Goal: Task Accomplishment & Management: Use online tool/utility

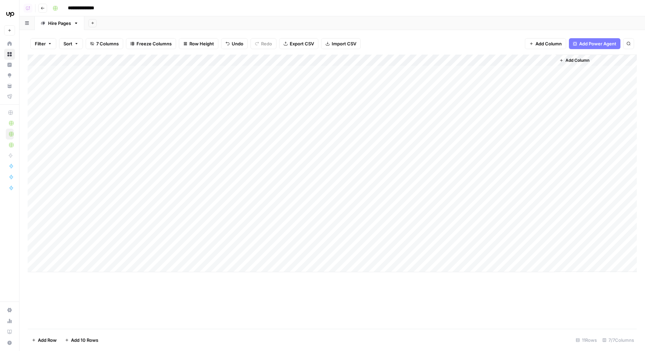
click at [548, 72] on div "Add Column" at bounding box center [333, 164] width 610 height 218
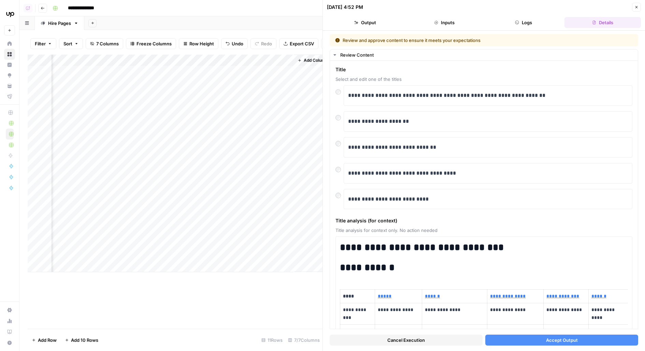
scroll to position [0, 271]
drag, startPoint x: 464, startPoint y: 96, endPoint x: 565, endPoint y: 96, distance: 100.4
click at [565, 96] on p "**********" at bounding box center [488, 95] width 281 height 9
click at [529, 338] on button "Accept Output" at bounding box center [562, 340] width 153 height 11
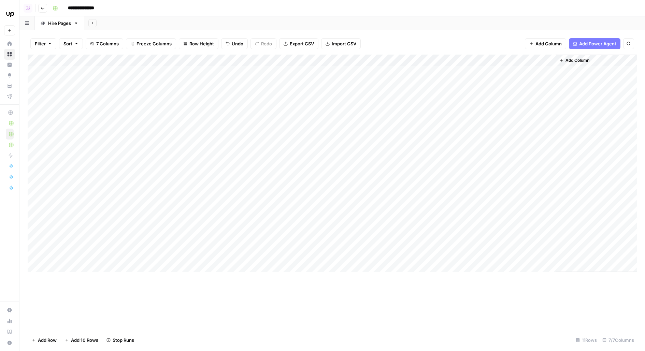
click at [549, 88] on div "Add Column" at bounding box center [333, 164] width 610 height 218
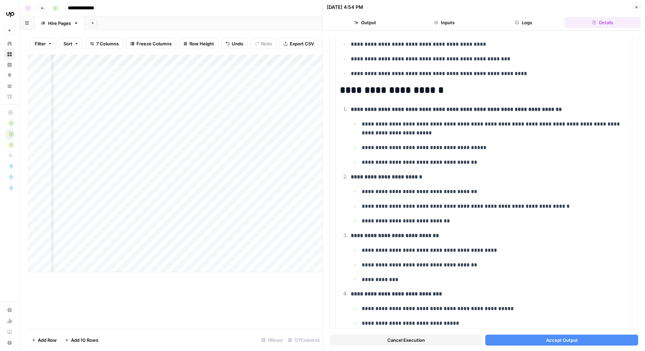
scroll to position [0, 271]
click at [271, 71] on div "Add Column" at bounding box center [175, 164] width 295 height 218
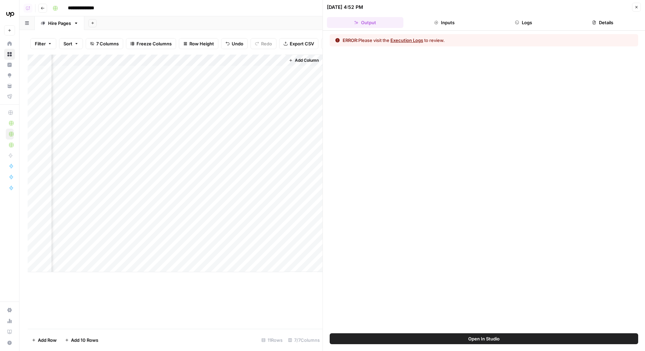
click at [541, 21] on button "Logs" at bounding box center [524, 22] width 76 height 11
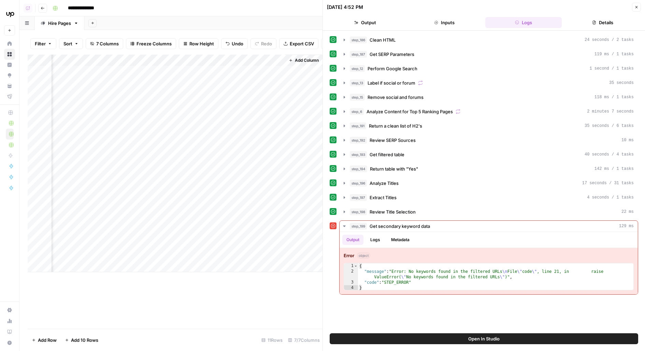
click at [416, 345] on div "Open In Studio" at bounding box center [484, 343] width 322 height 18
click at [354, 339] on button "Open In Studio" at bounding box center [484, 339] width 309 height 11
click at [278, 71] on div "Add Column" at bounding box center [175, 164] width 295 height 218
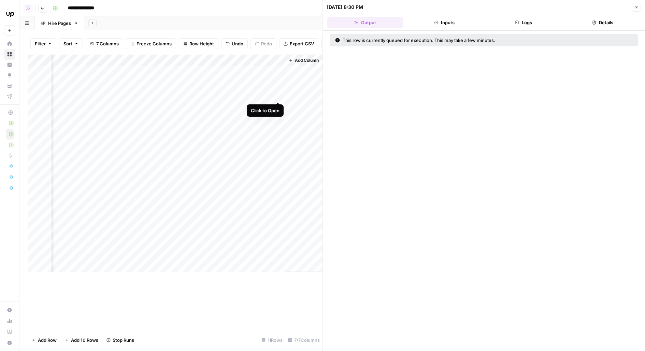
click at [278, 89] on div "Add Column" at bounding box center [175, 164] width 295 height 218
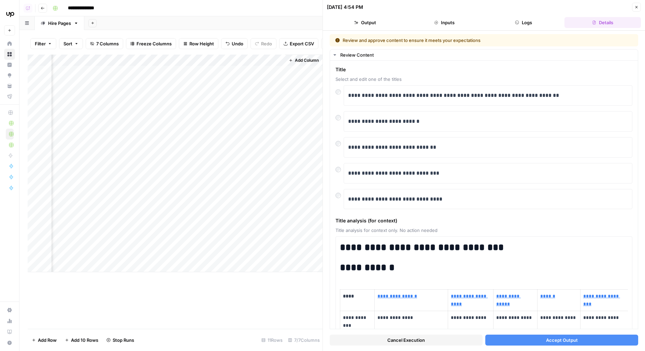
click at [504, 342] on button "Accept Output" at bounding box center [562, 340] width 153 height 11
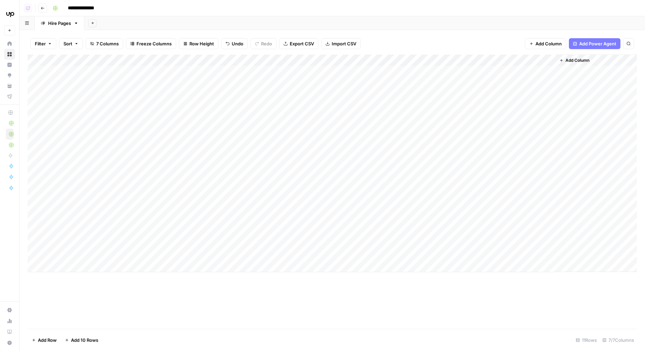
click at [548, 73] on div "Add Column" at bounding box center [333, 164] width 610 height 218
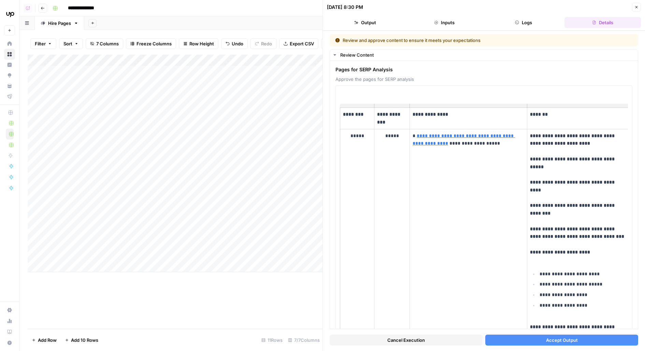
click at [517, 341] on button "Accept Output" at bounding box center [562, 340] width 153 height 11
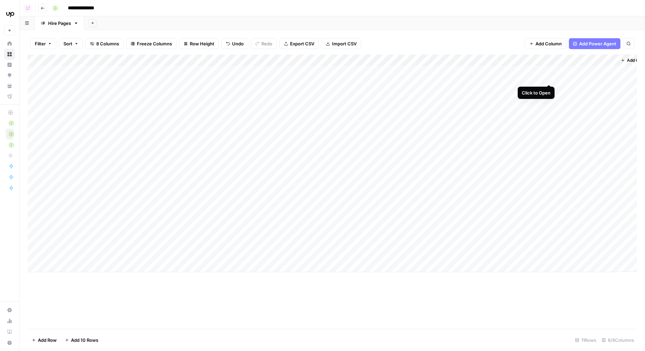
click at [550, 71] on div "Add Column" at bounding box center [333, 164] width 610 height 218
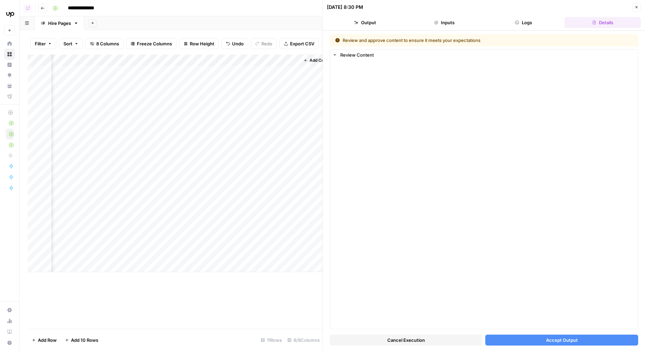
scroll to position [0, 333]
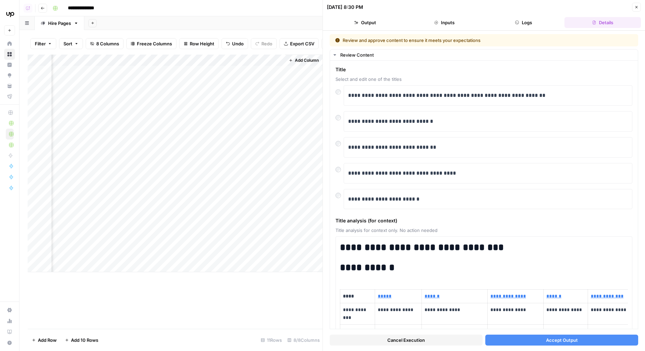
click at [532, 338] on button "Accept Output" at bounding box center [562, 340] width 153 height 11
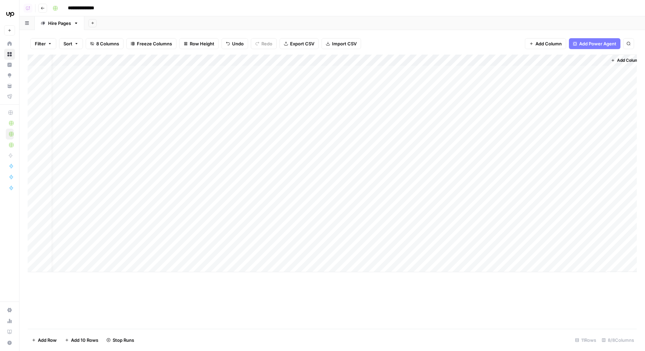
scroll to position [0, 18]
click at [523, 87] on div "Add Column" at bounding box center [333, 164] width 610 height 218
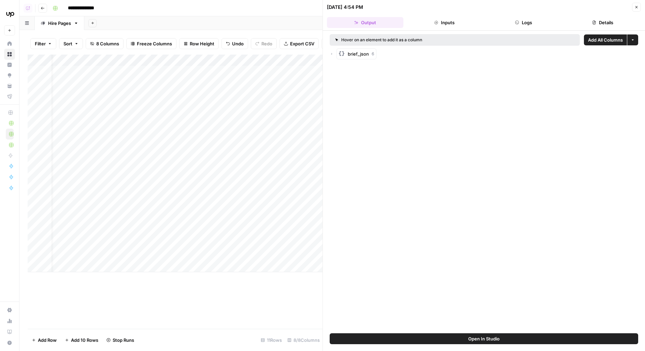
click at [331, 53] on icon "button" at bounding box center [332, 54] width 4 height 4
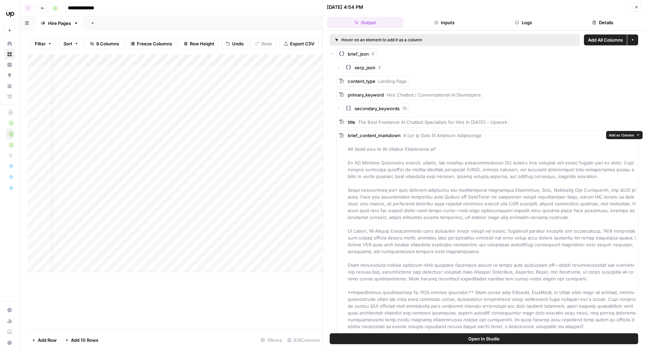
click at [618, 134] on span "Add as Column" at bounding box center [621, 134] width 25 height 5
click at [538, 120] on span "Add as Column" at bounding box center [545, 121] width 25 height 5
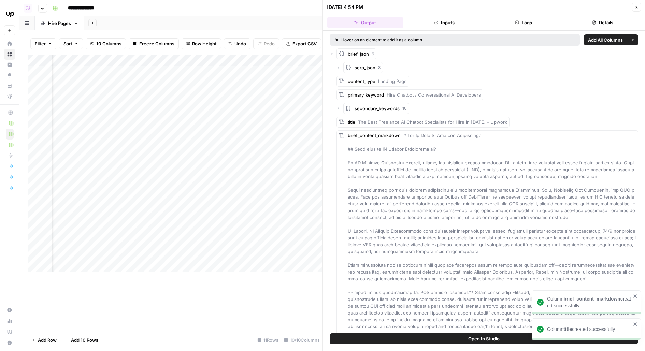
click at [636, 7] on icon "button" at bounding box center [637, 7] width 2 height 2
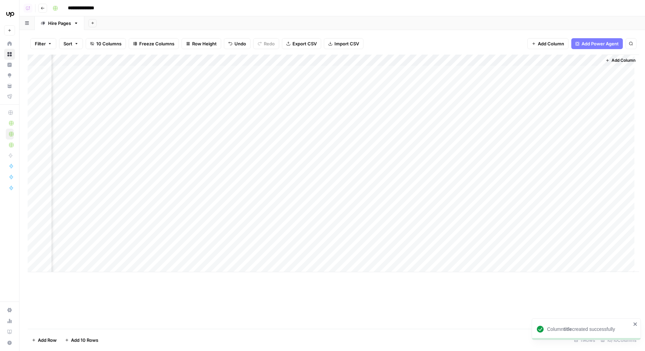
scroll to position [0, 133]
click at [617, 60] on span "Add Column" at bounding box center [629, 60] width 24 height 6
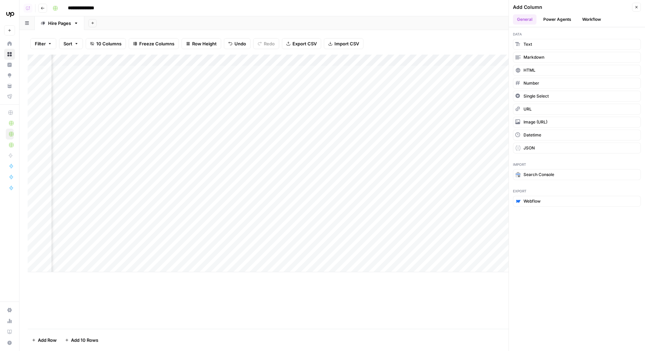
click at [602, 18] on button "Workflow" at bounding box center [591, 19] width 27 height 10
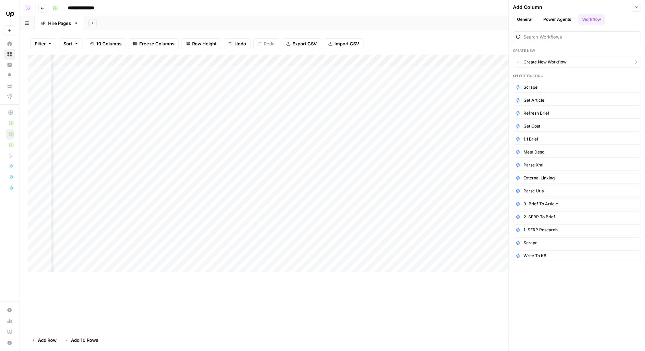
click at [561, 64] on span "Create New Workflow" at bounding box center [545, 62] width 43 height 6
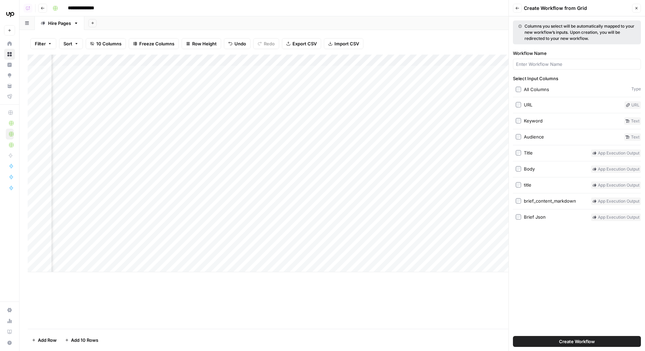
click at [527, 119] on div "Keyword" at bounding box center [533, 120] width 19 height 7
click at [408, 70] on div "Add Column" at bounding box center [333, 164] width 610 height 218
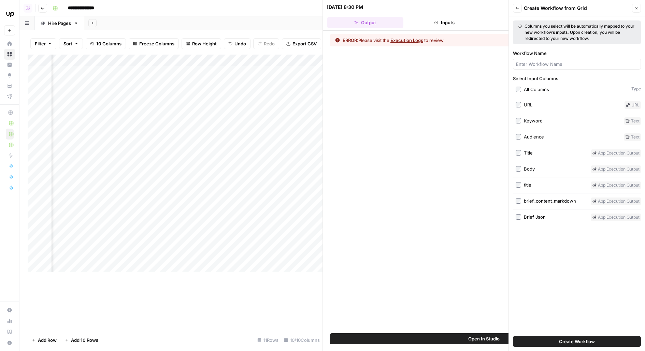
scroll to position [0, 254]
click at [641, 6] on button "Close" at bounding box center [636, 8] width 9 height 9
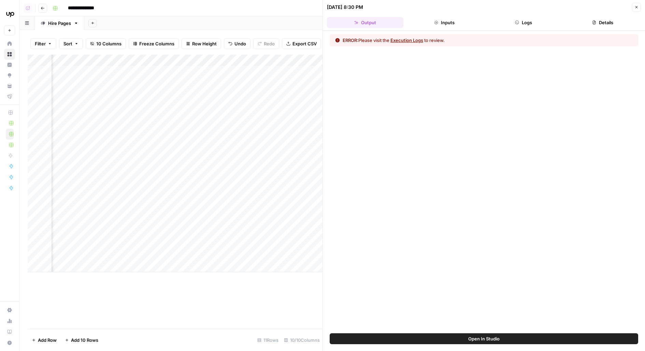
click at [546, 22] on button "Logs" at bounding box center [524, 22] width 76 height 11
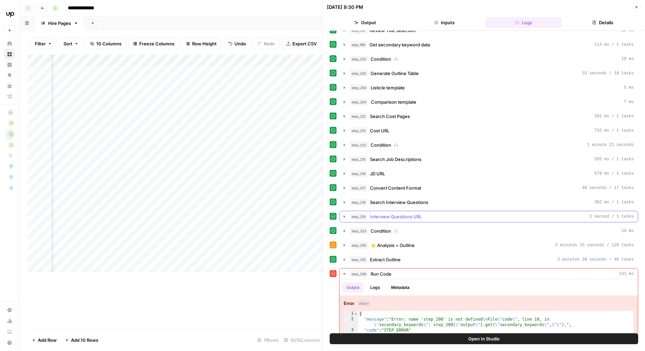
scroll to position [186, 0]
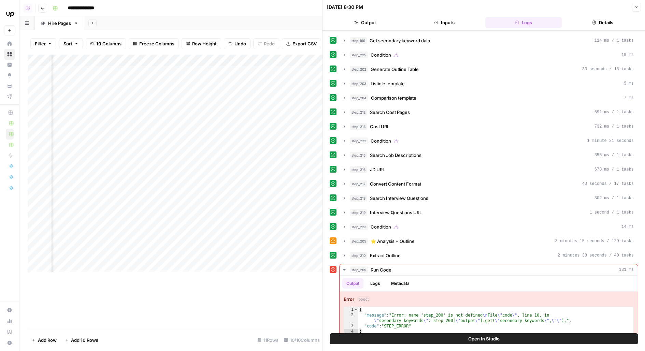
click at [420, 334] on button "Open In Studio" at bounding box center [484, 339] width 309 height 11
click at [295, 69] on div "Add Column" at bounding box center [175, 164] width 295 height 218
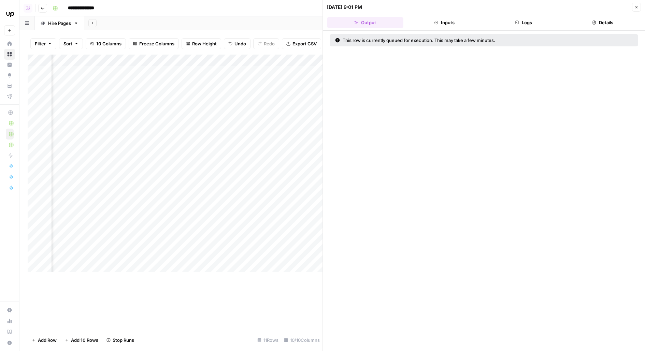
scroll to position [0, 456]
click at [641, 6] on button "Close" at bounding box center [636, 7] width 9 height 9
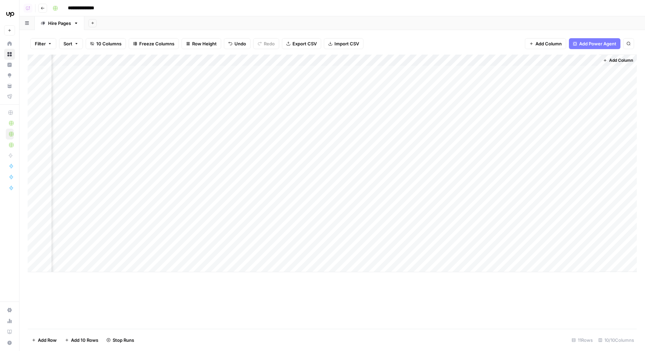
scroll to position [0, 133]
click at [618, 59] on span "Add Column" at bounding box center [629, 60] width 24 height 6
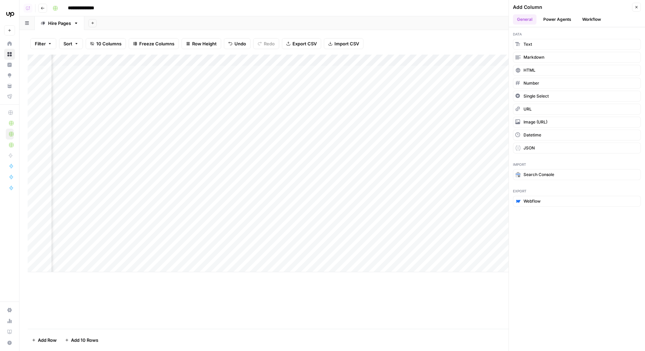
click at [590, 22] on button "Workflow" at bounding box center [591, 19] width 27 height 10
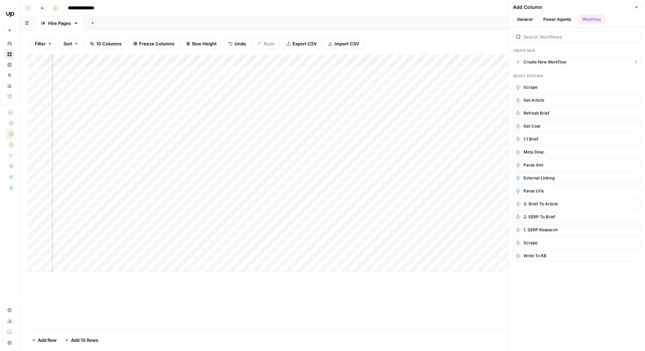
click at [547, 64] on span "Create New Workflow" at bounding box center [545, 62] width 43 height 6
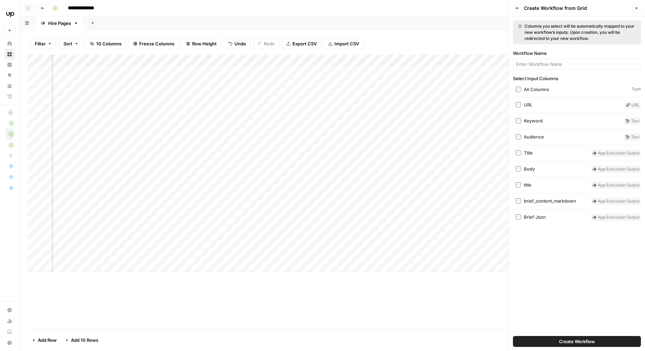
click at [531, 121] on div "Keyword" at bounding box center [533, 120] width 19 height 7
click at [531, 151] on div "Title" at bounding box center [528, 153] width 9 height 7
click at [526, 216] on div "Brief Json" at bounding box center [535, 217] width 22 height 7
click at [537, 204] on div "Select Input Columns All Columns Type URL URL Keyword Text Audience Text Title …" at bounding box center [577, 148] width 128 height 146
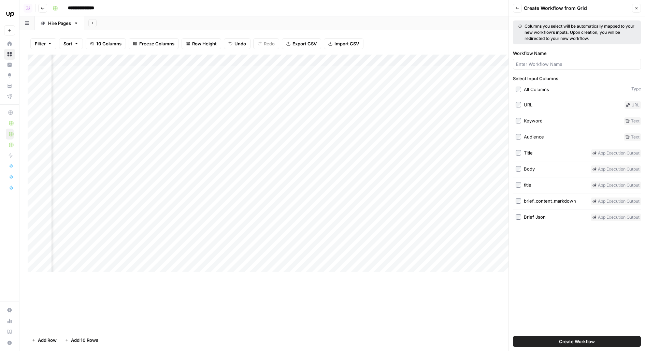
click at [536, 200] on div "brief_content_markdown" at bounding box center [550, 201] width 52 height 7
click at [529, 184] on div "title" at bounding box center [528, 185] width 8 height 7
click at [544, 342] on button "Create Workflow" at bounding box center [577, 341] width 128 height 11
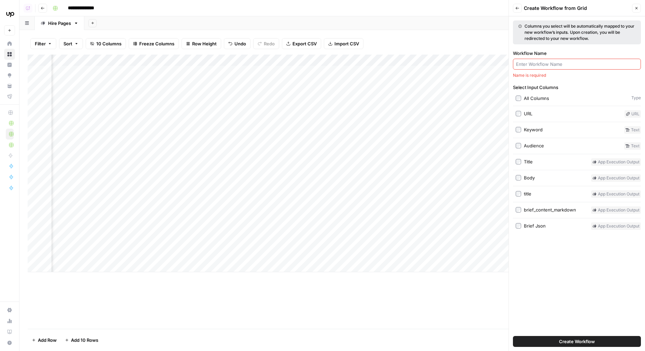
click at [542, 69] on div "Workflow Name Name is required" at bounding box center [577, 64] width 128 height 29
click at [532, 60] on div at bounding box center [577, 64] width 128 height 11
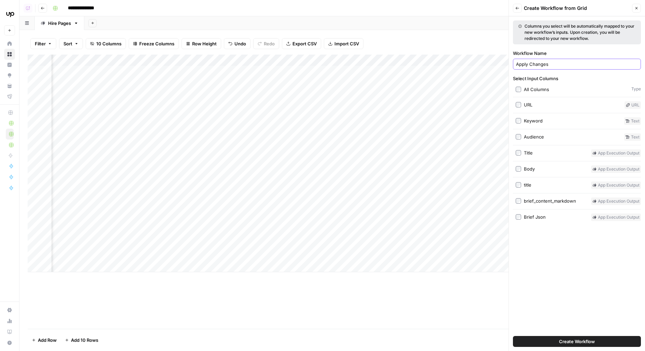
click at [539, 65] on input "Apply Changes" at bounding box center [577, 64] width 122 height 7
type input "Apply Refresh"
click at [609, 337] on button "Create Workflow" at bounding box center [577, 341] width 128 height 11
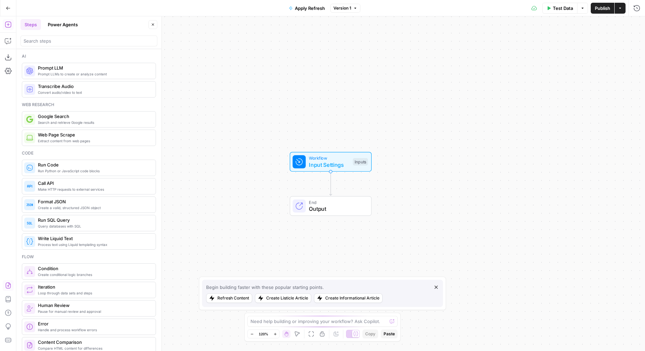
click at [7, 284] on icon "button" at bounding box center [8, 285] width 7 height 7
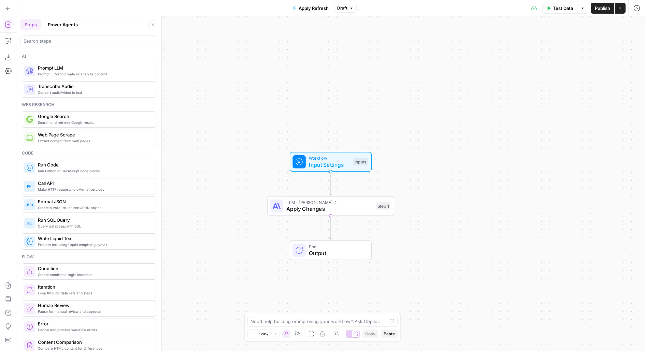
click at [603, 12] on button "Publish" at bounding box center [603, 8] width 24 height 11
click at [8, 9] on icon "button" at bounding box center [8, 8] width 5 height 5
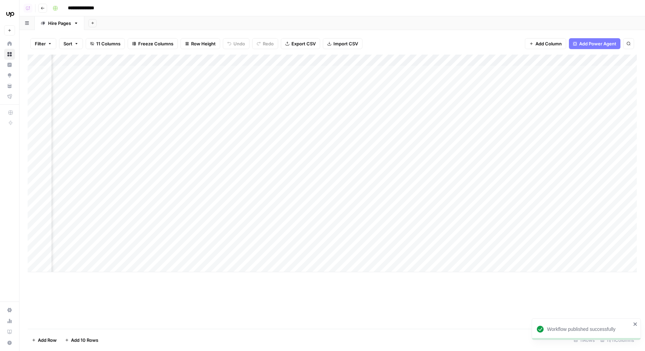
scroll to position [0, 204]
click at [529, 91] on div "Add Column" at bounding box center [333, 164] width 610 height 218
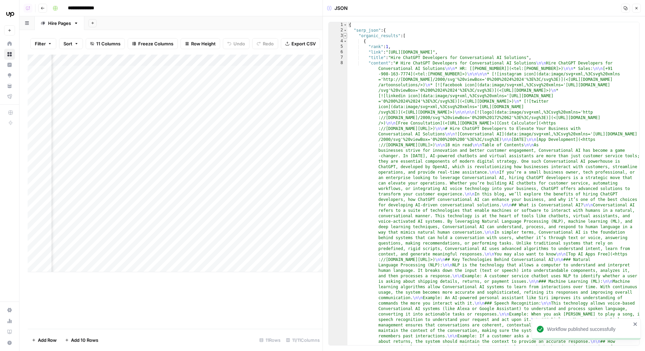
type textarea "*"
click at [344, 36] on span "Toggle code folding, rows 3 through 388" at bounding box center [346, 35] width 4 height 5
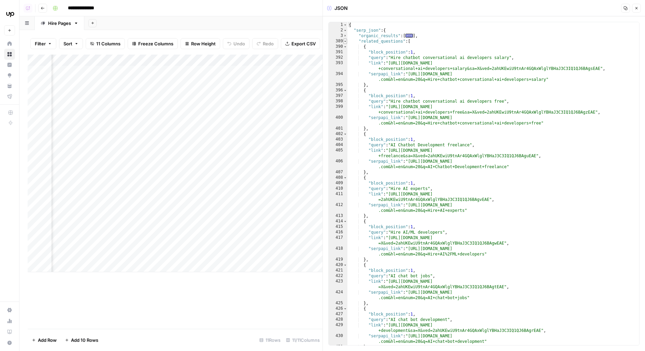
click at [344, 43] on span "Toggle code folding, rows 389 through 438" at bounding box center [346, 41] width 4 height 5
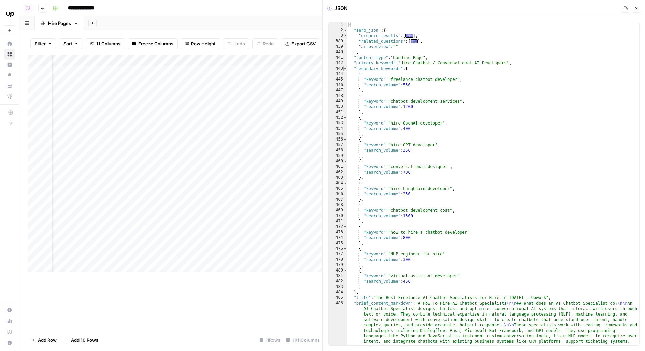
click at [346, 69] on span "Toggle code folding, rows 443 through 484" at bounding box center [346, 68] width 4 height 5
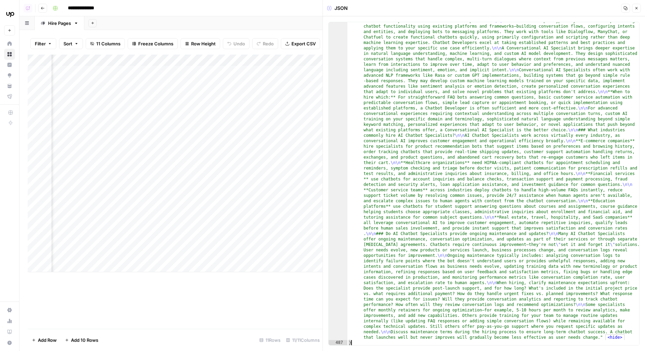
scroll to position [1435, 0]
click at [636, 12] on button "Close" at bounding box center [636, 8] width 9 height 9
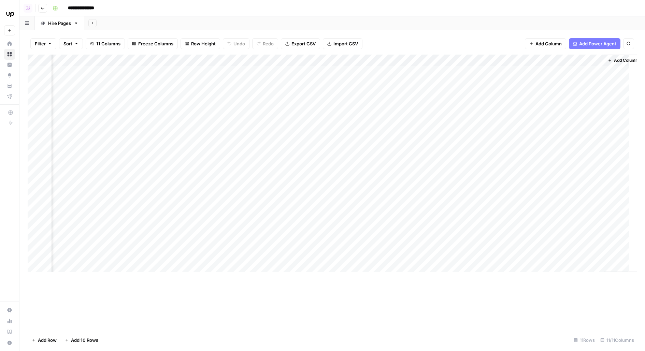
scroll to position [0, 195]
click at [345, 89] on div "Add Column" at bounding box center [333, 164] width 610 height 218
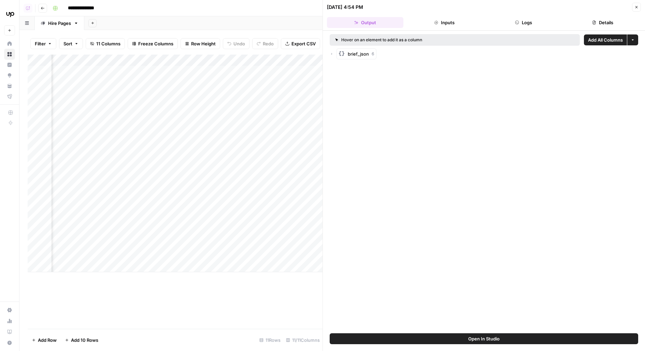
click at [342, 337] on button "Open In Studio" at bounding box center [484, 339] width 309 height 11
click at [291, 89] on div "Add Column" at bounding box center [175, 164] width 295 height 218
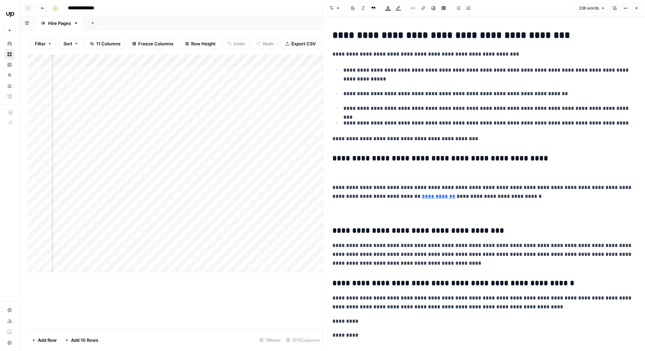
click at [623, 5] on button "Options" at bounding box center [625, 8] width 9 height 9
click at [608, 76] on button "Code" at bounding box center [603, 73] width 48 height 10
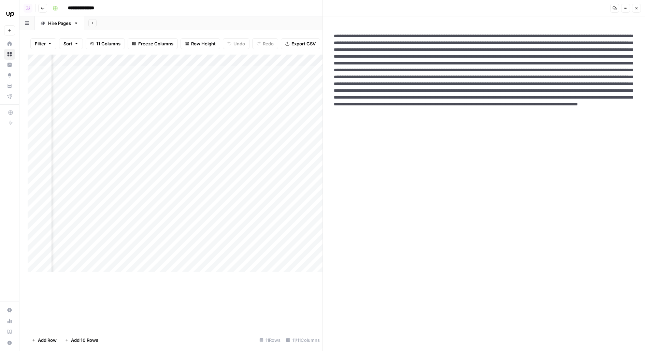
click at [613, 9] on button "Copy" at bounding box center [615, 8] width 9 height 9
click at [229, 71] on div "Add Column" at bounding box center [175, 164] width 295 height 218
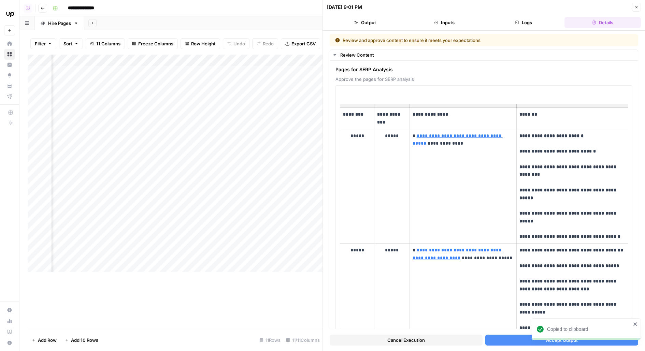
click at [410, 339] on span "Cancel Execution" at bounding box center [407, 340] width 38 height 7
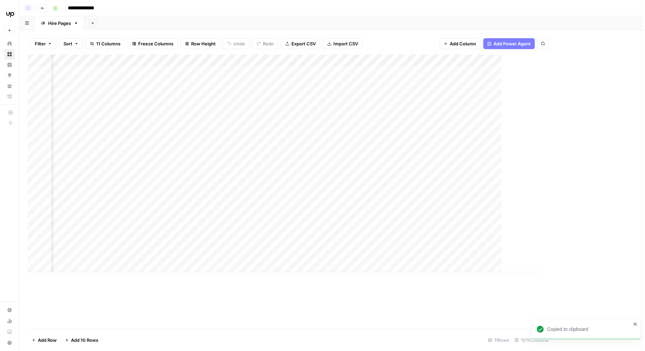
scroll to position [0, 195]
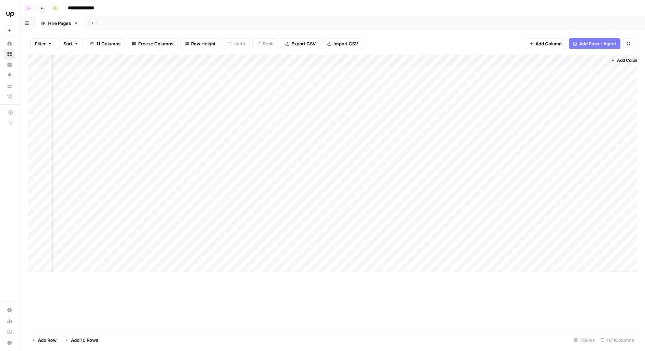
click at [356, 71] on div "Add Column" at bounding box center [333, 164] width 610 height 218
click at [338, 89] on div "Add Column" at bounding box center [333, 164] width 610 height 218
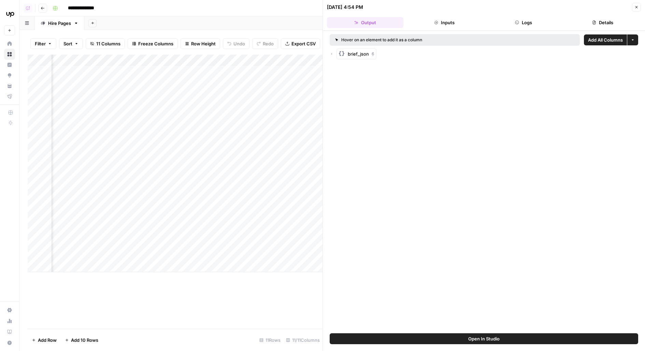
click at [502, 24] on button "Logs" at bounding box center [524, 22] width 76 height 11
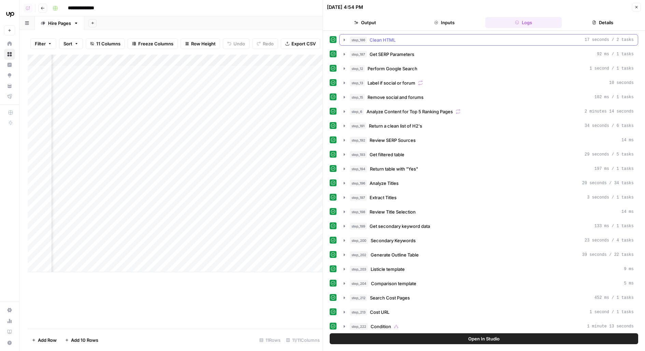
click at [498, 42] on div "step_186 Clean HTML 17 seconds / 2 tasks" at bounding box center [492, 40] width 284 height 7
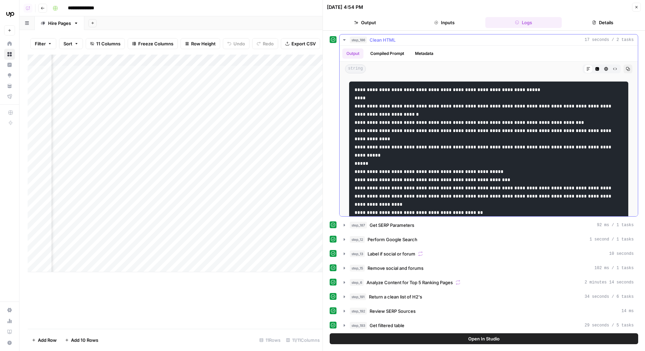
click at [596, 71] on button "Code Editor" at bounding box center [597, 69] width 9 height 9
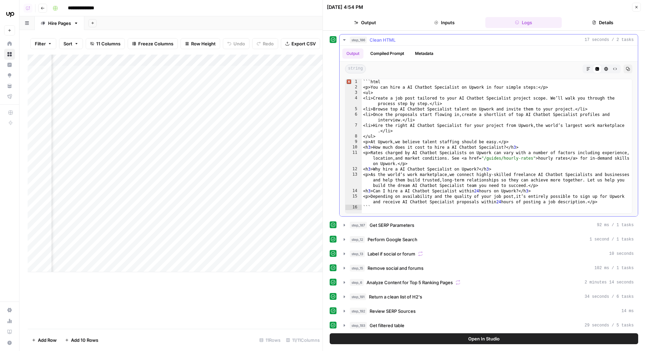
click at [630, 67] on icon "button" at bounding box center [628, 69] width 4 height 4
click at [637, 9] on icon "button" at bounding box center [637, 7] width 4 height 4
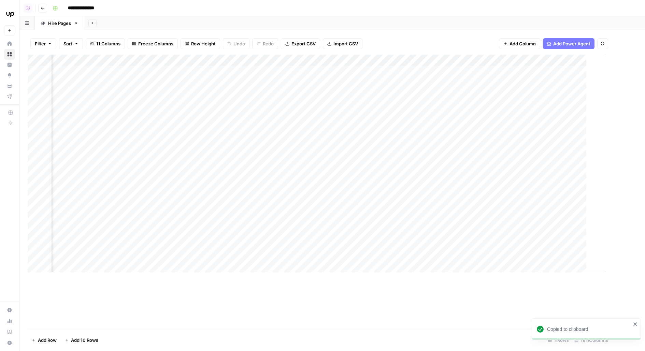
scroll to position [0, 195]
click at [354, 88] on div "Add Column" at bounding box center [333, 164] width 610 height 218
click at [352, 71] on div "Add Column" at bounding box center [333, 164] width 610 height 218
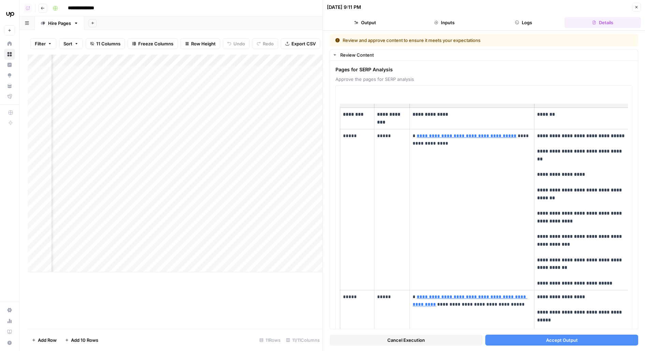
click at [580, 340] on button "Accept Output" at bounding box center [562, 340] width 153 height 11
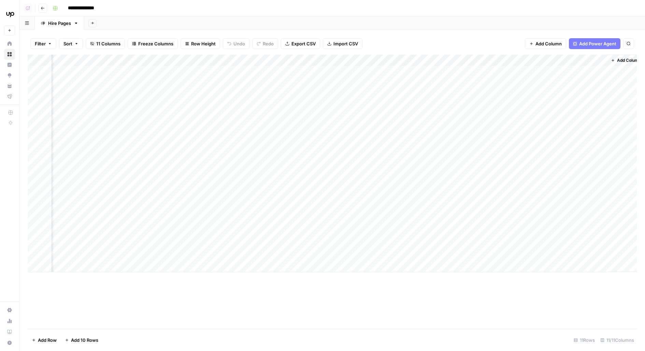
click at [352, 71] on div "Add Column" at bounding box center [333, 164] width 610 height 218
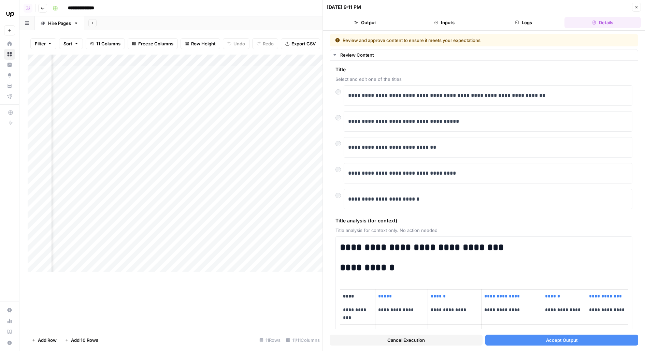
click at [525, 340] on button "Accept Output" at bounding box center [562, 340] width 153 height 11
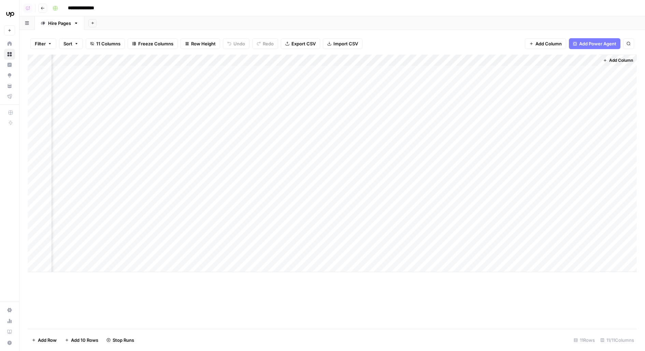
click at [347, 87] on div "Add Column" at bounding box center [333, 164] width 610 height 218
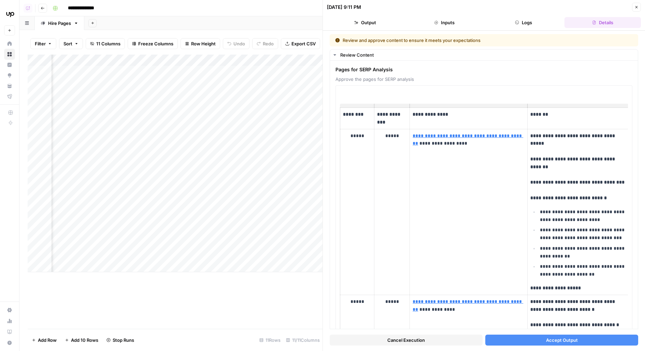
click at [492, 341] on button "Accept Output" at bounding box center [562, 340] width 153 height 11
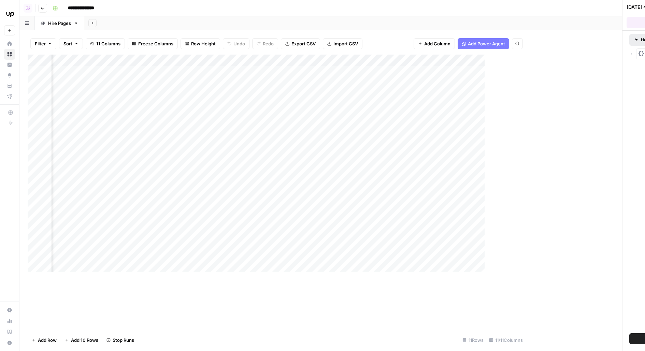
scroll to position [0, 195]
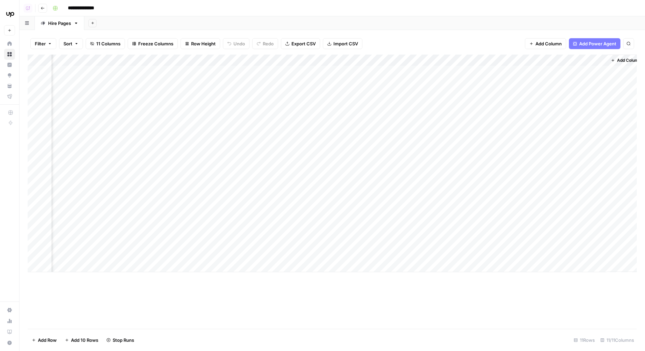
click at [330, 111] on div "Add Column" at bounding box center [333, 164] width 610 height 218
click at [347, 87] on div "Add Column" at bounding box center [333, 164] width 610 height 218
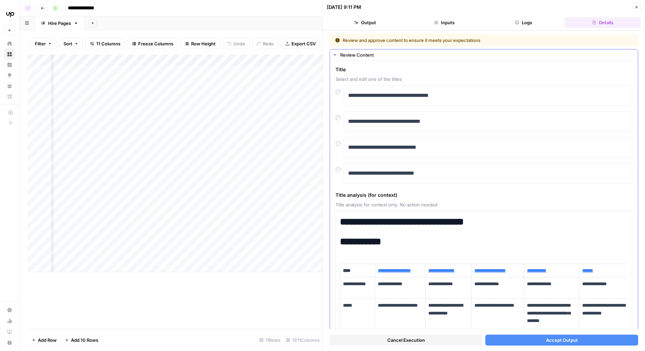
scroll to position [0, 440]
click at [102, 72] on div "Add Column" at bounding box center [175, 164] width 295 height 218
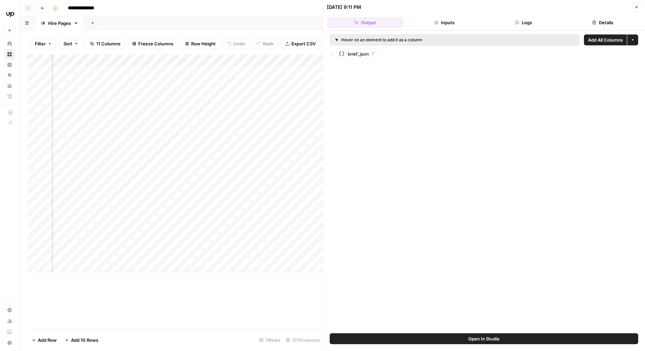
click at [543, 18] on button "Logs" at bounding box center [524, 22] width 76 height 11
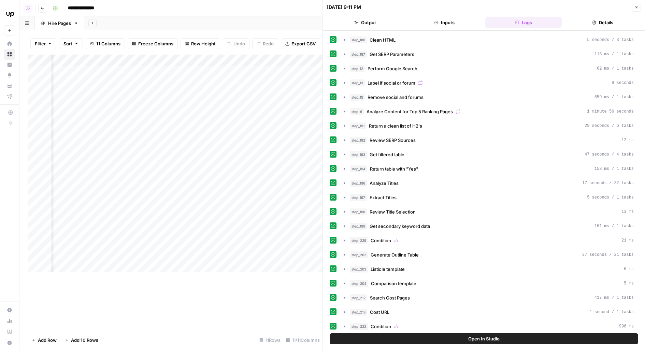
click at [381, 20] on button "Output" at bounding box center [365, 22] width 76 height 11
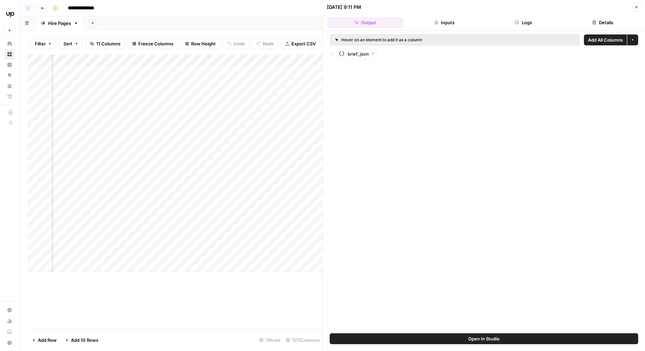
click at [332, 54] on icon "button" at bounding box center [332, 54] width 1 height 2
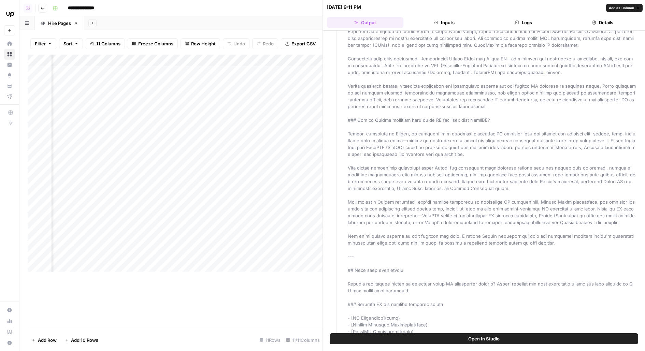
scroll to position [2445, 0]
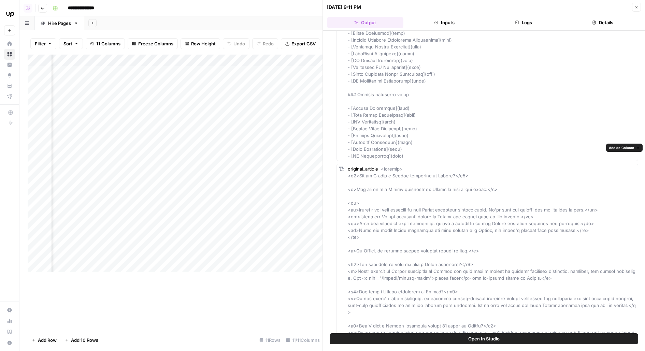
click at [631, 144] on button "Add as Column" at bounding box center [624, 148] width 37 height 8
click at [109, 90] on div "Add Column" at bounding box center [175, 164] width 295 height 218
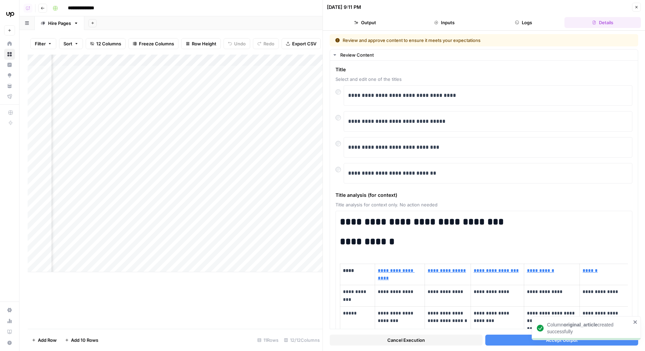
click at [495, 346] on div "Cancel Execution Accept Output" at bounding box center [484, 339] width 309 height 18
click at [504, 341] on button "Accept Output" at bounding box center [562, 340] width 153 height 11
click at [108, 108] on div "Add Column" at bounding box center [175, 164] width 295 height 218
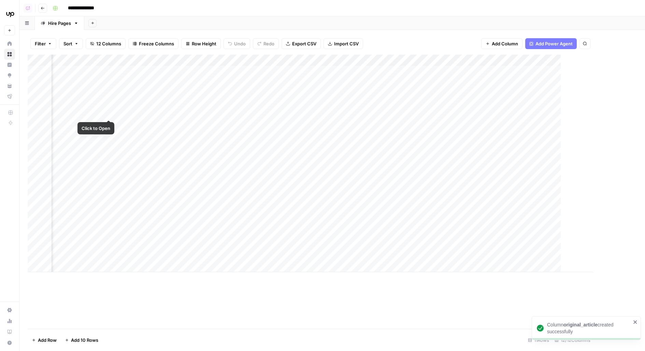
scroll to position [0, 257]
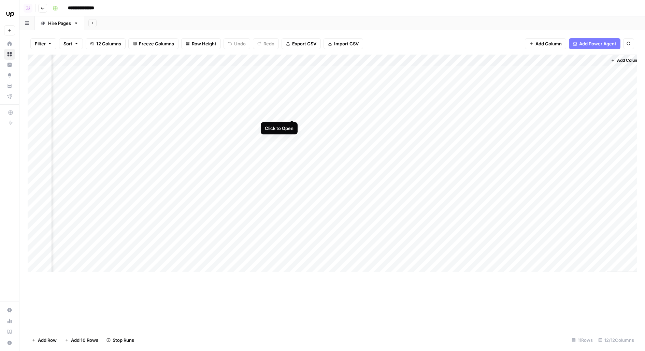
click at [296, 110] on div "Add Column" at bounding box center [333, 164] width 610 height 218
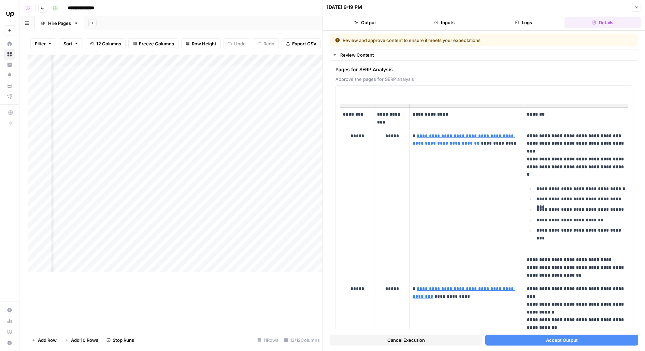
click at [504, 344] on button "Accept Output" at bounding box center [562, 340] width 153 height 11
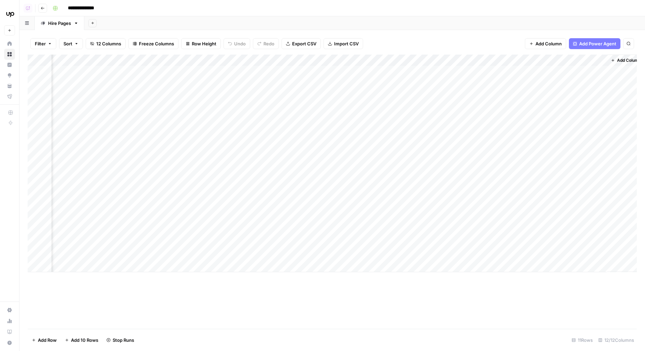
scroll to position [0, 265]
click at [570, 70] on div "Add Column" at bounding box center [333, 164] width 610 height 218
click at [575, 59] on div "Add Column" at bounding box center [333, 164] width 610 height 218
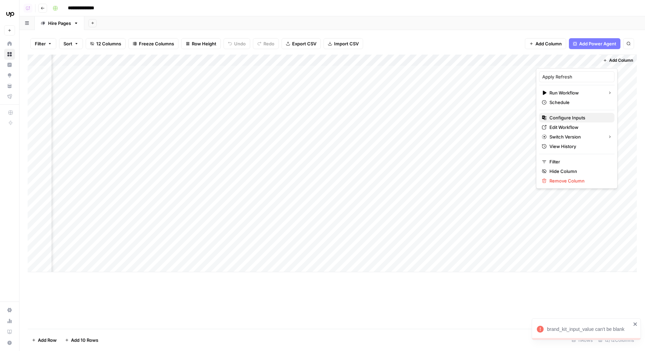
click at [559, 115] on span "Configure Inputs" at bounding box center [580, 117] width 60 height 7
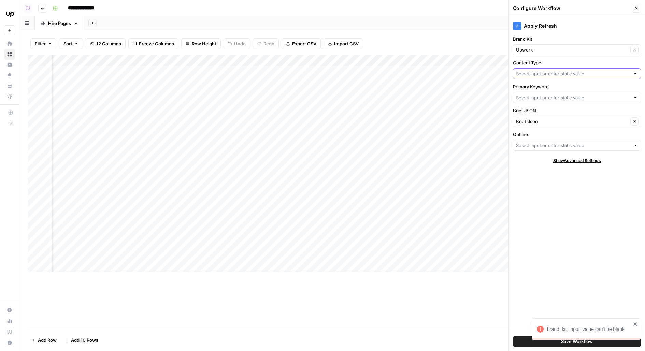
click at [530, 71] on input "Content Type" at bounding box center [573, 73] width 114 height 7
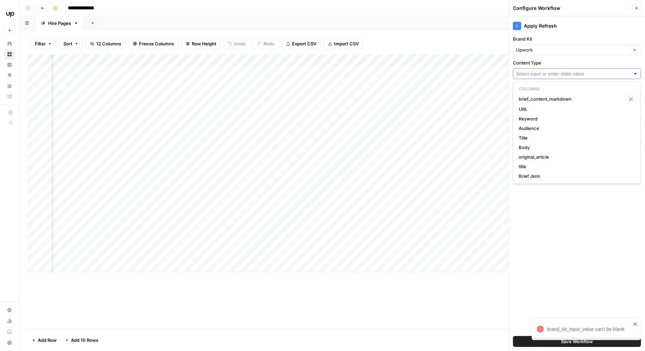
click at [533, 73] on input "Content Type" at bounding box center [573, 73] width 114 height 7
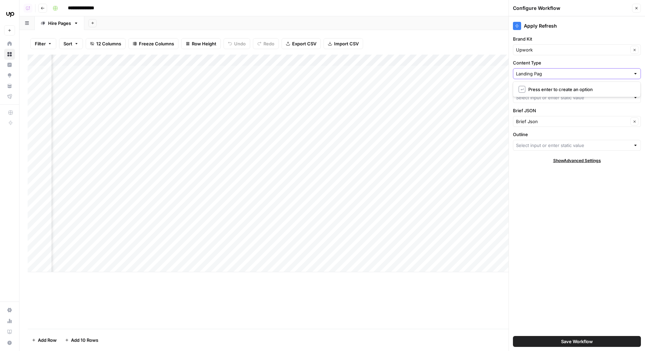
type input "Landing Page"
click at [537, 96] on input "Primary Keyword" at bounding box center [573, 97] width 114 height 7
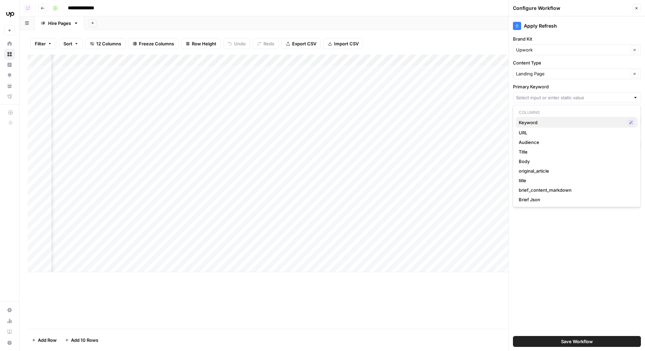
click at [541, 124] on span "Keyword" at bounding box center [572, 122] width 106 height 7
type input "Keyword"
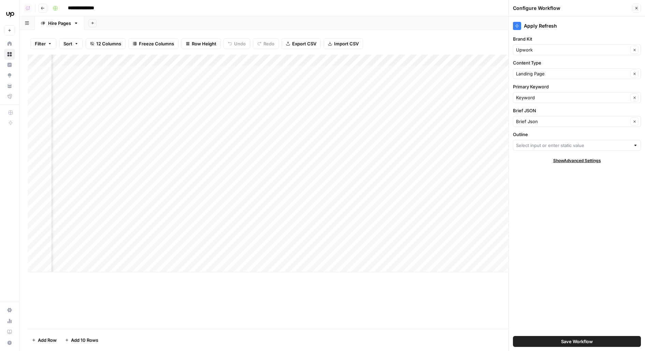
scroll to position [0, 364]
click at [553, 143] on input "Outline" at bounding box center [573, 145] width 114 height 7
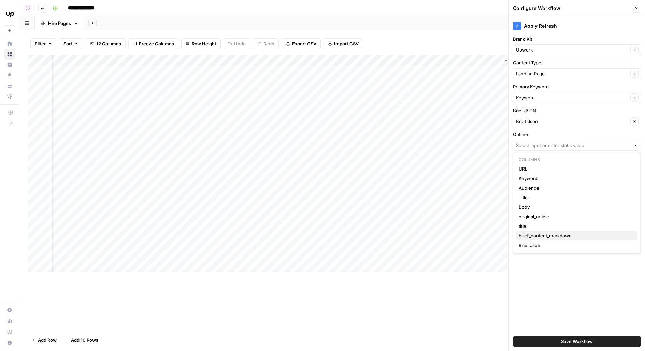
click at [531, 238] on span "brief_content_markdown" at bounding box center [576, 236] width 114 height 7
type input "brief_content_markdown"
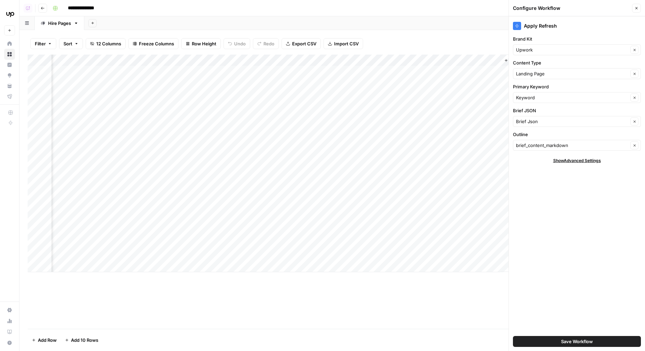
click at [542, 341] on button "Save Workflow" at bounding box center [577, 341] width 128 height 11
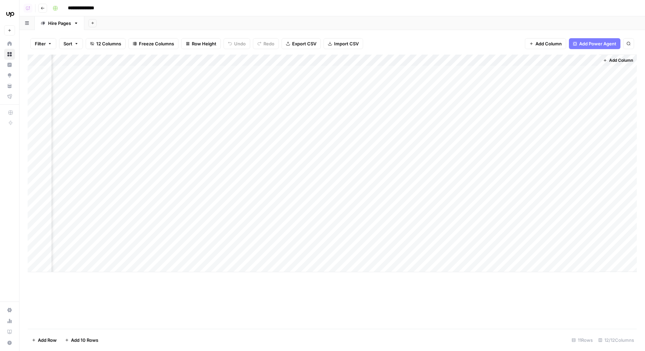
click at [579, 75] on div "Add Column" at bounding box center [333, 164] width 610 height 218
click at [591, 72] on div "Add Column" at bounding box center [333, 164] width 610 height 218
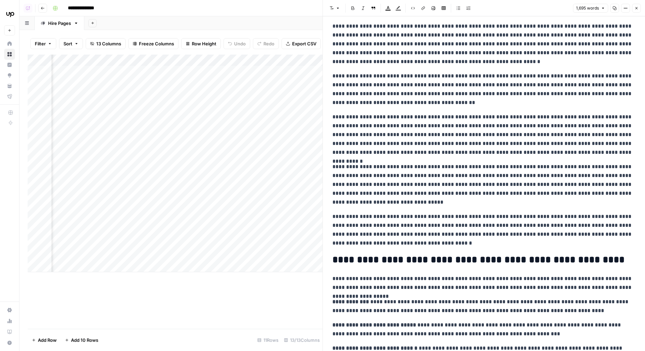
scroll to position [0, 641]
click at [207, 69] on div "Add Column" at bounding box center [175, 164] width 295 height 218
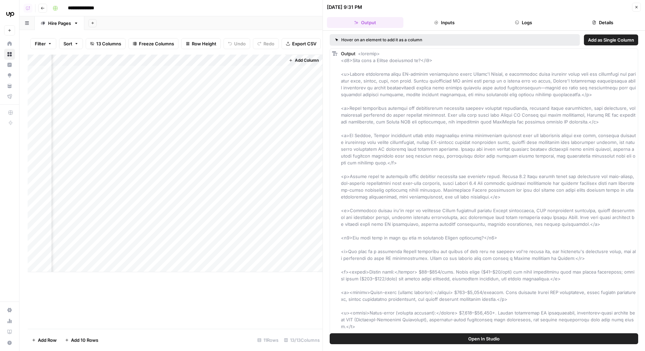
click at [384, 339] on button "Open In Studio" at bounding box center [484, 339] width 309 height 11
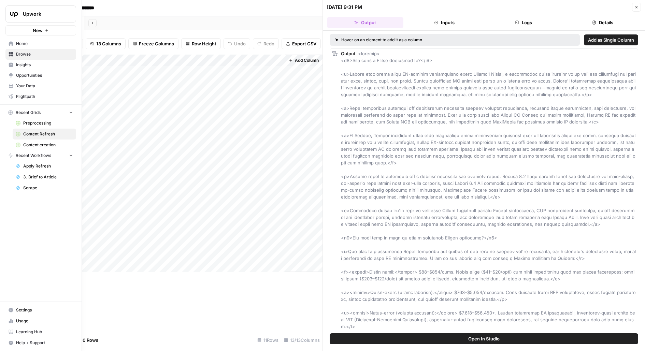
click at [36, 89] on span "Your Data" at bounding box center [44, 86] width 57 height 6
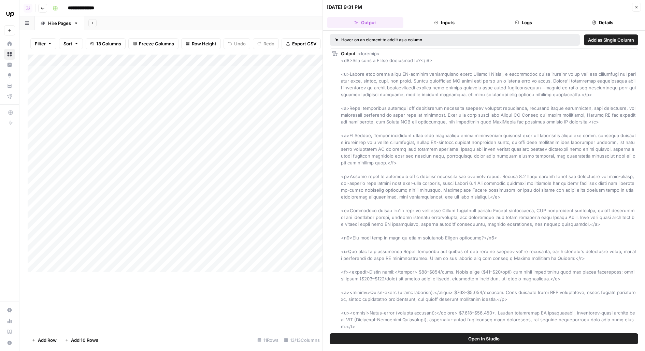
click at [181, 70] on div "Add Column" at bounding box center [175, 164] width 295 height 218
click at [261, 70] on div "Add Column" at bounding box center [175, 164] width 295 height 218
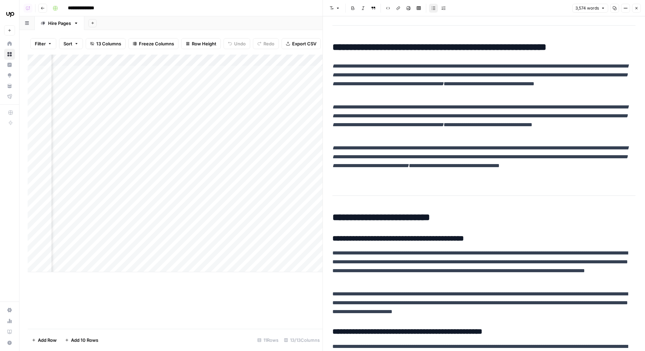
scroll to position [0, 378]
click at [160, 73] on div "Add Column" at bounding box center [175, 164] width 295 height 218
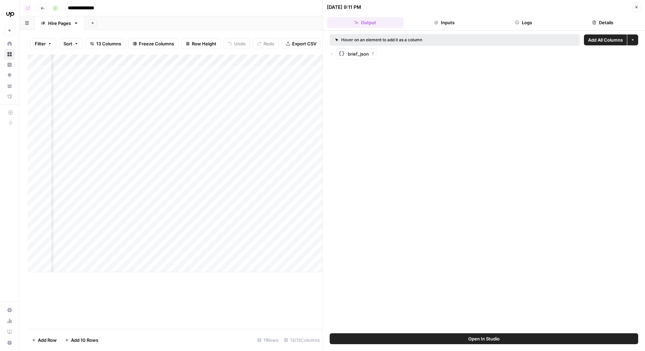
click at [534, 20] on button "Logs" at bounding box center [524, 22] width 76 height 11
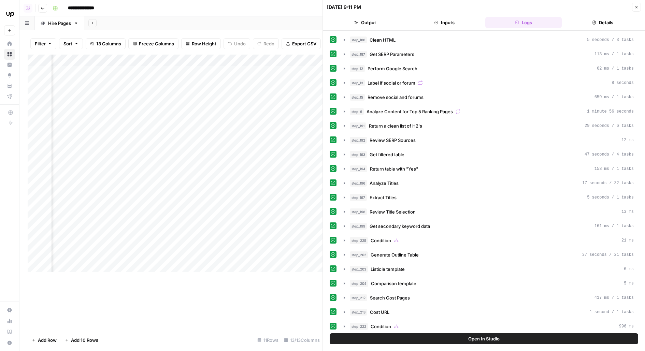
click at [440, 336] on button "Open In Studio" at bounding box center [484, 339] width 309 height 11
click at [164, 90] on div "Add Column" at bounding box center [175, 164] width 295 height 218
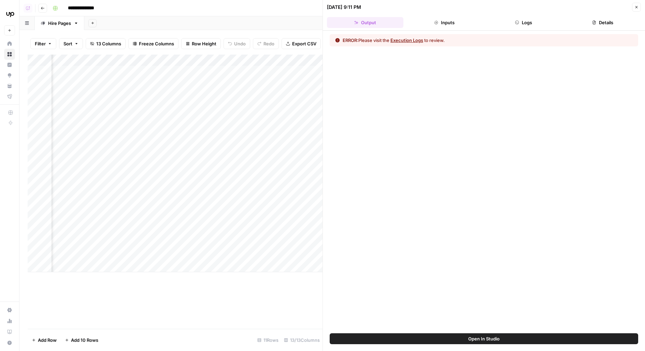
click at [547, 14] on header "09/30/25 at 9:11 PM Close Output Inputs Logs Details" at bounding box center [484, 15] width 322 height 31
click at [540, 25] on button "Logs" at bounding box center [524, 22] width 76 height 11
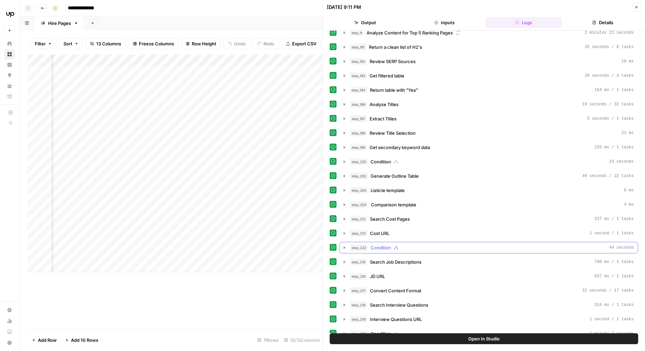
scroll to position [186, 0]
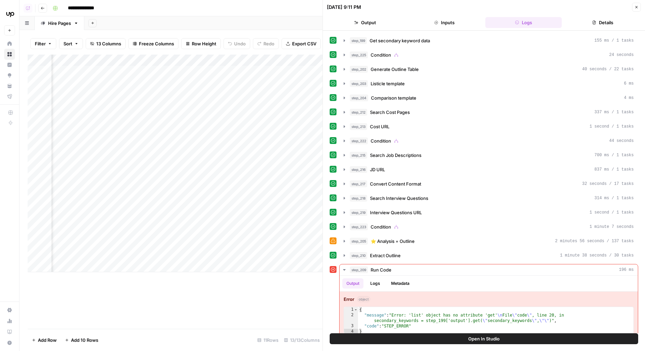
click at [398, 338] on button "Open In Studio" at bounding box center [484, 339] width 309 height 11
click at [173, 90] on div "Add Column" at bounding box center [175, 164] width 295 height 218
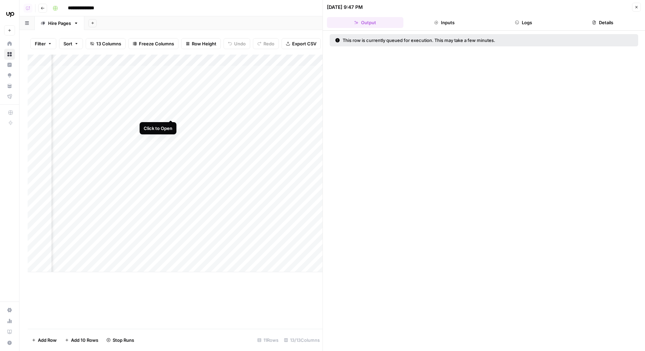
click at [170, 109] on div "Add Column" at bounding box center [175, 164] width 295 height 218
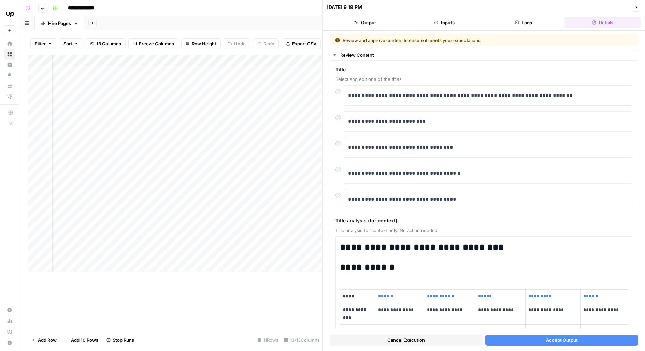
click at [409, 338] on span "Cancel Execution" at bounding box center [407, 340] width 38 height 7
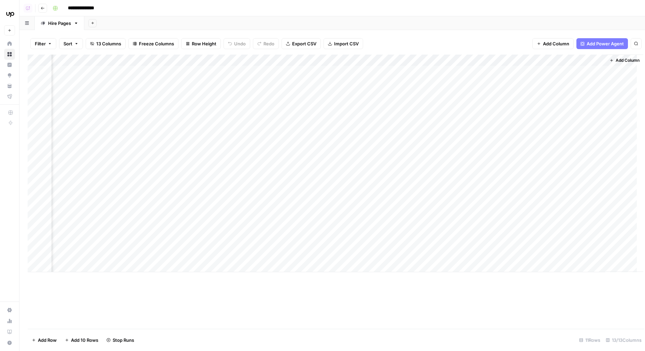
scroll to position [0, 318]
click at [235, 107] on div "Add Column" at bounding box center [333, 164] width 610 height 218
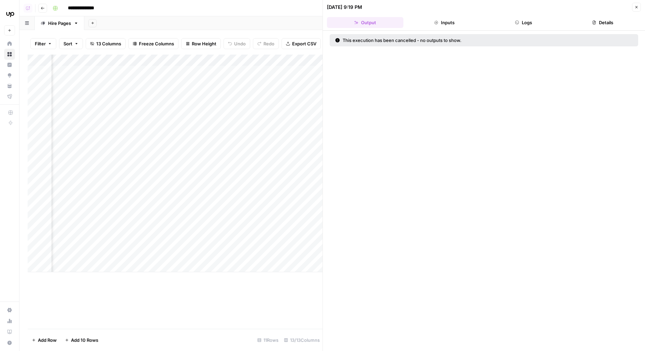
click at [230, 106] on div at bounding box center [206, 110] width 62 height 19
click at [231, 109] on div at bounding box center [206, 110] width 62 height 19
click at [640, 9] on button "Close" at bounding box center [636, 7] width 9 height 9
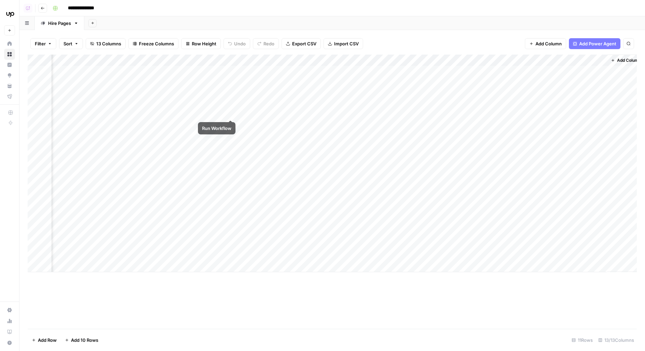
click at [230, 108] on div "Add Column" at bounding box center [333, 164] width 610 height 218
click at [232, 91] on div "Add Column" at bounding box center [333, 164] width 610 height 218
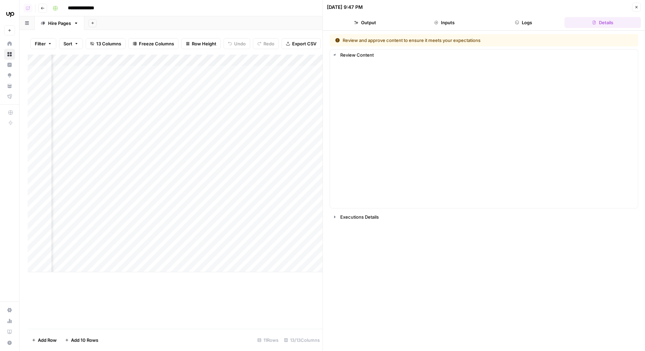
click at [530, 30] on header "09/30/25 at 9:47 PM Close Output Inputs Logs Details" at bounding box center [484, 15] width 322 height 31
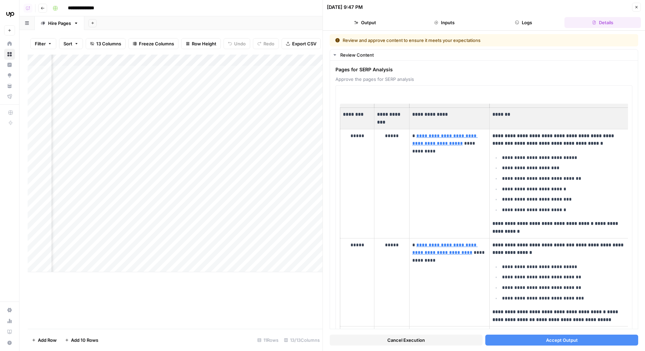
click at [524, 22] on button "Logs" at bounding box center [524, 22] width 76 height 11
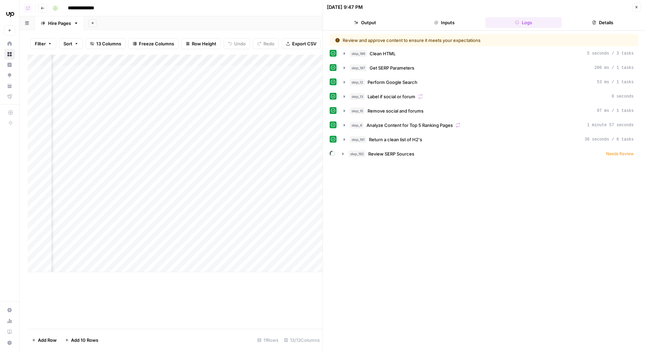
click at [380, 23] on button "Output" at bounding box center [365, 22] width 76 height 11
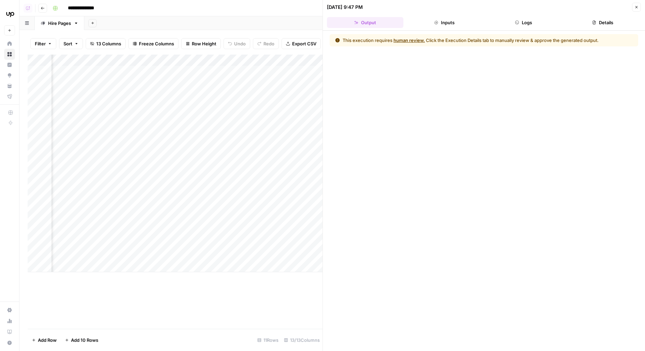
click at [608, 24] on button "Details" at bounding box center [603, 22] width 76 height 11
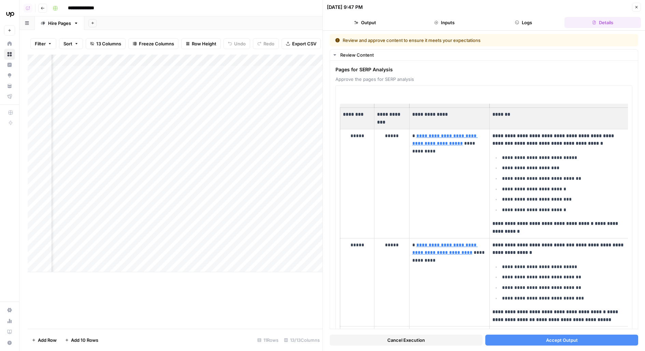
click at [549, 337] on span "Accept Output" at bounding box center [562, 340] width 32 height 7
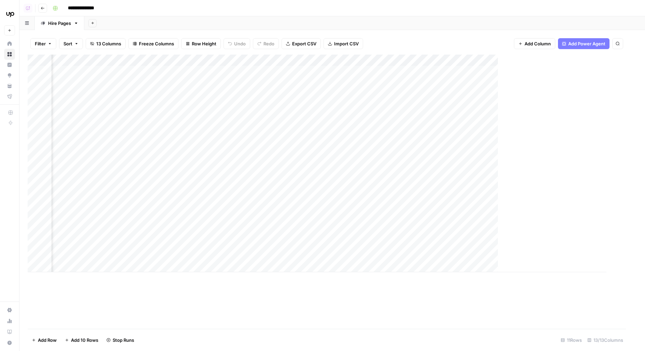
click at [233, 109] on div "Add Column" at bounding box center [317, 164] width 579 height 218
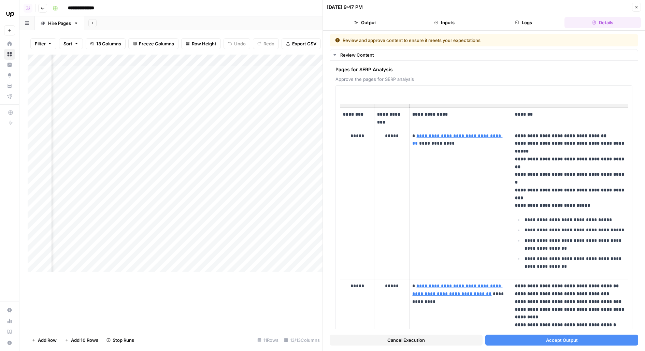
click at [567, 343] on span "Accept Output" at bounding box center [562, 340] width 32 height 7
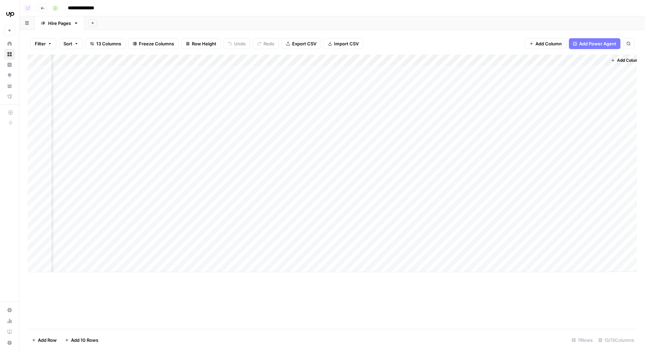
click at [417, 71] on div "Add Column" at bounding box center [333, 164] width 610 height 218
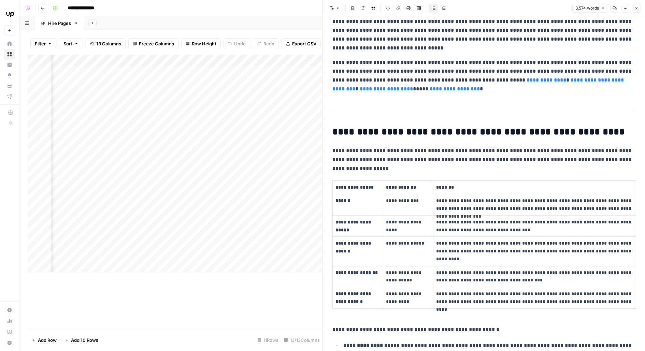
scroll to position [388, 0]
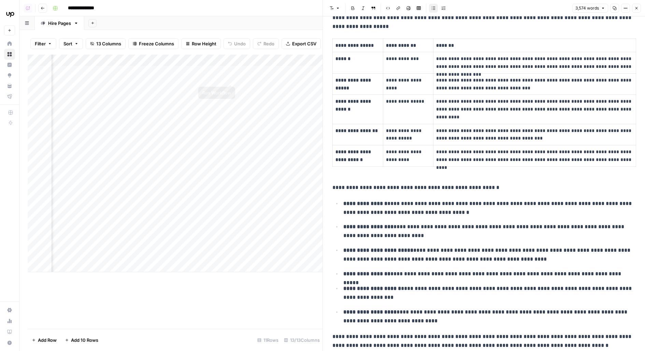
click at [229, 70] on div "Add Column" at bounding box center [175, 164] width 295 height 218
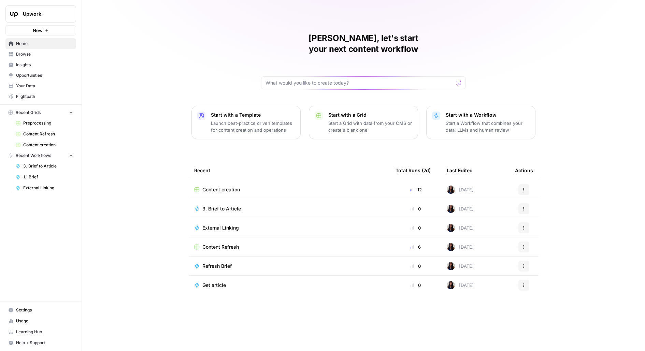
click at [39, 50] on link "Browse" at bounding box center [40, 54] width 71 height 11
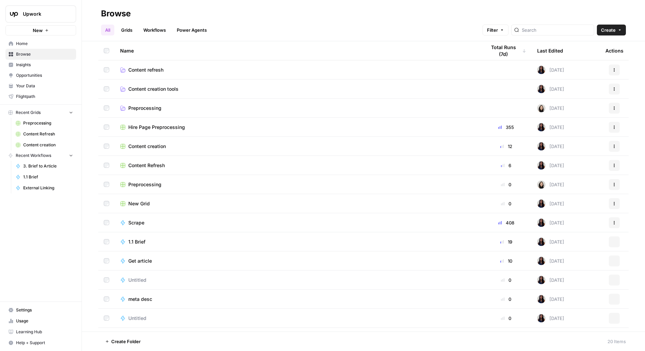
click at [54, 10] on button "Upwork" at bounding box center [40, 13] width 71 height 17
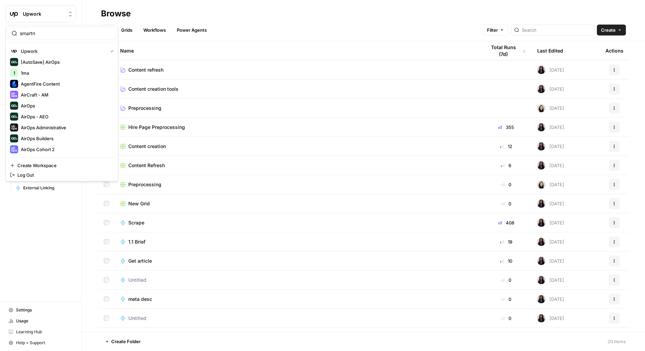
type input "smartn"
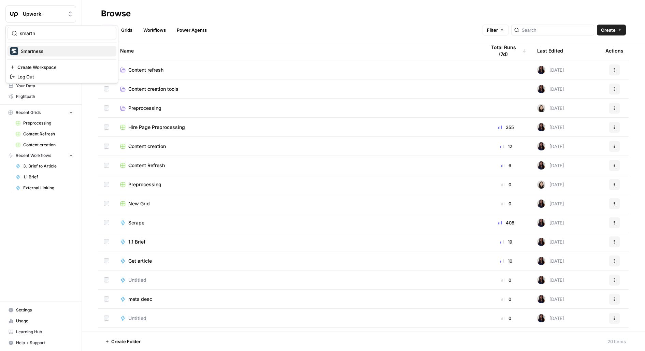
click at [66, 48] on span "Smartness" at bounding box center [66, 51] width 90 height 7
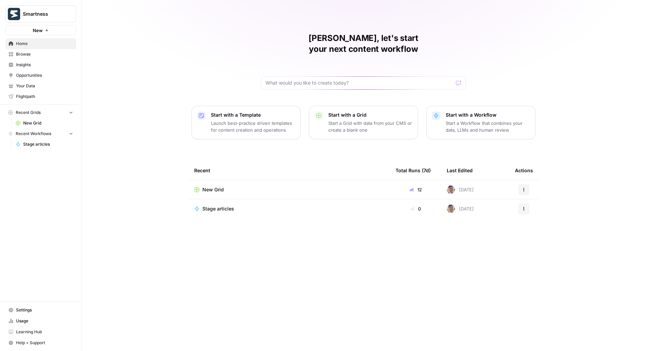
click at [56, 56] on span "Browse" at bounding box center [44, 54] width 57 height 6
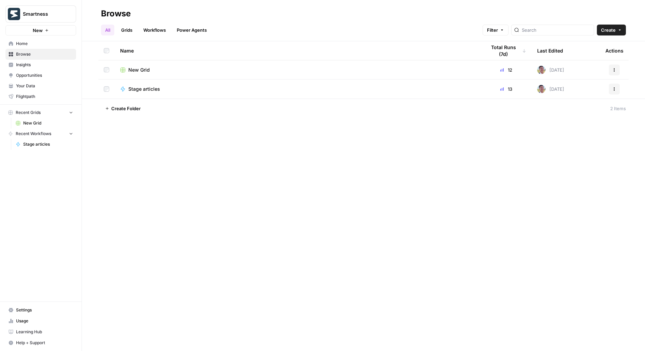
click at [32, 64] on span "Insights" at bounding box center [44, 65] width 57 height 6
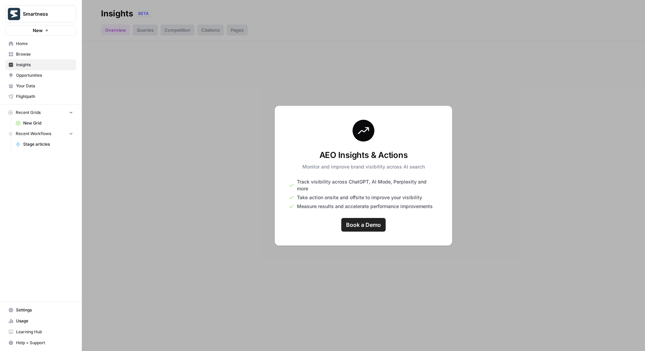
click at [34, 54] on span "Browse" at bounding box center [44, 54] width 57 height 6
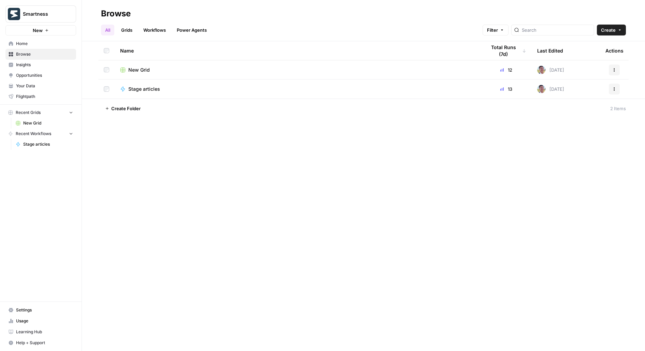
click at [149, 72] on span "New Grid" at bounding box center [139, 70] width 22 height 7
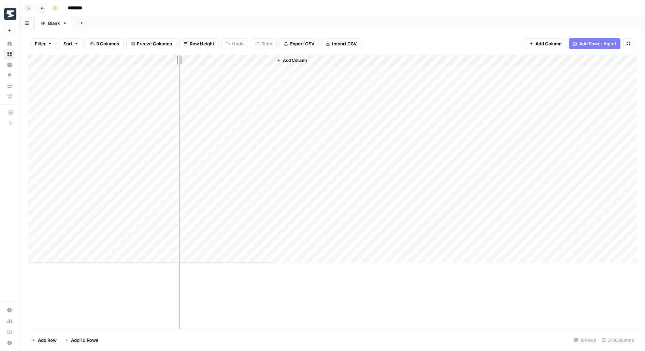
drag, startPoint x: 150, startPoint y: 60, endPoint x: 190, endPoint y: 58, distance: 40.0
click at [190, 58] on div "Add Column" at bounding box center [333, 159] width 610 height 208
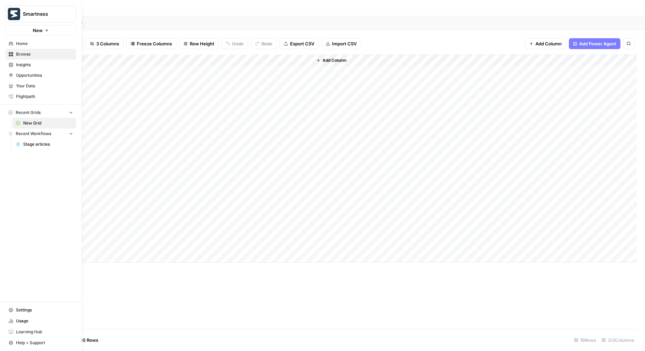
click at [27, 83] on span "Your Data" at bounding box center [44, 86] width 57 height 6
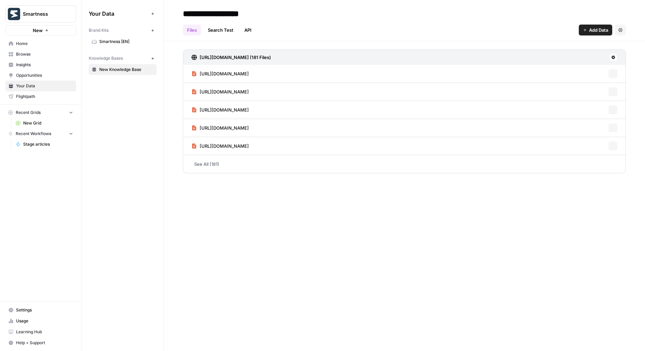
click at [111, 45] on link "Smartness [EN]" at bounding box center [123, 41] width 68 height 11
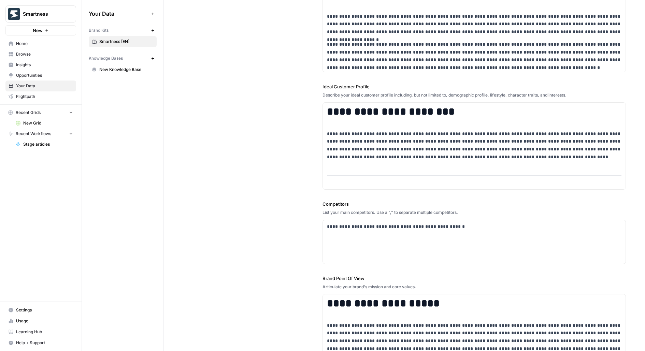
scroll to position [14, 0]
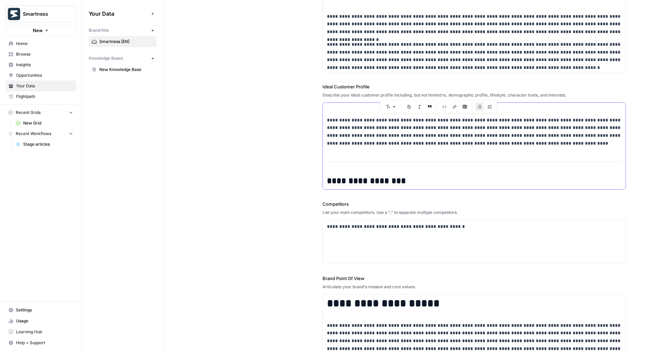
drag, startPoint x: 340, startPoint y: 121, endPoint x: 536, endPoint y: 135, distance: 196.5
click at [536, 135] on p "**********" at bounding box center [474, 131] width 295 height 31
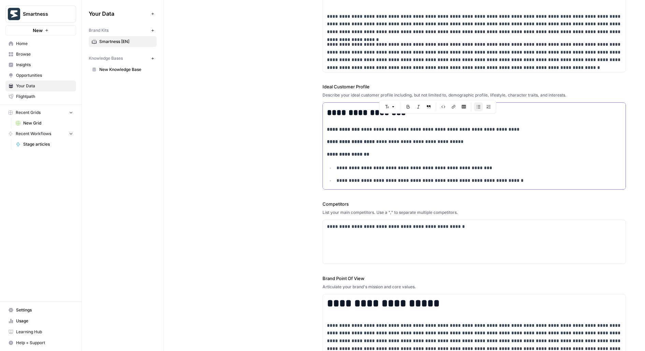
scroll to position [82, 0]
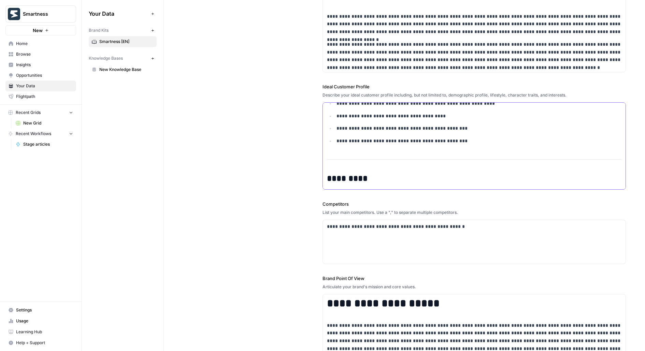
scroll to position [663, 0]
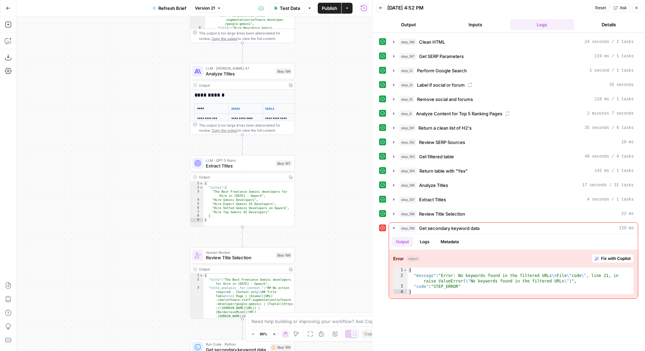
drag, startPoint x: 333, startPoint y: 174, endPoint x: 332, endPoint y: 60, distance: 113.7
click at [333, 61] on div "**********" at bounding box center [194, 183] width 356 height 335
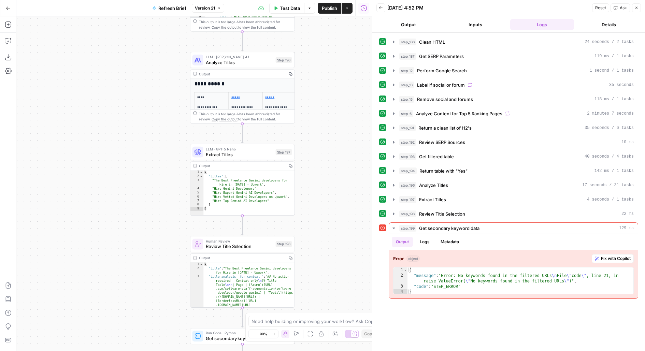
drag, startPoint x: 332, startPoint y: 241, endPoint x: 332, endPoint y: 54, distance: 187.1
click at [332, 54] on div "**********" at bounding box center [194, 183] width 356 height 335
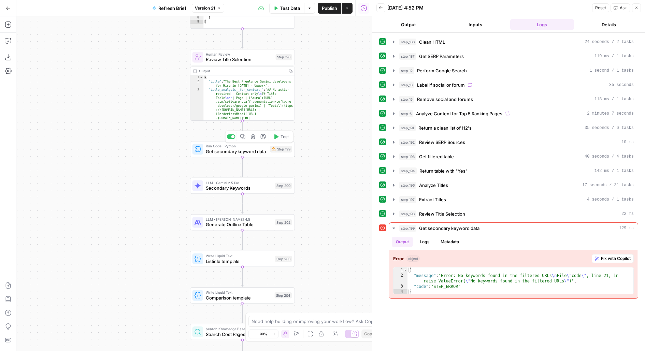
click at [279, 138] on button "Test" at bounding box center [281, 136] width 21 height 9
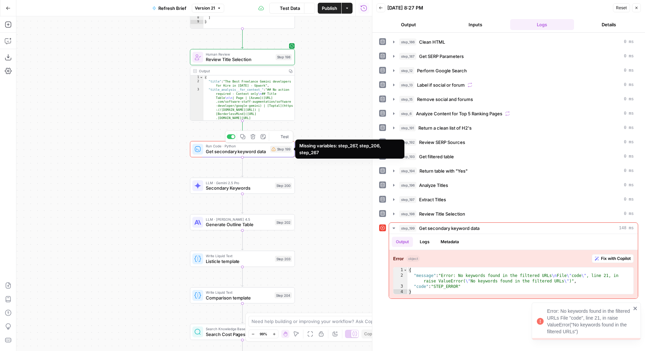
click at [283, 150] on div "Step 199" at bounding box center [281, 149] width 22 height 7
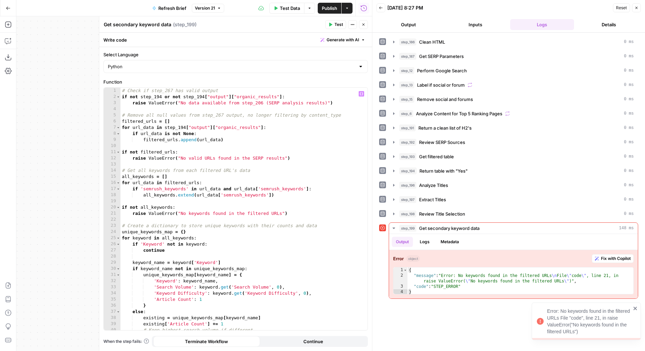
type textarea "**********"
drag, startPoint x: 129, startPoint y: 216, endPoint x: 307, endPoint y: 216, distance: 178.2
click at [307, 216] on div "# Check if step_267 has valid output if not step_194 or not step_194 [ "output"…" at bounding box center [245, 215] width 248 height 255
click at [308, 215] on div "# Check if step_267 has valid output if not step_194 or not step_194 [ "output"…" at bounding box center [245, 215] width 248 height 255
click at [423, 182] on span "Analyze Titles" at bounding box center [433, 185] width 29 height 7
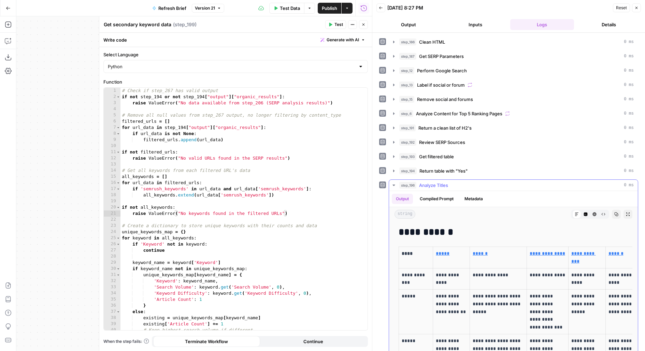
click at [423, 185] on span "Analyze Titles" at bounding box center [433, 185] width 29 height 7
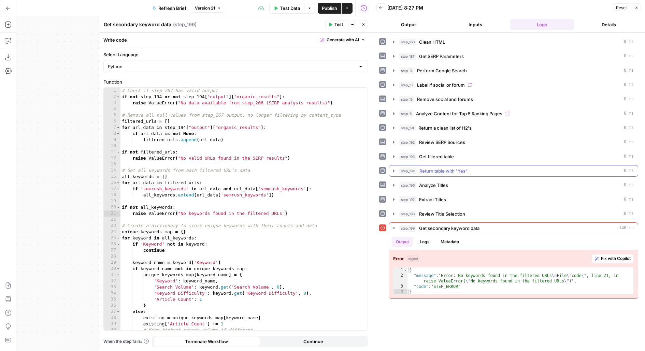
click at [423, 171] on span "Return table with "Yes"" at bounding box center [444, 171] width 48 height 7
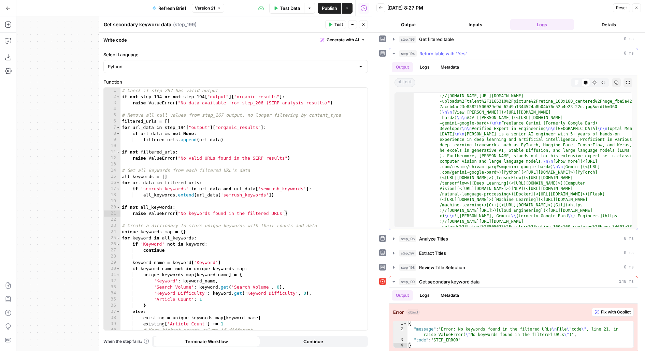
scroll to position [2093, 0]
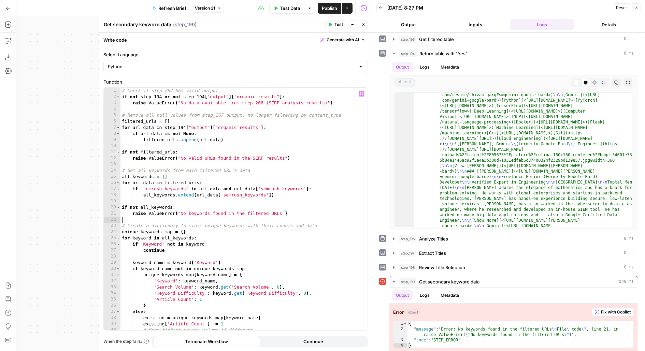
click at [258, 217] on div "# Check if step_267 has valid output if not step_194 or not step_194 [ "output"…" at bounding box center [245, 215] width 248 height 255
click at [298, 338] on button "Continue" at bounding box center [313, 341] width 107 height 11
click at [331, 24] on icon "button" at bounding box center [331, 25] width 3 height 4
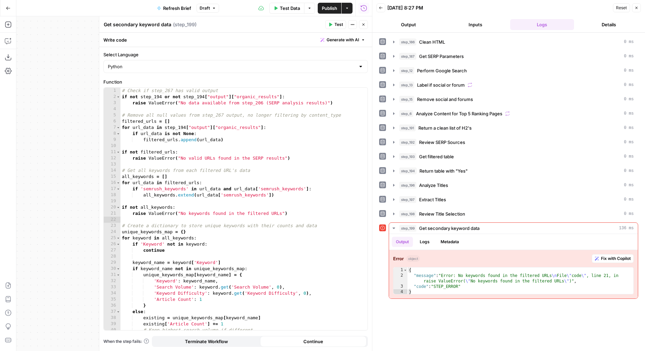
click at [200, 341] on span "Terminate Workflow" at bounding box center [206, 341] width 43 height 7
click at [156, 210] on div "# Check if step_267 has valid output if not step_194 or not step_194 [ "output"…" at bounding box center [245, 215] width 248 height 255
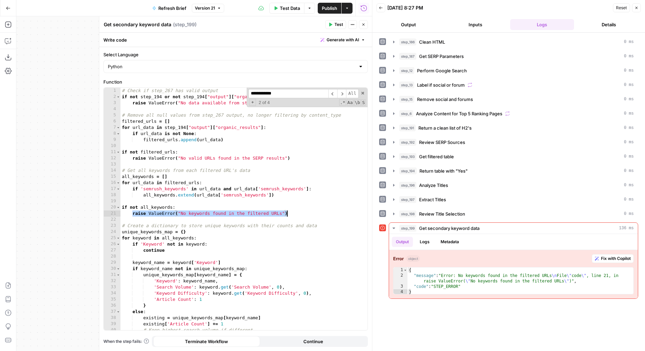
drag, startPoint x: 133, startPoint y: 213, endPoint x: 374, endPoint y: 213, distance: 240.7
click at [374, 213] on body "**********" at bounding box center [322, 175] width 645 height 351
type textarea "********"
click at [339, 23] on span "Test" at bounding box center [339, 25] width 9 height 6
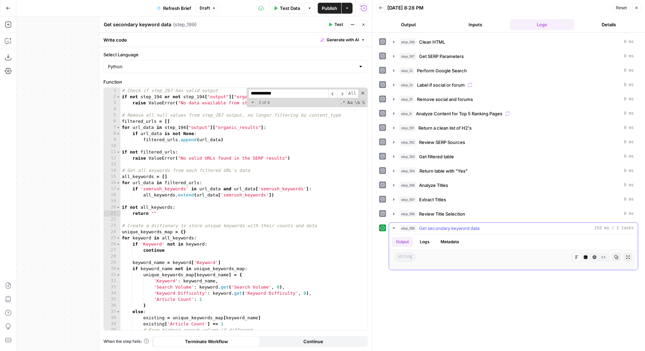
click at [434, 237] on ul "Output Logs Metadata" at bounding box center [427, 242] width 71 height 10
click at [368, 30] on header "Get secondary keyword data Get secondary keyword data ( step_199 ) Test Actions…" at bounding box center [235, 24] width 273 height 16
click at [368, 28] on div "Test Actions Close" at bounding box center [346, 24] width 43 height 9
click at [366, 25] on button "Close" at bounding box center [363, 24] width 9 height 9
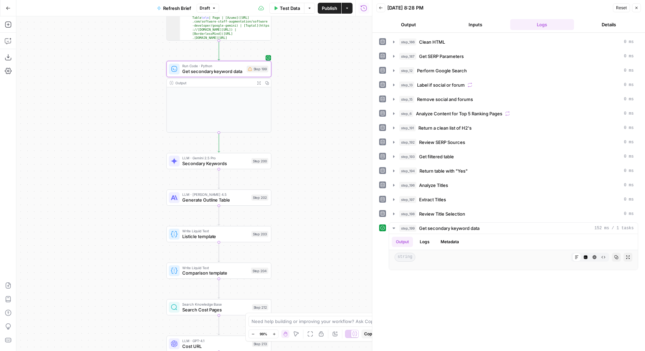
drag, startPoint x: 308, startPoint y: 205, endPoint x: 284, endPoint y: 124, distance: 84.7
click at [284, 124] on div "**********" at bounding box center [194, 183] width 356 height 335
click at [262, 148] on span "Test" at bounding box center [261, 148] width 8 height 6
click at [248, 159] on div "LLM · Gemini 2.5 Pro Secondary Keywords Step 200 Copy step Delete step Add Note…" at bounding box center [219, 160] width 100 height 12
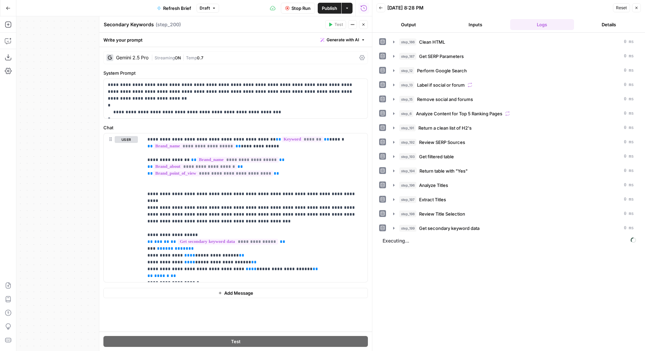
click at [362, 23] on icon "button" at bounding box center [364, 25] width 4 height 4
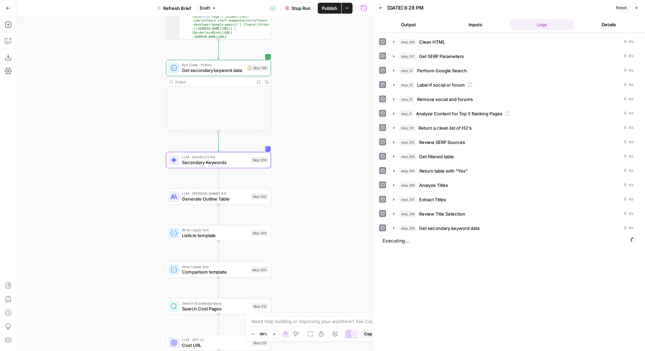
click at [302, 8] on span "Stop Run" at bounding box center [301, 8] width 19 height 7
click at [239, 74] on div "Run Code · Python Get secondary keyword data Step 199 Copy step Delete step Add…" at bounding box center [218, 68] width 105 height 16
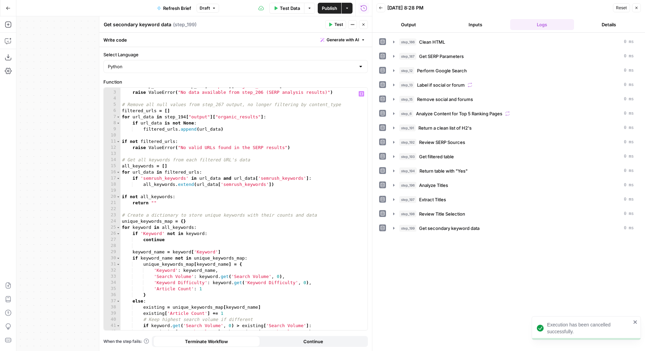
scroll to position [35, 0]
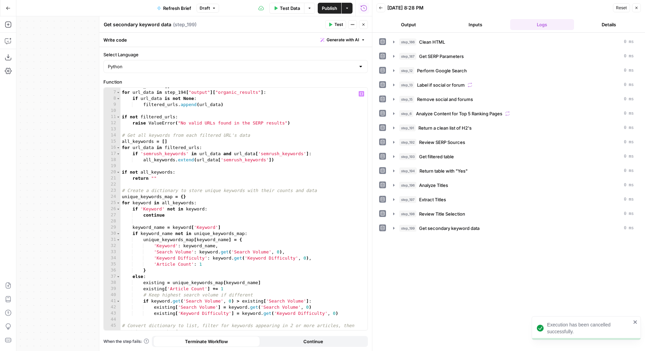
click at [162, 186] on div "filtered_urls = [ ] for url_data in step_194 [ "output" ] [ "organic_results" ]…" at bounding box center [245, 214] width 248 height 262
click at [160, 182] on div "filtered_urls = [ ] for url_data in step_194 [ "output" ] [ "organic_results" ]…" at bounding box center [245, 214] width 248 height 262
click at [158, 177] on div "filtered_urls = [ ] for url_data in step_194 [ "output" ] [ "organic_results" ]…" at bounding box center [245, 214] width 248 height 262
type textarea "*********"
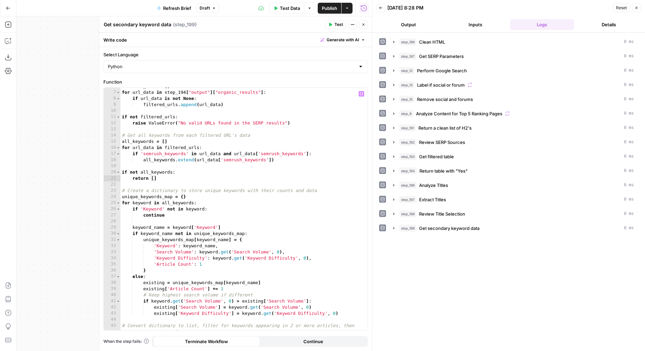
click at [343, 27] on span "Test" at bounding box center [339, 25] width 9 height 6
click at [370, 24] on div at bounding box center [372, 175] width 7 height 351
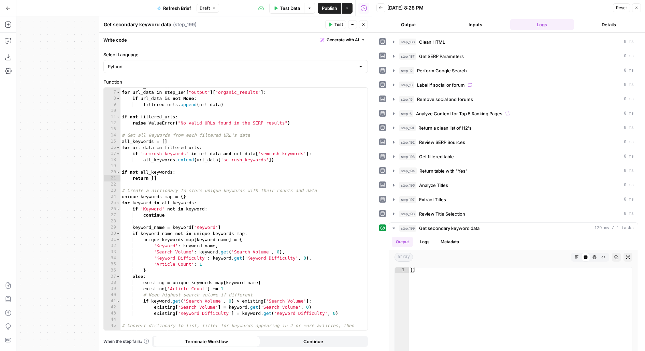
click at [365, 23] on icon "button" at bounding box center [364, 25] width 4 height 4
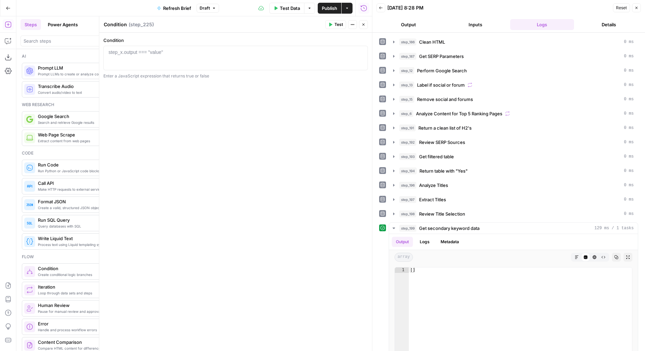
click at [173, 61] on div at bounding box center [236, 64] width 259 height 31
type textarea "*"
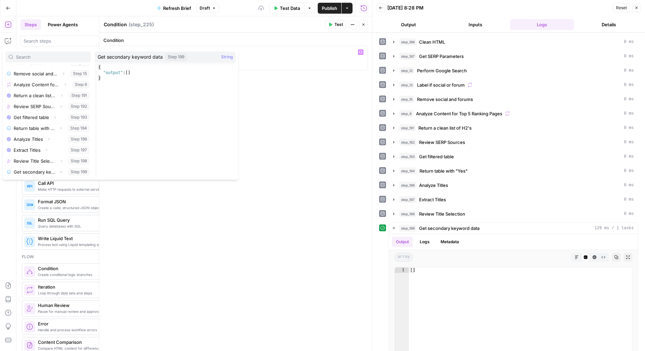
scroll to position [138, 0]
click at [12, 167] on button "Select variable Output" at bounding box center [51, 172] width 79 height 11
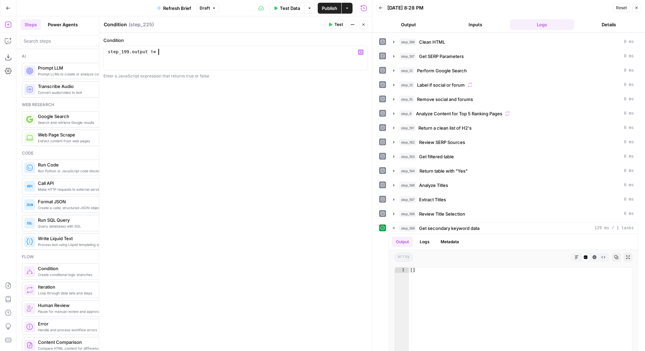
scroll to position [0, 4]
type textarea "**********"
click at [361, 26] on button "Close" at bounding box center [363, 24] width 9 height 9
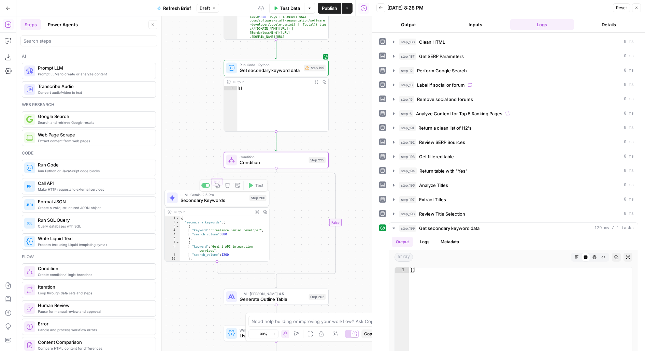
click at [314, 145] on span "Test" at bounding box center [318, 148] width 8 height 6
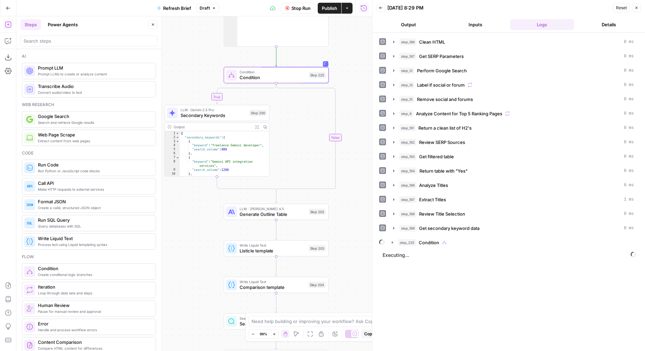
drag, startPoint x: 357, startPoint y: 149, endPoint x: 357, endPoint y: 62, distance: 86.7
click at [357, 62] on div "**********" at bounding box center [194, 183] width 356 height 335
click at [150, 23] on button "Close" at bounding box center [153, 24] width 9 height 9
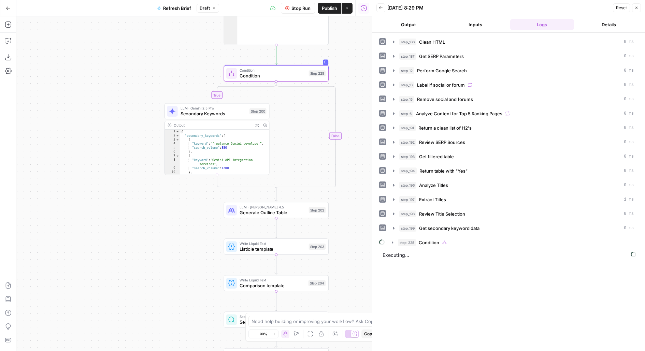
click at [321, 61] on div "**********" at bounding box center [194, 183] width 356 height 335
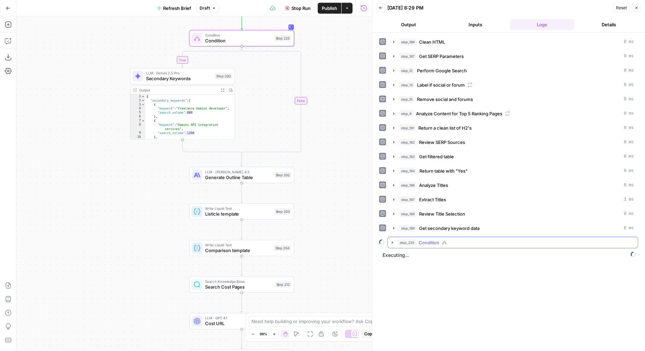
click at [425, 237] on button "step_225 Condition" at bounding box center [513, 242] width 250 height 11
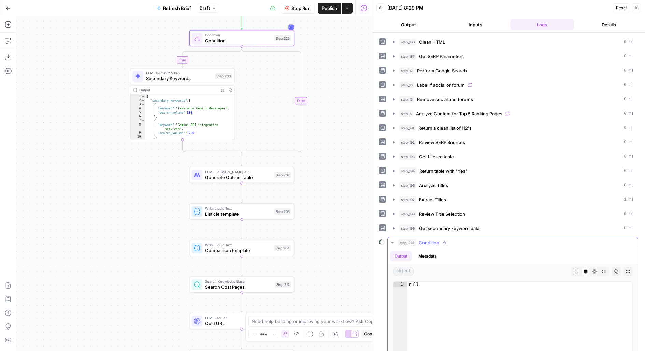
click at [412, 239] on span "step_225" at bounding box center [407, 242] width 18 height 7
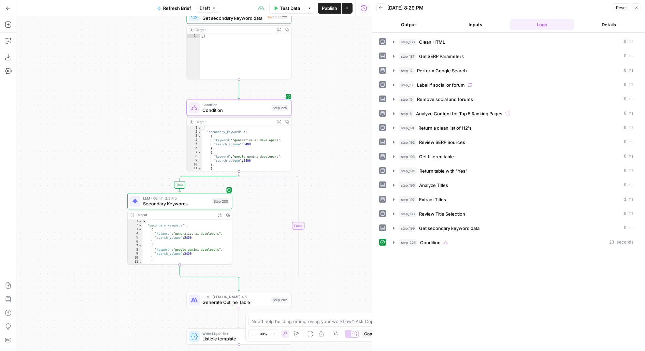
drag, startPoint x: 334, startPoint y: 204, endPoint x: 332, endPoint y: 165, distance: 39.3
click at [333, 180] on div "**********" at bounding box center [194, 183] width 356 height 335
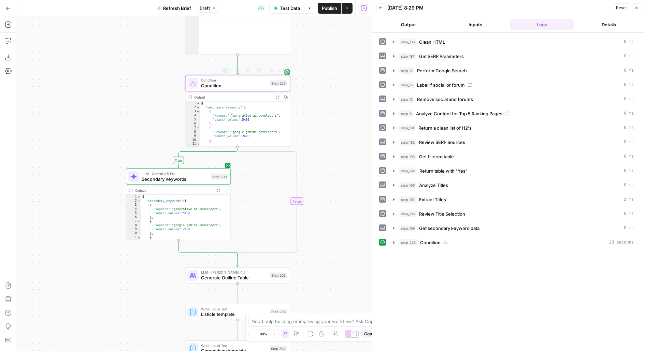
click at [273, 86] on div "Condition Condition Step 225 Copy step Delete step Add Note Test" at bounding box center [237, 84] width 100 height 12
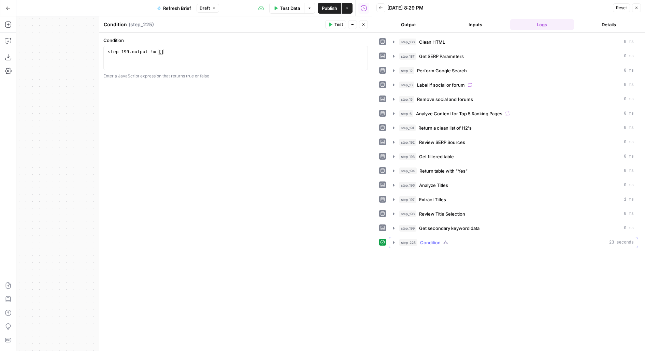
click at [412, 239] on span "step_225" at bounding box center [409, 242] width 18 height 7
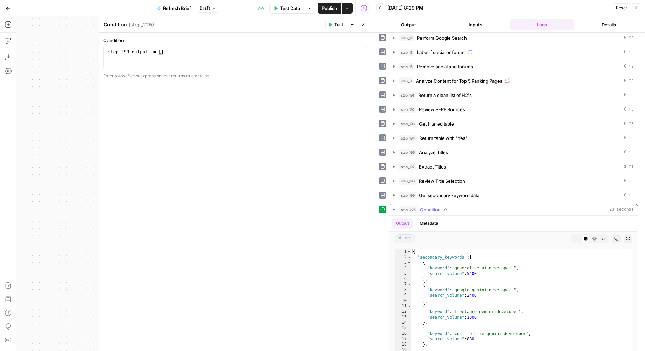
scroll to position [84, 0]
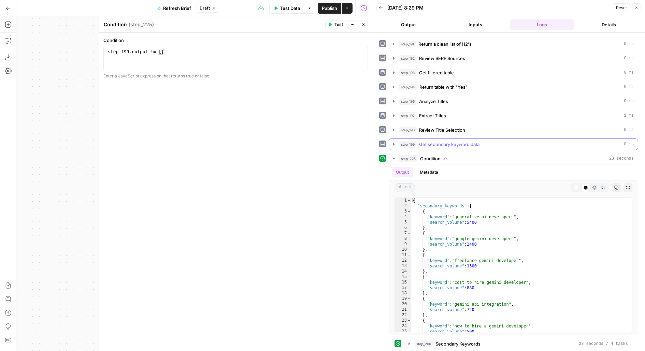
click at [428, 141] on span "Get secondary keyword data" at bounding box center [449, 144] width 60 height 7
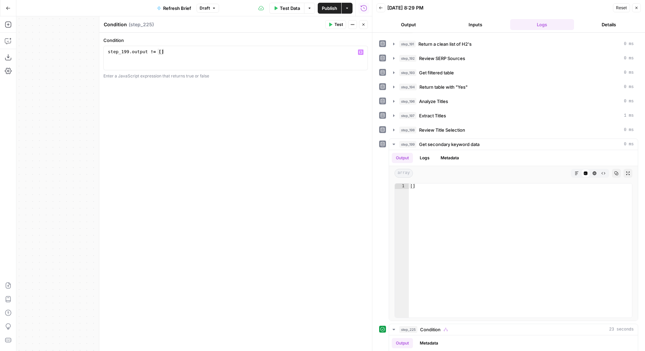
click at [155, 50] on div "step_199 . output != [ ]" at bounding box center [236, 64] width 259 height 31
click at [336, 26] on span "Test" at bounding box center [339, 25] width 9 height 6
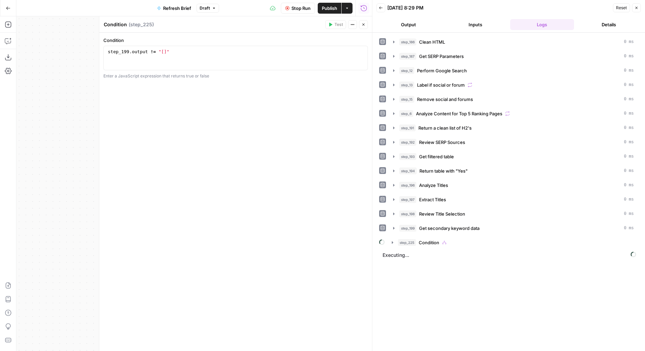
click at [292, 10] on span "Stop Run" at bounding box center [301, 8] width 19 height 7
drag, startPoint x: 148, startPoint y: 51, endPoint x: 252, endPoint y: 51, distance: 103.8
click at [252, 51] on div "step_199 . output != "[]"" at bounding box center [236, 64] width 259 height 31
type textarea "**********"
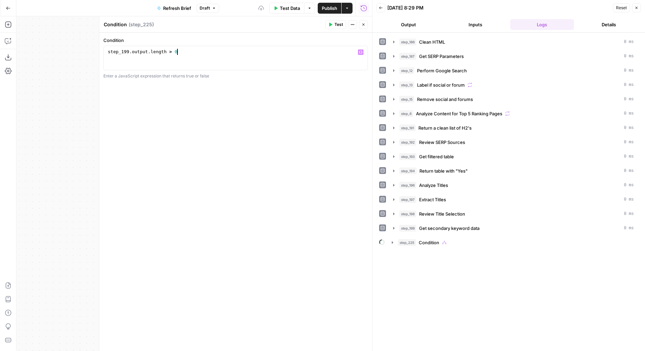
click at [341, 24] on span "Test" at bounding box center [339, 25] width 9 height 6
click at [402, 237] on div "step_225 Condition 19 ms" at bounding box center [514, 243] width 250 height 12
click at [402, 239] on span "step_225" at bounding box center [409, 242] width 18 height 7
click at [365, 23] on icon "button" at bounding box center [364, 25] width 4 height 4
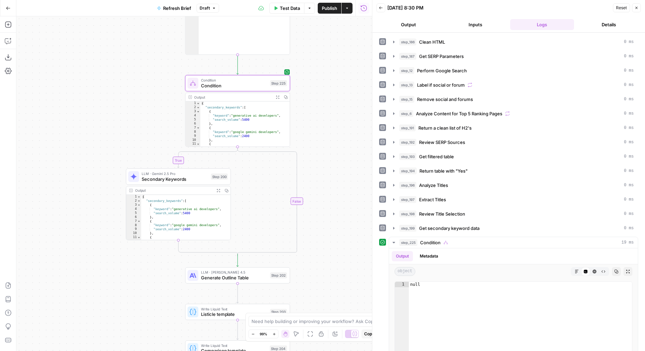
click at [328, 73] on div "**********" at bounding box center [194, 183] width 356 height 335
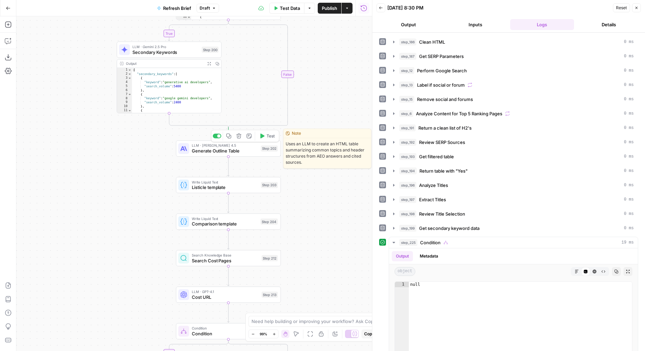
click at [271, 135] on span "Test" at bounding box center [271, 136] width 8 height 6
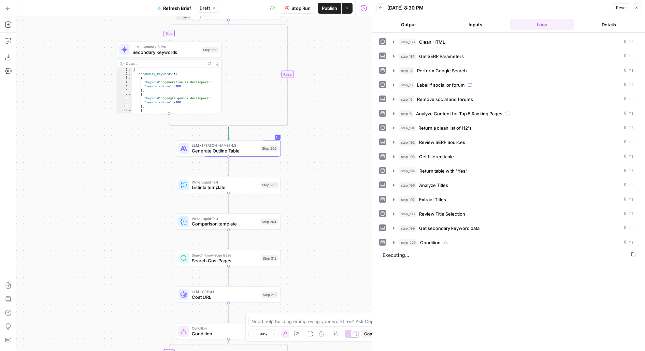
click at [330, 6] on span "Publish" at bounding box center [329, 8] width 15 height 7
click at [293, 9] on span "Stop Run" at bounding box center [301, 8] width 19 height 7
click at [332, 8] on span "Publish" at bounding box center [329, 8] width 15 height 7
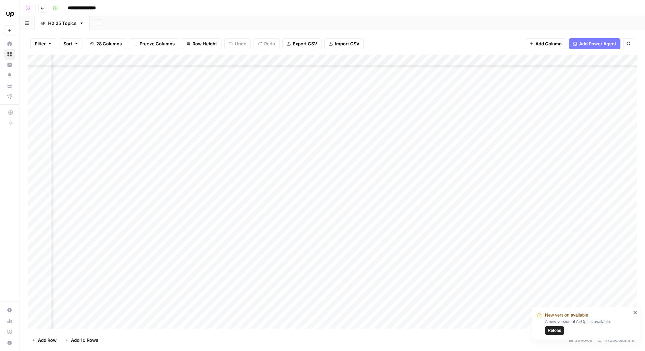
scroll to position [221, 443]
click at [431, 135] on div "Add Column" at bounding box center [333, 192] width 610 height 275
click at [432, 153] on div "Add Column" at bounding box center [333, 192] width 610 height 275
click at [431, 170] on div "Add Column" at bounding box center [333, 192] width 610 height 275
click at [432, 184] on div "Add Column" at bounding box center [333, 192] width 610 height 275
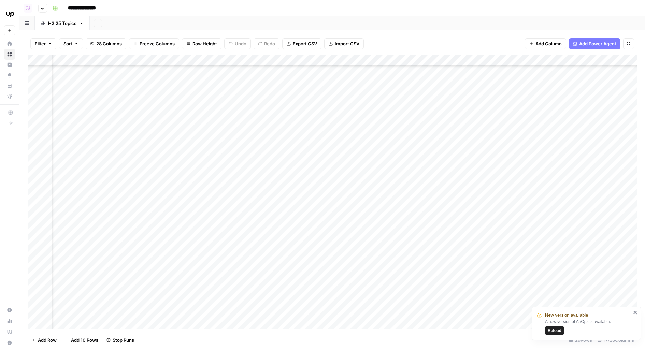
click at [430, 206] on div "Add Column" at bounding box center [333, 192] width 610 height 275
click at [429, 187] on div "Add Column" at bounding box center [333, 192] width 610 height 275
click at [554, 154] on div "Add Column" at bounding box center [333, 192] width 610 height 275
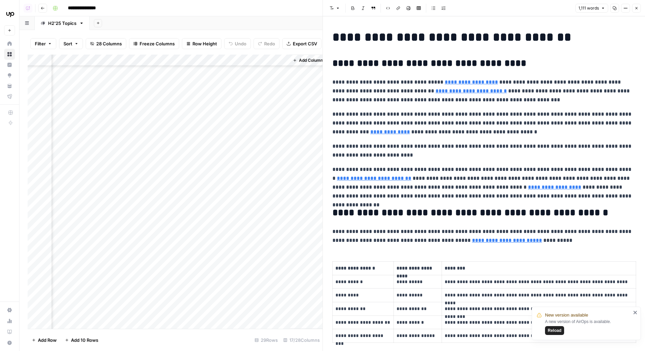
scroll to position [221, 838]
click at [370, 135] on link "**********" at bounding box center [390, 131] width 40 height 5
click at [432, 122] on icon at bounding box center [432, 123] width 4 height 4
type input "https://www.upwork.com/resources/boost-data-entry-productivity-with-ai"
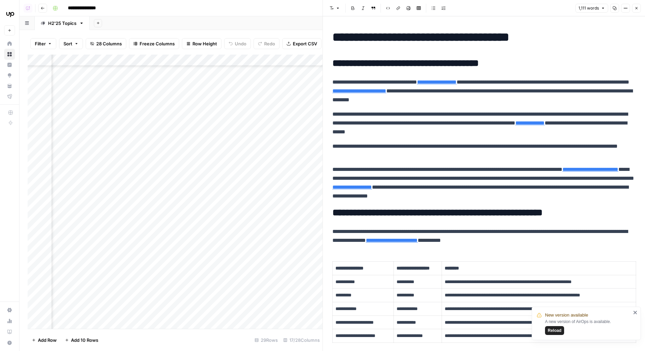
scroll to position [221, 761]
click at [104, 153] on div "Add Column" at bounding box center [175, 192] width 295 height 275
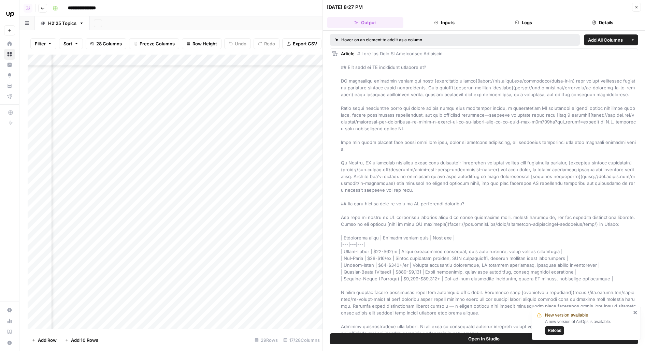
click at [540, 16] on header "09/30/25 at 8:27 PM Close Output Inputs Logs Details" at bounding box center [484, 15] width 322 height 31
click at [535, 18] on button "Logs" at bounding box center [524, 22] width 76 height 11
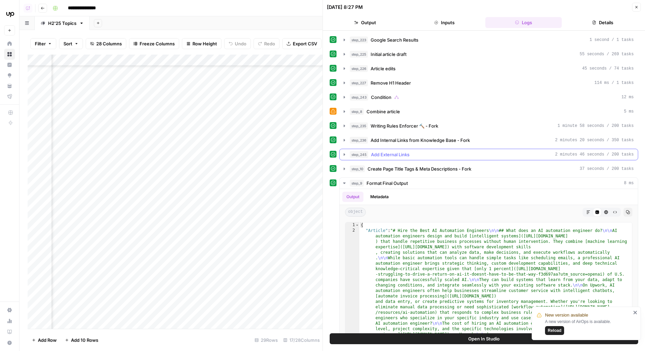
click at [418, 154] on div "step_245 Add External Links 2 minutes 46 seconds / 200 tasks" at bounding box center [492, 154] width 284 height 7
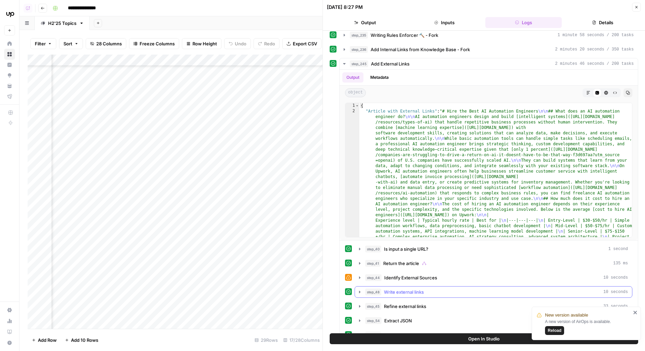
scroll to position [108, 0]
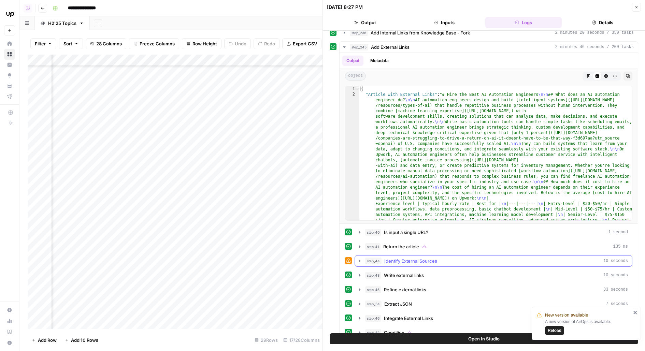
click at [411, 260] on span "Identify External Sources" at bounding box center [410, 261] width 53 height 7
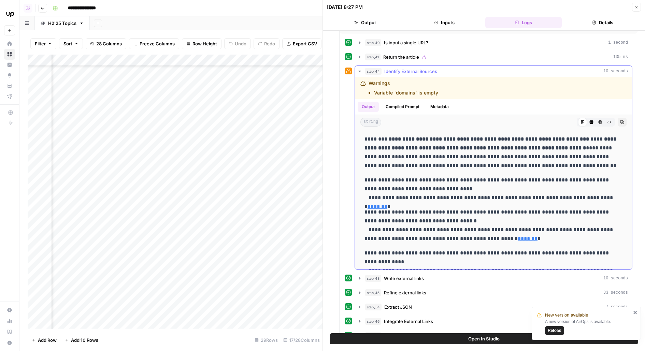
scroll to position [272, 0]
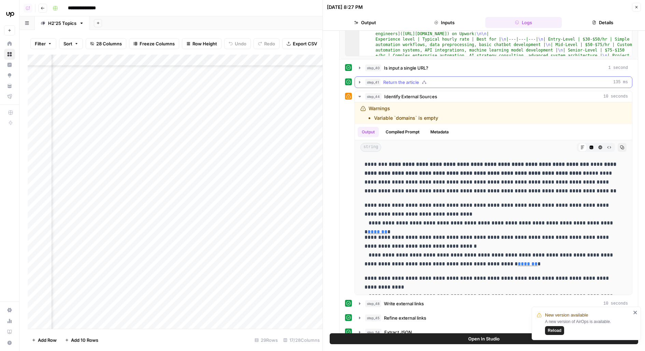
click at [453, 79] on div "step_41 Return the article 135 ms" at bounding box center [496, 82] width 263 height 7
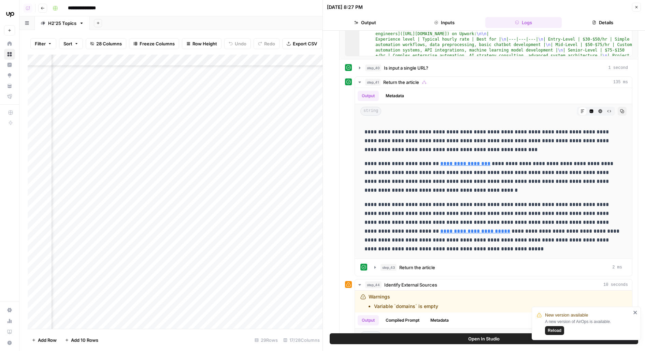
scroll to position [221, 772]
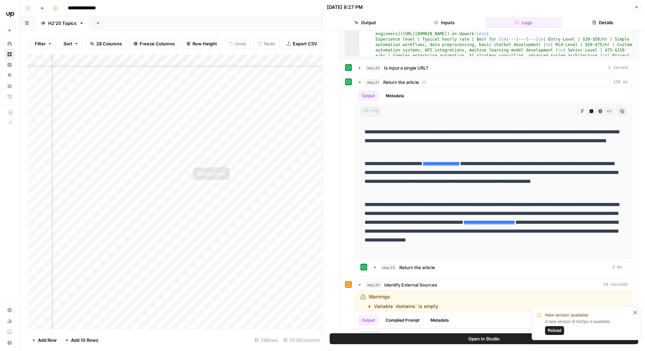
click at [225, 152] on div "Add Column" at bounding box center [175, 192] width 295 height 275
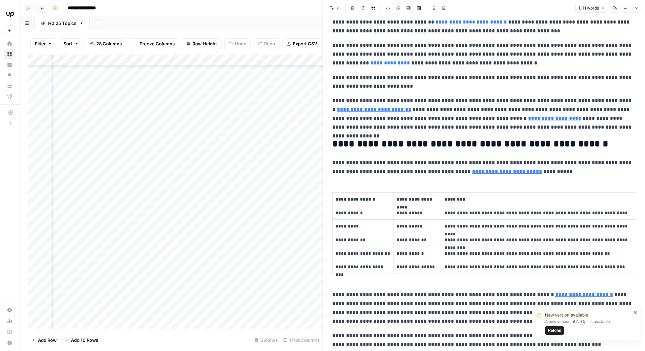
scroll to position [81, 0]
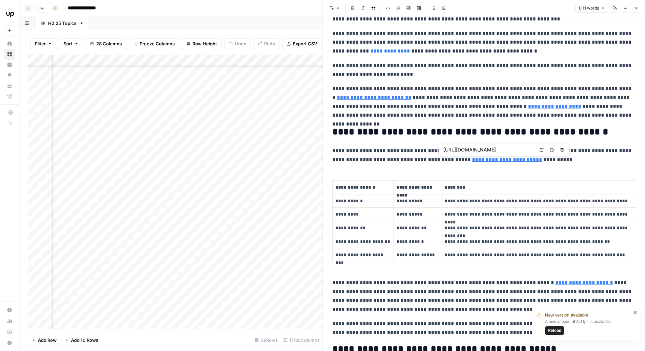
click at [542, 148] on icon at bounding box center [542, 150] width 4 height 4
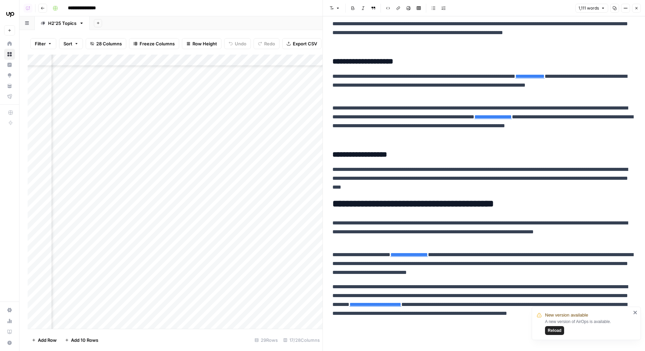
scroll to position [221, 388]
click at [161, 152] on div "Add Column" at bounding box center [175, 192] width 295 height 275
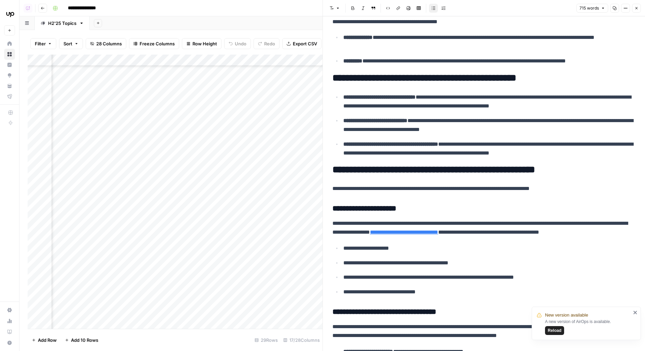
scroll to position [657, 0]
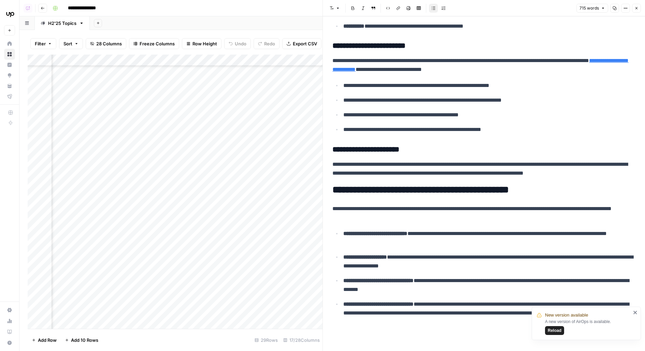
click at [163, 170] on div "Add Column" at bounding box center [175, 192] width 295 height 275
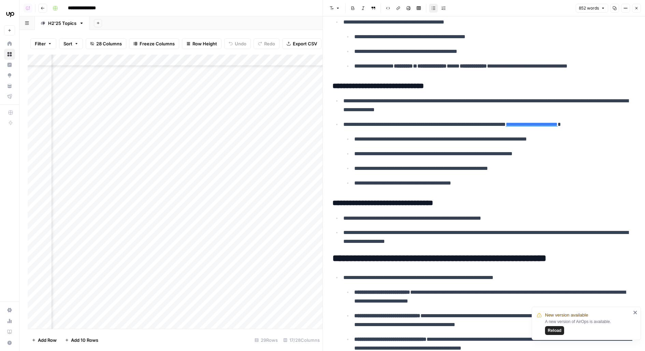
scroll to position [754, 0]
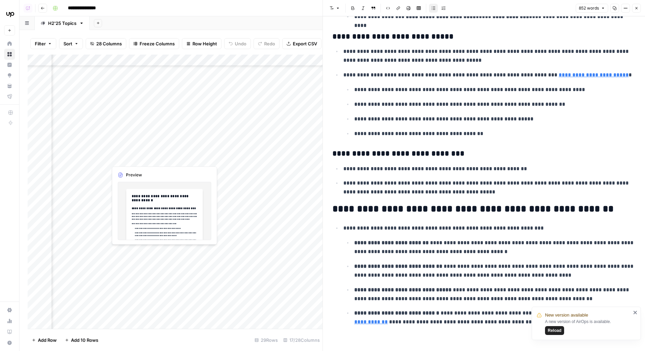
click at [162, 153] on div "Add Column" at bounding box center [175, 192] width 295 height 275
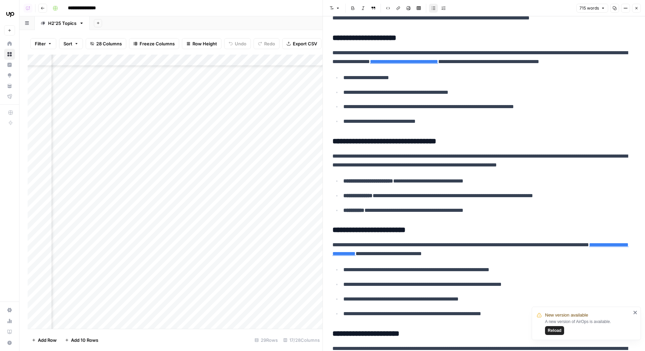
scroll to position [657, 0]
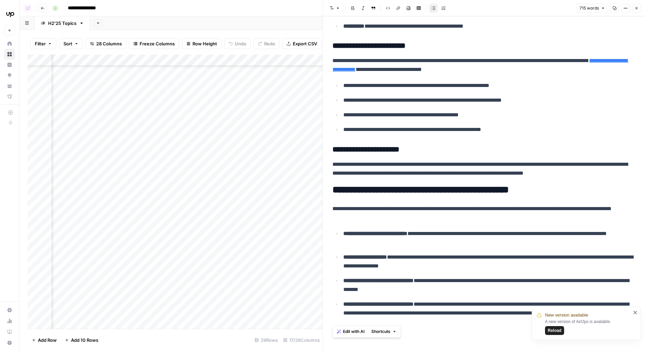
drag, startPoint x: 330, startPoint y: 190, endPoint x: 435, endPoint y: 347, distance: 188.8
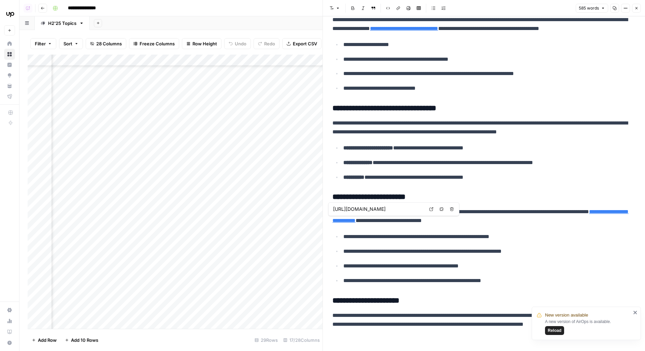
scroll to position [221, 841]
click at [157, 153] on div "Add Column" at bounding box center [175, 192] width 295 height 275
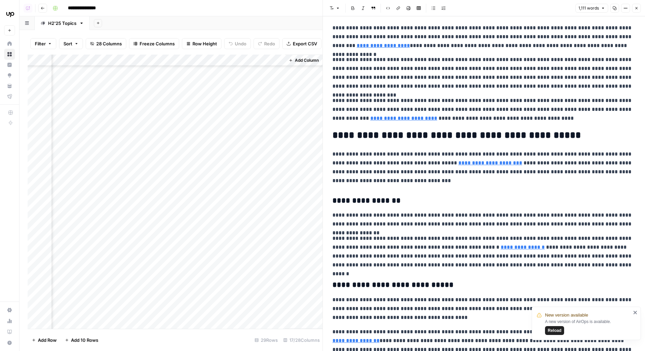
scroll to position [748, 0]
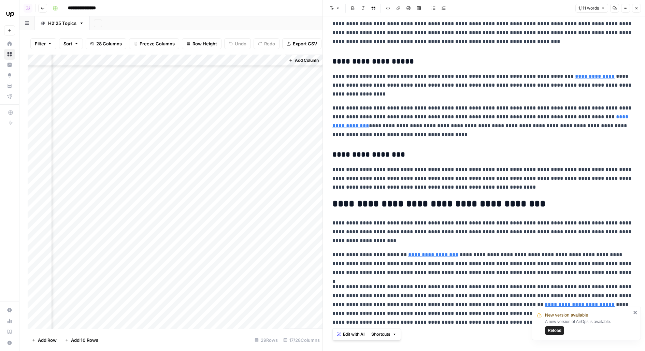
drag, startPoint x: 334, startPoint y: 208, endPoint x: 471, endPoint y: 329, distance: 182.4
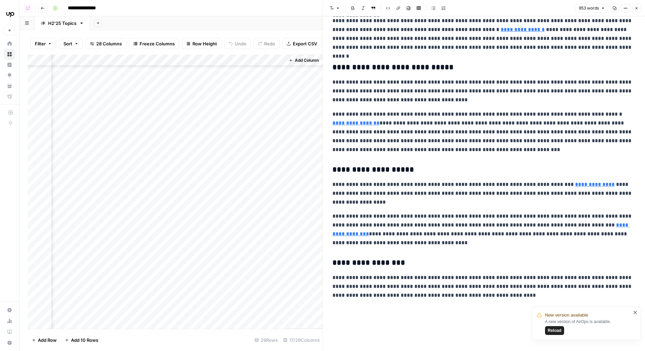
scroll to position [613, 0]
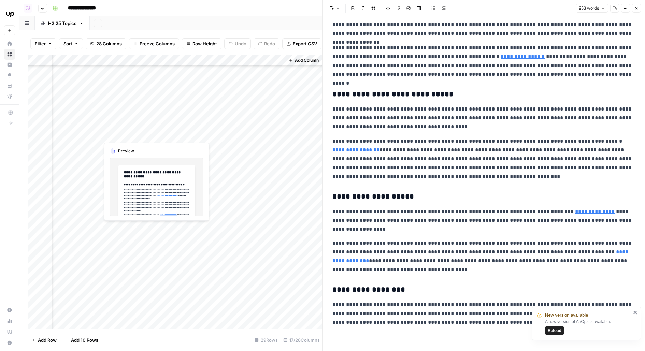
click at [156, 130] on div "Add Column" at bounding box center [175, 192] width 295 height 275
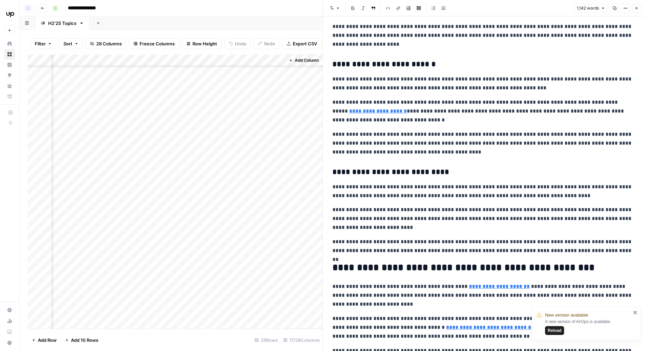
scroll to position [862, 0]
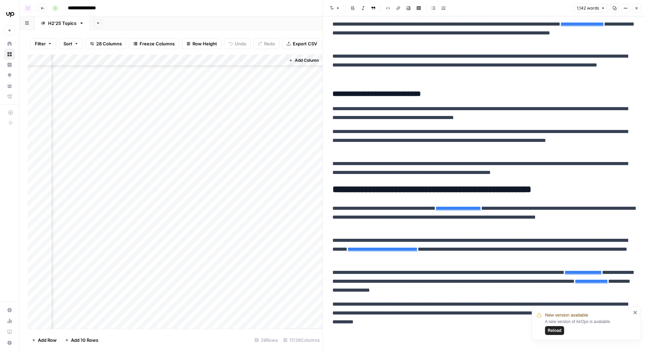
click at [157, 146] on div "Add Column" at bounding box center [175, 192] width 295 height 275
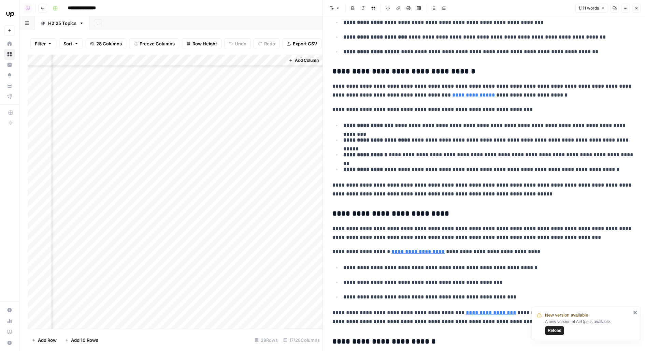
scroll to position [958, 0]
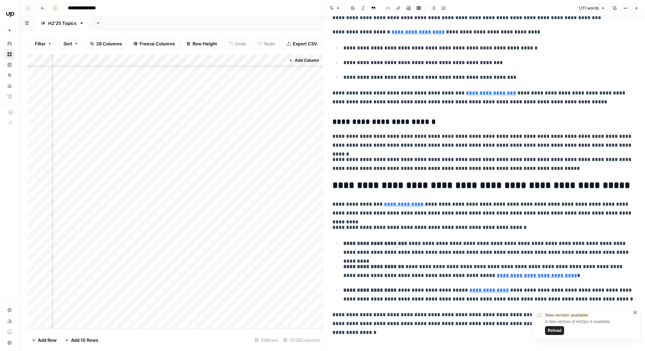
click at [157, 162] on div "Add Column" at bounding box center [175, 192] width 295 height 275
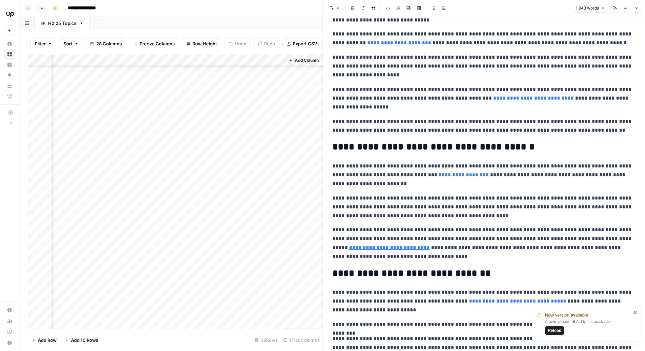
scroll to position [1853, 0]
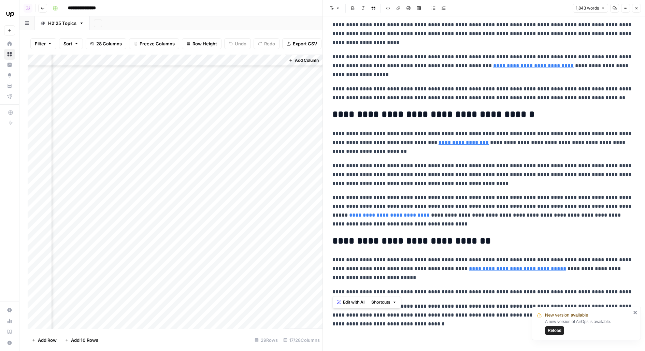
drag, startPoint x: 334, startPoint y: 244, endPoint x: 388, endPoint y: 291, distance: 70.9
click at [465, 326] on p "**********" at bounding box center [484, 315] width 303 height 27
click at [637, 9] on icon "button" at bounding box center [637, 8] width 4 height 4
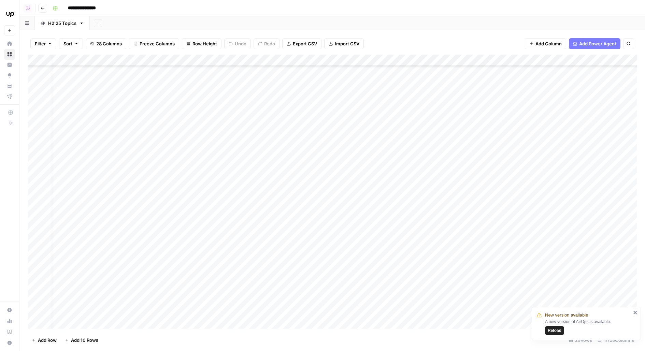
scroll to position [165, 0]
click at [35, 196] on div "Add Column" at bounding box center [333, 192] width 610 height 275
click at [35, 268] on div "Add Column" at bounding box center [333, 192] width 610 height 275
click at [36, 265] on div "Add Column" at bounding box center [333, 192] width 610 height 275
click at [36, 194] on div "Add Column" at bounding box center [333, 192] width 610 height 275
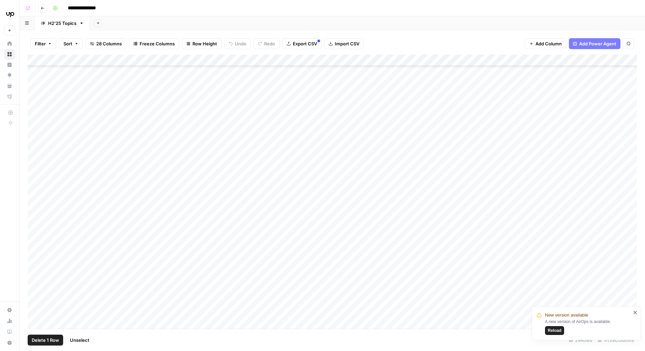
click at [35, 258] on div "Add Column" at bounding box center [333, 192] width 610 height 275
click at [36, 267] on div "Add Column" at bounding box center [333, 192] width 610 height 275
click at [225, 210] on div "Add Column" at bounding box center [333, 192] width 610 height 275
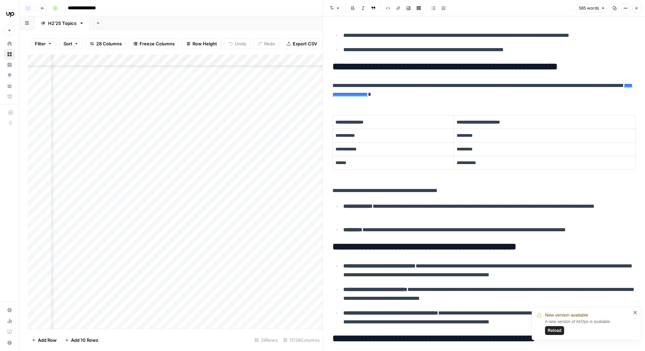
scroll to position [234, 0]
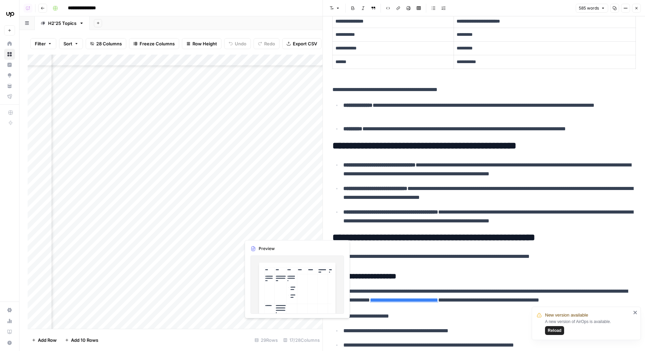
click at [236, 227] on div "Add Column" at bounding box center [175, 192] width 295 height 275
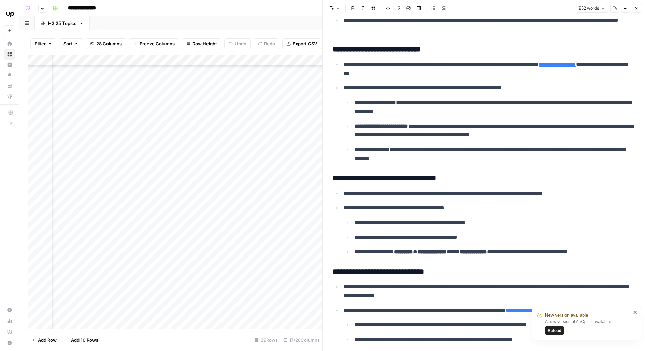
scroll to position [529, 0]
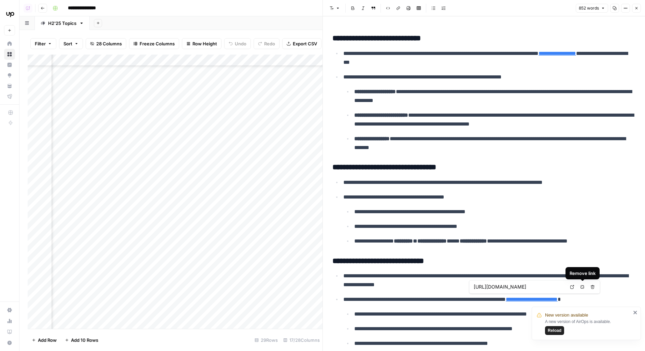
click at [571, 287] on icon at bounding box center [572, 287] width 4 height 4
click at [636, 6] on button "Close" at bounding box center [636, 8] width 9 height 9
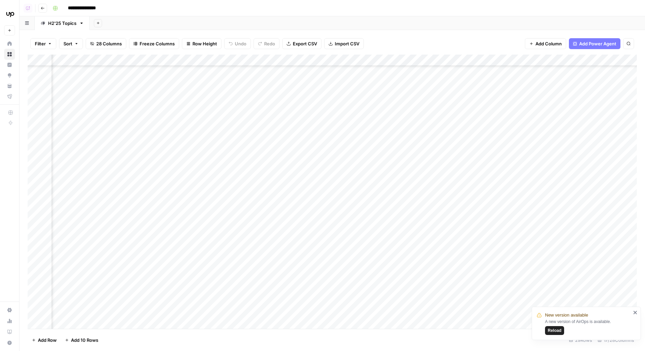
scroll to position [165, 0]
click at [38, 194] on div "Add Column" at bounding box center [333, 192] width 610 height 275
click at [38, 264] on div "Add Column" at bounding box center [333, 192] width 610 height 275
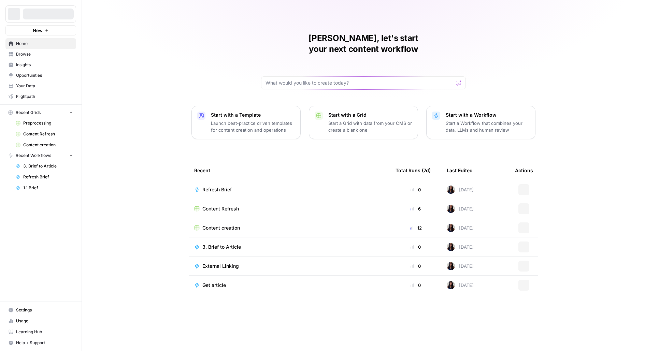
click at [48, 10] on div at bounding box center [48, 14] width 51 height 11
click at [48, 10] on button "Upwork" at bounding box center [40, 13] width 71 height 17
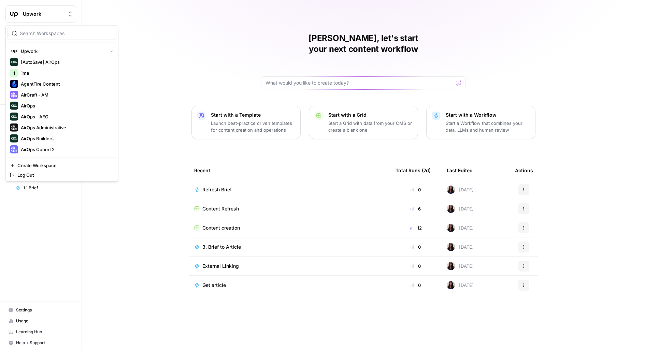
click at [48, 36] on input "search" at bounding box center [66, 33] width 92 height 7
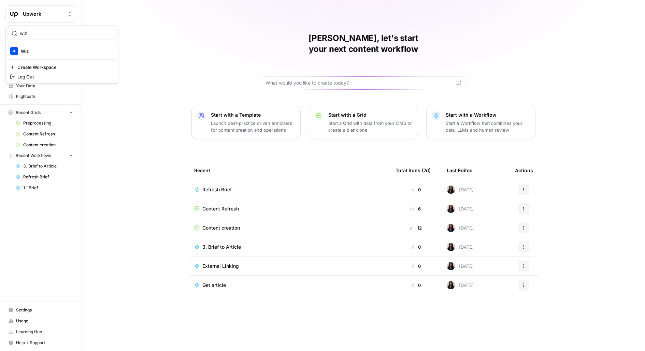
type input "wiz"
click button "Wiz" at bounding box center [61, 51] width 109 height 11
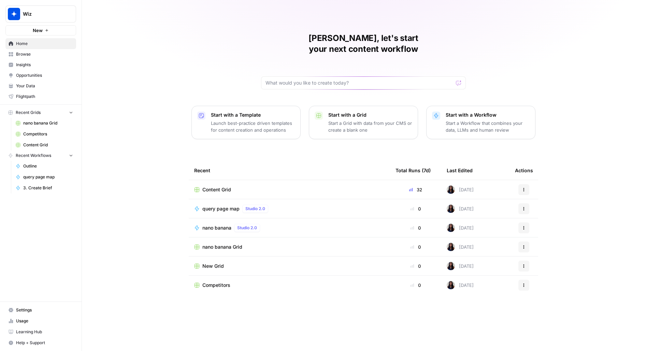
click at [47, 145] on span "Content Grid" at bounding box center [48, 145] width 50 height 6
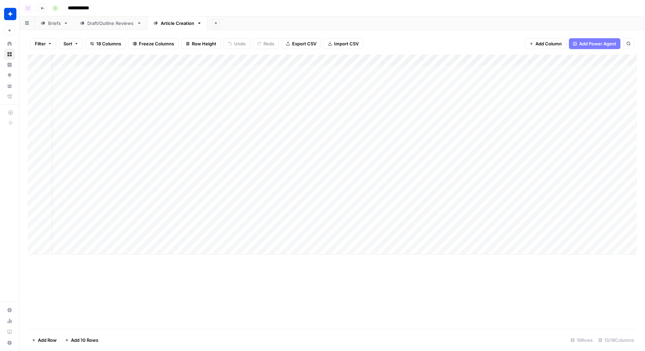
scroll to position [0, 272]
click at [55, 25] on div "Briefs" at bounding box center [54, 23] width 13 height 7
click at [421, 71] on div "Add Column" at bounding box center [333, 192] width 610 height 275
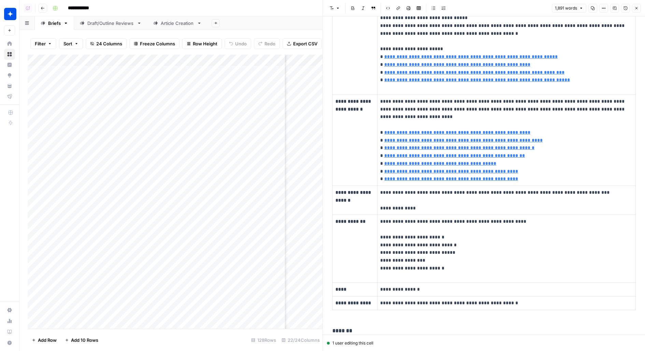
type input "[URL][DOMAIN_NAME]"
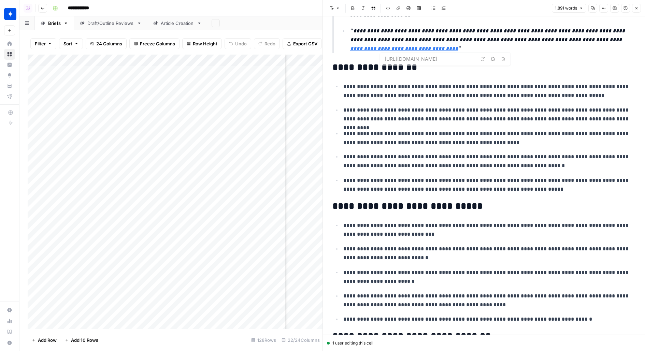
scroll to position [988, 0]
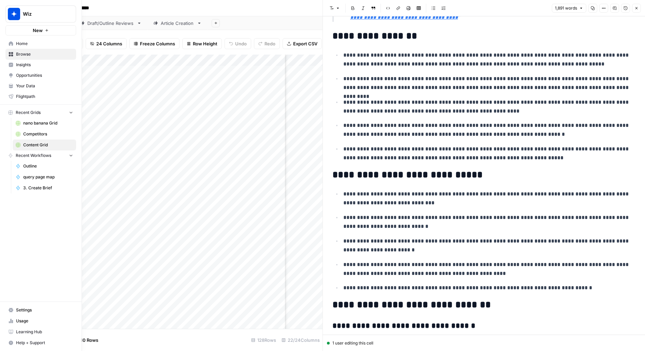
click at [25, 310] on span "Settings" at bounding box center [44, 310] width 57 height 6
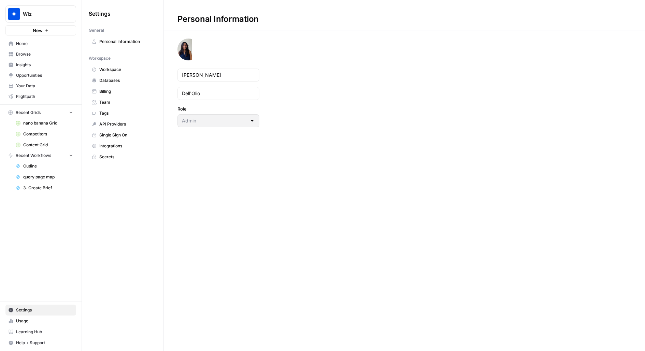
click at [112, 102] on span "Team" at bounding box center [126, 102] width 54 height 6
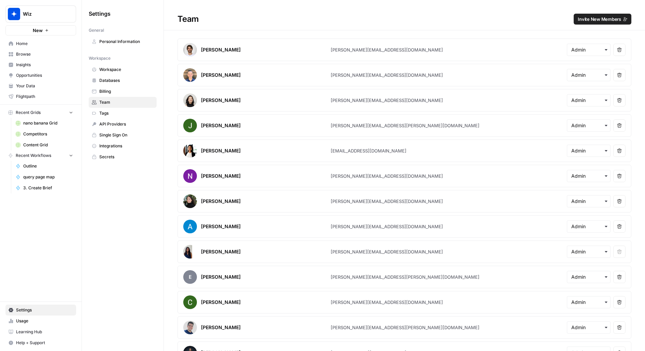
click at [603, 18] on span "Invite New Members" at bounding box center [599, 19] width 43 height 7
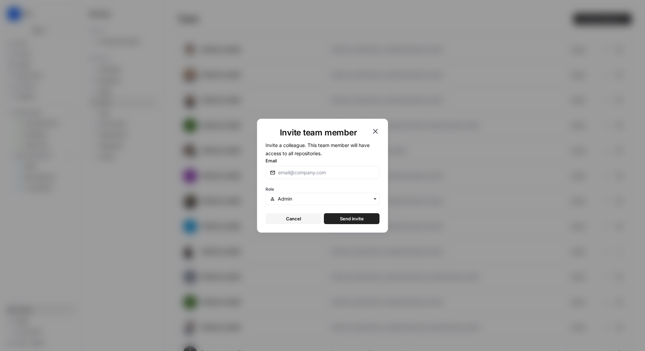
click at [331, 183] on form "Invite a colleague. This team member will have access to all repositories. Emai…" at bounding box center [323, 182] width 114 height 83
click at [328, 177] on div at bounding box center [323, 172] width 114 height 13
type input "[EMAIL_ADDRESS][DOMAIN_NAME]"
click at [324, 213] on button "Send invite" at bounding box center [352, 218] width 56 height 11
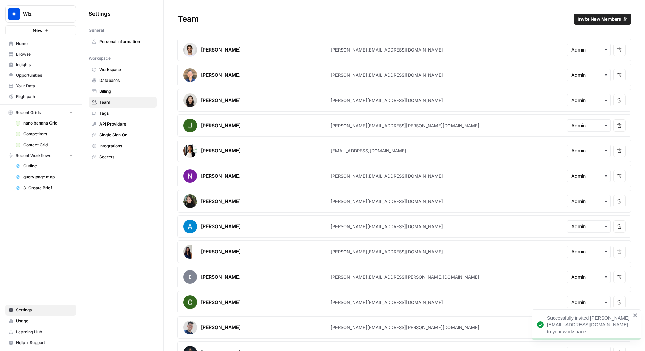
click at [38, 16] on span "Wiz" at bounding box center [43, 14] width 41 height 7
type input "hubs"
click button "HubSpot" at bounding box center [61, 51] width 109 height 11
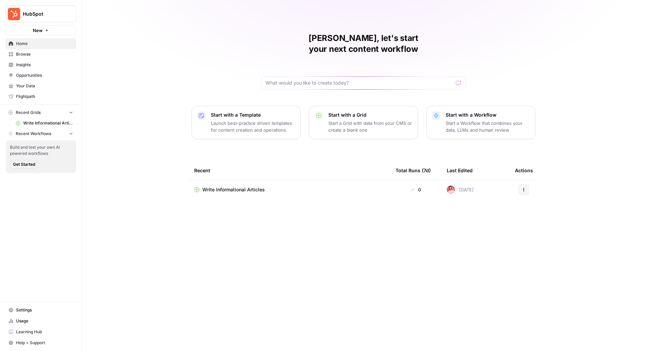
click at [26, 312] on span "Settings" at bounding box center [44, 310] width 57 height 6
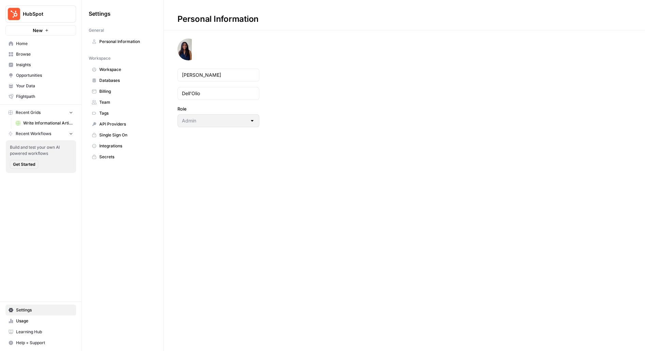
click at [118, 99] on span "Team" at bounding box center [126, 102] width 54 height 6
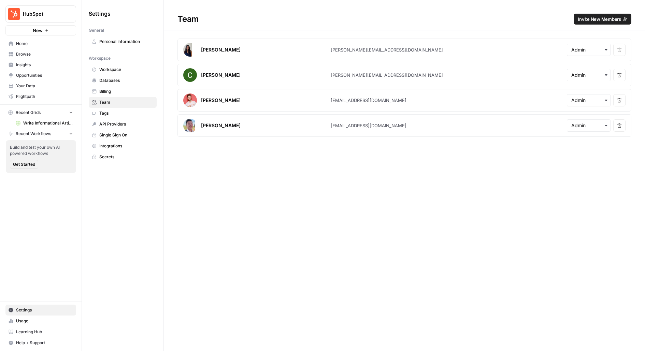
click at [594, 19] on span "Invite New Members" at bounding box center [599, 19] width 43 height 7
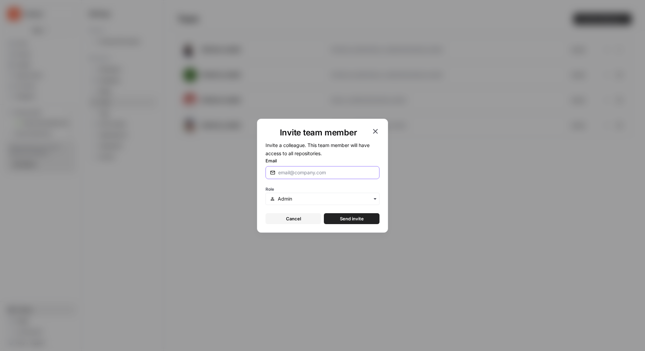
click at [310, 172] on input "Email" at bounding box center [326, 172] width 97 height 7
click at [372, 139] on div "Invite team member Invite a colleague. This team member will have access to all…" at bounding box center [322, 176] width 131 height 114
click at [376, 129] on icon "button" at bounding box center [376, 131] width 8 height 8
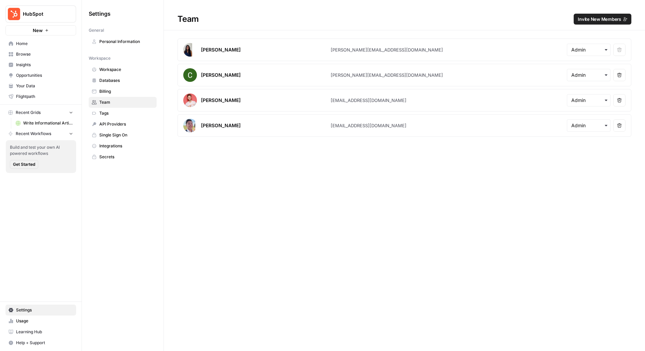
click at [58, 20] on button "HubSpot" at bounding box center [40, 13] width 71 height 17
type input "blog con"
click at [49, 50] on span "Blog Content Action Plan" at bounding box center [66, 51] width 90 height 7
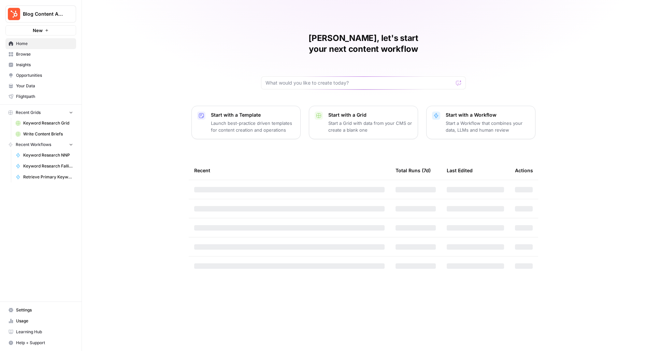
click at [24, 310] on span "Settings" at bounding box center [44, 310] width 57 height 6
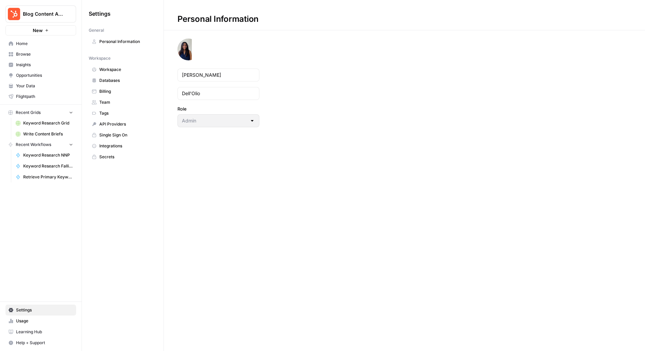
click at [108, 100] on span "Team" at bounding box center [126, 102] width 54 height 6
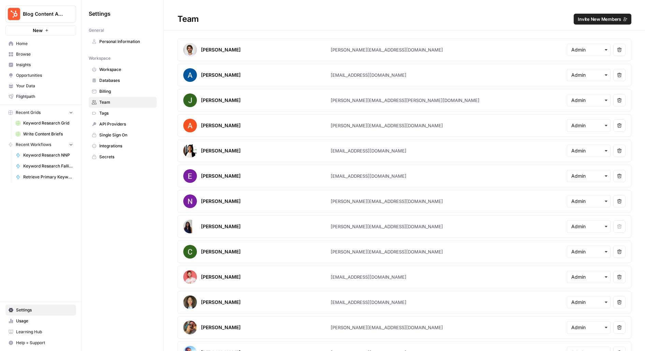
click at [603, 16] on span "Invite New Members" at bounding box center [599, 19] width 43 height 7
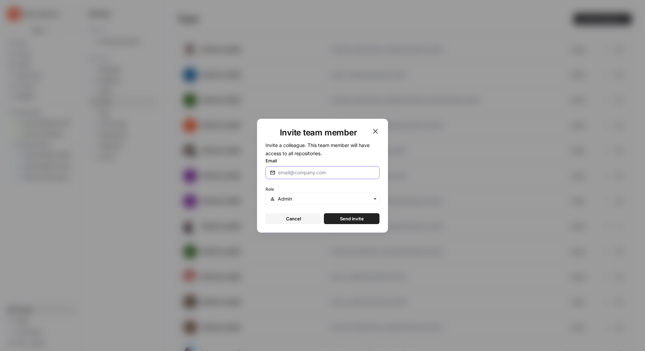
click at [314, 171] on input "Email" at bounding box center [326, 172] width 97 height 7
type input "[EMAIL_ADDRESS][DOMAIN_NAME]"
click at [324, 213] on button "Send invite" at bounding box center [352, 218] width 56 height 11
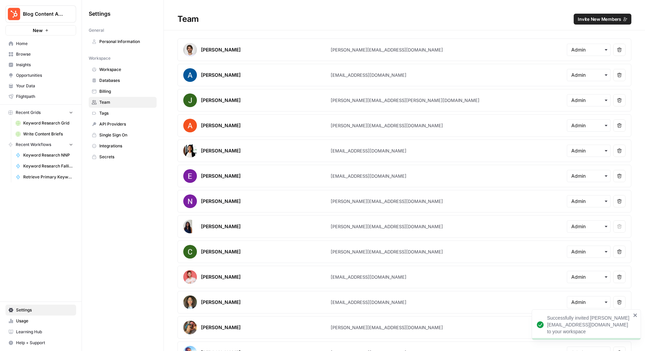
click at [30, 50] on link "Browse" at bounding box center [40, 54] width 71 height 11
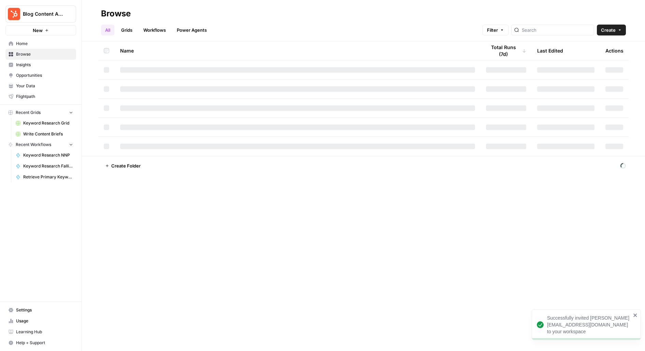
click at [55, 135] on span "Write Content Briefs" at bounding box center [48, 134] width 50 height 6
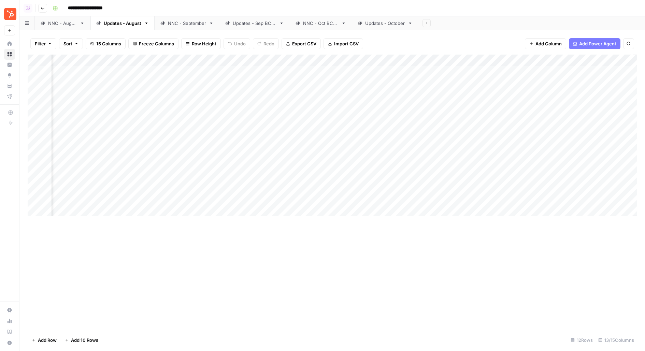
scroll to position [0, 290]
click at [71, 25] on div "NNC - [DATE]" at bounding box center [62, 23] width 29 height 7
click at [568, 94] on div "Add Column" at bounding box center [333, 182] width 610 height 255
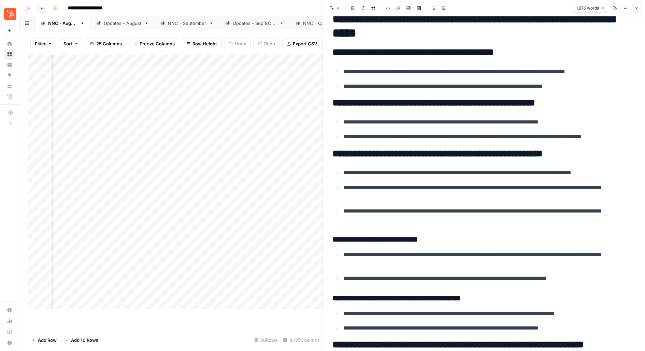
scroll to position [1311, 0]
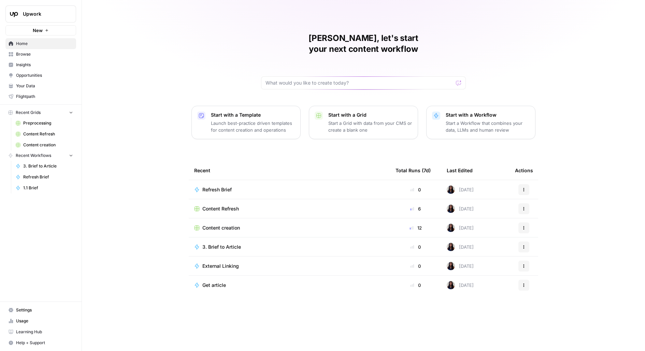
click at [231, 220] on td "Content creation" at bounding box center [289, 228] width 201 height 19
click at [223, 225] on span "Content creation" at bounding box center [221, 228] width 38 height 7
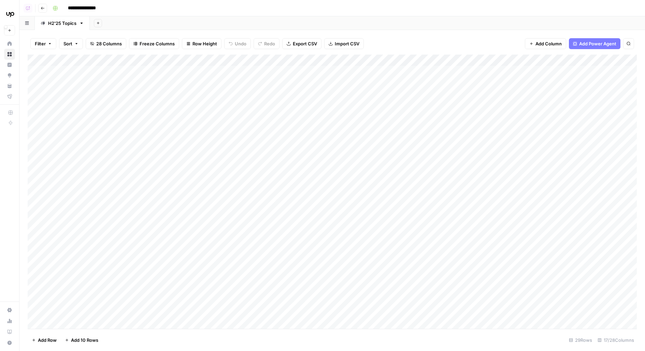
click at [9, 11] on img "Workspace: Upwork" at bounding box center [10, 14] width 12 height 12
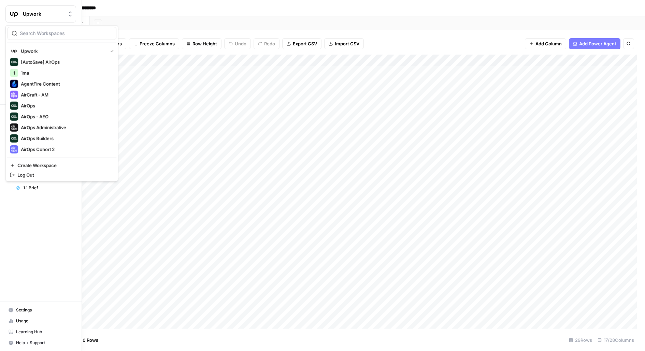
click at [44, 33] on input "search" at bounding box center [66, 33] width 92 height 7
type input "klaviyo"
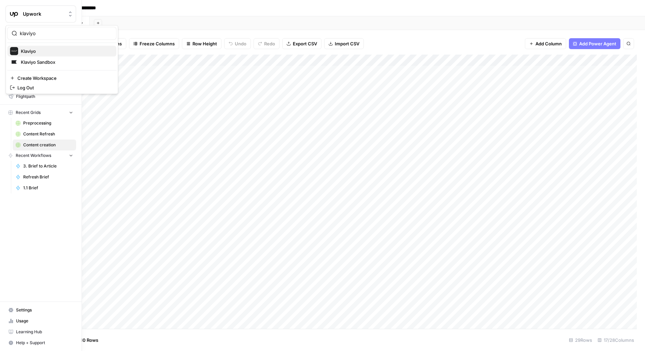
click button "Klaviyo" at bounding box center [61, 51] width 109 height 11
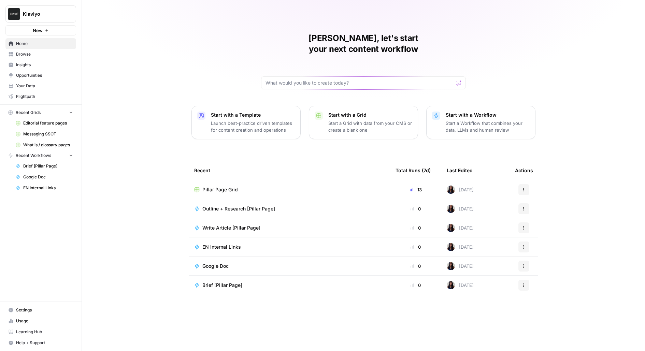
click at [218, 186] on span "Pillar Page Grid" at bounding box center [220, 189] width 36 height 7
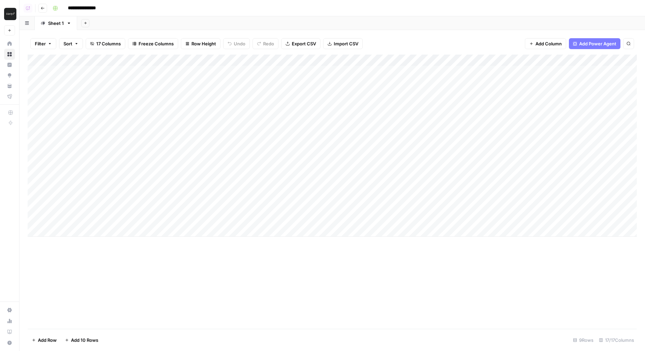
click at [7, 15] on img "Workspace: Klaviyo" at bounding box center [10, 14] width 12 height 12
click at [7, 17] on img "Workspace: Klaviyo" at bounding box center [10, 14] width 12 height 12
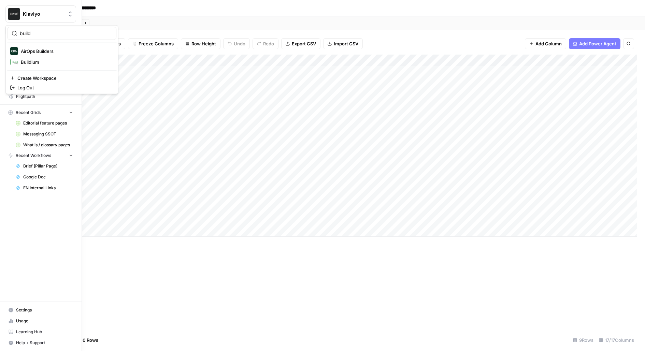
type input "build"
click button "Buildium" at bounding box center [61, 62] width 109 height 11
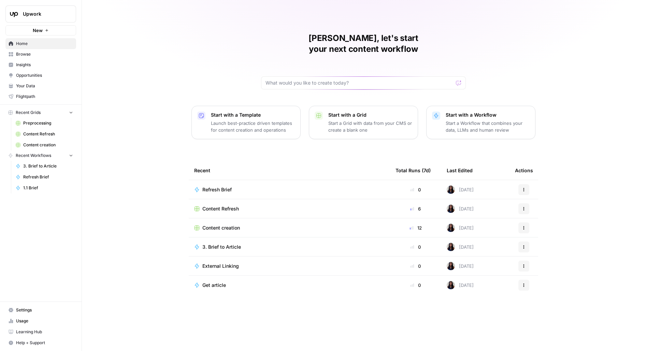
click at [48, 142] on span "Content creation" at bounding box center [48, 145] width 50 height 6
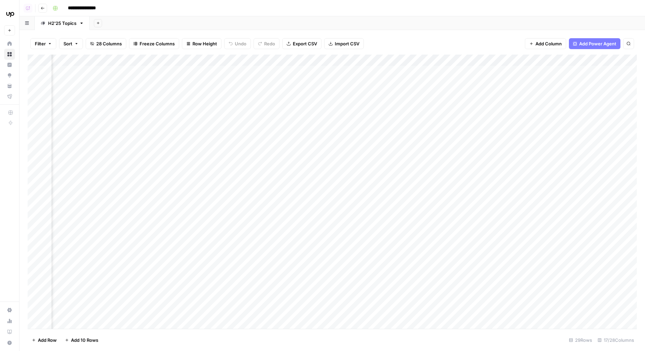
scroll to position [0, 109]
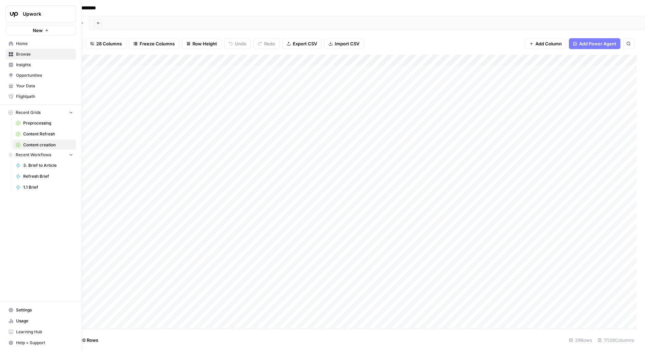
click at [13, 12] on img "Workspace: Upwork" at bounding box center [14, 14] width 12 height 12
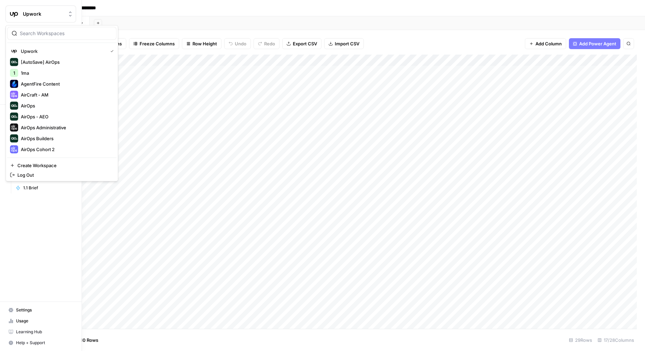
click at [51, 34] on input "search" at bounding box center [66, 33] width 92 height 7
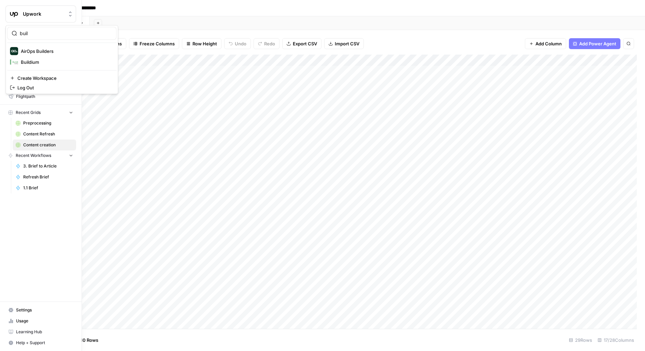
type input "buil"
click button "AirOps Builders" at bounding box center [61, 51] width 109 height 11
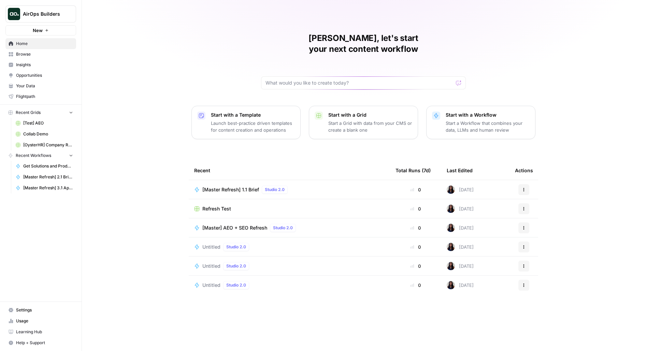
click at [42, 17] on span "AirOps Builders" at bounding box center [43, 14] width 41 height 7
type input "buildiu"
click button "Buildium" at bounding box center [61, 51] width 109 height 11
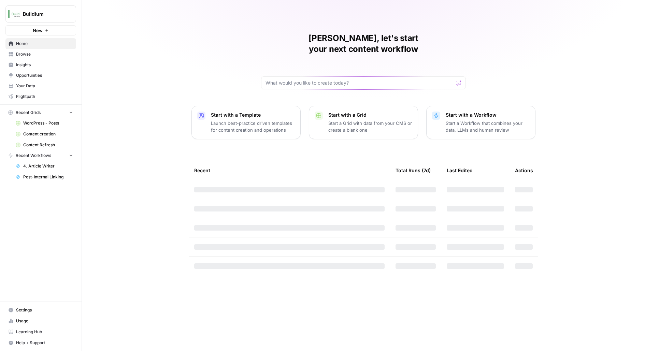
click at [26, 54] on span "Browse" at bounding box center [44, 54] width 57 height 6
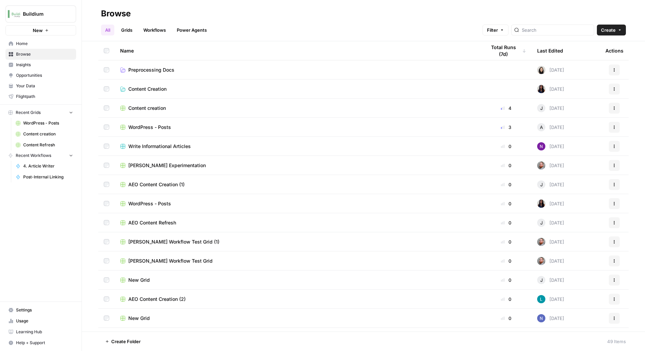
click at [135, 111] on span "Content creation" at bounding box center [147, 108] width 38 height 7
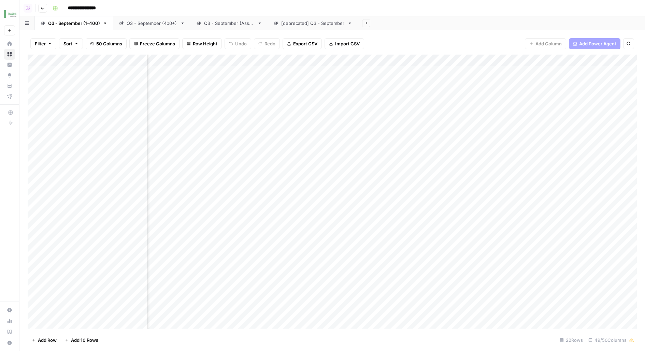
scroll to position [0, 313]
click at [283, 72] on div "Add Column" at bounding box center [333, 192] width 610 height 275
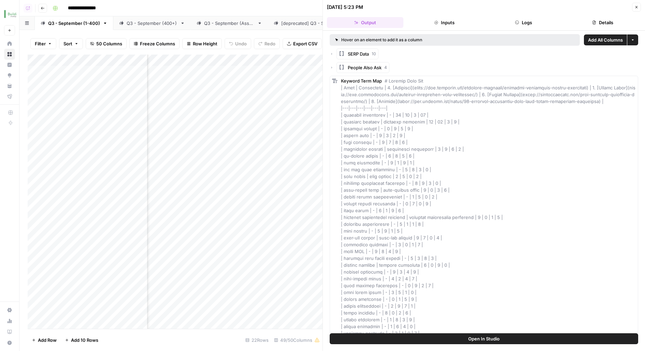
click at [535, 22] on button "Logs" at bounding box center [524, 22] width 76 height 11
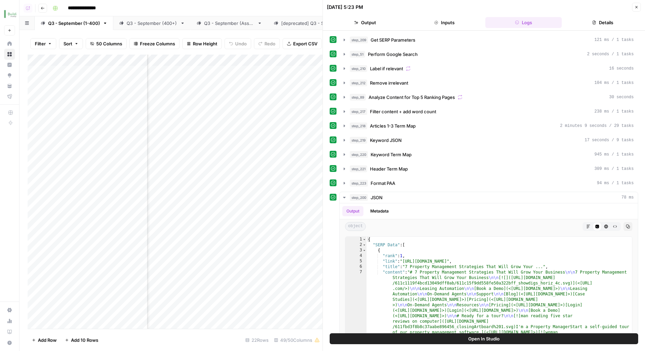
click at [635, 5] on icon "button" at bounding box center [637, 7] width 4 height 4
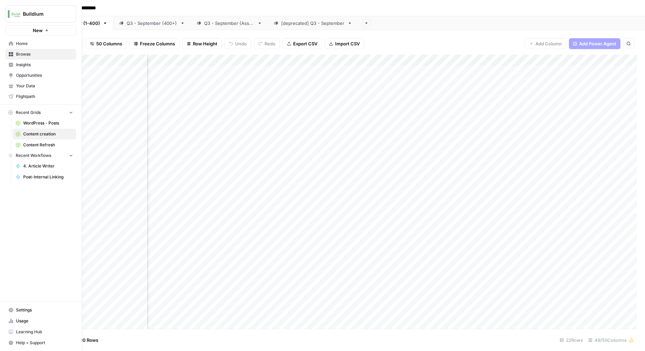
click at [16, 16] on img "Workspace: Buildium" at bounding box center [14, 14] width 12 height 12
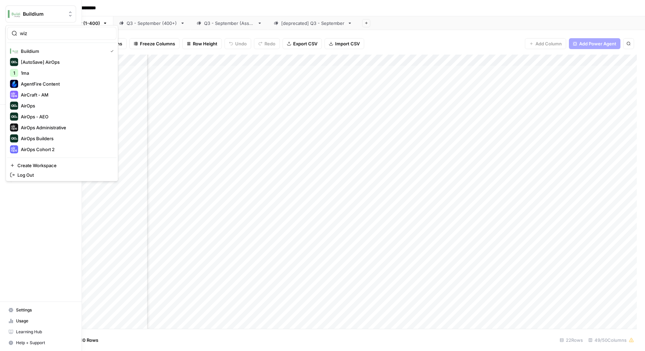
type input "wiz"
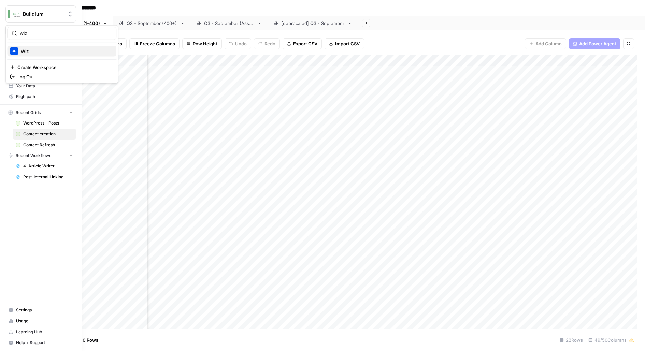
click button "Wiz" at bounding box center [61, 51] width 109 height 11
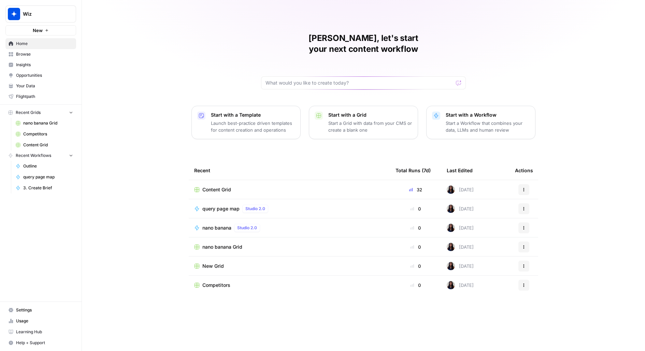
click at [54, 144] on span "Content Grid" at bounding box center [48, 145] width 50 height 6
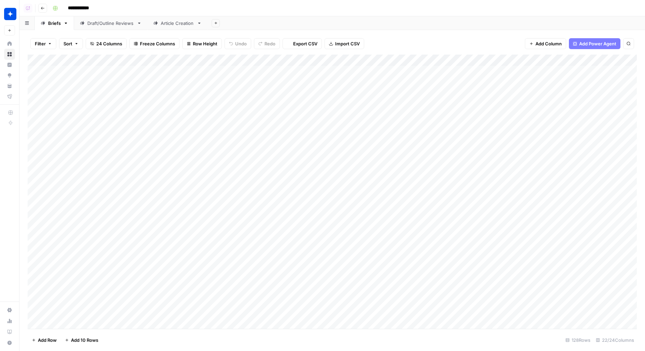
click at [163, 26] on div "Article Creation" at bounding box center [177, 23] width 33 height 7
click at [229, 73] on div "Add Column" at bounding box center [333, 155] width 610 height 200
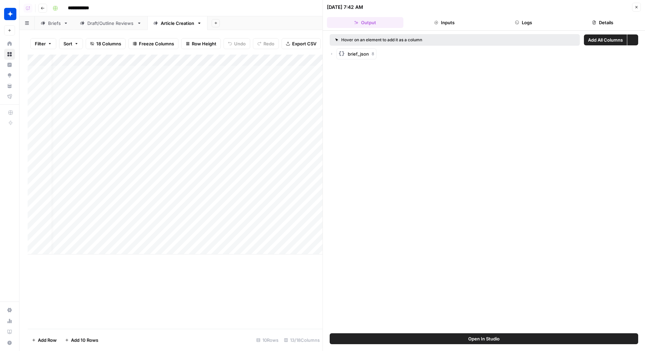
click at [607, 19] on button "Details" at bounding box center [603, 22] width 76 height 11
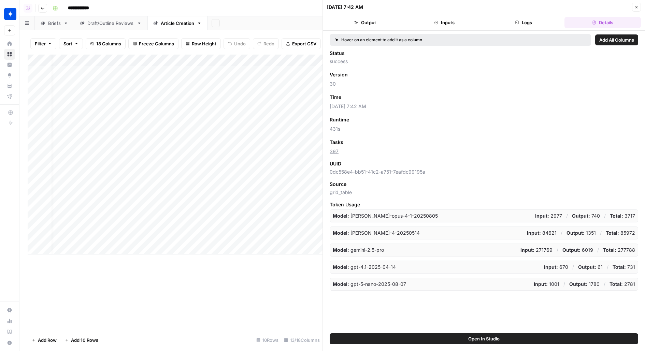
click at [544, 23] on button "Logs" at bounding box center [524, 22] width 76 height 11
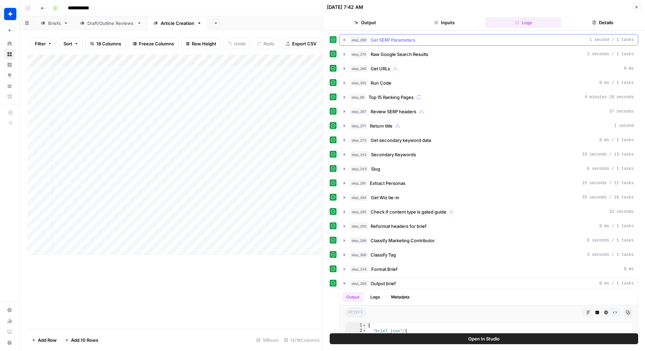
click at [491, 42] on div "step_209 Get SERP Parameters 1 second / 1 tasks" at bounding box center [492, 40] width 284 height 7
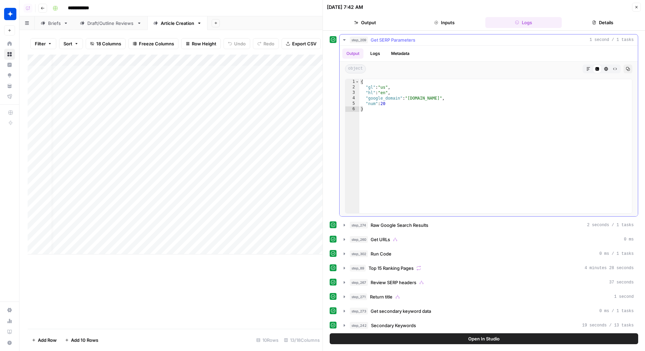
click at [491, 42] on div "step_209 Get SERP Parameters 1 second / 1 tasks" at bounding box center [492, 40] width 284 height 7
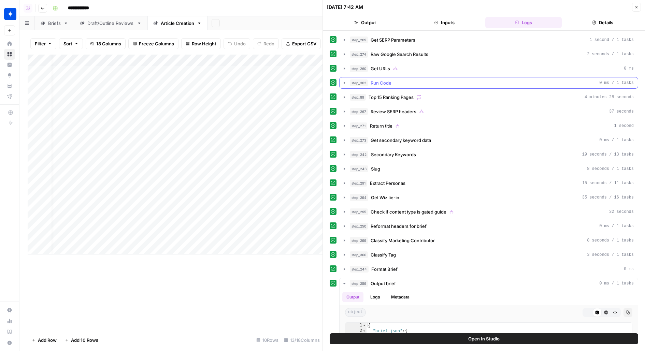
click at [487, 83] on div "step_302 Run Code 0 ms / 1 tasks" at bounding box center [492, 83] width 284 height 7
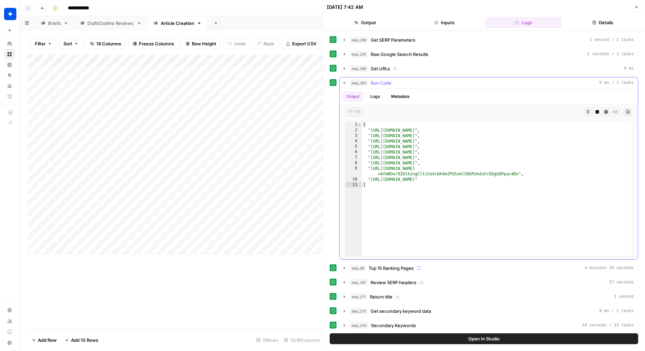
click at [487, 83] on div "step_302 Run Code 0 ms / 1 tasks" at bounding box center [492, 83] width 284 height 7
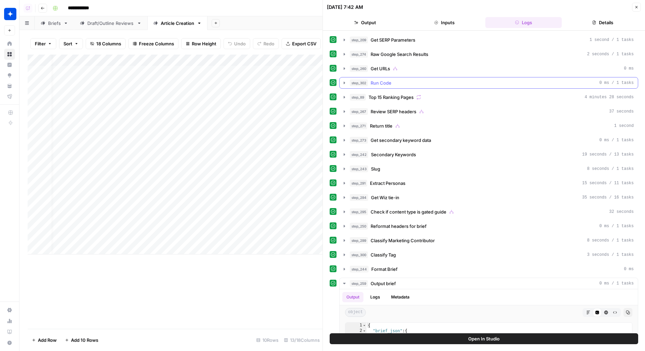
click at [487, 83] on div "step_302 Run Code 0 ms / 1 tasks" at bounding box center [492, 83] width 284 height 7
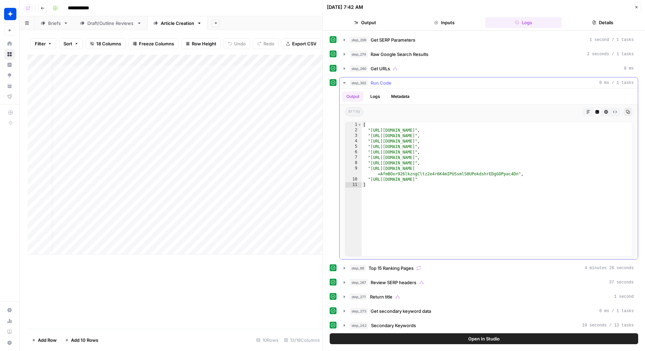
click at [487, 83] on div "step_302 Run Code 0 ms / 1 tasks" at bounding box center [492, 83] width 284 height 7
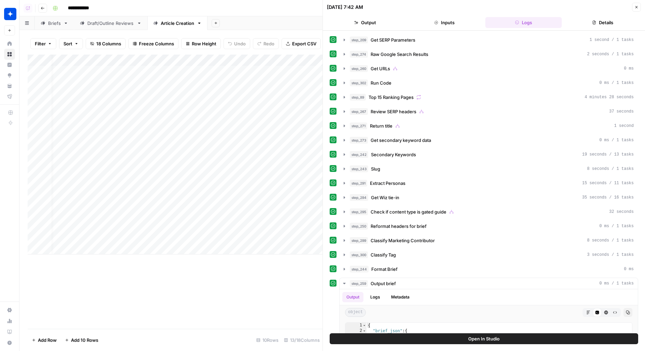
click at [485, 75] on div "step_209 Get SERP Parameters 1 second / 1 tasks step_274 Raw Google Search Resu…" at bounding box center [484, 247] width 309 height 426
click at [485, 70] on div "step_260 Get URLs 0 ms" at bounding box center [492, 68] width 284 height 7
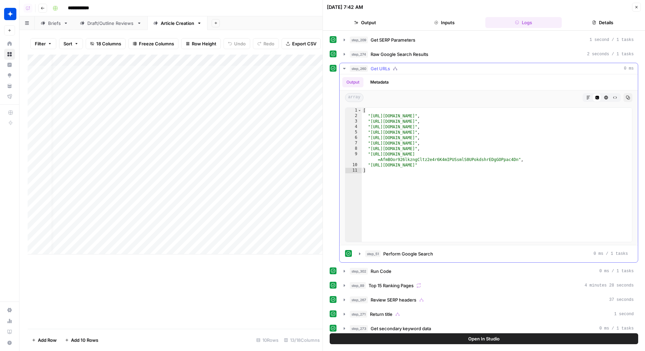
click at [485, 70] on div "step_260 Get URLs 0 ms" at bounding box center [492, 68] width 284 height 7
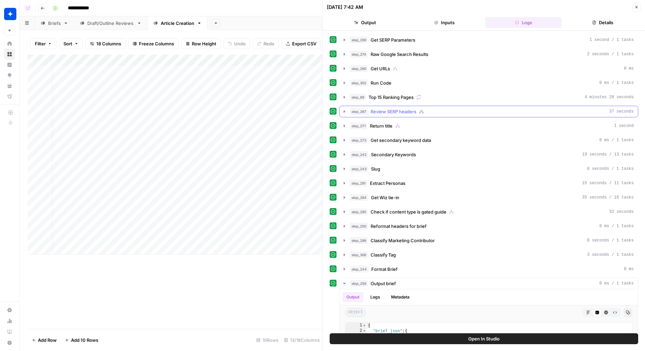
click at [475, 111] on div "step_267 Review SERP headers 37 seconds" at bounding box center [492, 111] width 284 height 7
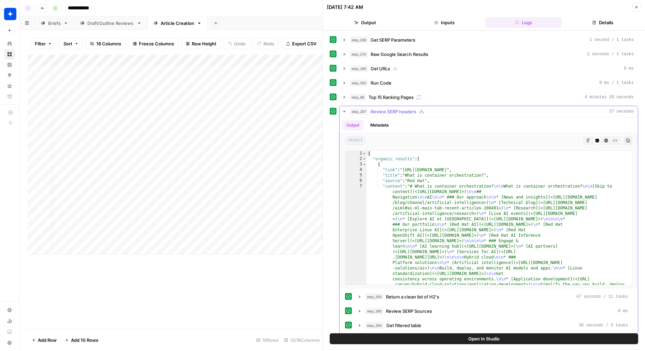
click at [386, 124] on button "Metadata" at bounding box center [379, 125] width 27 height 10
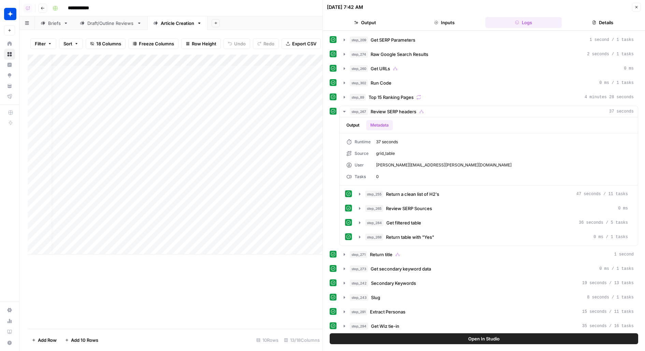
click at [603, 26] on button "Details" at bounding box center [603, 22] width 76 height 11
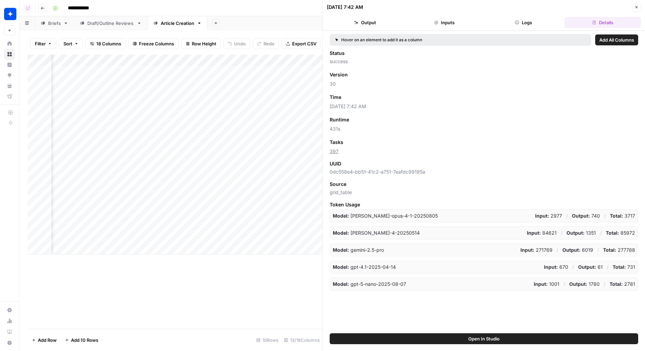
scroll to position [0, 212]
click at [213, 73] on div "Add Column" at bounding box center [175, 155] width 295 height 200
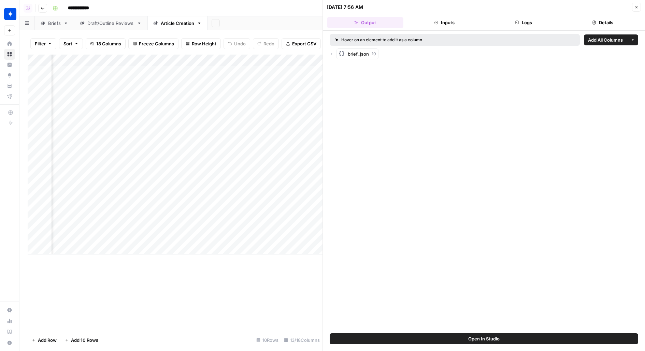
click at [599, 22] on button "Details" at bounding box center [603, 22] width 76 height 11
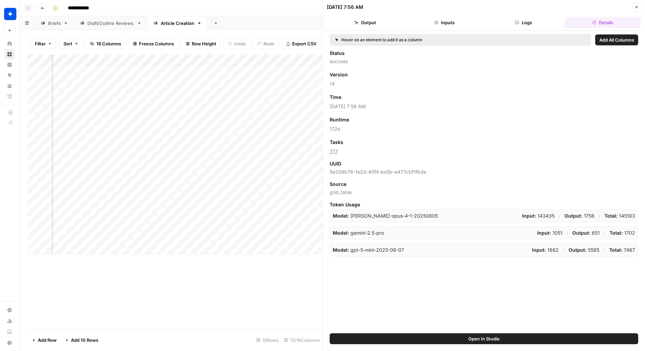
scroll to position [0, 383]
click at [234, 72] on div "Add Column" at bounding box center [175, 155] width 295 height 200
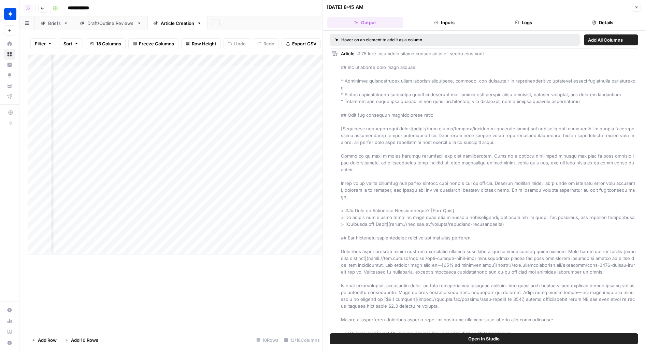
click at [624, 22] on button "Details" at bounding box center [603, 22] width 76 height 11
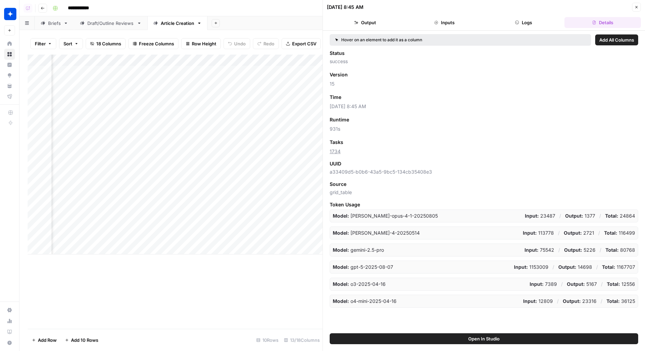
click at [381, 90] on div "Status success Version Add as Column 15 Time Add as Column [DATE] 8:45 AM Runti…" at bounding box center [484, 179] width 309 height 258
click at [248, 23] on div "Add Sheet" at bounding box center [427, 23] width 438 height 14
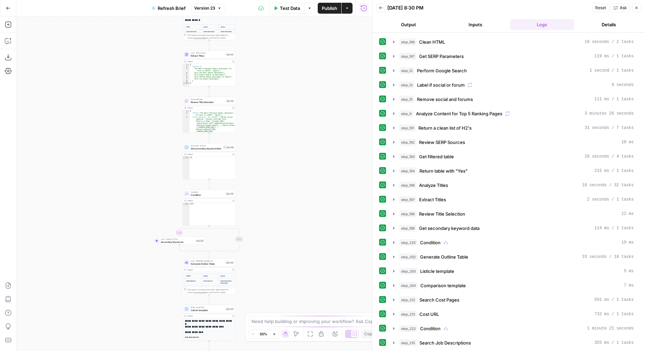
drag, startPoint x: 293, startPoint y: 252, endPoint x: 293, endPoint y: 99, distance: 153.0
click at [293, 99] on div "true false true false true false Workflow Input Settings Inputs LLM · Gemini 2.…" at bounding box center [194, 183] width 356 height 335
click at [286, 78] on div "true false true false true false Workflow Input Settings Inputs LLM · Gemini 2.…" at bounding box center [194, 183] width 356 height 335
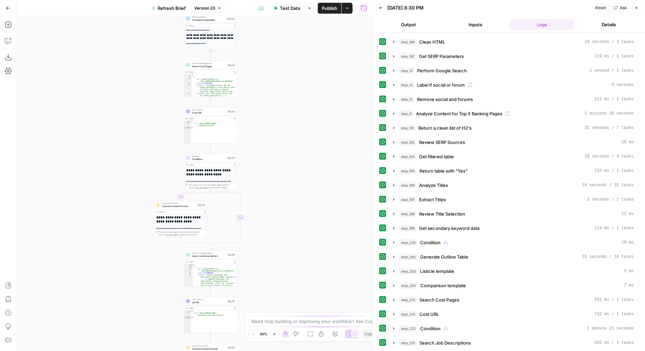
drag, startPoint x: 276, startPoint y: 233, endPoint x: 276, endPoint y: 122, distance: 111.3
click at [276, 96] on div "true false true false true false Workflow Input Settings Inputs LLM · Gemini 2.…" at bounding box center [194, 183] width 356 height 335
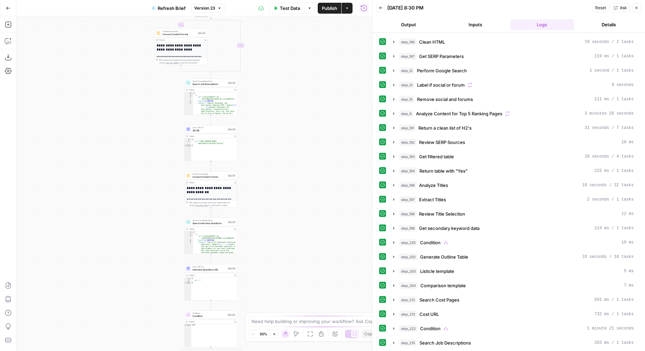
drag, startPoint x: 278, startPoint y: 167, endPoint x: 278, endPoint y: 92, distance: 75.1
click at [278, 98] on div "true false true false true false Workflow Input Settings Inputs LLM · Gemini 2.…" at bounding box center [194, 183] width 356 height 335
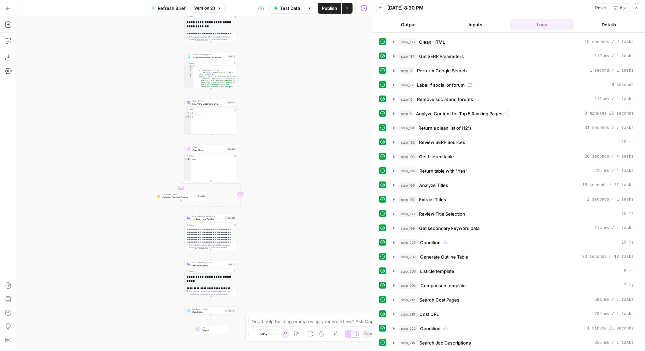
drag, startPoint x: 275, startPoint y: 235, endPoint x: 275, endPoint y: 77, distance: 158.1
click at [275, 78] on div "true false true false true false Workflow Input Settings Inputs LLM · Gemini 2.…" at bounding box center [194, 183] width 356 height 335
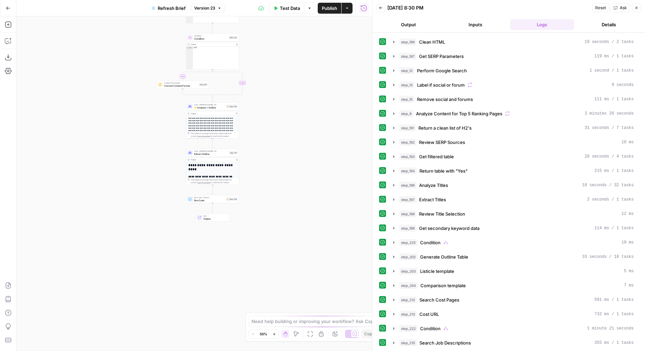
drag, startPoint x: 275, startPoint y: 190, endPoint x: 276, endPoint y: 136, distance: 53.6
click at [276, 138] on div "true false true false true false Workflow Input Settings Inputs LLM · Gemini 2.…" at bounding box center [194, 183] width 356 height 335
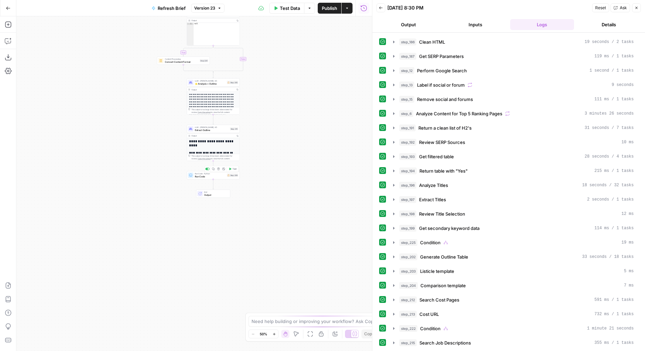
click at [238, 176] on div "Step 209" at bounding box center [232, 175] width 11 height 3
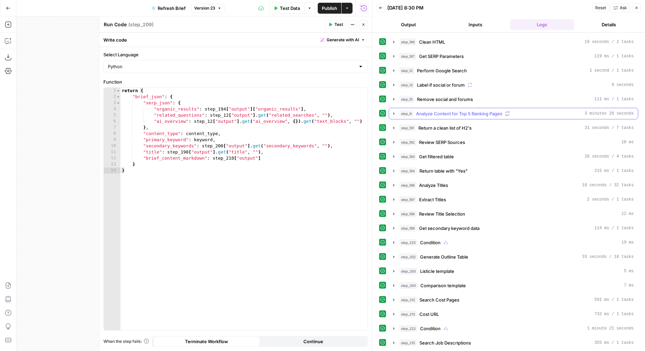
scroll to position [172, 0]
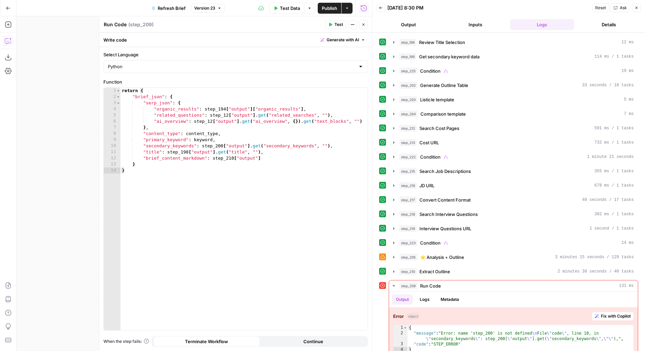
click at [10, 39] on icon "button" at bounding box center [10, 39] width 2 height 2
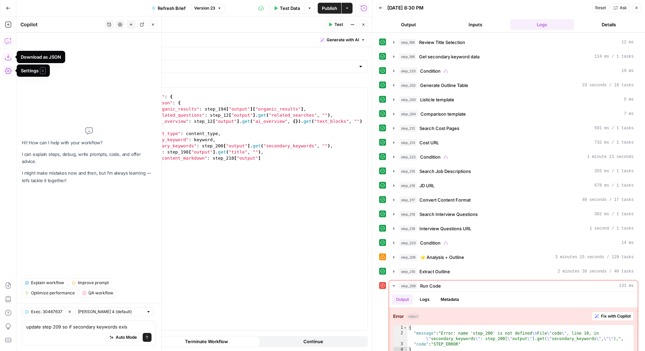
type textarea "update step 209 so if secondary keywords exist"
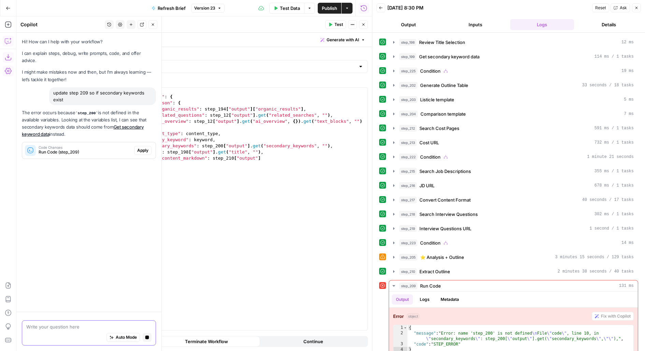
scroll to position [0, 0]
click at [144, 148] on span "Apply" at bounding box center [142, 151] width 11 height 6
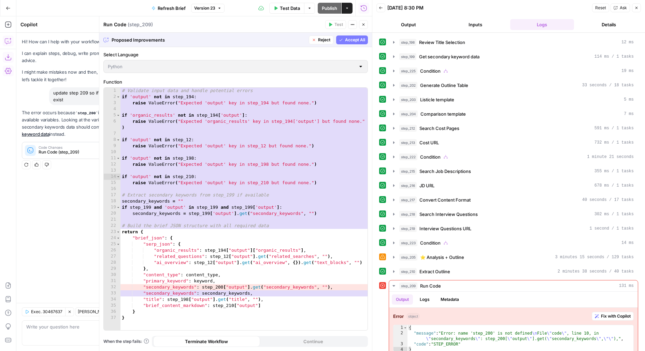
click at [355, 39] on span "Accept All" at bounding box center [355, 40] width 20 height 6
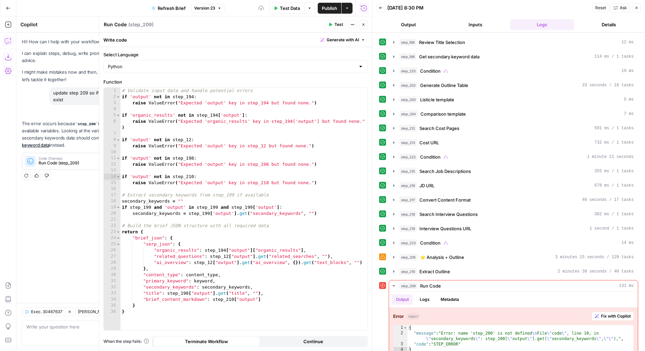
click at [341, 26] on span "Test" at bounding box center [339, 25] width 9 height 6
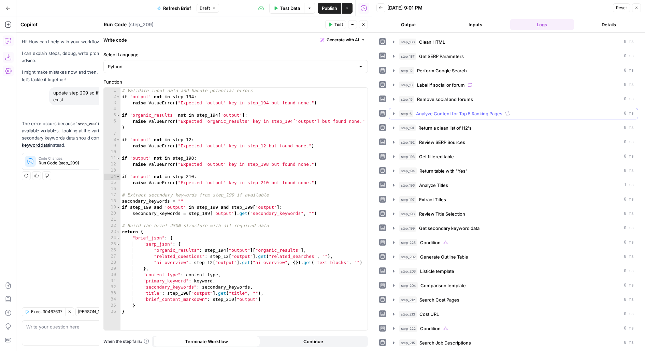
click at [470, 114] on span "Analyze Content for Top 5 Ranking Pages" at bounding box center [459, 113] width 86 height 7
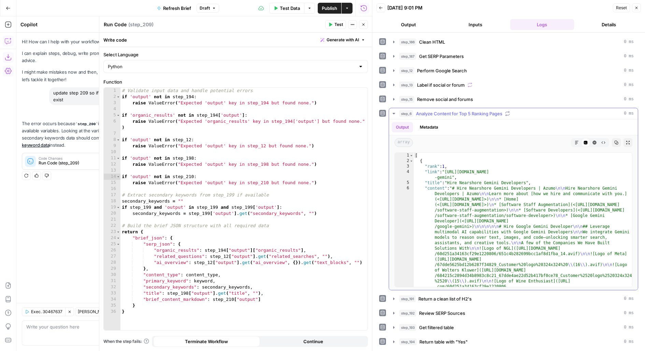
click at [431, 110] on span "Analyze Content for Top 5 Ranking Pages" at bounding box center [459, 113] width 86 height 7
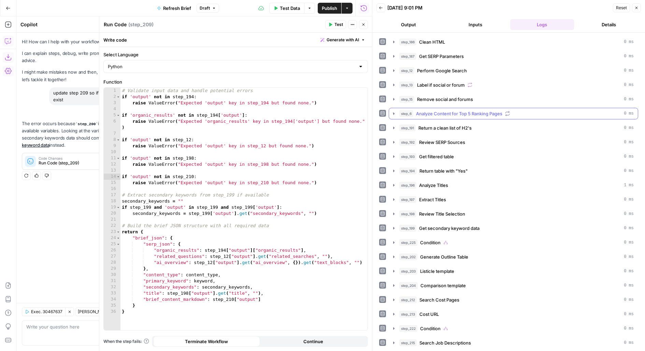
scroll to position [278, 0]
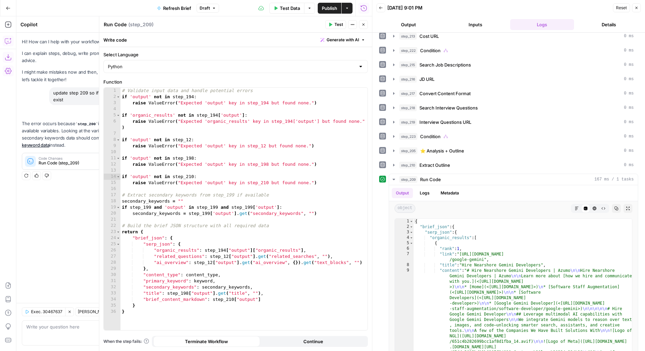
click at [364, 25] on icon "button" at bounding box center [364, 25] width 2 height 2
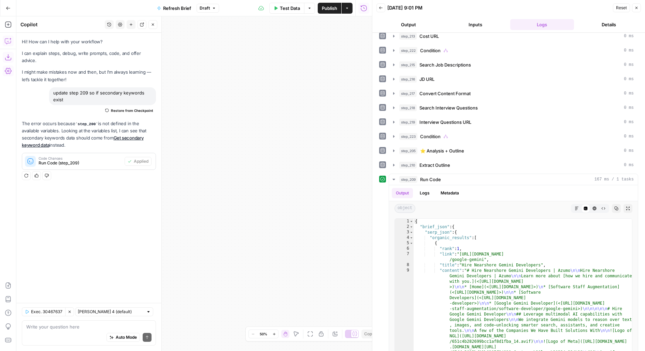
click at [332, 3] on button "Publish" at bounding box center [330, 8] width 24 height 11
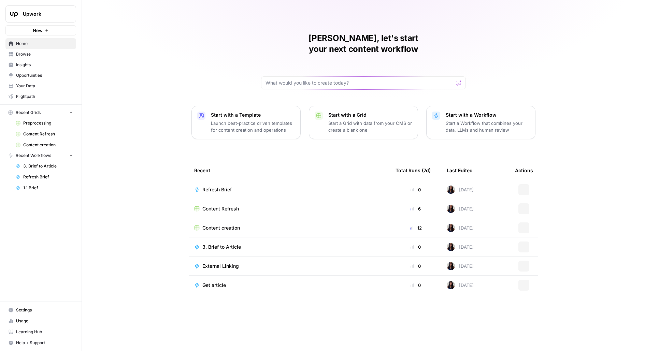
click at [44, 19] on button "Upwork" at bounding box center [40, 13] width 71 height 17
type input "van"
click at [29, 54] on div "Vanta" at bounding box center [62, 51] width 104 height 8
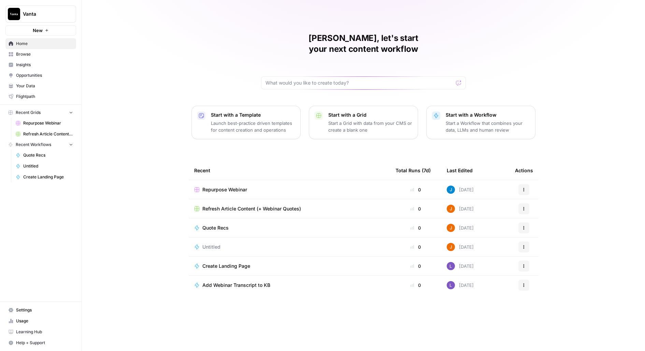
click at [39, 62] on span "Insights" at bounding box center [44, 65] width 57 height 6
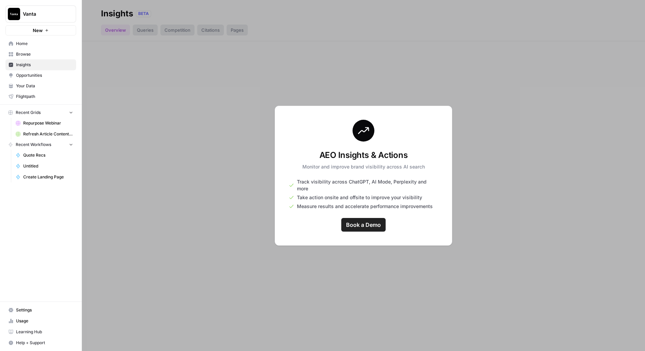
click at [40, 55] on span "Browse" at bounding box center [44, 54] width 57 height 6
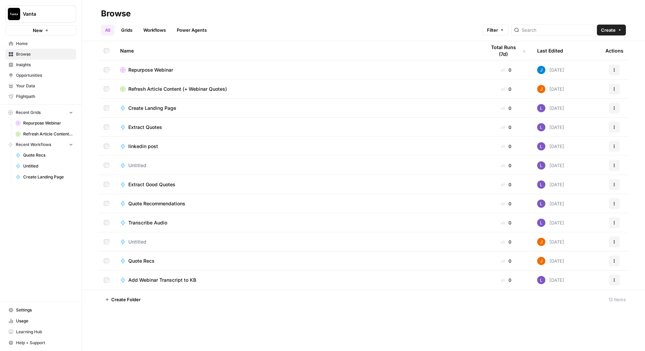
click at [60, 20] on button "Vanta" at bounding box center [40, 13] width 71 height 17
type input "smartn"
click at [70, 62] on button "Create Workspace" at bounding box center [61, 67] width 109 height 10
click at [33, 14] on span "Vanta" at bounding box center [43, 14] width 41 height 7
type input "smart"
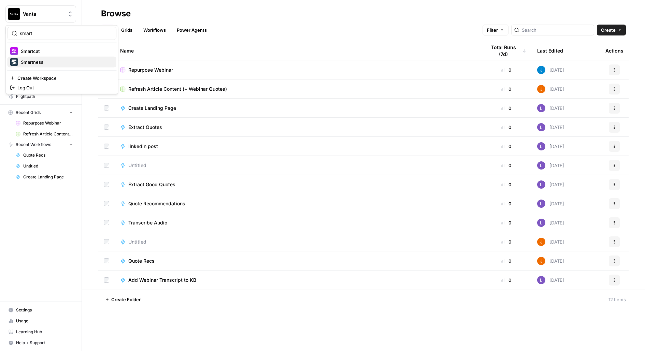
click at [99, 58] on div "Smartness" at bounding box center [62, 62] width 104 height 8
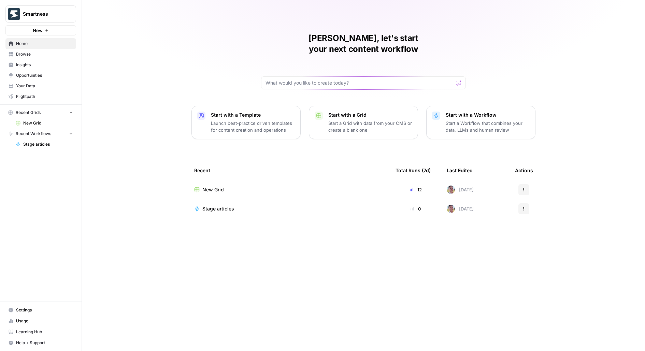
click at [29, 116] on button "Recent Grids" at bounding box center [40, 113] width 71 height 10
click at [29, 122] on span "New Grid" at bounding box center [48, 123] width 50 height 6
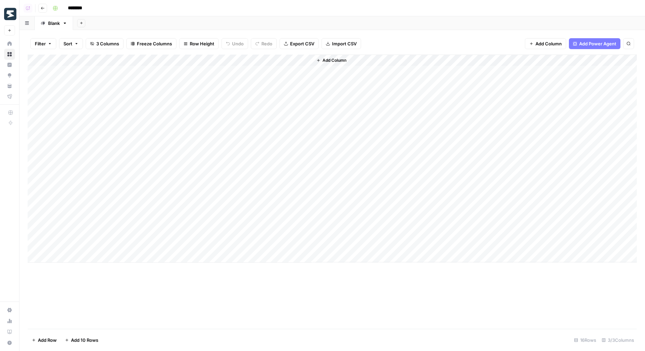
click at [86, 74] on div "Add Column" at bounding box center [333, 159] width 610 height 208
click at [86, 74] on textarea "**********" at bounding box center [120, 75] width 139 height 16
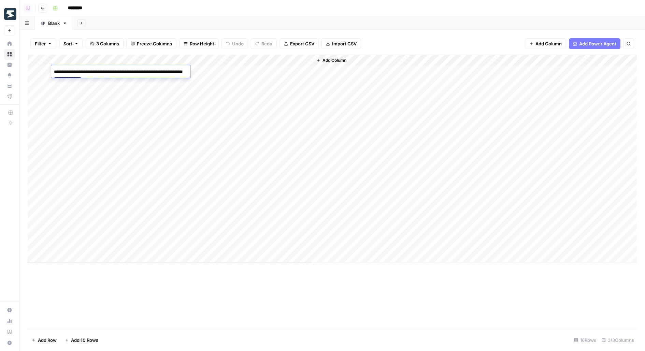
click at [86, 74] on textarea "**********" at bounding box center [120, 75] width 139 height 16
click at [214, 22] on div "Add Sheet" at bounding box center [359, 23] width 572 height 14
click at [304, 83] on div "Add Column" at bounding box center [333, 159] width 610 height 208
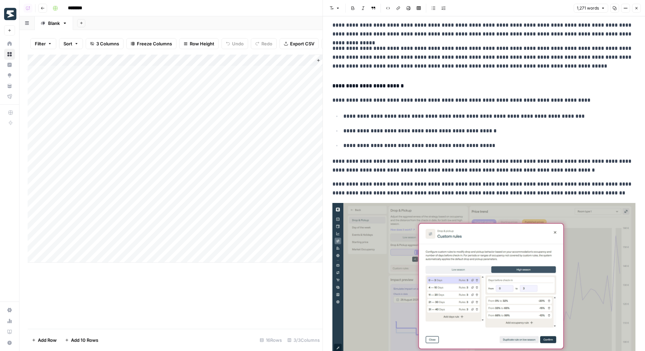
scroll to position [827, 0]
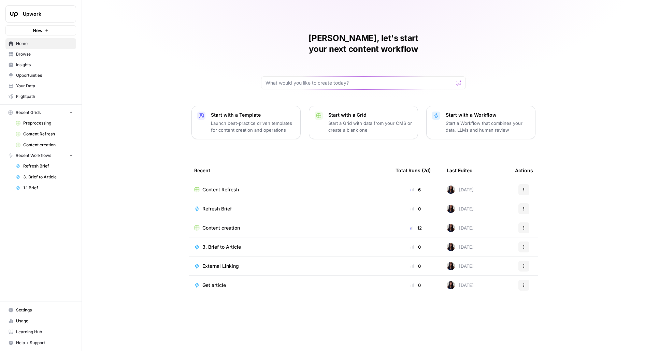
click at [50, 8] on button "Upwork" at bounding box center [40, 13] width 71 height 17
type input "buil"
click at [29, 53] on span "AirOps Builders" at bounding box center [66, 51] width 90 height 7
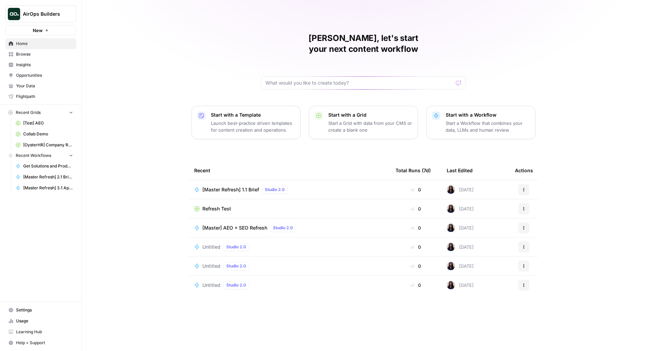
click at [33, 53] on span "Browse" at bounding box center [44, 54] width 57 height 6
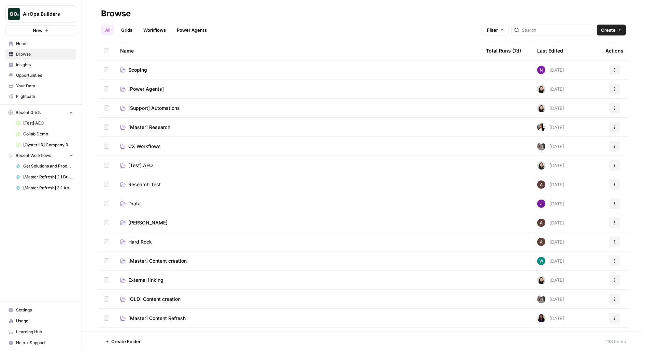
click at [147, 317] on span "[Master] Content Refresh" at bounding box center [156, 318] width 57 height 7
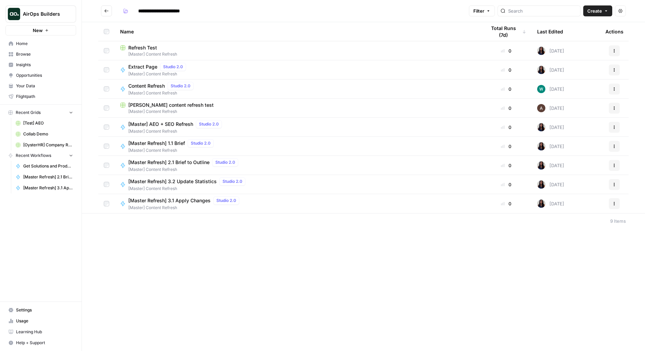
click at [179, 206] on span "[Master] Content Refresh" at bounding box center [185, 208] width 114 height 6
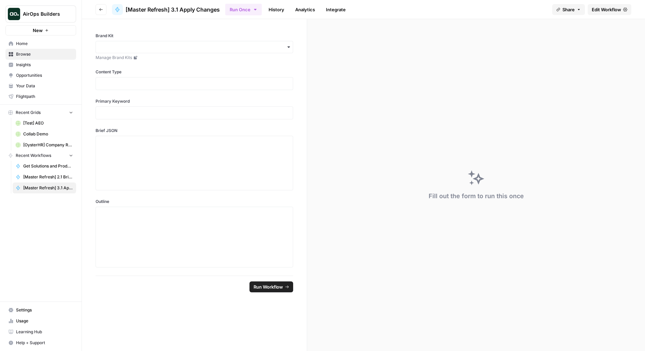
click at [607, 12] on span "Edit Workflow" at bounding box center [606, 9] width 29 height 7
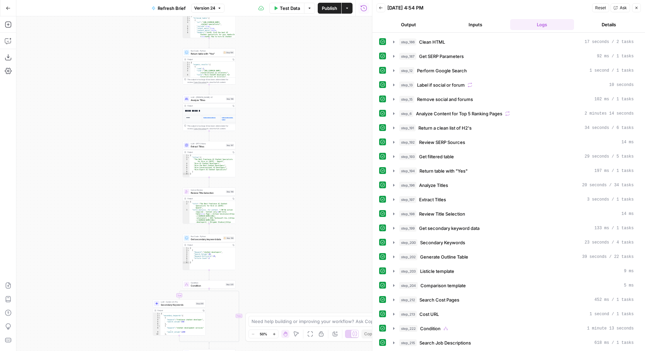
drag, startPoint x: 290, startPoint y: 183, endPoint x: 289, endPoint y: 48, distance: 134.5
click at [290, 48] on div "true false true false true false Workflow Input Settings Inputs LLM · Gemini 2.…" at bounding box center [194, 183] width 356 height 335
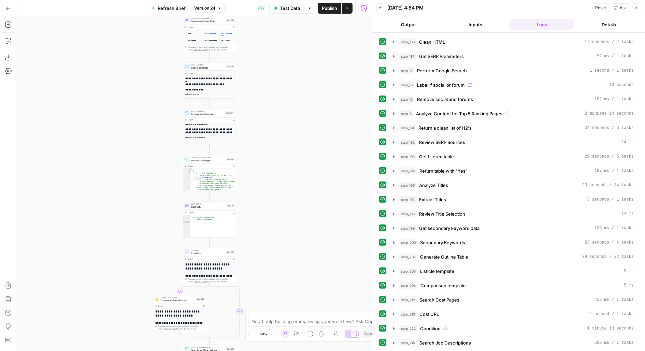
drag, startPoint x: 290, startPoint y: 168, endPoint x: 290, endPoint y: 50, distance: 118.1
click at [290, 40] on div "true false true false true false Workflow Input Settings Inputs LLM · Gemini 2.…" at bounding box center [194, 183] width 356 height 335
drag, startPoint x: 280, startPoint y: 158, endPoint x: 282, endPoint y: 22, distance: 136.3
click at [282, 27] on div "true false true false true false Workflow Input Settings Inputs LLM · Gemini 2.…" at bounding box center [194, 183] width 356 height 335
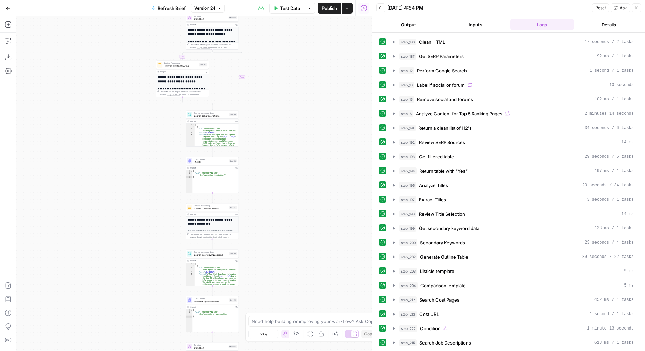
drag, startPoint x: 263, startPoint y: 266, endPoint x: 263, endPoint y: 108, distance: 157.4
click at [263, 111] on div "true false true false true false Workflow Input Settings Inputs LLM · Gemini 2.…" at bounding box center [194, 183] width 356 height 335
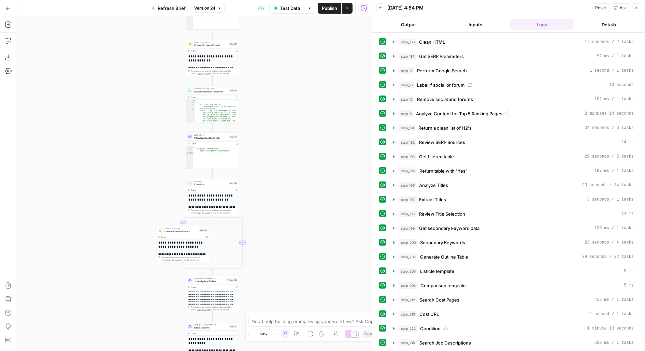
drag, startPoint x: 262, startPoint y: 243, endPoint x: 262, endPoint y: 123, distance: 120.2
click at [262, 103] on div "true false true false true false Workflow Input Settings Inputs LLM · Gemini 2.…" at bounding box center [194, 183] width 356 height 335
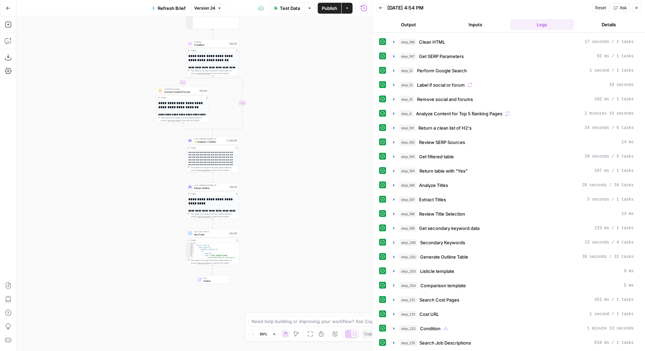
click at [214, 236] on span "Run Code" at bounding box center [210, 234] width 33 height 3
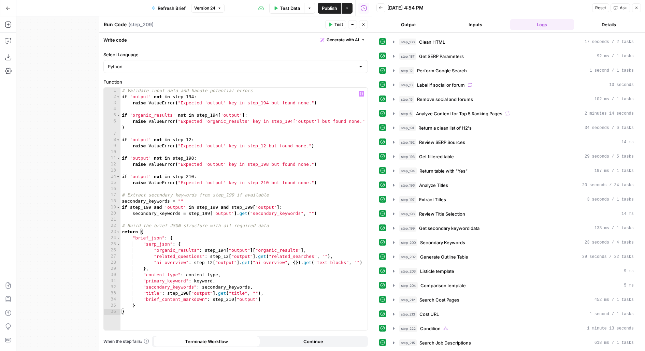
click at [279, 299] on div "# Validate input data and handle potential errors if 'output' not in step_194 :…" at bounding box center [245, 215] width 248 height 255
type textarea "**********"
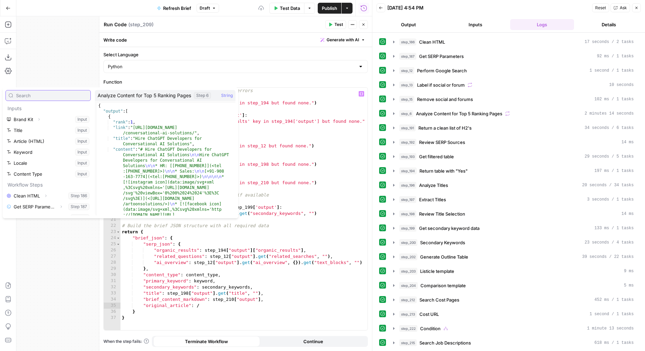
scroll to position [58, 0]
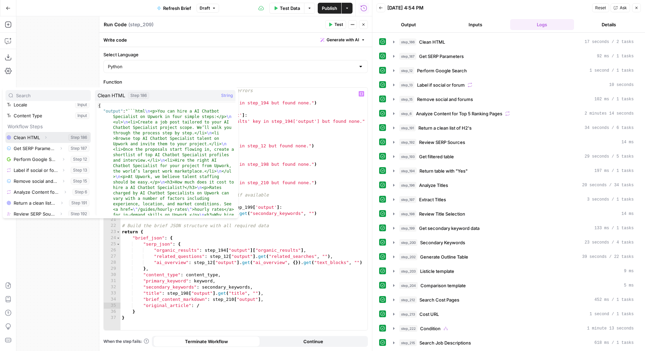
click at [45, 139] on icon "button" at bounding box center [46, 138] width 4 height 4
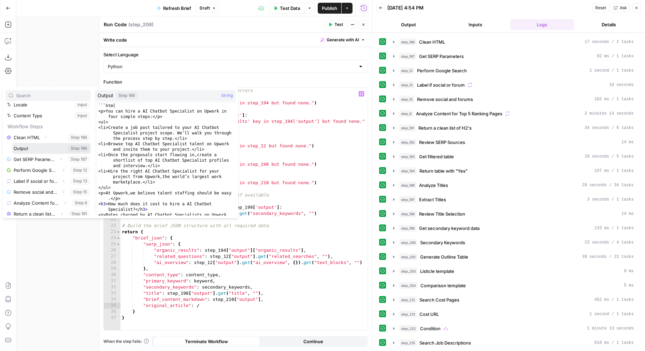
click at [44, 146] on button "Select variable Output" at bounding box center [51, 148] width 79 height 11
type textarea "**********"
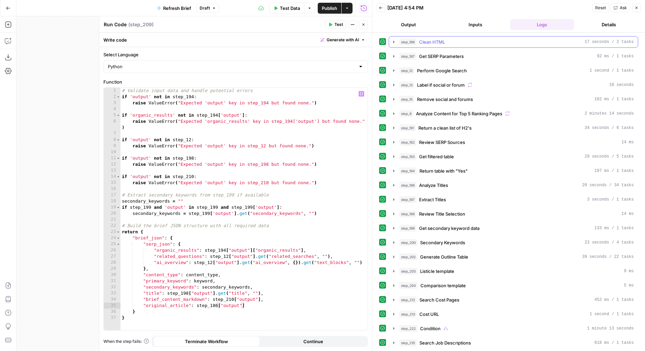
click at [443, 42] on span "Clean HTML" at bounding box center [432, 42] width 26 height 7
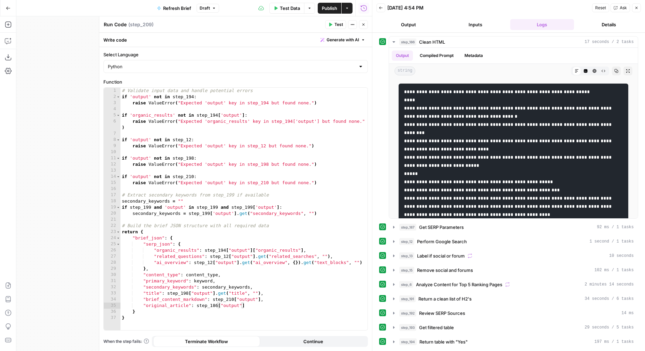
click at [365, 26] on icon "button" at bounding box center [364, 25] width 4 height 4
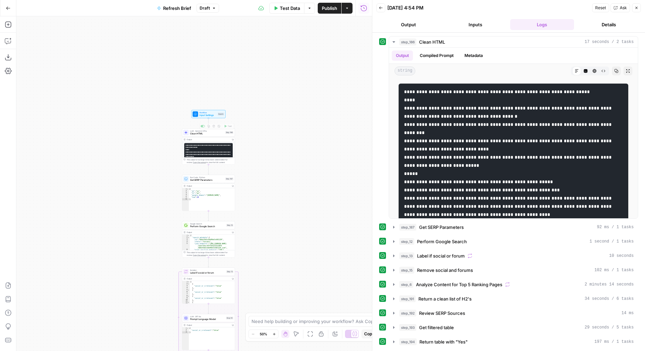
click at [208, 134] on span "Clean HTML" at bounding box center [207, 133] width 34 height 3
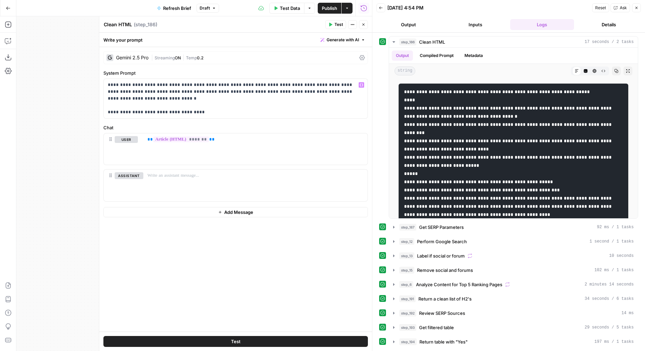
click at [225, 57] on div "| Streaming ON | Temp 0.2" at bounding box center [254, 58] width 206 height 6
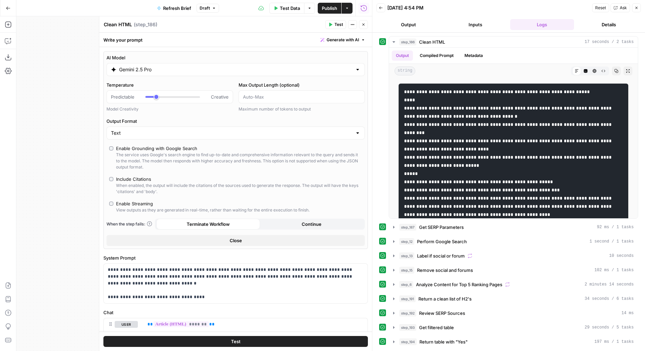
click at [214, 70] on input "Gemini 2.5 Pro" at bounding box center [235, 69] width 233 height 7
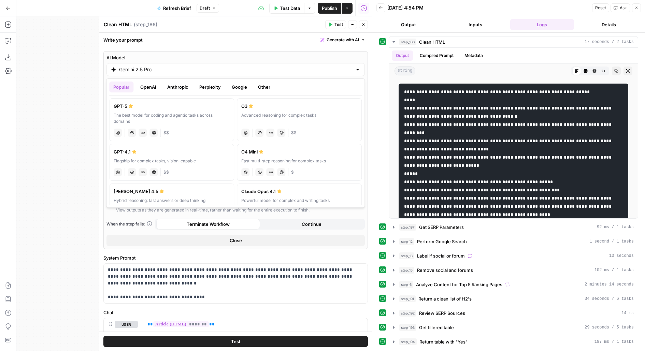
click at [263, 60] on label "AI Model" at bounding box center [236, 57] width 258 height 7
click at [263, 66] on input "Gemini 2.5 Pro" at bounding box center [235, 69] width 233 height 7
click at [340, 23] on span "Test" at bounding box center [339, 25] width 9 height 6
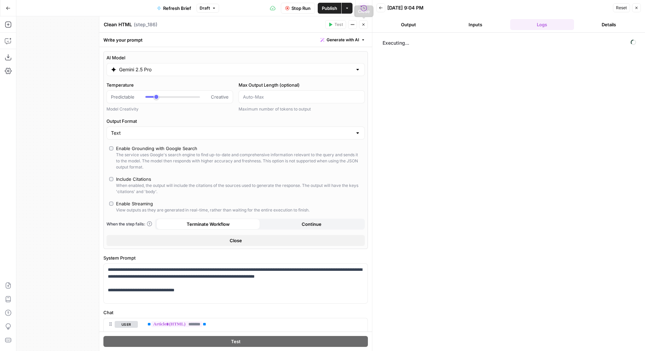
click at [361, 25] on button "Close" at bounding box center [363, 24] width 9 height 9
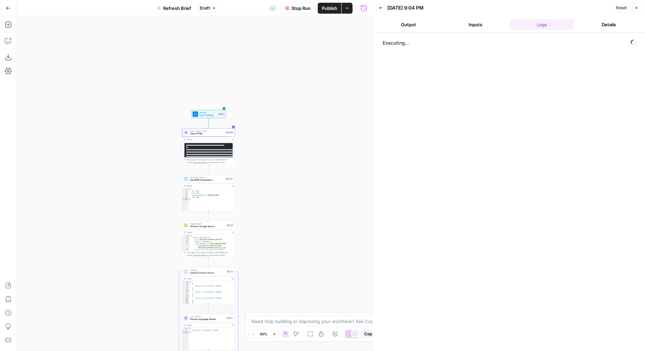
click at [266, 83] on div "true true true false false false Workflow Input Settings Inputs LLM · Gemini 2.…" at bounding box center [194, 183] width 356 height 335
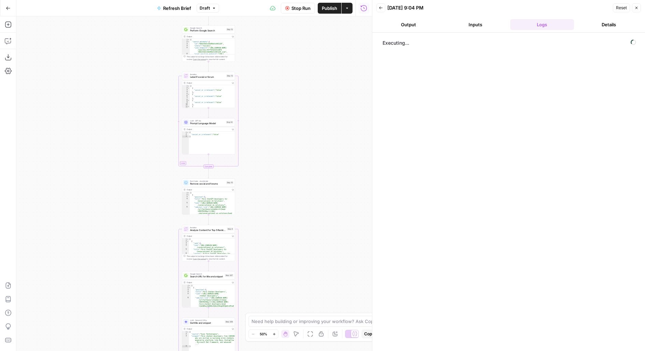
click at [268, 178] on div "true true true false false false Workflow Input Settings Inputs LLM · Gemini 2.…" at bounding box center [194, 183] width 356 height 335
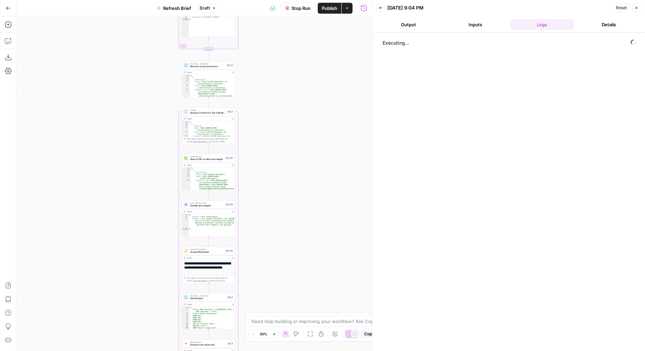
click at [269, 80] on div "true true true false false false Workflow Input Settings Inputs LLM · Gemini 2.…" at bounding box center [194, 183] width 356 height 335
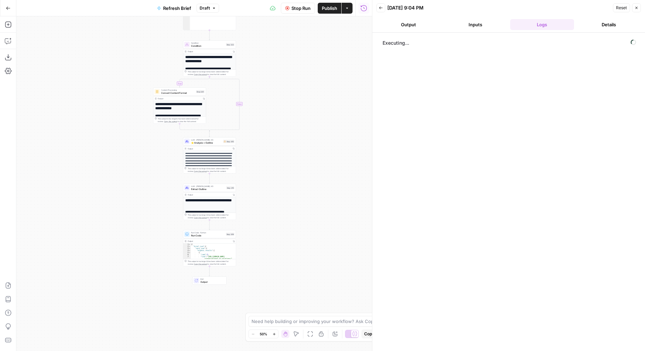
click at [203, 235] on span "Run Code" at bounding box center [207, 235] width 33 height 3
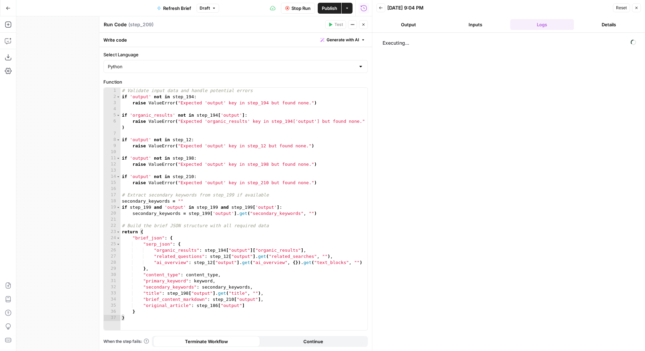
click at [327, 11] on span "Publish" at bounding box center [329, 8] width 15 height 7
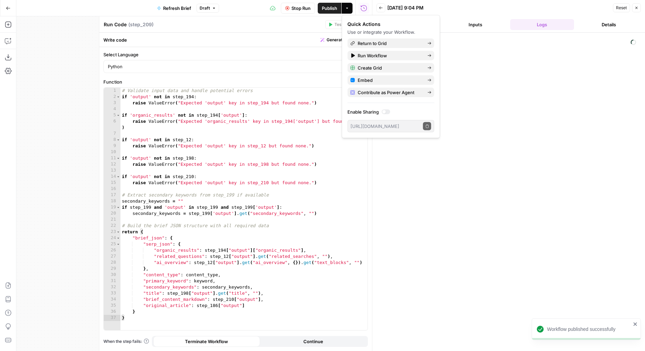
click at [280, 52] on label "Select Language" at bounding box center [235, 54] width 265 height 7
click at [280, 63] on input "Python" at bounding box center [232, 66] width 248 height 7
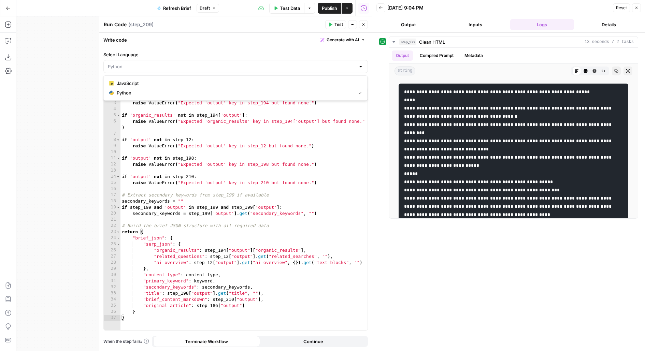
type input "Python"
click at [363, 23] on icon "button" at bounding box center [364, 25] width 4 height 4
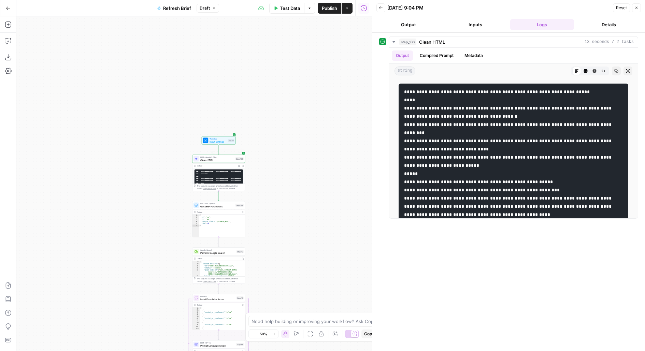
click at [236, 157] on div "Step 186" at bounding box center [240, 158] width 8 height 3
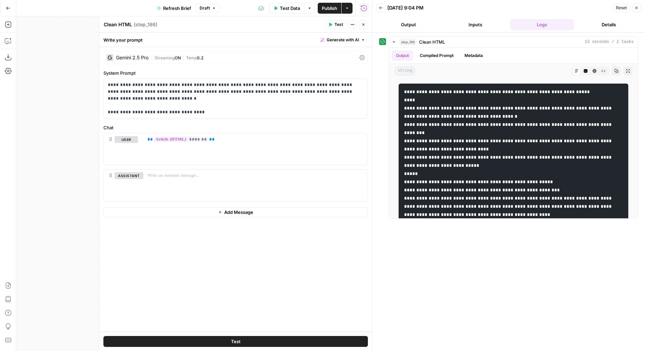
click at [231, 58] on div "| Streaming ON | Temp 0.2" at bounding box center [254, 58] width 206 height 6
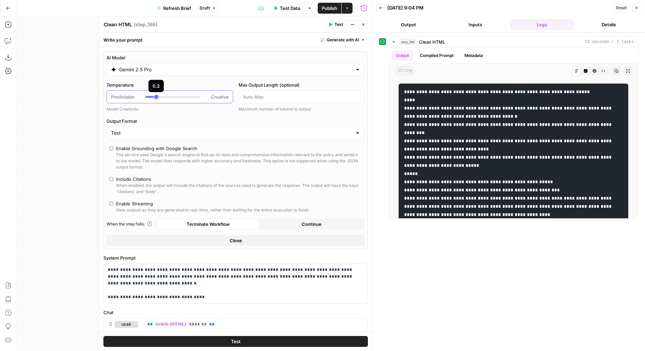
click at [164, 97] on div at bounding box center [172, 97] width 55 height 2
type input "***"
click at [475, 15] on header "Back 09/30/25 at 9:04 PM Reset Close Output Inputs Logs Details" at bounding box center [509, 16] width 273 height 33
click at [475, 24] on button "Inputs" at bounding box center [476, 24] width 64 height 11
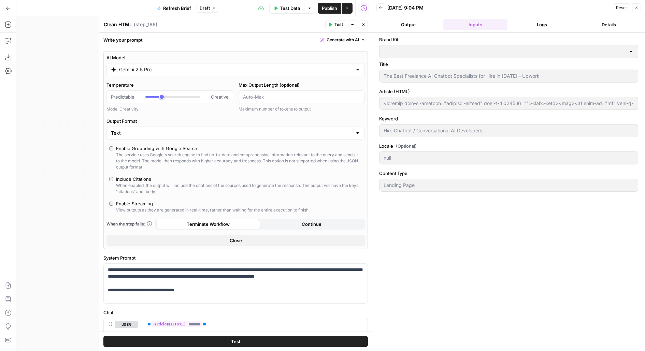
type input "Upwork"
click at [170, 347] on button "Test" at bounding box center [235, 341] width 265 height 11
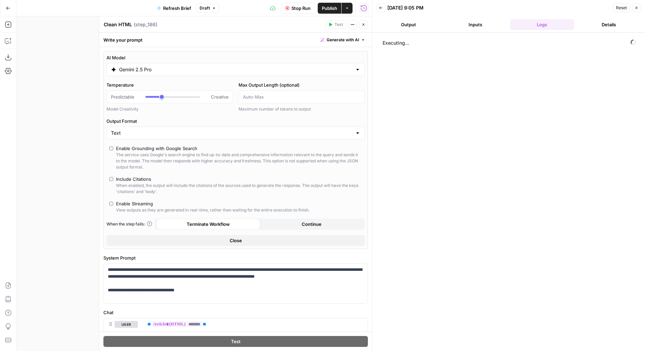
click at [410, 28] on button "Output" at bounding box center [409, 24] width 64 height 11
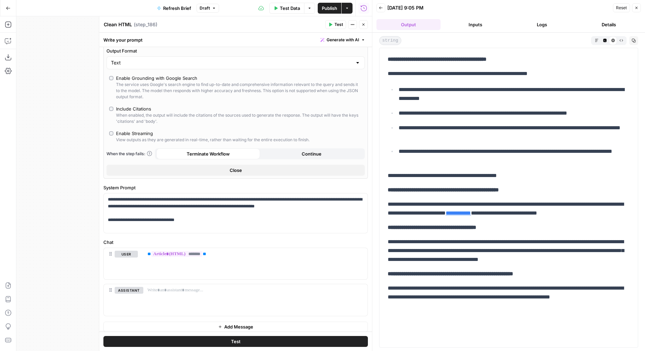
scroll to position [73, 0]
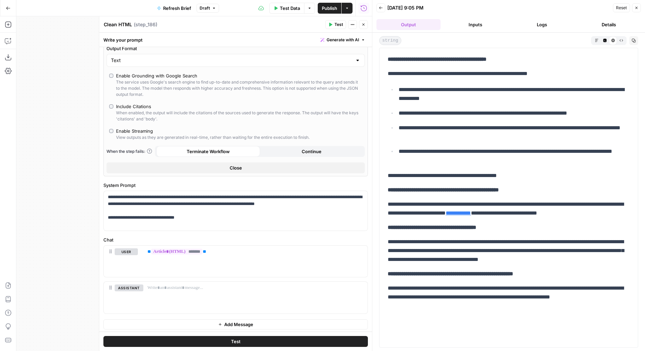
click at [609, 40] on button "Code Editor" at bounding box center [605, 40] width 8 height 8
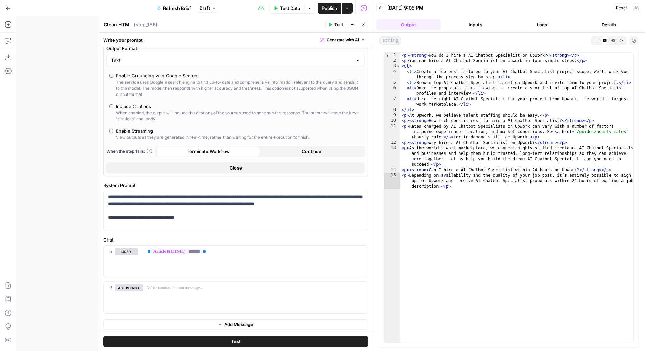
scroll to position [0, 0]
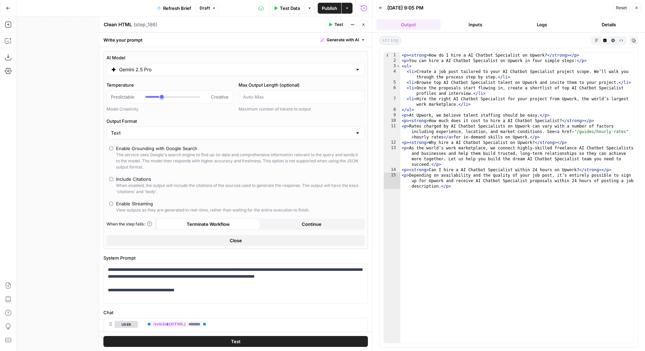
click at [364, 24] on icon "button" at bounding box center [364, 25] width 2 height 2
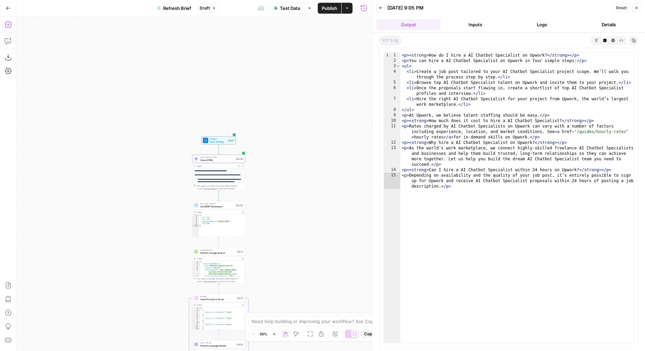
click at [9, 29] on button "Add Steps" at bounding box center [8, 24] width 11 height 11
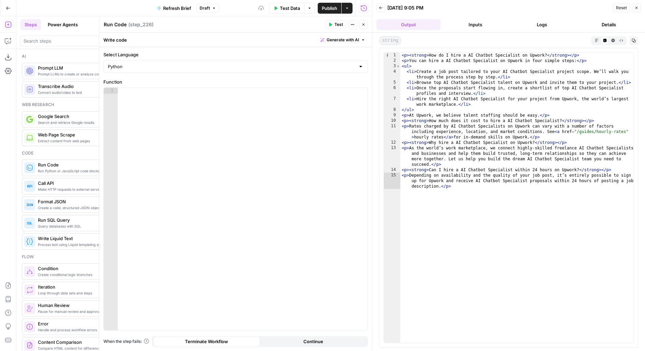
click at [285, 153] on div at bounding box center [243, 215] width 250 height 255
paste textarea "**********"
type textarea "**********"
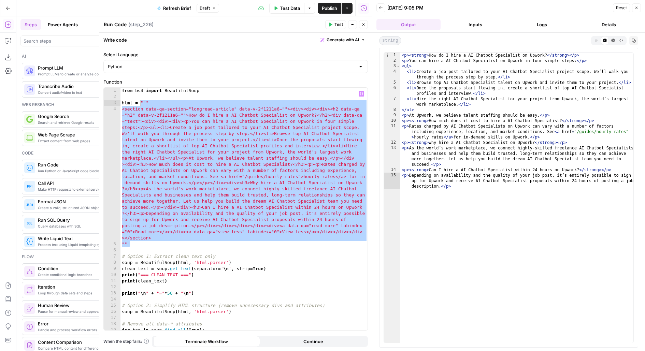
drag, startPoint x: 141, startPoint y: 245, endPoint x: 141, endPoint y: 102, distance: 143.1
click at [141, 102] on div "from bs4 import BeautifulSoup html = """ <section data-qa-section="longread-art…" at bounding box center [245, 219] width 248 height 262
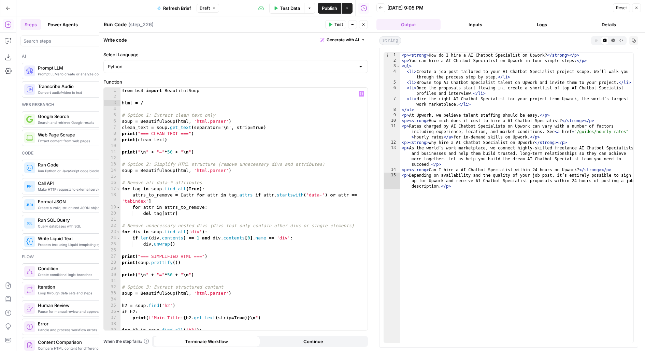
scroll to position [0, 1]
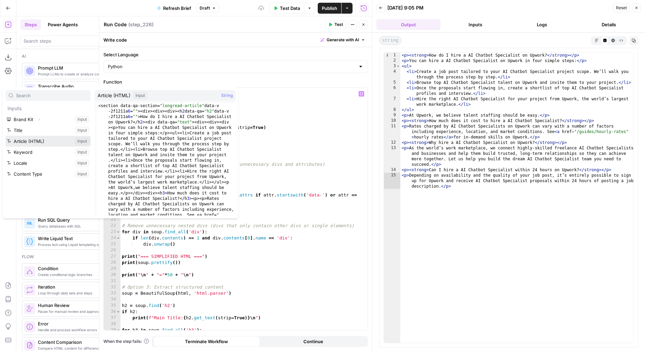
click at [31, 142] on button "Select variable Article (HTML)" at bounding box center [47, 141] width 85 height 11
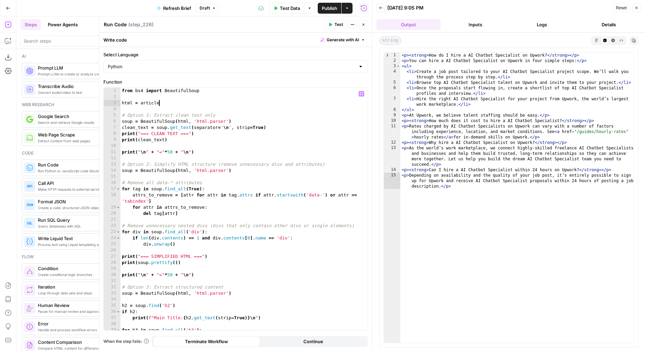
click at [337, 25] on span "Test" at bounding box center [339, 25] width 9 height 6
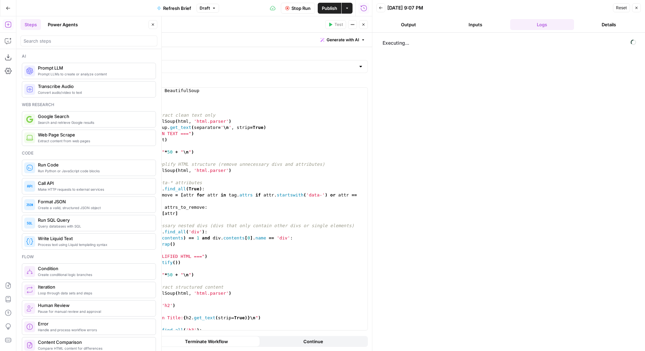
click at [151, 23] on icon "button" at bounding box center [153, 25] width 4 height 4
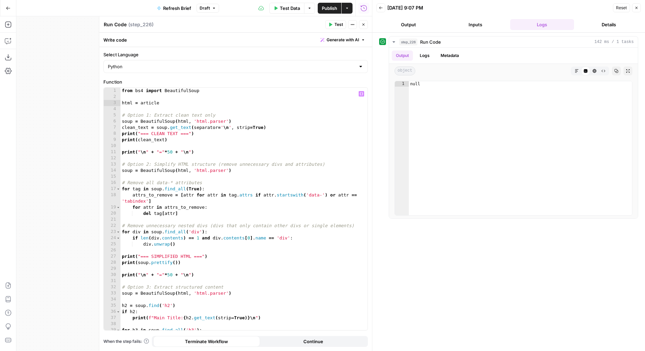
scroll to position [33, 0]
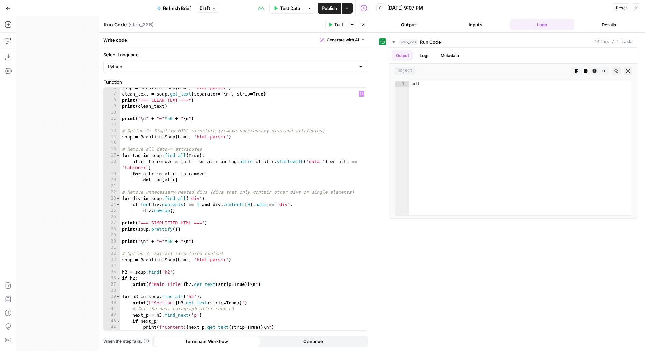
type textarea "**********"
click at [297, 325] on div "soup = BeautifulSoup ( html , 'html.parser' ) clean_text = soup . get_text ( se…" at bounding box center [245, 212] width 248 height 255
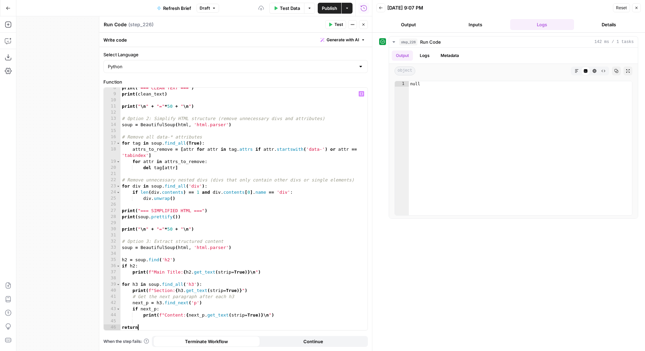
scroll to position [0, 1]
click at [251, 169] on div "print ( "=== CLEAN TEXT ===" ) print ( clean_text ) print ( " \n " + "=" * 50 +…" at bounding box center [245, 212] width 248 height 255
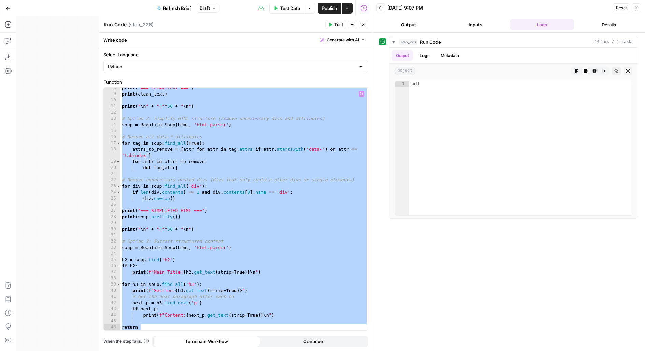
paste textarea "**********"
type textarea "**********"
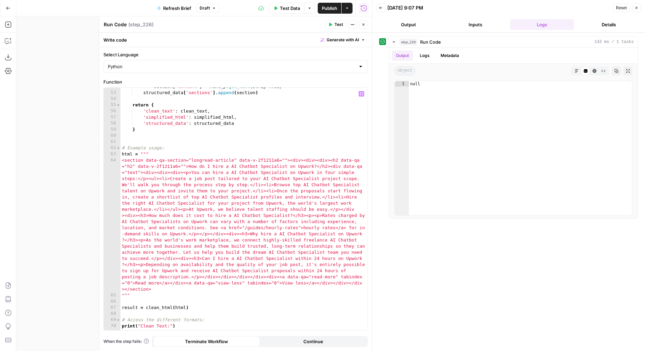
scroll to position [323, 0]
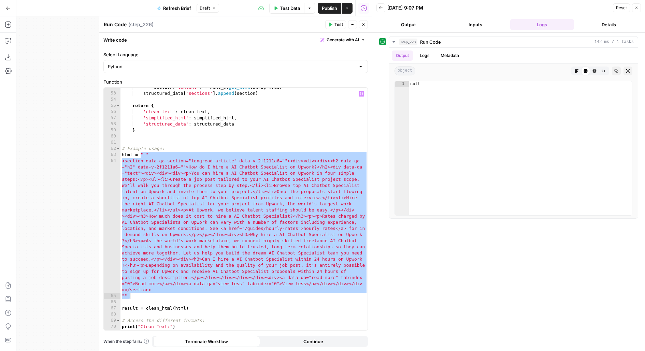
drag, startPoint x: 140, startPoint y: 155, endPoint x: 135, endPoint y: 295, distance: 140.1
click at [135, 295] on div "section [ 'content' ] = next_p . get_text ( strip = True ) structured_data [ 's…" at bounding box center [245, 211] width 248 height 255
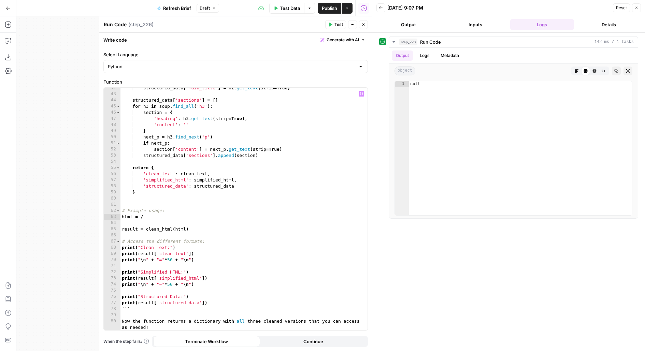
scroll to position [0, 1]
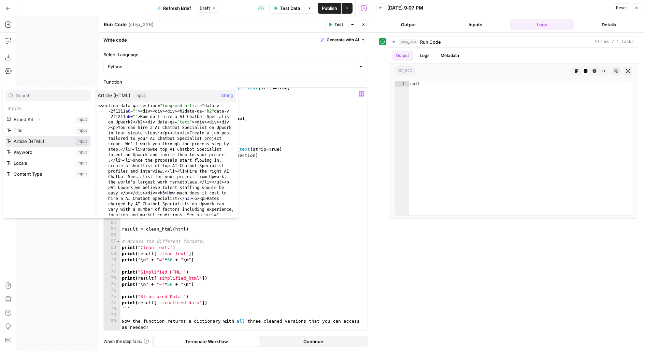
click at [28, 144] on button "Select variable Article (HTML)" at bounding box center [47, 141] width 85 height 11
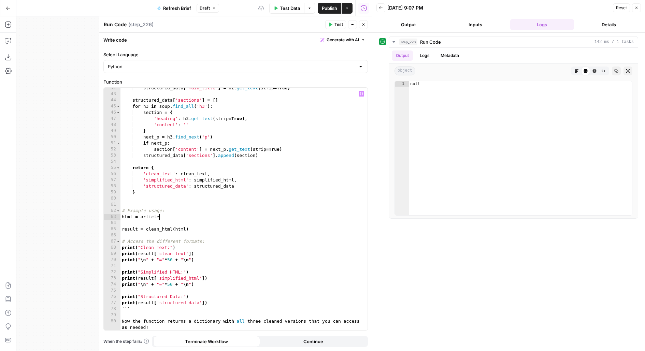
click at [334, 27] on button "Test" at bounding box center [335, 24] width 21 height 9
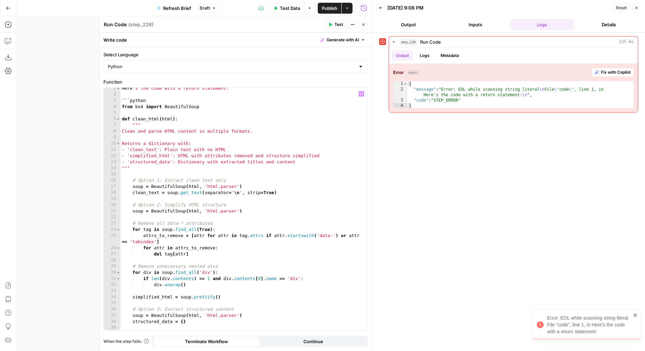
scroll to position [0, 0]
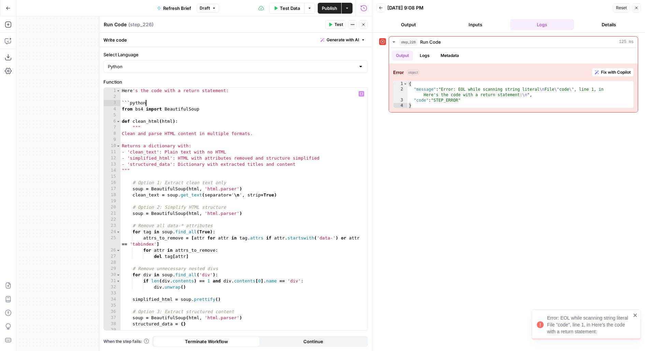
drag, startPoint x: 160, startPoint y: 104, endPoint x: 98, endPoint y: 73, distance: 69.3
click at [99, 74] on div "Run Code Run Code ( step_226 ) Test Actions Close Write code Generate with AI S…" at bounding box center [235, 183] width 273 height 335
type textarea "**********"
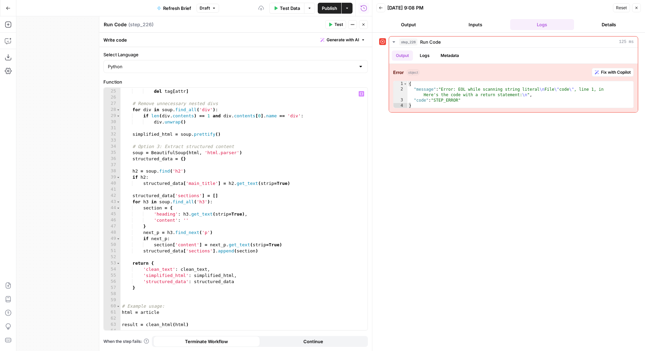
scroll to position [249, 0]
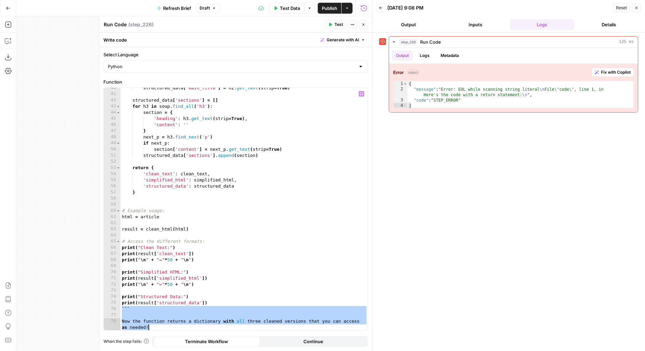
drag, startPoint x: 123, startPoint y: 310, endPoint x: 197, endPoint y: 347, distance: 83.2
click at [0, 0] on form "Select Language Python Function 40 41 42 43 44 45 46 47 48 49 50 51 52 53 54 55…" at bounding box center [0, 0] width 0 height 0
type textarea "**********"
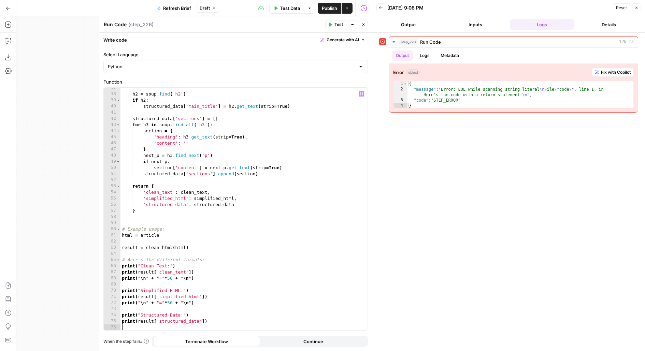
scroll to position [230, 0]
click at [328, 28] on button "Test" at bounding box center [335, 24] width 21 height 9
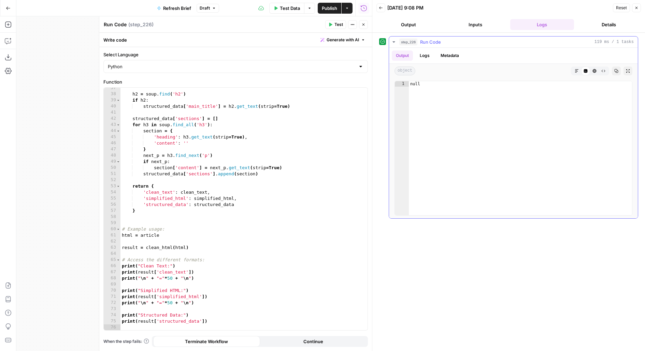
click at [428, 54] on button "Logs" at bounding box center [425, 56] width 18 height 10
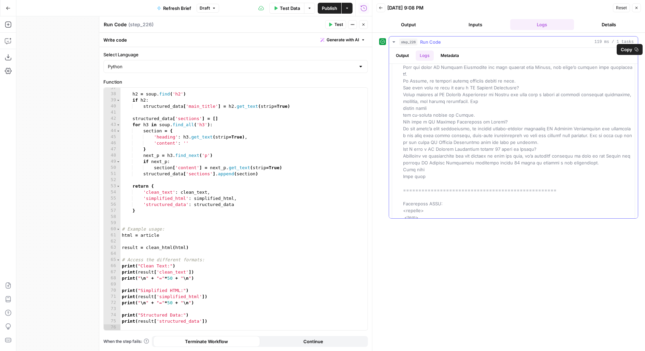
scroll to position [0, 0]
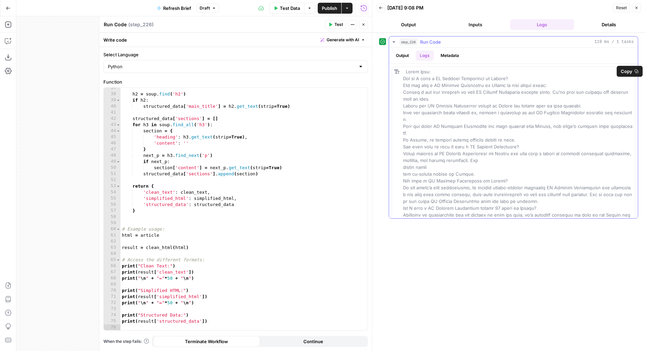
click at [402, 52] on button "Output" at bounding box center [402, 56] width 21 height 10
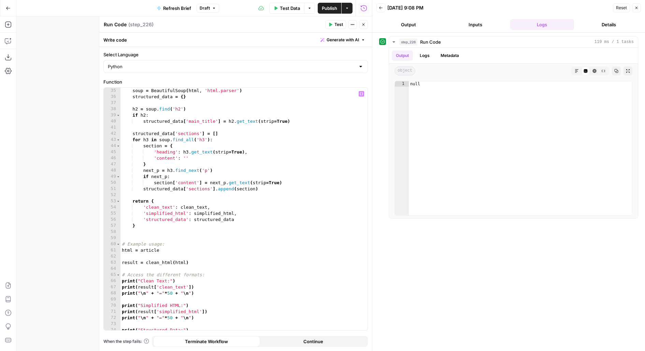
scroll to position [230, 0]
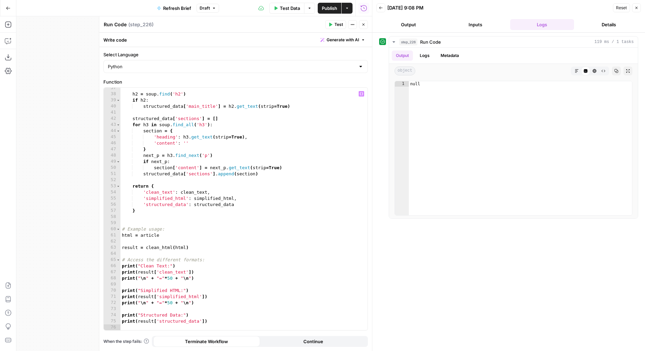
type textarea "**********"
click at [196, 246] on div "h2 = soup . find ( 'h2' ) if h2 : structured_data [ 'main_title' ] = h2 . get_t…" at bounding box center [245, 212] width 248 height 255
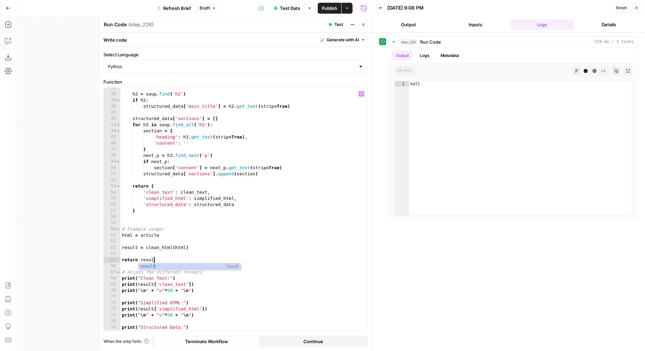
scroll to position [0, 2]
click at [341, 26] on span "Test" at bounding box center [339, 25] width 9 height 6
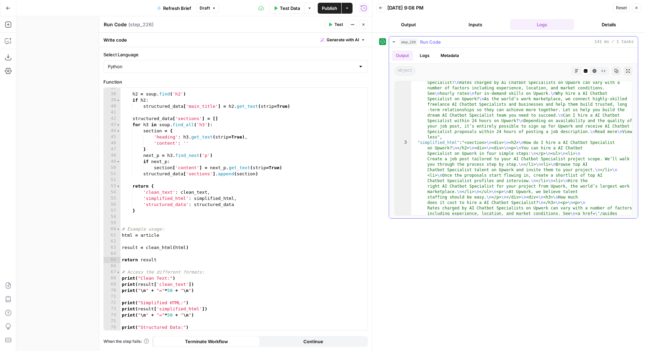
scroll to position [51, 0]
click at [575, 69] on icon "button" at bounding box center [577, 71] width 4 height 4
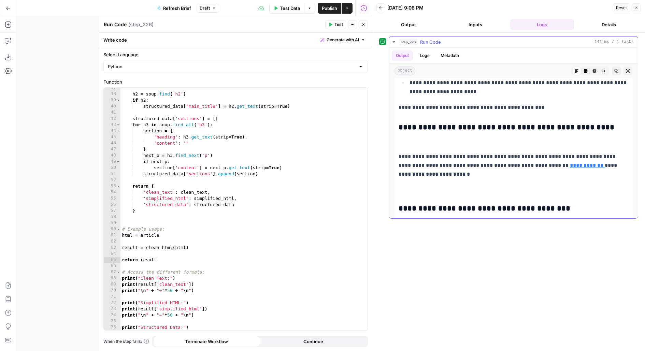
scroll to position [382, 0]
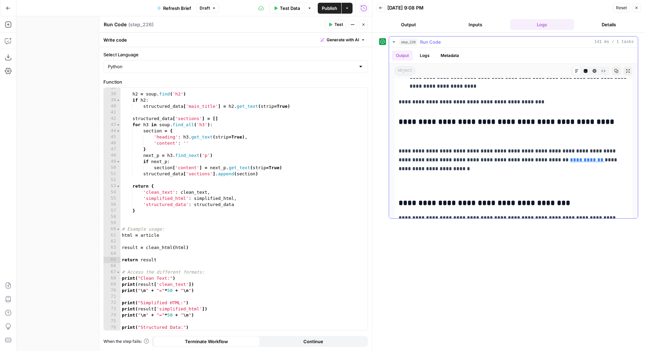
click at [589, 71] on button "Code Editor" at bounding box center [586, 71] width 9 height 9
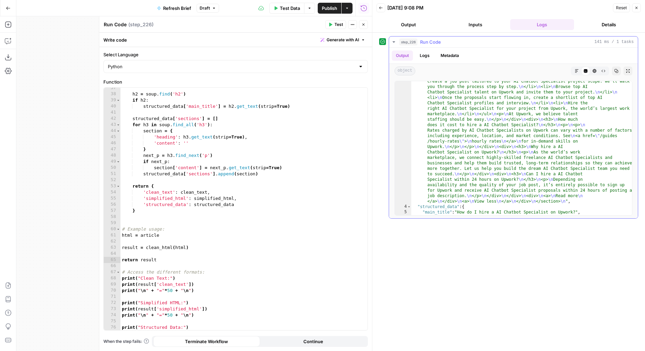
scroll to position [128, 0]
type textarea "**********"
drag, startPoint x: 240, startPoint y: 205, endPoint x: 95, endPoint y: 205, distance: 144.8
click at [95, 205] on body "Upwork New Home Browse Insights Opportunities Your Data Flightpath Recent Grids…" at bounding box center [322, 175] width 645 height 351
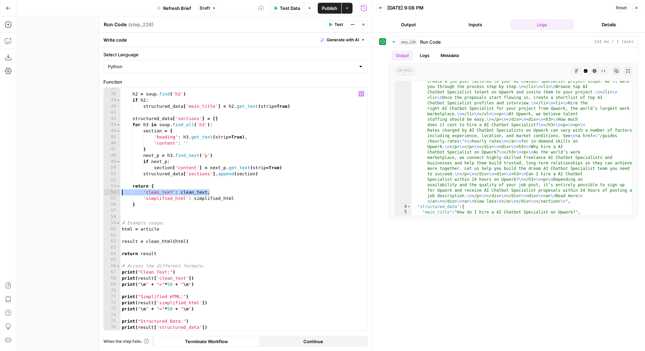
drag, startPoint x: 223, startPoint y: 190, endPoint x: 99, endPoint y: 187, distance: 124.3
click at [99, 187] on div "**********" at bounding box center [235, 183] width 273 height 335
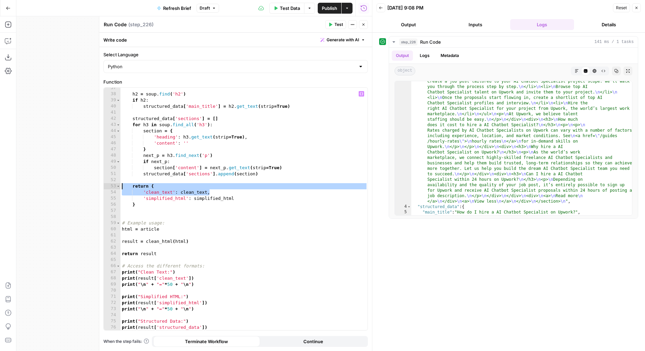
click at [210, 200] on div "h2 = soup . find ( 'h2' ) if h2 : structured_data [ 'main_title' ] = h2 . get_t…" at bounding box center [245, 212] width 248 height 255
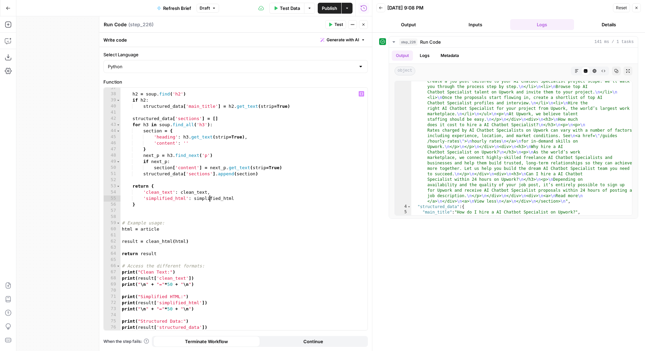
click at [224, 197] on div "h2 = soup . find ( 'h2' ) if h2 : structured_data [ 'main_title' ] = h2 . get_t…" at bounding box center [245, 212] width 248 height 255
drag, startPoint x: 224, startPoint y: 193, endPoint x: 104, endPoint y: 193, distance: 119.9
click at [104, 193] on div "**********" at bounding box center [236, 209] width 264 height 243
type textarea "**********"
type textarea "********"
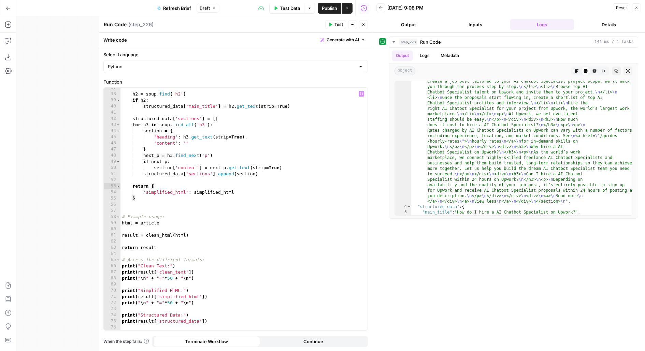
click at [332, 25] on icon "button" at bounding box center [331, 25] width 3 height 4
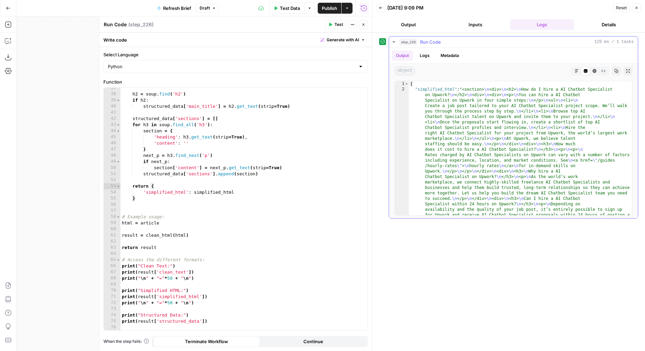
click at [576, 70] on icon "button" at bounding box center [577, 71] width 4 height 4
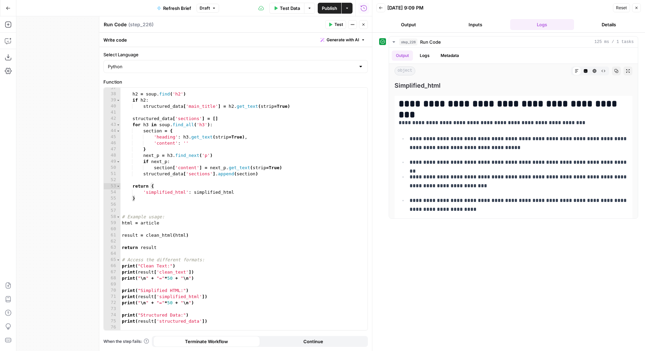
click at [367, 27] on button "Close" at bounding box center [363, 24] width 9 height 9
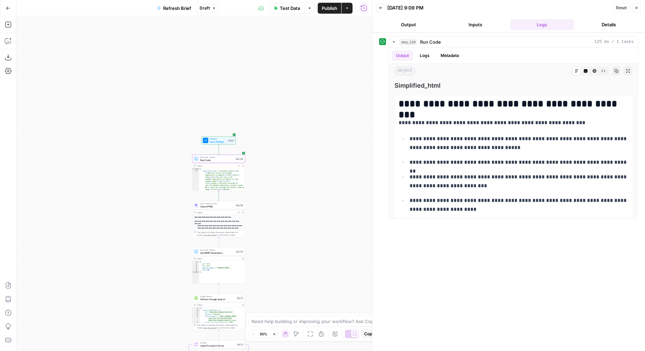
drag, startPoint x: 283, startPoint y: 224, endPoint x: 283, endPoint y: 141, distance: 82.6
click at [283, 143] on div "true true true false false false Workflow Input Settings Inputs Run Code · Pyth…" at bounding box center [194, 183] width 356 height 335
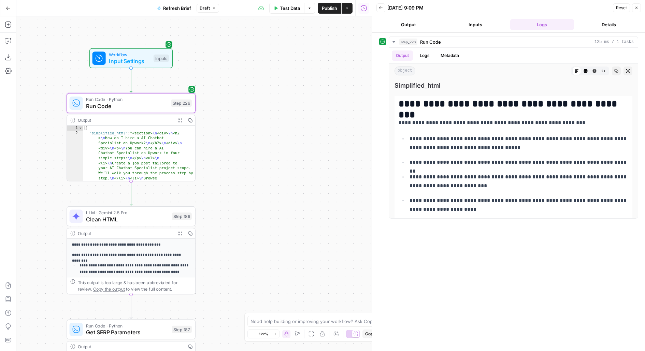
click at [337, 125] on div "true true true false false false Workflow Input Settings Inputs Run Code · Pyth…" at bounding box center [194, 183] width 356 height 335
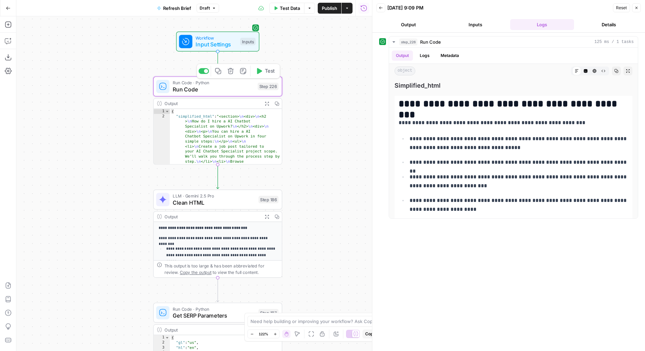
click at [230, 72] on icon "button" at bounding box center [231, 71] width 6 height 6
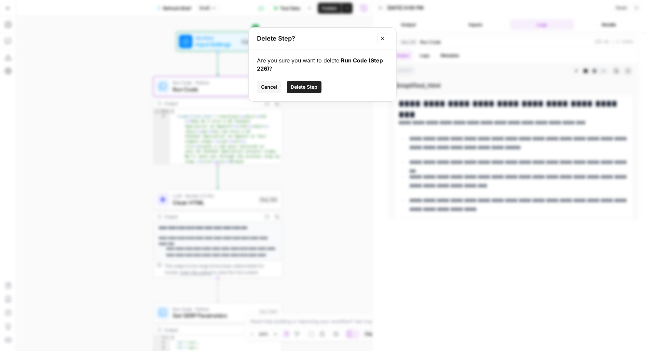
click at [305, 81] on button "Delete Step" at bounding box center [304, 87] width 35 height 12
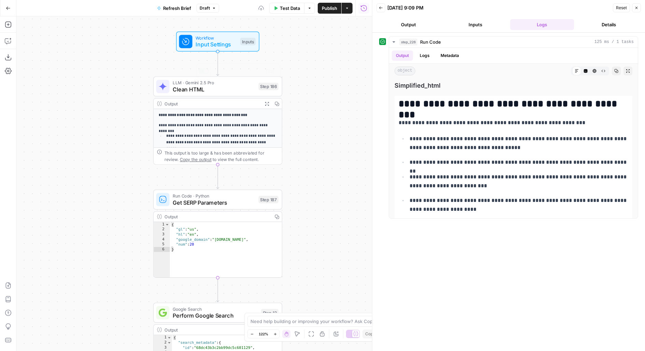
click at [202, 81] on span "LLM · Gemini 2.5 Pro" at bounding box center [214, 83] width 82 height 7
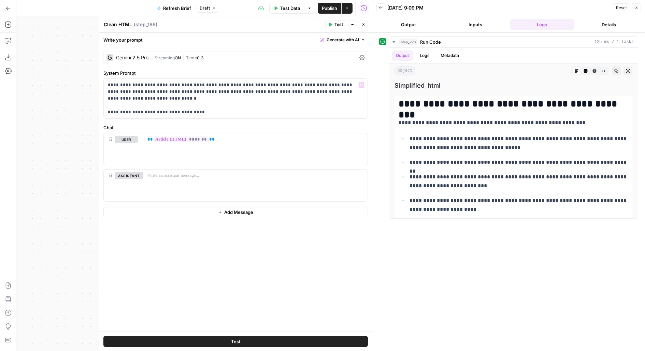
click at [160, 57] on span "Streaming" at bounding box center [165, 57] width 20 height 5
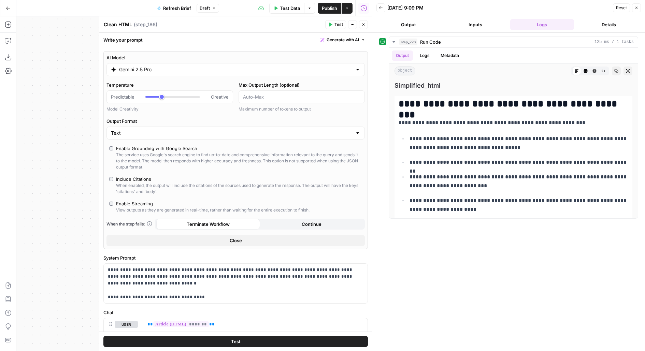
click at [157, 74] on div "Gemini 2.5 Pro" at bounding box center [236, 69] width 258 height 13
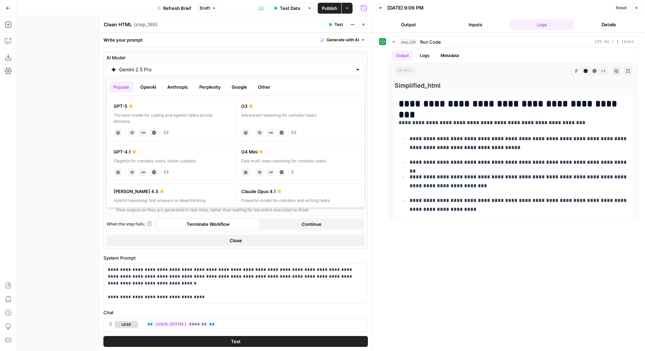
click at [150, 86] on button "OpenAI" at bounding box center [148, 87] width 24 height 11
click at [184, 87] on button "Anthropic" at bounding box center [177, 87] width 29 height 11
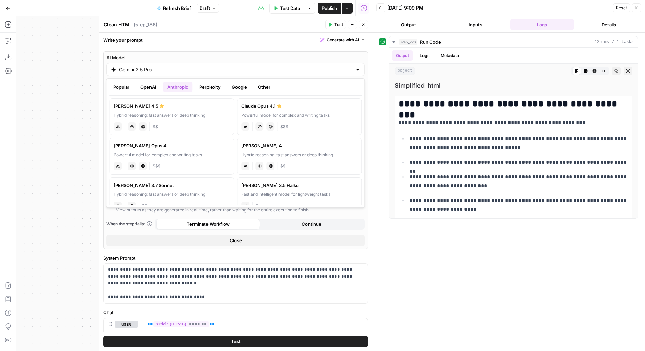
click at [143, 116] on div "Hybrid reasoning: fast answers or deep thinking" at bounding box center [172, 115] width 116 height 6
type input "Claude Sonnet 4.5"
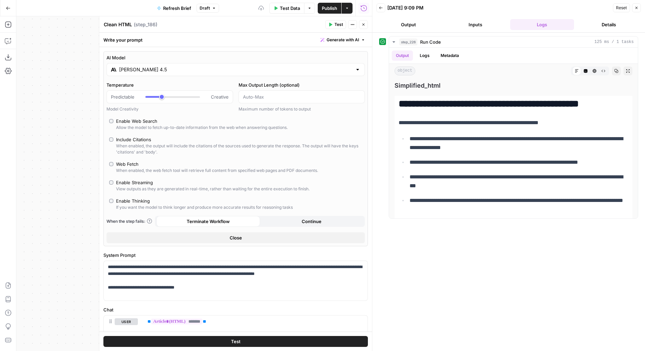
click at [168, 349] on div "Test" at bounding box center [235, 341] width 273 height 19
click at [161, 343] on button "Test" at bounding box center [235, 341] width 265 height 11
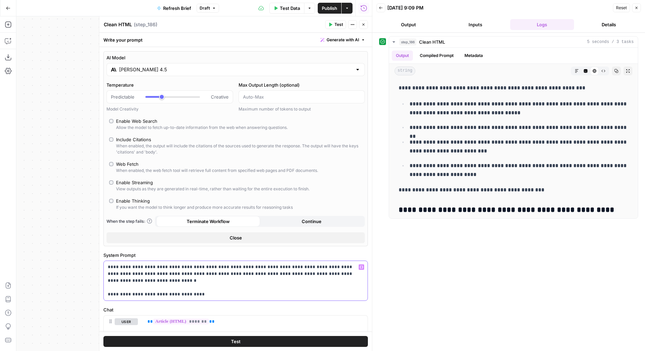
click at [187, 283] on p "**********" at bounding box center [236, 281] width 256 height 34
click at [169, 339] on button "Test" at bounding box center [235, 341] width 265 height 11
click at [483, 23] on button "Inputs" at bounding box center [476, 24] width 64 height 11
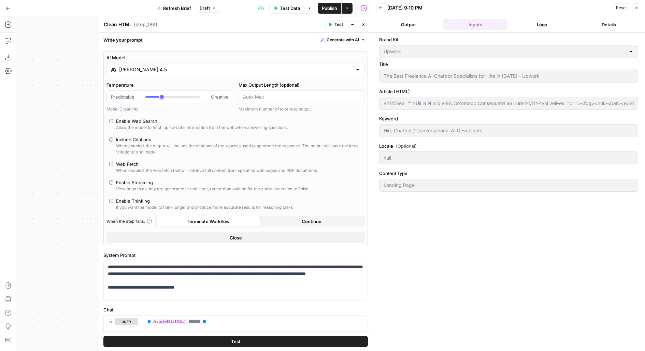
scroll to position [0, 254]
click at [543, 21] on button "Logs" at bounding box center [542, 24] width 64 height 11
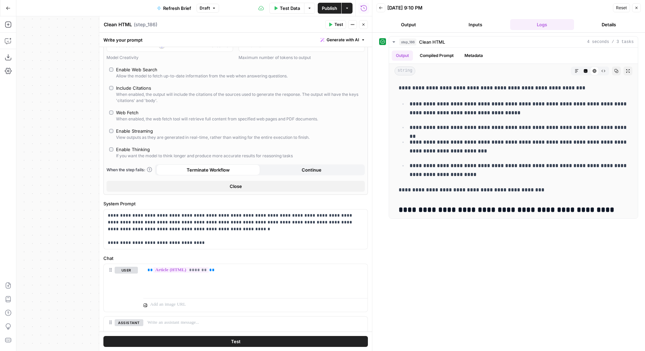
scroll to position [102, 0]
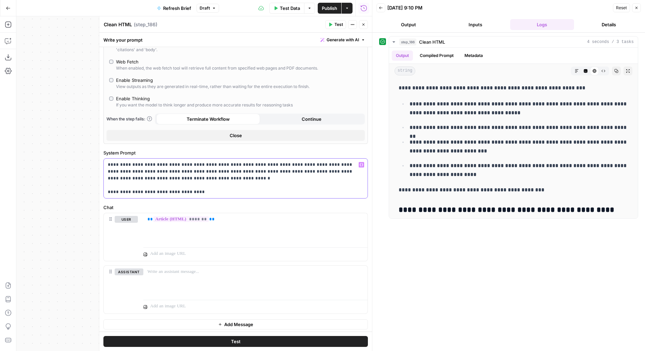
drag, startPoint x: 172, startPoint y: 191, endPoint x: 255, endPoint y: 191, distance: 83.0
click at [255, 191] on p "**********" at bounding box center [236, 179] width 256 height 34
click at [215, 337] on button "Test" at bounding box center [235, 341] width 265 height 11
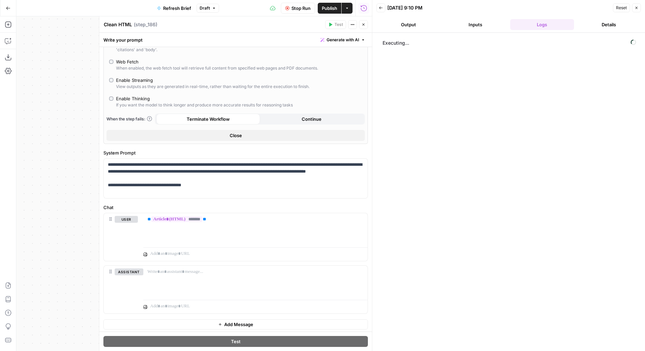
click at [400, 28] on button "Output" at bounding box center [409, 24] width 64 height 11
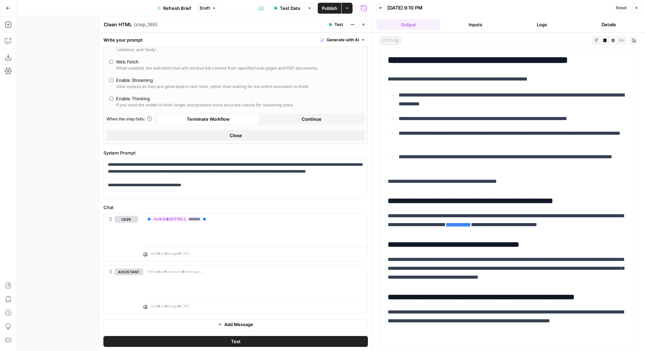
click at [597, 42] on button "Markdown" at bounding box center [597, 40] width 8 height 8
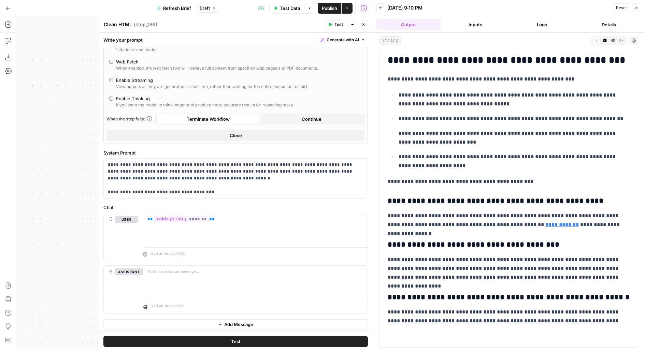
click at [613, 41] on icon "button" at bounding box center [613, 40] width 3 height 3
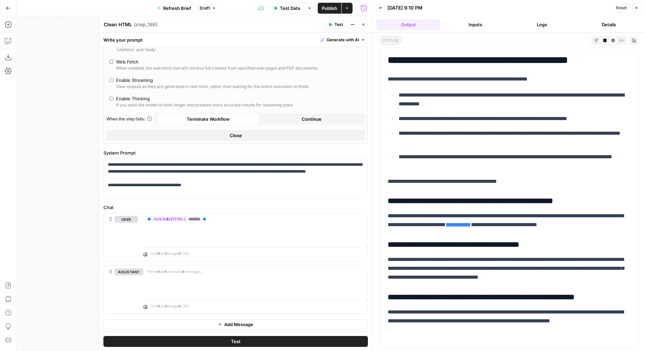
click at [532, 22] on button "Logs" at bounding box center [542, 24] width 64 height 11
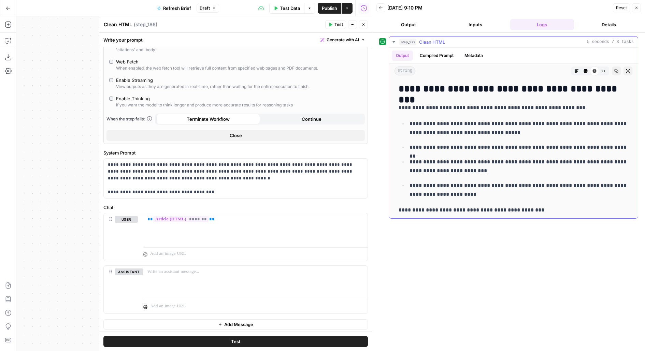
click at [586, 69] on icon "button" at bounding box center [586, 71] width 4 height 4
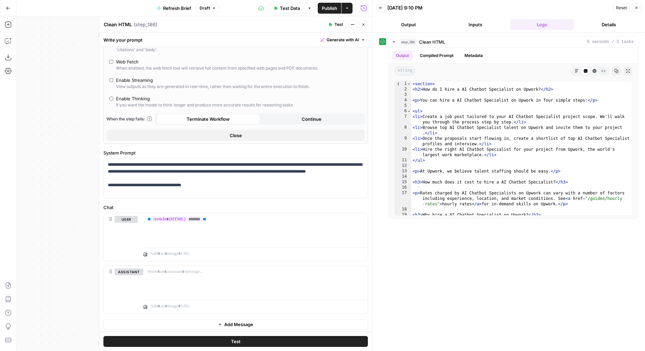
click at [363, 26] on icon "button" at bounding box center [364, 25] width 4 height 4
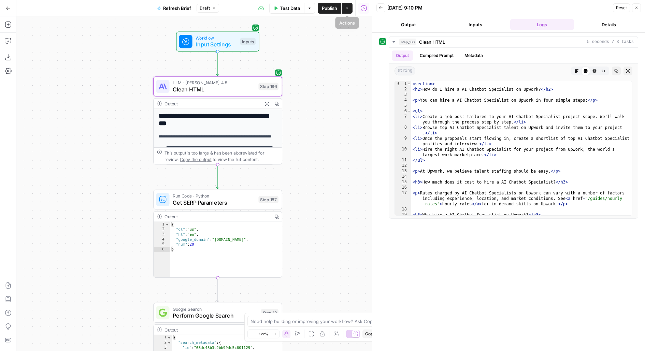
click at [338, 9] on button "Publish" at bounding box center [330, 8] width 24 height 11
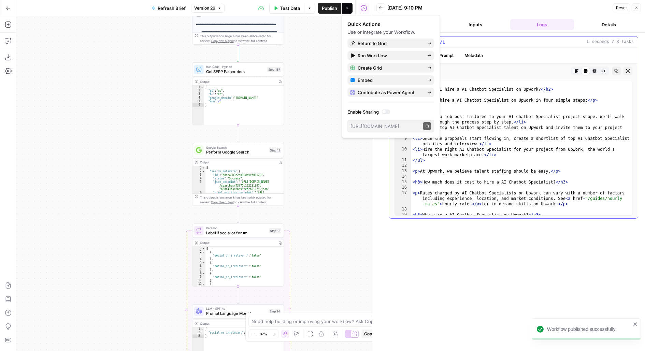
scroll to position [68, 0]
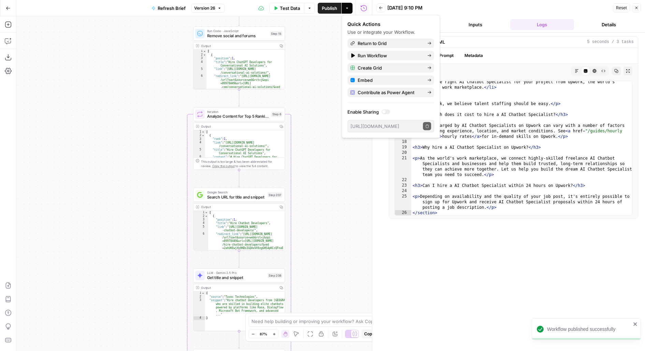
drag, startPoint x: 325, startPoint y: 273, endPoint x: 325, endPoint y: 49, distance: 224.0
click at [325, 51] on div "**********" at bounding box center [194, 183] width 356 height 335
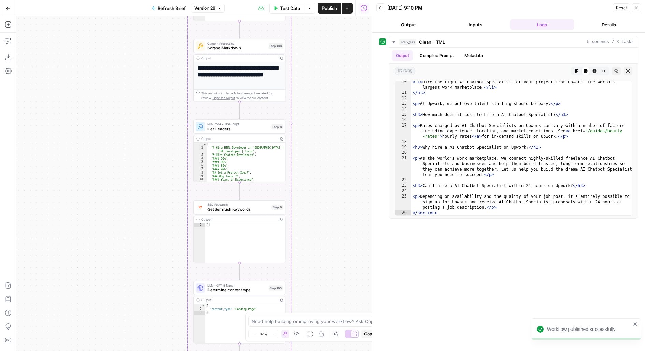
drag, startPoint x: 325, startPoint y: 147, endPoint x: 325, endPoint y: 46, distance: 100.4
click at [325, 52] on div "**********" at bounding box center [194, 183] width 356 height 335
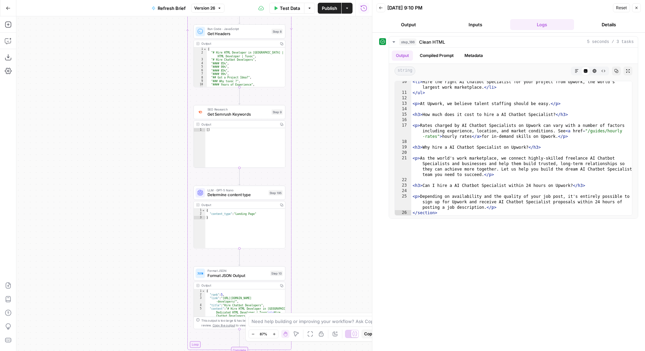
click at [326, 25] on div "**********" at bounding box center [194, 183] width 356 height 335
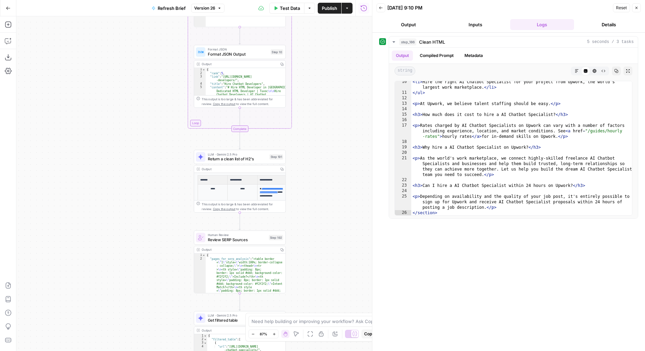
click at [326, 24] on div "**********" at bounding box center [194, 183] width 356 height 335
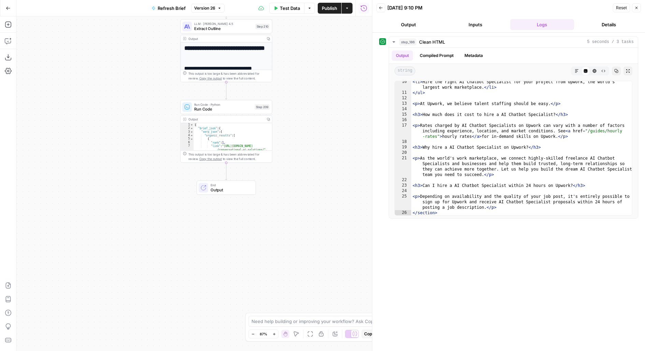
click at [198, 108] on span "Run Code" at bounding box center [223, 109] width 58 height 6
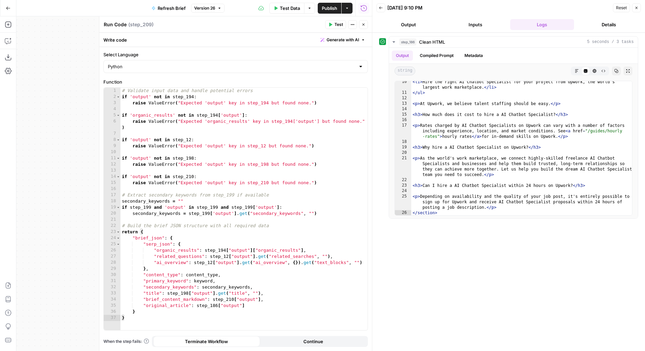
click at [331, 11] on span "Publish" at bounding box center [329, 8] width 15 height 7
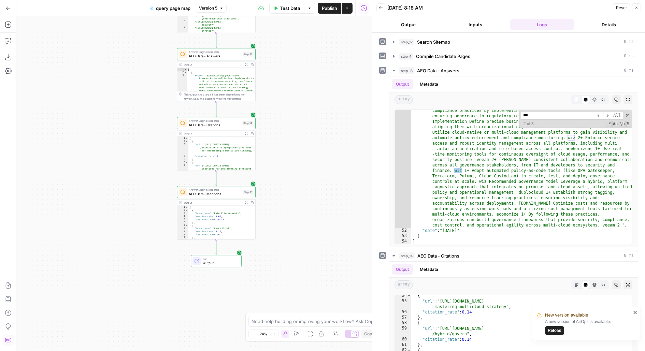
scroll to position [319, 0]
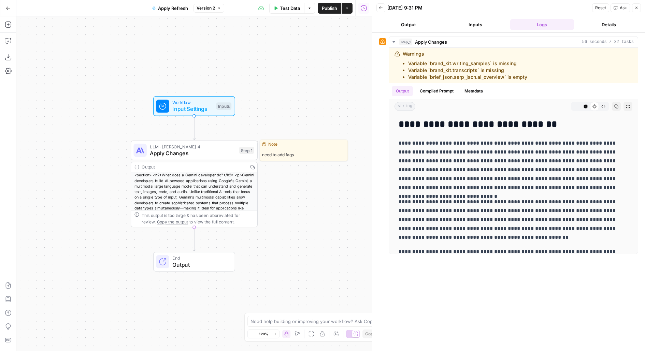
click at [232, 153] on span "Apply Changes" at bounding box center [193, 153] width 86 height 8
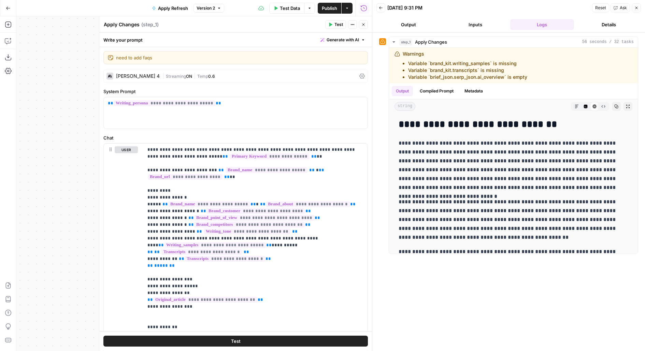
click at [187, 70] on div "[PERSON_NAME] 4 | Streaming ON | Temp 0.6" at bounding box center [235, 76] width 265 height 13
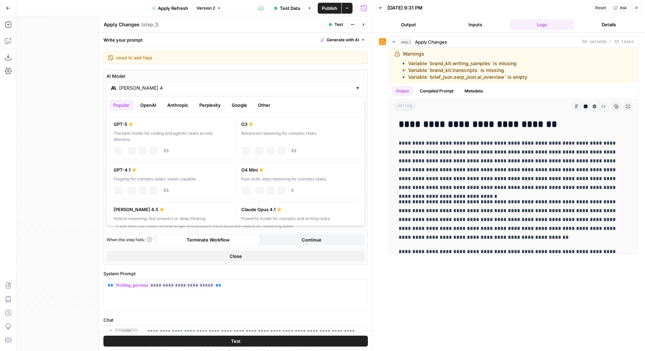
click at [143, 89] on input "[PERSON_NAME] 4" at bounding box center [235, 88] width 233 height 7
click at [173, 107] on button "Anthropic" at bounding box center [177, 105] width 29 height 11
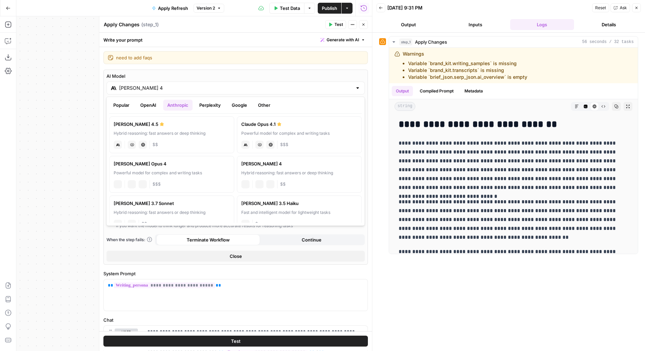
click at [159, 126] on div "[PERSON_NAME] 4.5" at bounding box center [172, 124] width 116 height 7
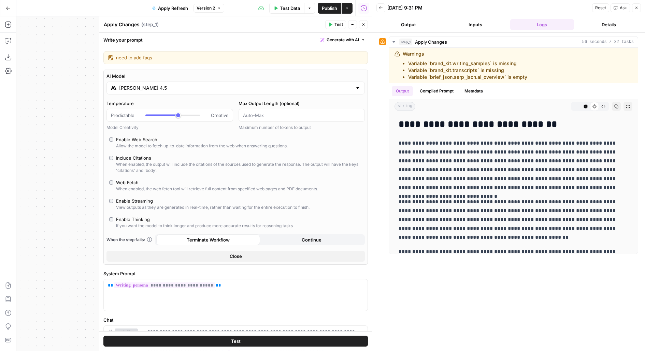
type input "[PERSON_NAME] 4.5"
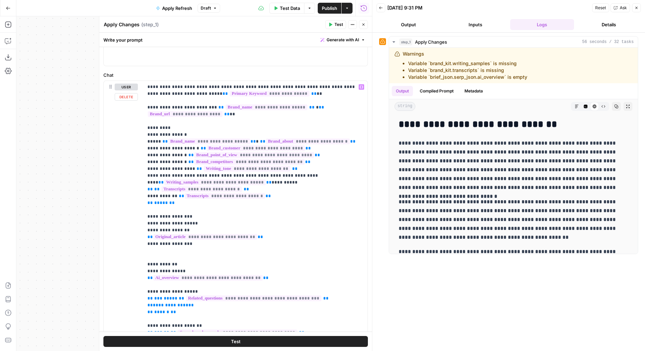
scroll to position [222, 0]
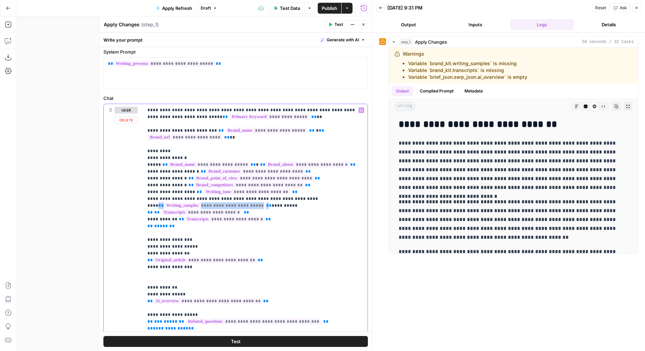
drag, startPoint x: 252, startPoint y: 205, endPoint x: 122, endPoint y: 202, distance: 130.8
click at [122, 202] on div "**********" at bounding box center [236, 251] width 264 height 294
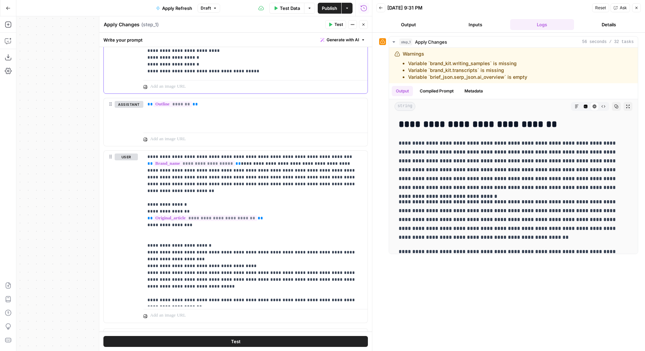
scroll to position [535, 0]
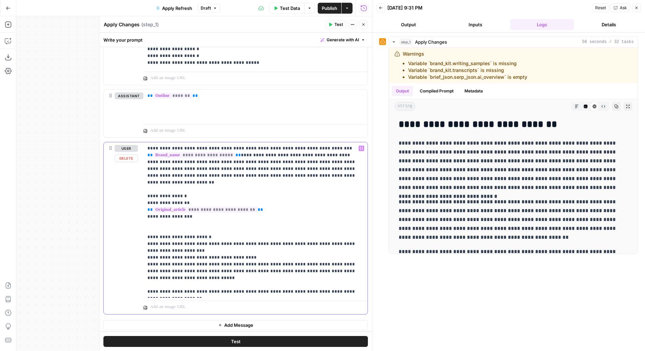
click at [195, 219] on p "**********" at bounding box center [256, 220] width 216 height 150
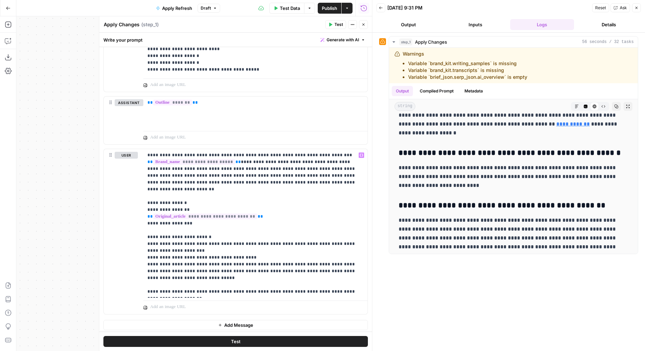
scroll to position [1750, 0]
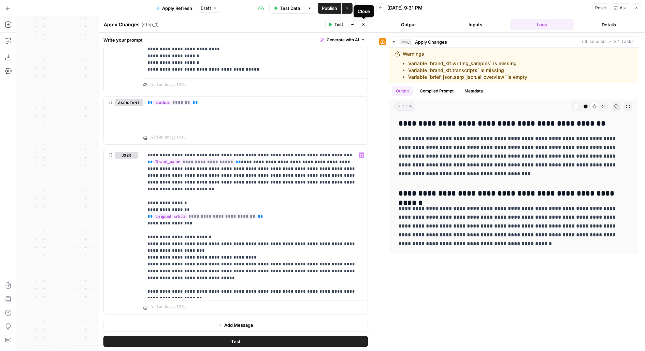
click at [362, 25] on icon "button" at bounding box center [364, 25] width 4 height 4
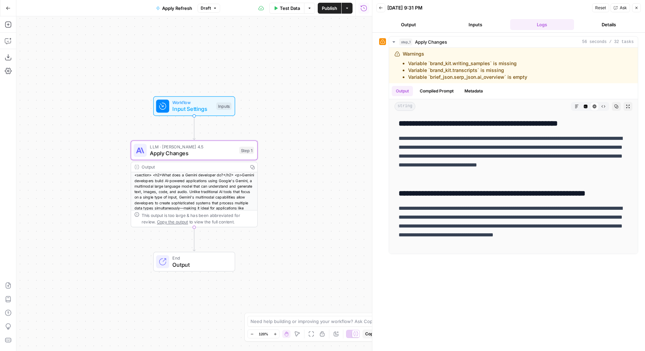
scroll to position [1741, 0]
click at [233, 151] on span "Apply Changes" at bounding box center [193, 153] width 86 height 8
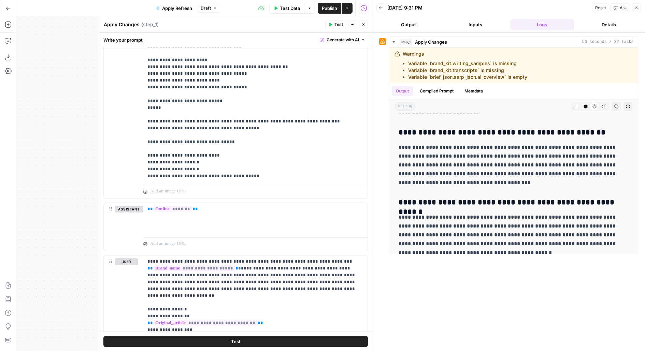
scroll to position [347, 0]
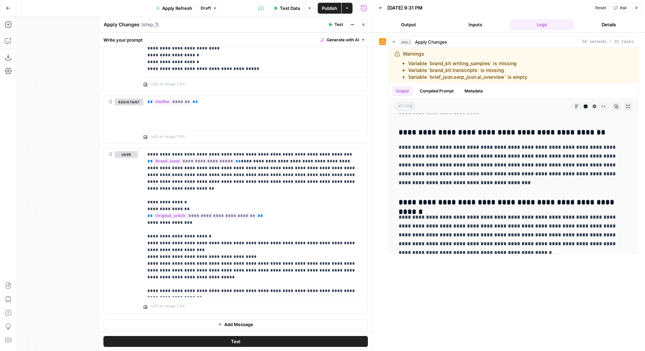
click at [464, 29] on button "Inputs" at bounding box center [476, 24] width 64 height 11
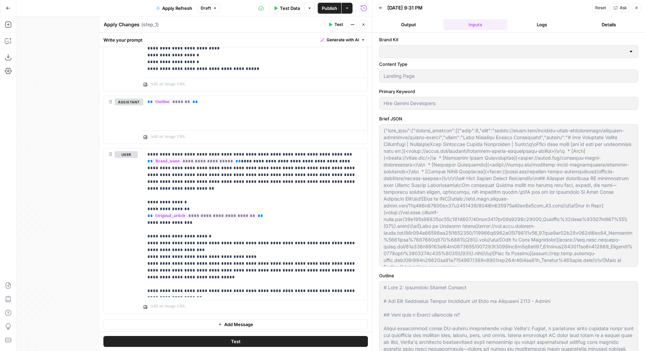
type input "Upwork"
drag, startPoint x: 280, startPoint y: 10, endPoint x: 360, endPoint y: 158, distance: 168.8
click at [280, 10] on span "Test Data" at bounding box center [290, 8] width 20 height 7
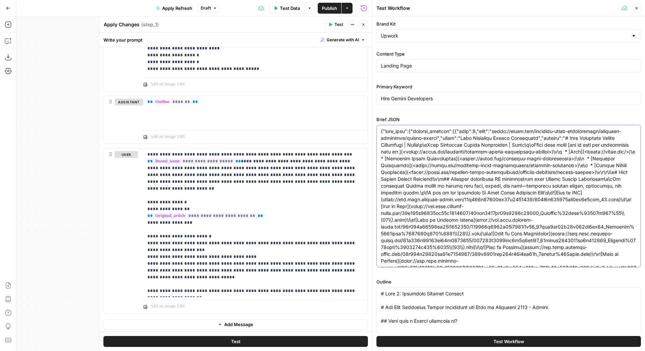
paste textarea "1: Template Compliance & Content Gap Analysis | Topic/Section | Template Requir…"
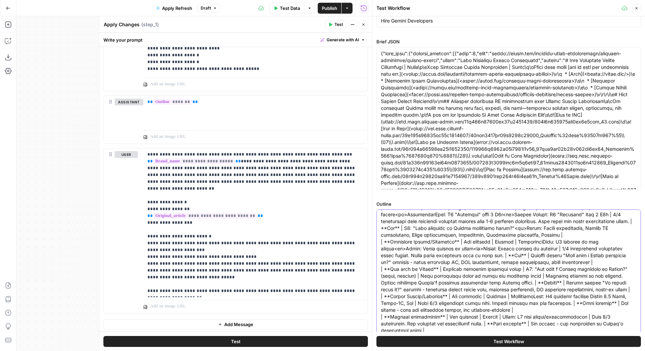
scroll to position [0, 0]
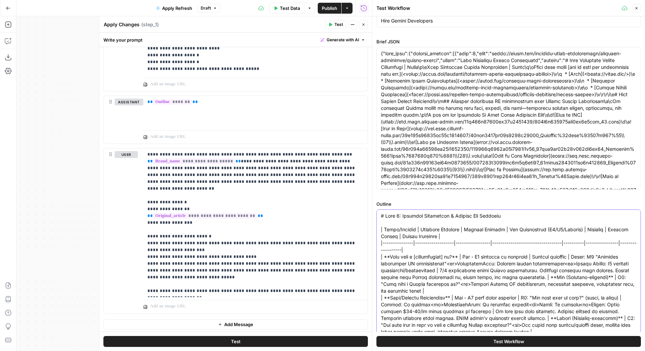
drag, startPoint x: 461, startPoint y: 230, endPoint x: 390, endPoint y: 154, distance: 103.9
click at [390, 154] on div "Brand Kit Upwork Content Type Landing Page Primary Keyword Hire Gemini Develope…" at bounding box center [509, 149] width 265 height 412
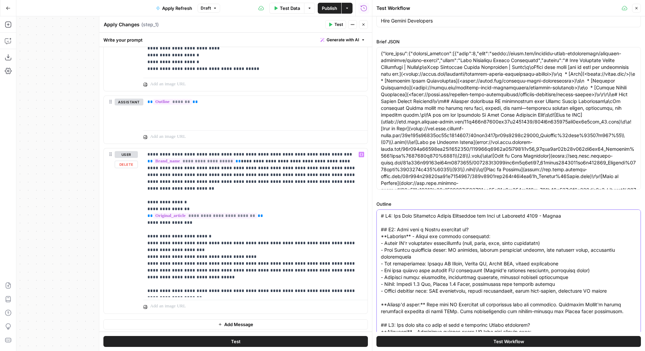
type textarea "# H1: The Best Freelance Gemini Developers for Hire in September 2025 - Upwork …"
click at [188, 271] on p "**********" at bounding box center [256, 222] width 216 height 143
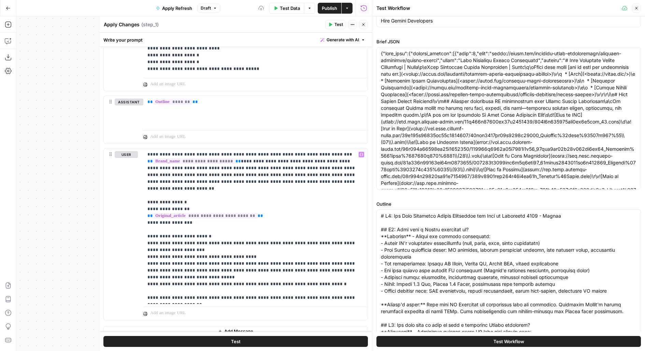
click at [157, 343] on button "Test" at bounding box center [235, 341] width 265 height 11
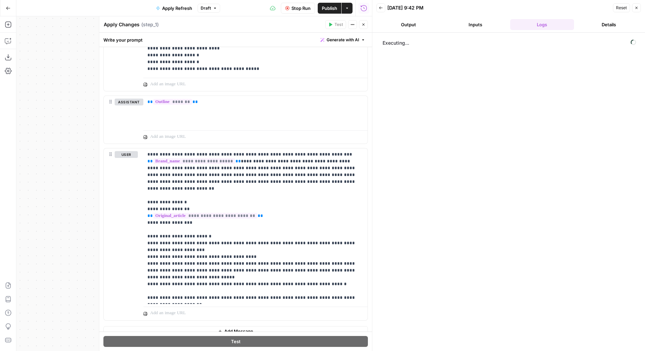
click at [367, 24] on button "Close" at bounding box center [363, 24] width 9 height 9
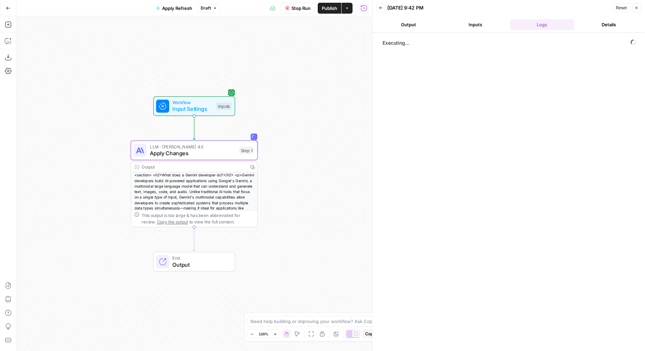
click at [335, 8] on span "Publish" at bounding box center [329, 8] width 15 height 7
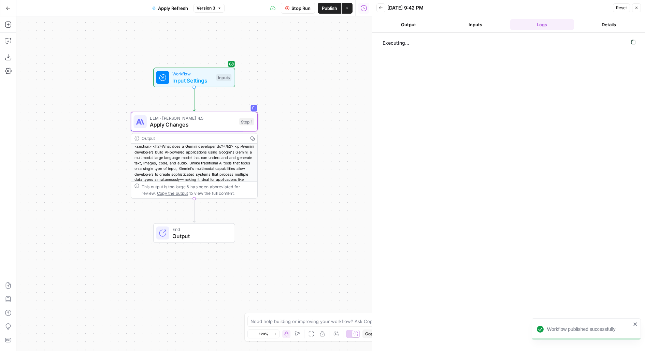
drag, startPoint x: 274, startPoint y: 99, endPoint x: 274, endPoint y: 39, distance: 60.1
click at [274, 39] on div "Workflow Input Settings Inputs LLM · Claude Sonnet 4.5 Apply Changes Step 1 Out…" at bounding box center [194, 183] width 356 height 335
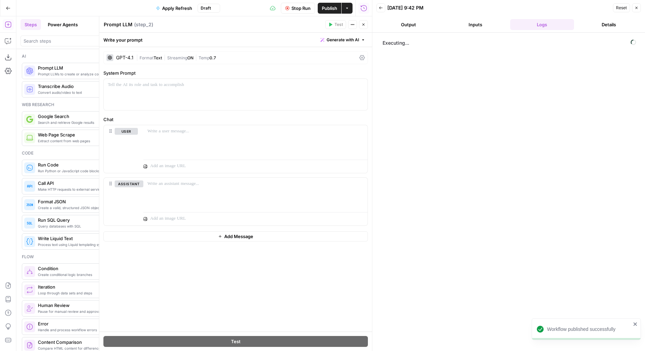
click at [367, 27] on button "Close" at bounding box center [363, 24] width 9 height 9
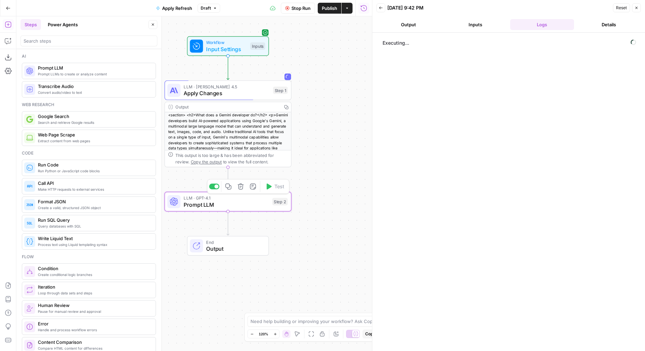
click at [241, 188] on icon "button" at bounding box center [241, 186] width 6 height 6
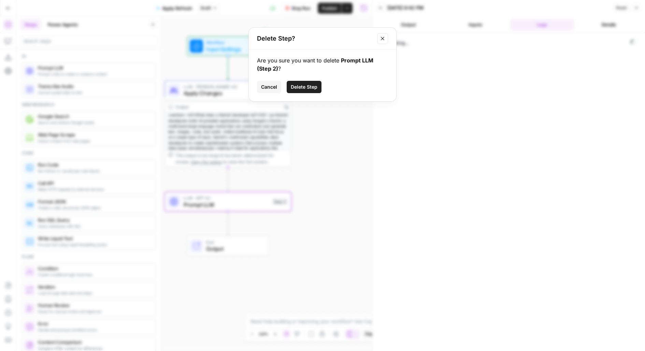
click at [305, 82] on button "Delete Step" at bounding box center [304, 87] width 35 height 12
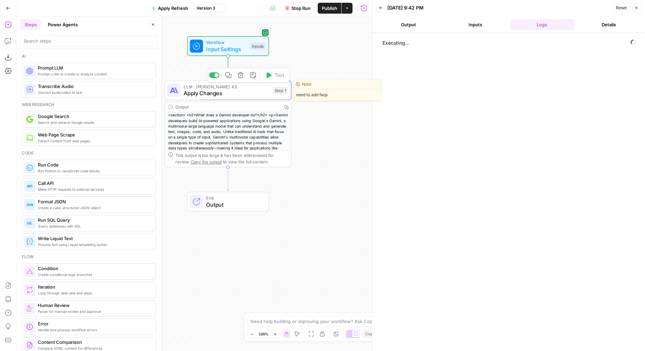
click at [229, 78] on icon "button" at bounding box center [228, 75] width 6 height 6
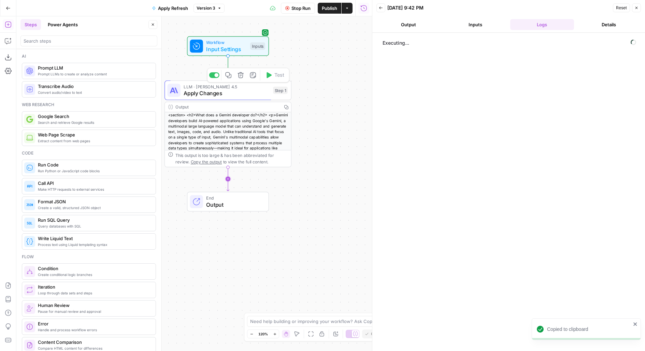
click at [229, 178] on icon "Edge from step_1 to end" at bounding box center [228, 179] width 2 height 24
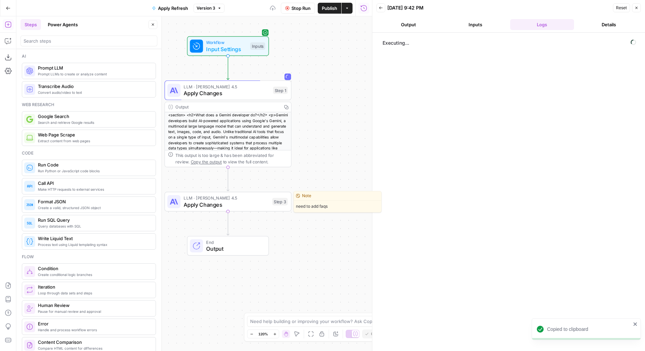
click at [225, 204] on span "Apply Changes" at bounding box center [226, 205] width 85 height 8
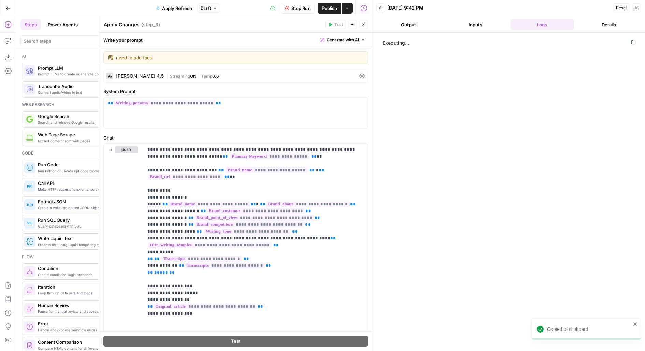
click at [121, 23] on textarea "Apply Changes" at bounding box center [122, 24] width 36 height 7
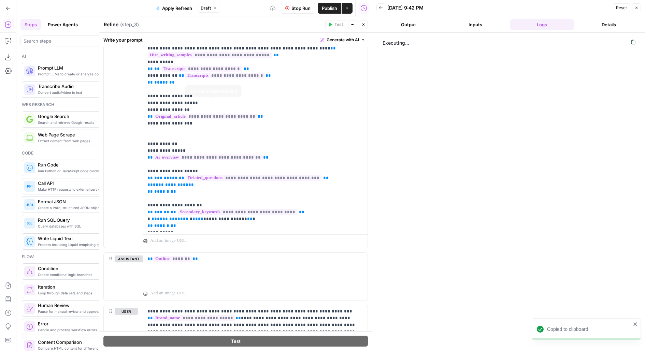
scroll to position [354, 0]
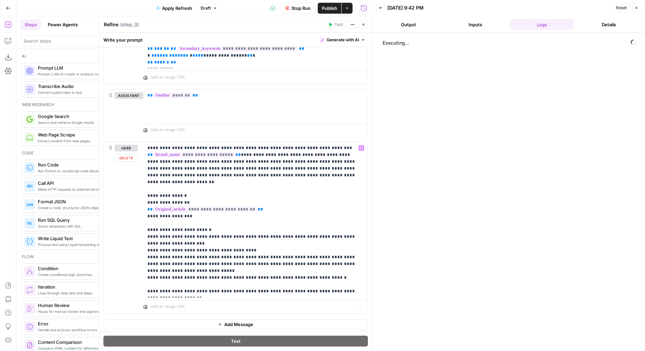
type textarea "Refine"
click at [187, 326] on button "Add Message" at bounding box center [235, 325] width 265 height 10
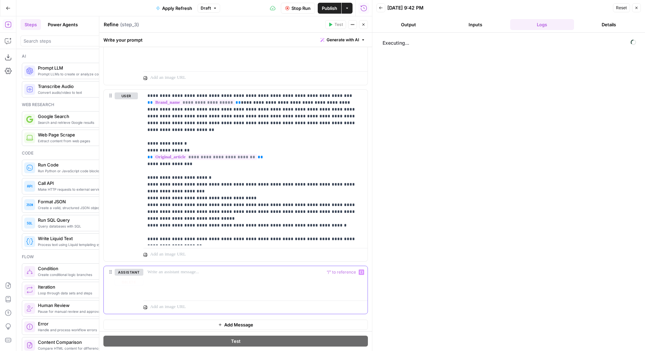
click at [182, 276] on div at bounding box center [255, 281] width 224 height 31
click at [418, 23] on button "Output" at bounding box center [409, 24] width 64 height 11
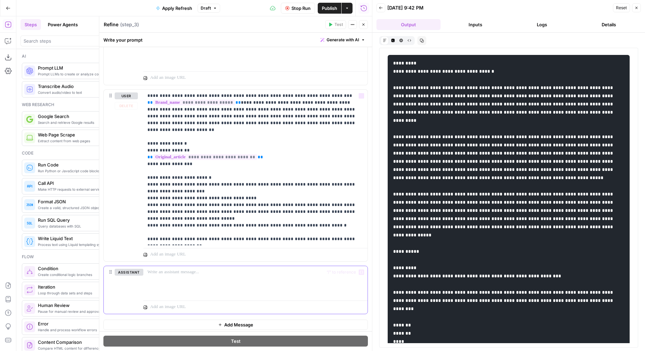
click at [222, 294] on div at bounding box center [255, 281] width 224 height 31
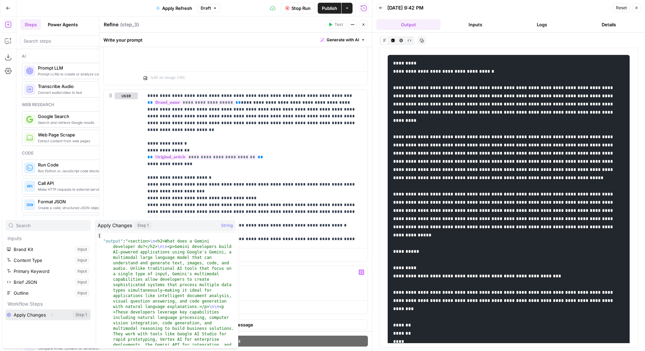
click at [52, 314] on icon "button" at bounding box center [52, 315] width 4 height 4
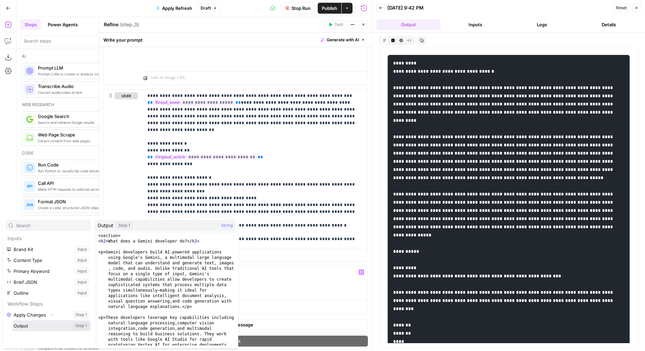
click at [52, 323] on button "Select variable Output" at bounding box center [51, 326] width 79 height 11
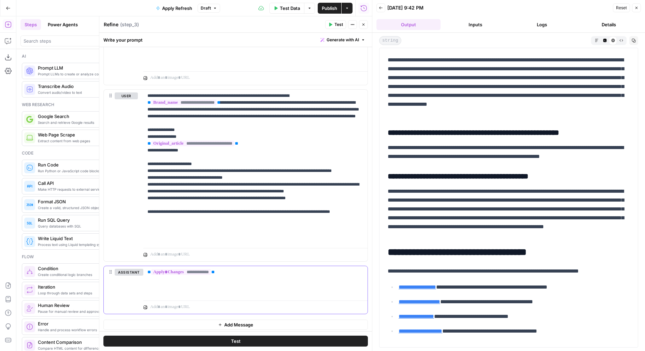
scroll to position [2012, 0]
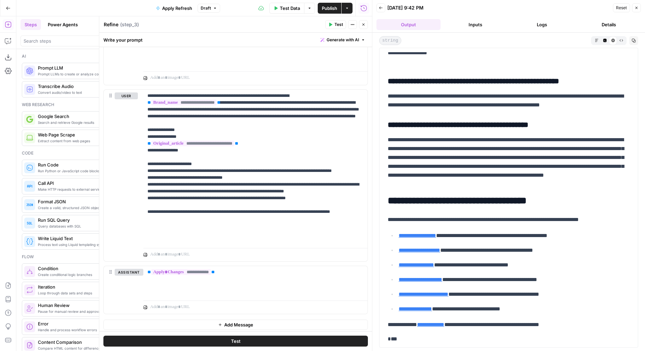
click at [363, 25] on icon "button" at bounding box center [364, 25] width 4 height 4
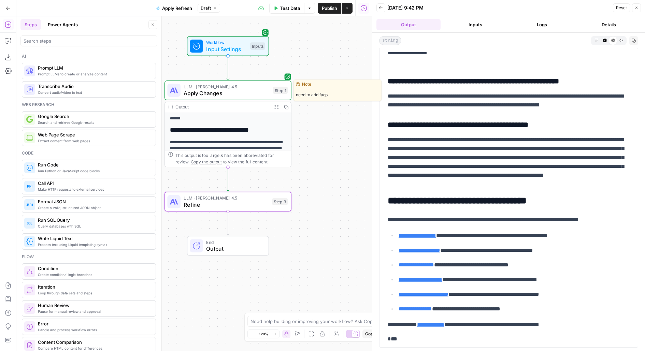
click at [263, 91] on span "Apply Changes" at bounding box center [227, 93] width 86 height 8
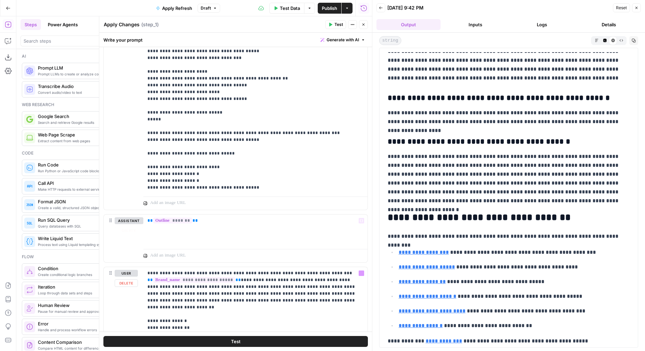
scroll to position [214, 0]
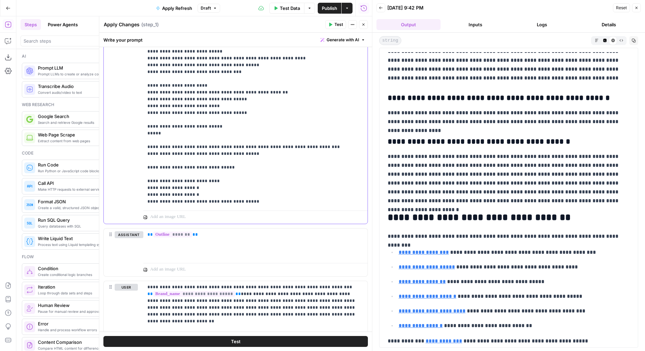
drag, startPoint x: 146, startPoint y: 118, endPoint x: 267, endPoint y: 216, distance: 156.1
click at [267, 216] on div "**********" at bounding box center [255, 77] width 224 height 294
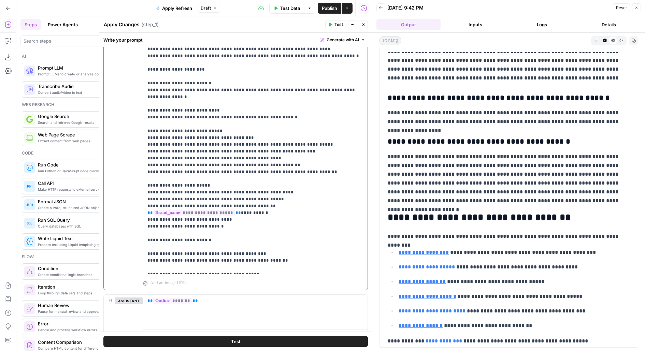
scroll to position [1066, 0]
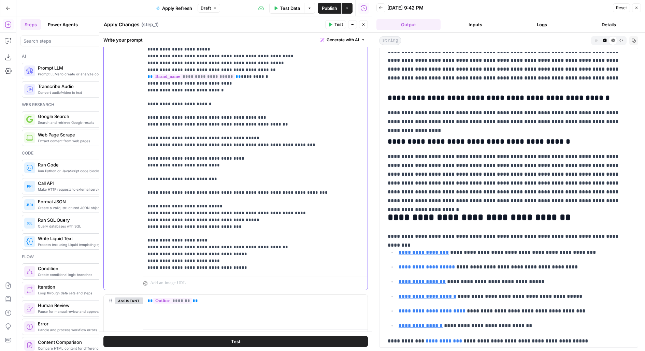
drag, startPoint x: 146, startPoint y: 86, endPoint x: 243, endPoint y: 212, distance: 158.5
click at [244, 212] on div "**********" at bounding box center [255, 135] width 225 height 278
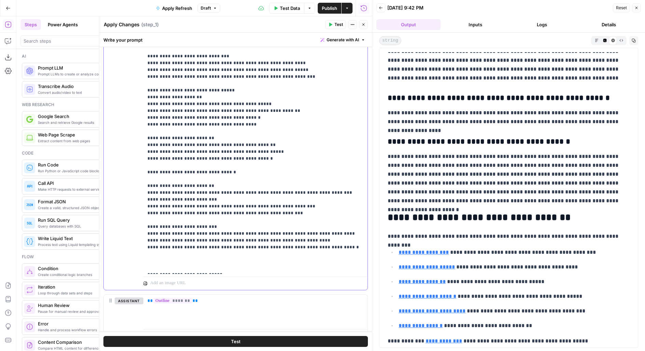
scroll to position [731, 0]
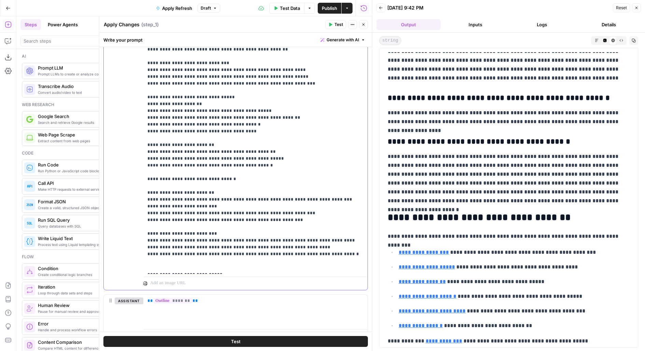
drag, startPoint x: 145, startPoint y: 129, endPoint x: 445, endPoint y: 197, distance: 306.8
click at [445, 197] on body "**********" at bounding box center [322, 175] width 645 height 351
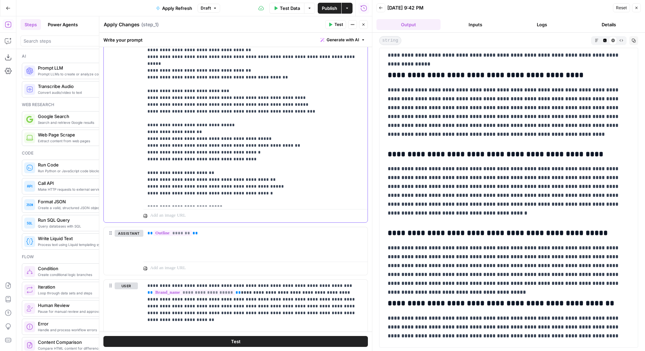
scroll to position [354, 0]
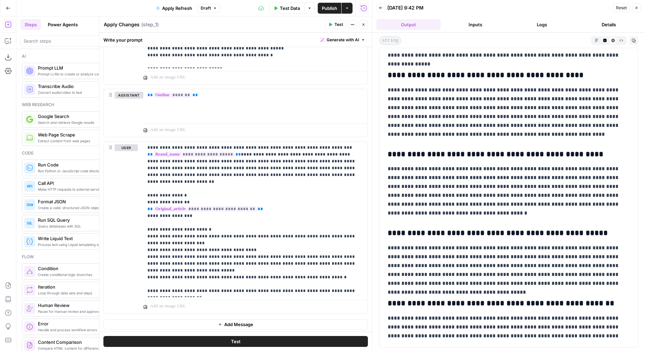
click at [363, 25] on icon "button" at bounding box center [364, 25] width 2 height 2
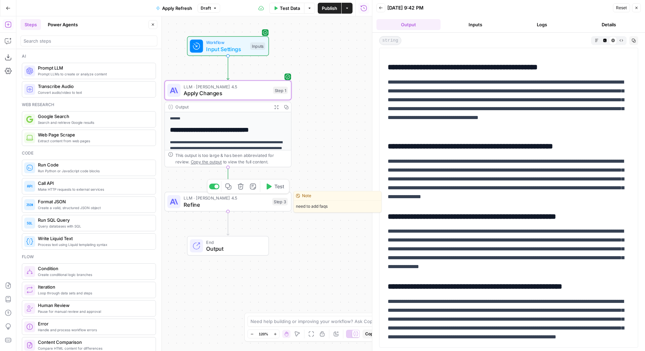
click at [255, 198] on span "LLM · [PERSON_NAME] 4.5" at bounding box center [226, 198] width 85 height 6
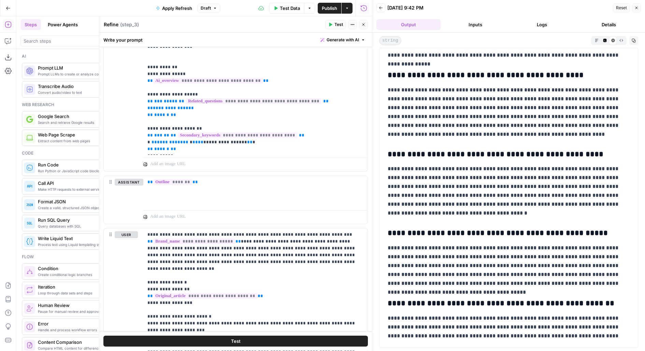
scroll to position [406, 0]
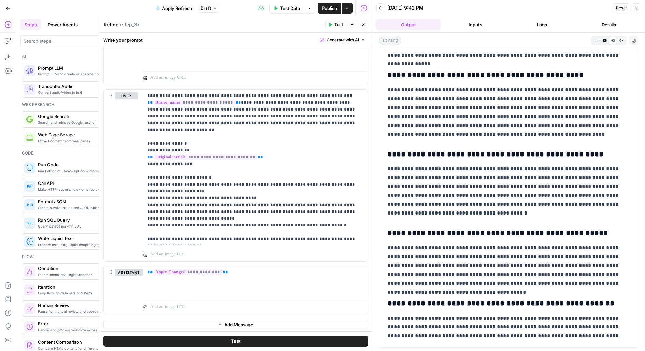
click at [363, 23] on icon "button" at bounding box center [364, 25] width 4 height 4
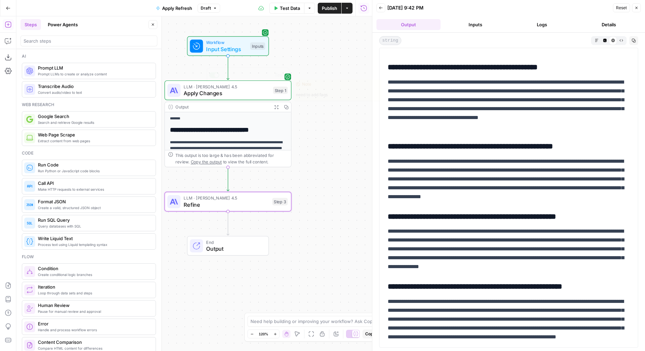
click at [221, 92] on span "Apply Changes" at bounding box center [227, 93] width 86 height 8
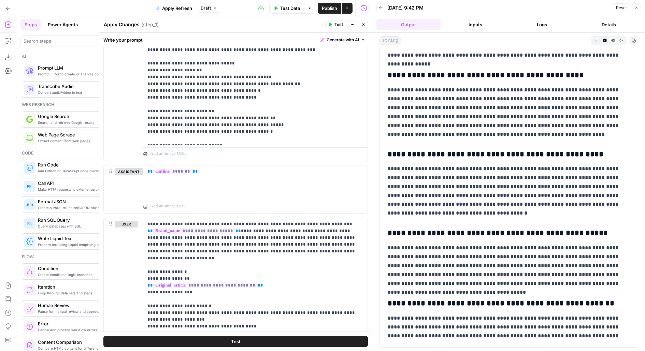
scroll to position [354, 0]
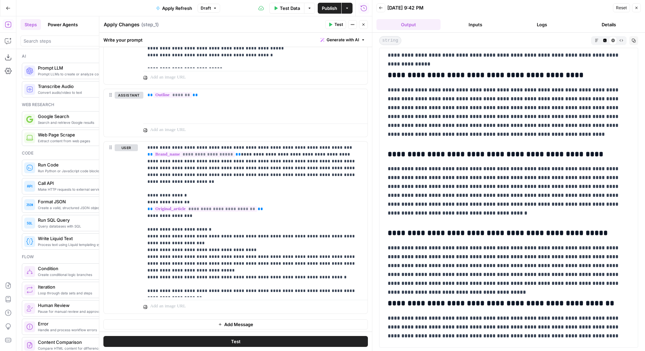
click at [535, 19] on button "Logs" at bounding box center [542, 24] width 64 height 11
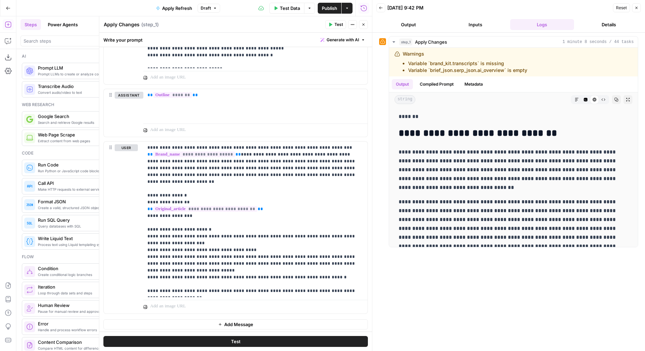
click at [477, 27] on button "Inputs" at bounding box center [476, 24] width 64 height 11
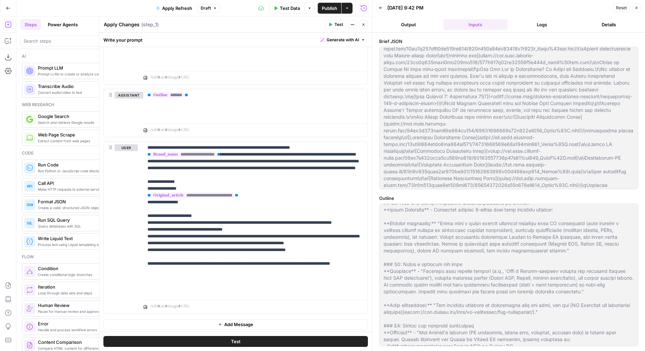
scroll to position [454, 0]
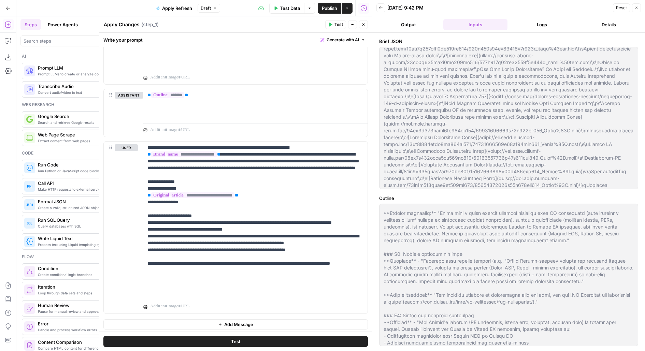
click at [548, 23] on button "Logs" at bounding box center [542, 24] width 64 height 11
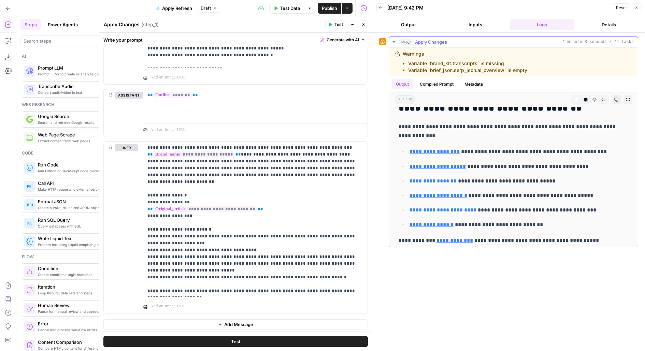
scroll to position [2329, 0]
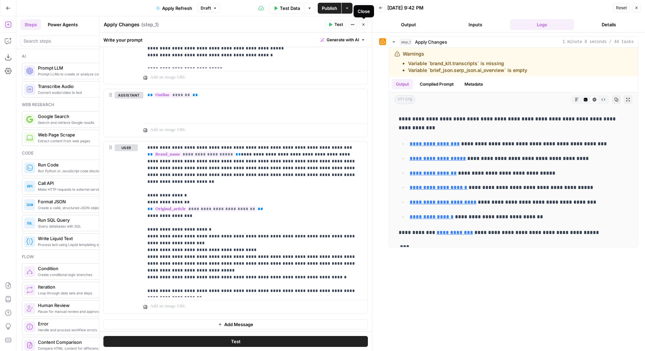
click at [364, 25] on icon "button" at bounding box center [364, 25] width 4 height 4
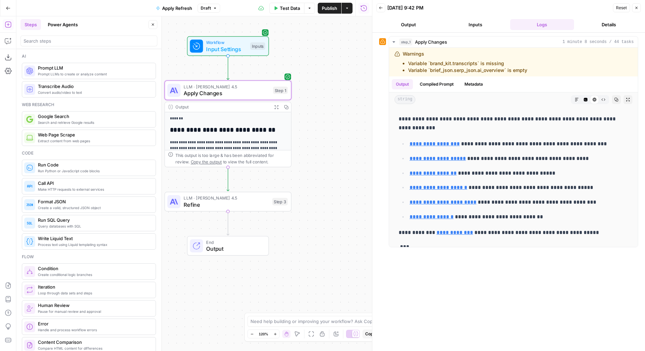
click at [261, 90] on span "Apply Changes" at bounding box center [227, 93] width 86 height 8
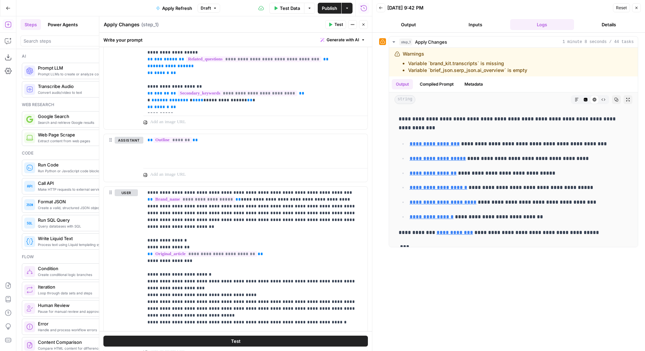
scroll to position [354, 0]
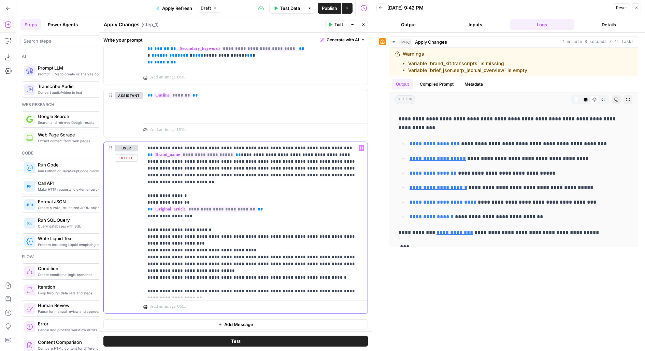
click at [332, 271] on p "**********" at bounding box center [256, 220] width 216 height 150
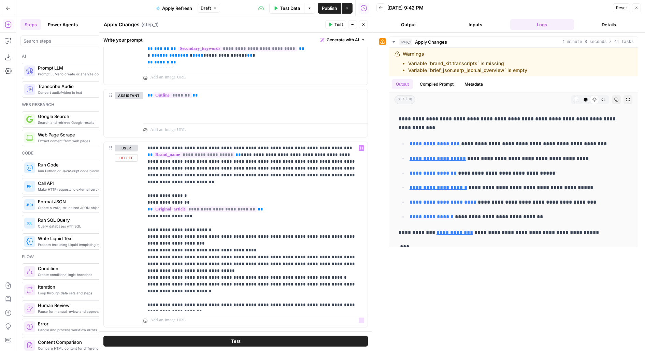
click at [304, 340] on button "Test" at bounding box center [235, 341] width 265 height 11
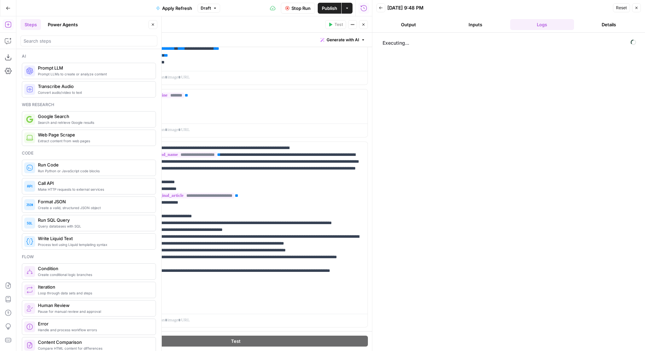
click at [153, 22] on button "Close" at bounding box center [153, 24] width 9 height 9
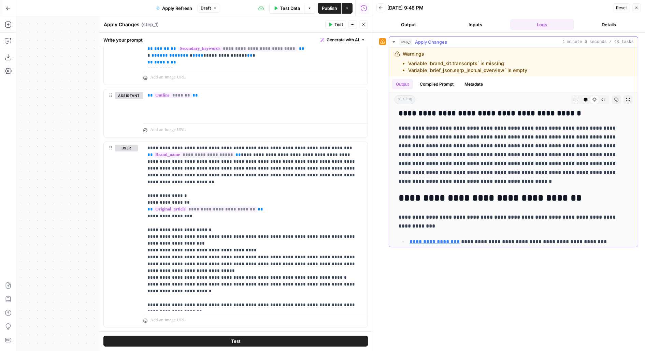
scroll to position [2377, 0]
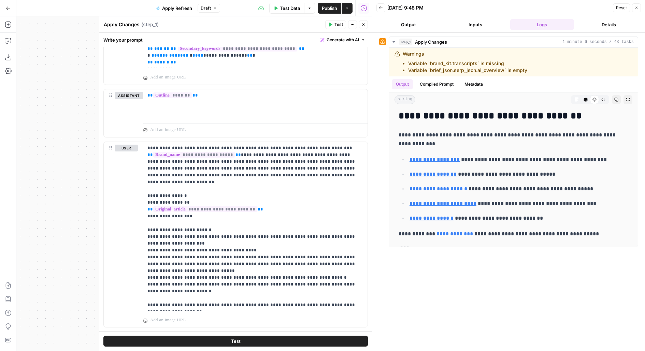
click at [474, 27] on button "Inputs" at bounding box center [476, 24] width 64 height 11
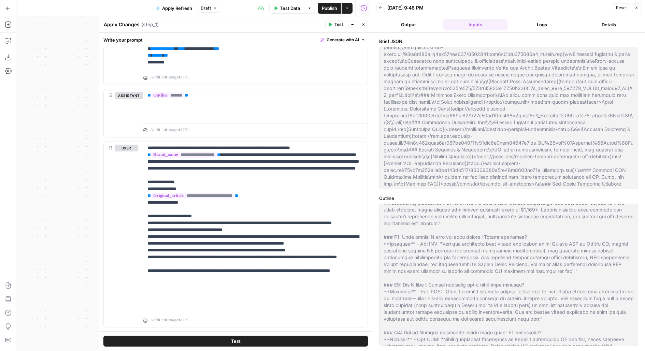
scroll to position [1299, 0]
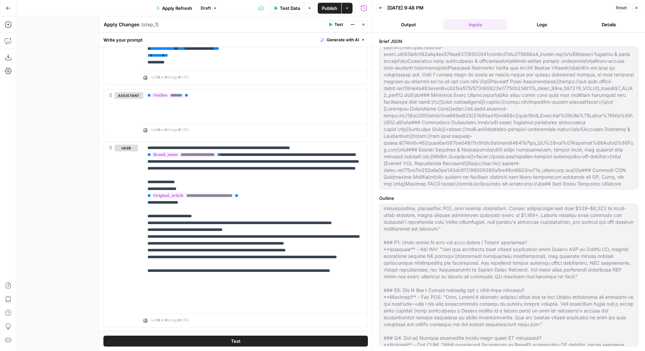
click at [533, 26] on button "Logs" at bounding box center [542, 24] width 64 height 11
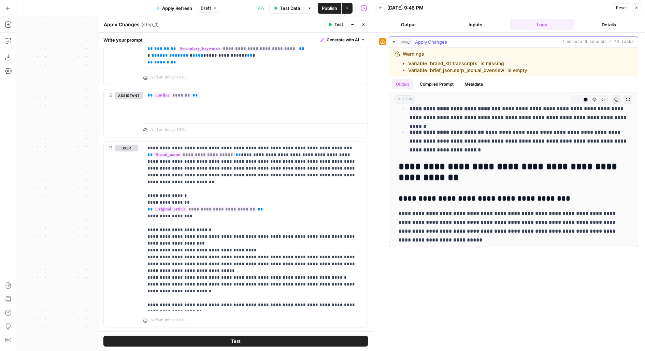
scroll to position [1713, 0]
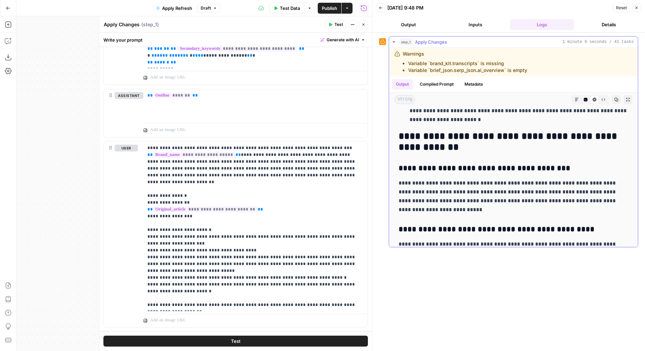
click at [630, 101] on icon "button" at bounding box center [628, 100] width 4 height 4
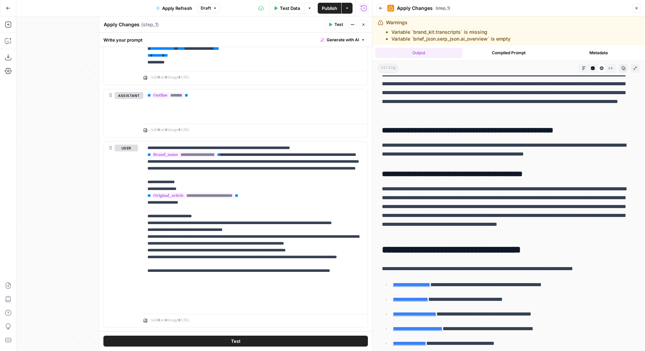
scroll to position [367, 0]
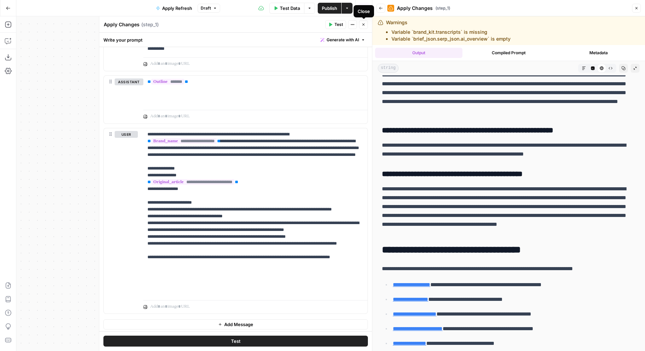
click at [363, 24] on icon "button" at bounding box center [364, 25] width 4 height 4
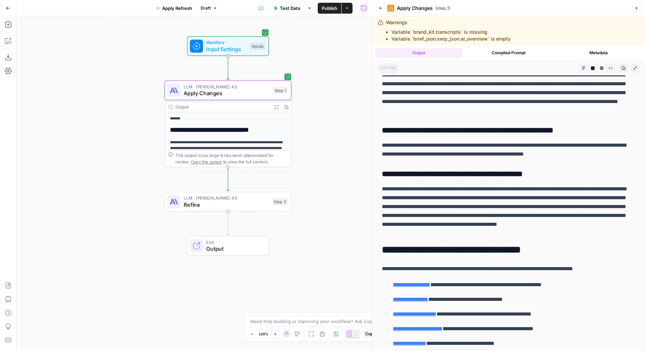
click at [252, 207] on span "Refine" at bounding box center [226, 205] width 85 height 8
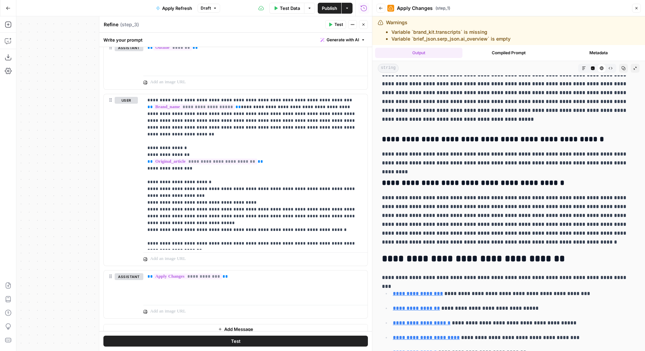
scroll to position [406, 0]
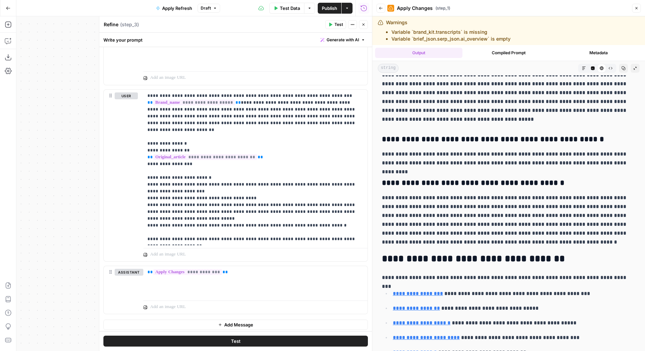
click at [172, 323] on button "Add Message" at bounding box center [235, 325] width 265 height 10
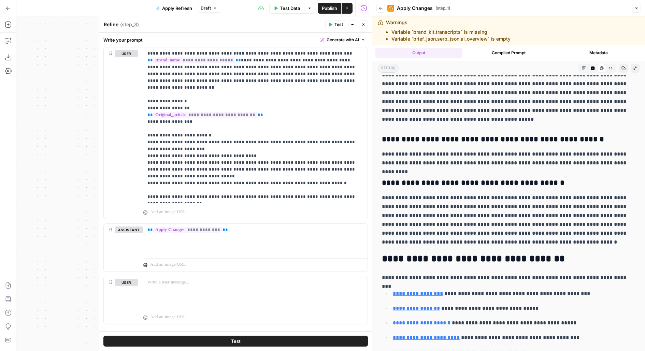
scroll to position [458, 0]
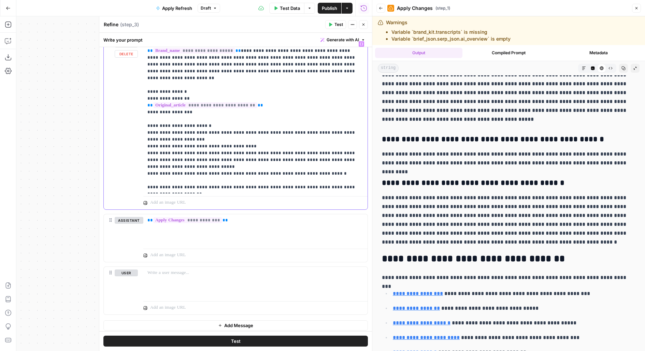
click at [267, 161] on p "**********" at bounding box center [256, 116] width 216 height 150
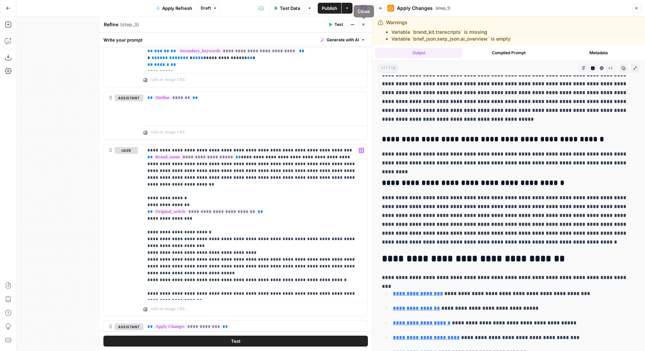
click at [363, 25] on icon "button" at bounding box center [364, 25] width 4 height 4
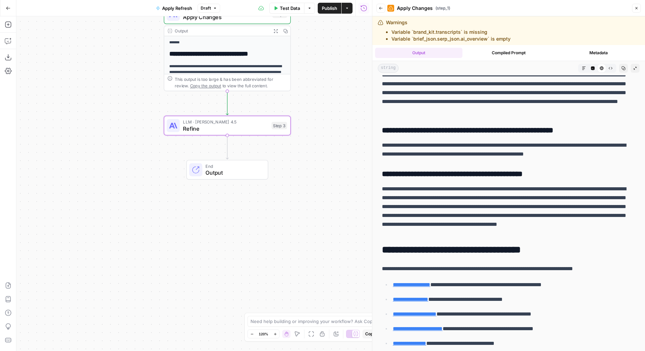
drag, startPoint x: 143, startPoint y: 152, endPoint x: 142, endPoint y: 72, distance: 80.6
click at [142, 72] on div "**********" at bounding box center [194, 183] width 356 height 335
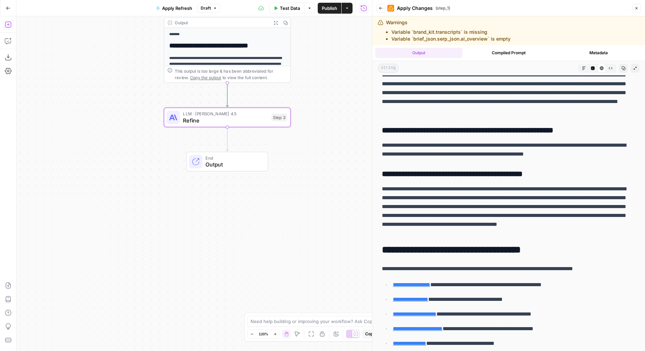
click at [10, 28] on icon "button" at bounding box center [8, 24] width 7 height 7
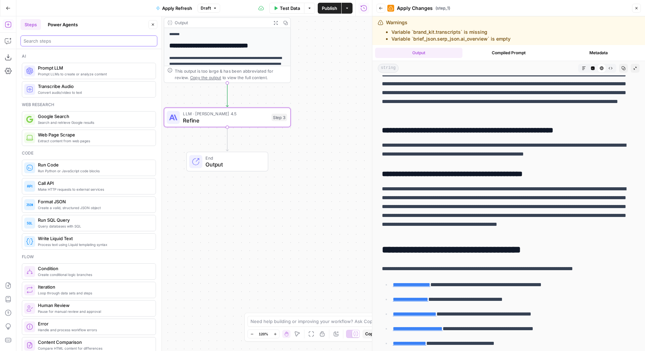
click at [67, 41] on input "search" at bounding box center [89, 41] width 131 height 7
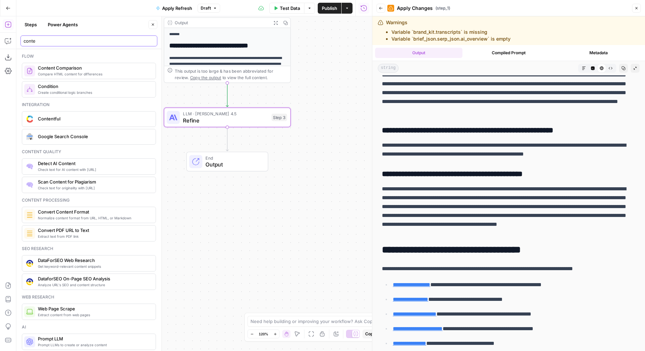
type input "conte"
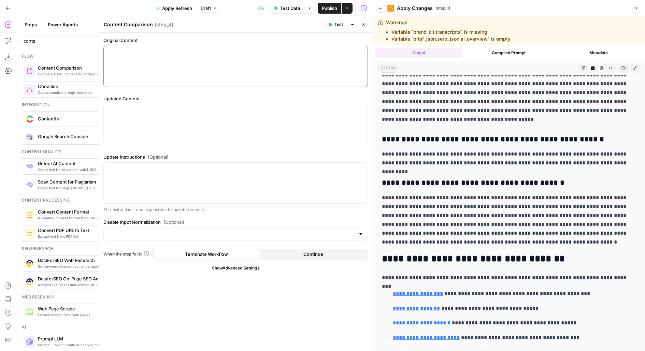
click at [195, 72] on div at bounding box center [236, 66] width 264 height 41
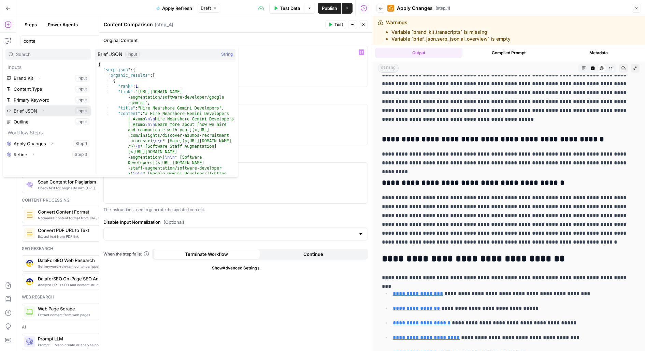
click at [45, 111] on button "Expand" at bounding box center [43, 111] width 9 height 9
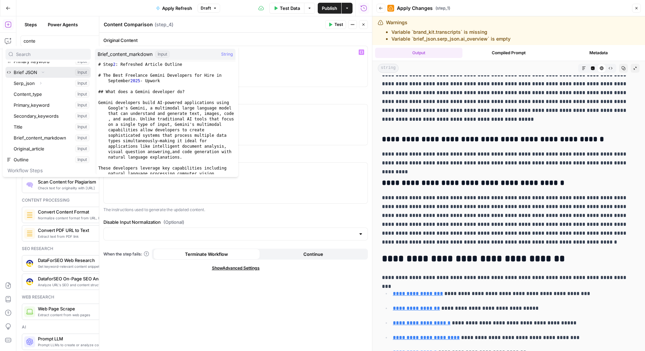
scroll to position [62, 0]
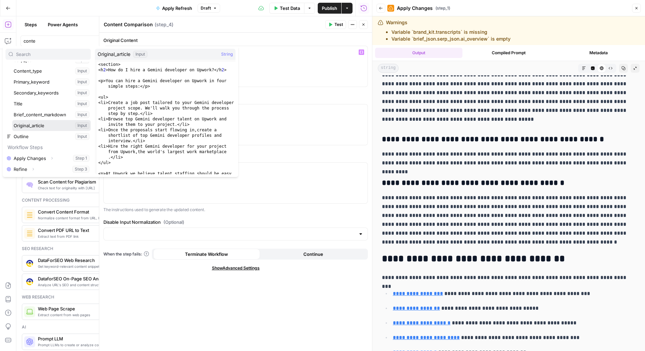
click at [48, 125] on button "Select variable Original_article" at bounding box center [51, 125] width 79 height 11
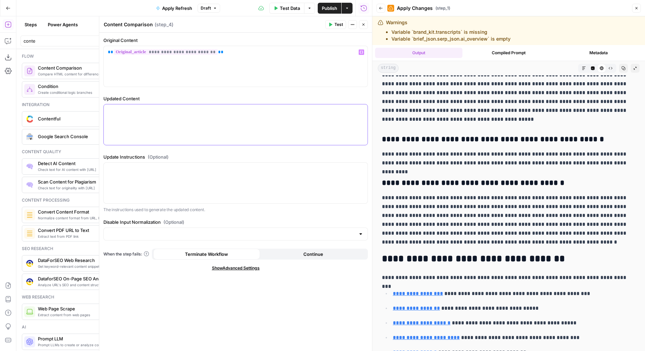
click at [184, 129] on div at bounding box center [236, 124] width 264 height 41
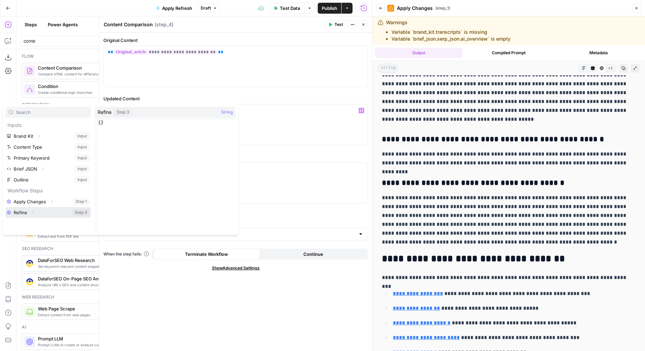
click at [33, 211] on icon "button" at bounding box center [33, 213] width 4 height 4
click at [34, 224] on button "Select variable Output" at bounding box center [51, 223] width 79 height 11
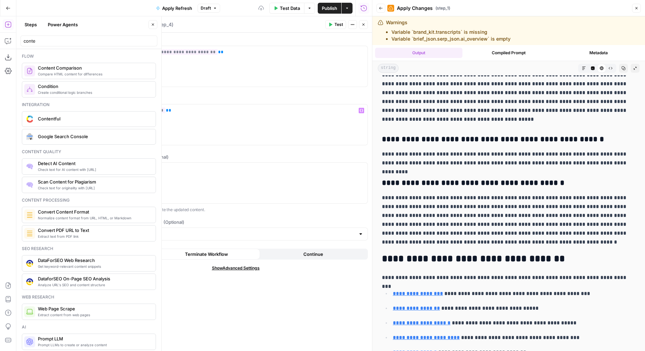
click at [156, 23] on button "Close" at bounding box center [153, 24] width 9 height 9
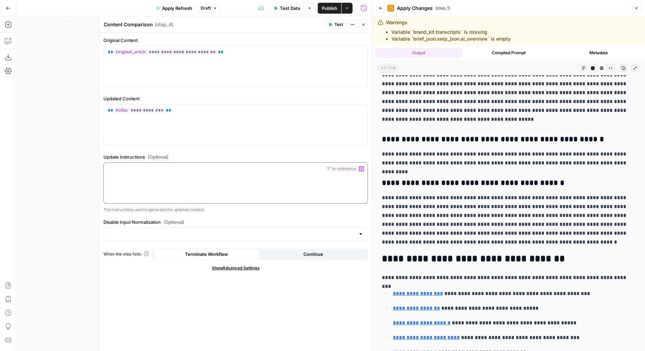
click at [148, 176] on div at bounding box center [236, 183] width 264 height 41
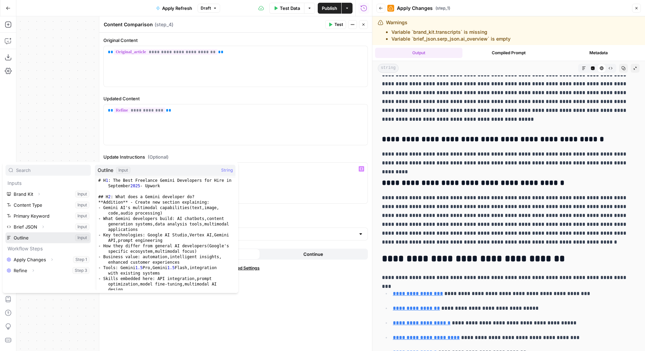
click at [54, 242] on button "Select variable Outline" at bounding box center [47, 238] width 85 height 11
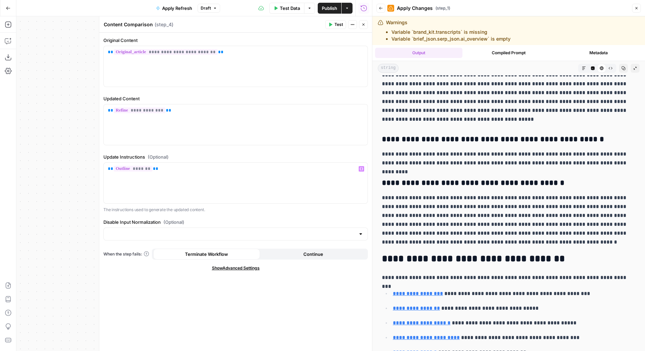
click at [153, 238] on div at bounding box center [235, 234] width 265 height 13
click at [148, 213] on div "**********" at bounding box center [235, 192] width 273 height 319
drag, startPoint x: 153, startPoint y: 223, endPoint x: 226, endPoint y: 223, distance: 73.4
click at [226, 223] on label "Disable Input Normalization (Optional)" at bounding box center [235, 222] width 265 height 7
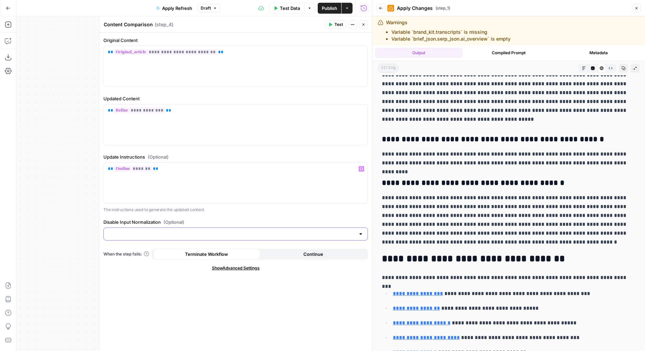
click at [226, 231] on input "Disable Input Normalization (Optional)" at bounding box center [232, 234] width 248 height 7
click at [198, 337] on div "**********" at bounding box center [235, 192] width 273 height 319
click at [362, 25] on icon "button" at bounding box center [364, 25] width 4 height 4
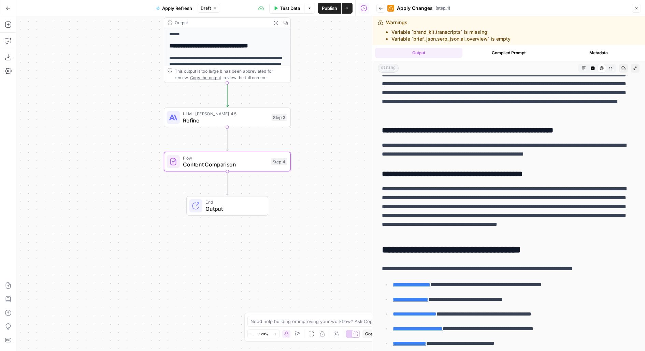
click at [332, 8] on span "Publish" at bounding box center [329, 8] width 15 height 7
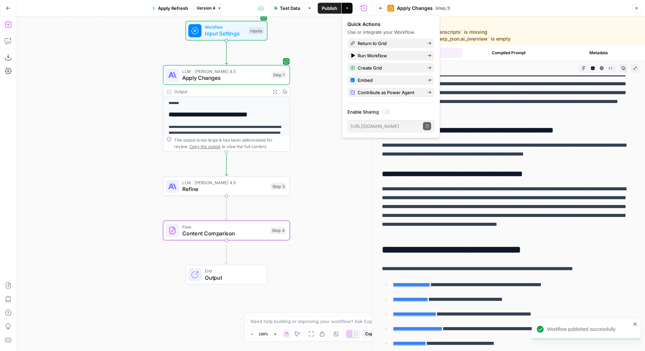
click at [8, 27] on icon "button" at bounding box center [8, 24] width 7 height 7
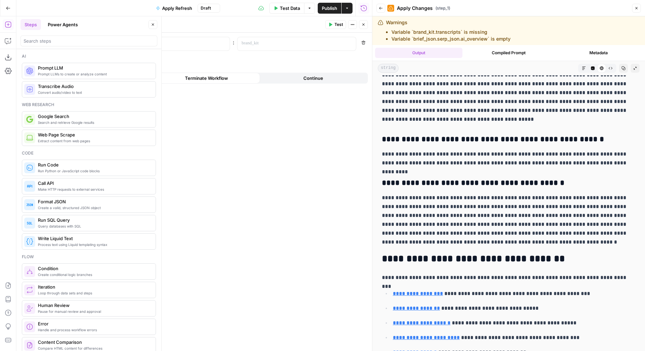
click at [150, 25] on button "Close" at bounding box center [153, 24] width 9 height 9
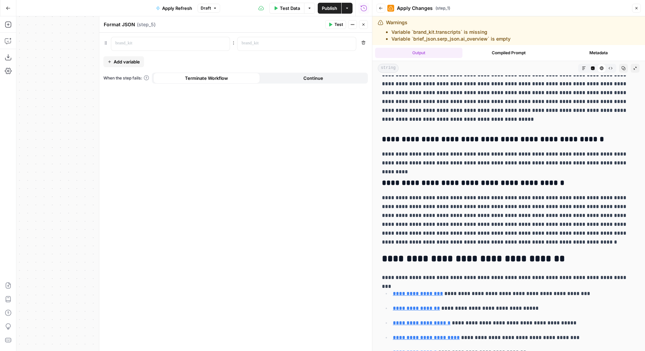
click at [150, 53] on div ": Remove Add variable When the step fails: Terminate Workflow Continue" at bounding box center [235, 192] width 273 height 319
click at [141, 43] on p at bounding box center [164, 43] width 99 height 7
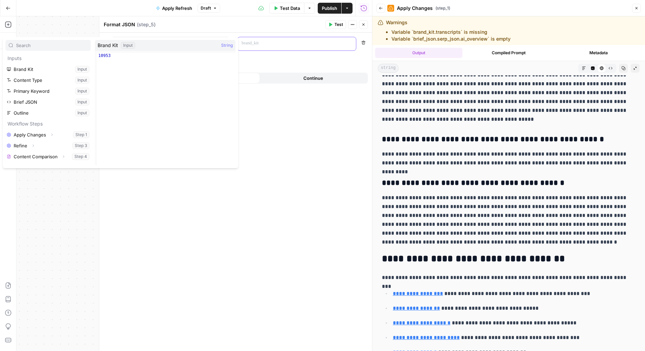
click at [240, 42] on div at bounding box center [292, 43] width 108 height 13
click at [59, 157] on button "Expand" at bounding box center [63, 156] width 9 height 9
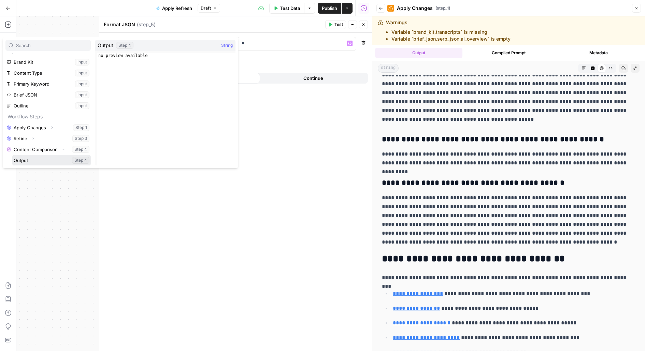
click at [51, 157] on button "Select variable Output" at bounding box center [51, 160] width 79 height 11
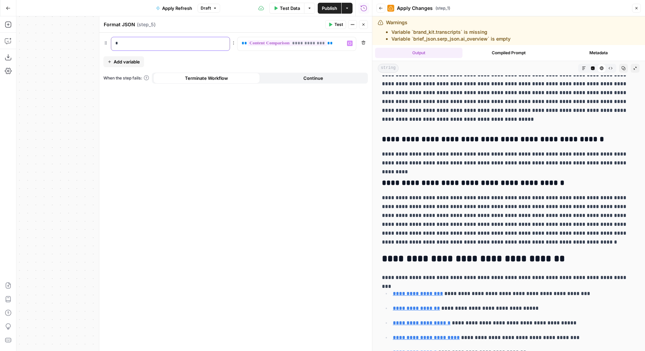
click at [154, 39] on div "*" at bounding box center [165, 43] width 108 height 13
click at [363, 25] on icon "button" at bounding box center [364, 25] width 4 height 4
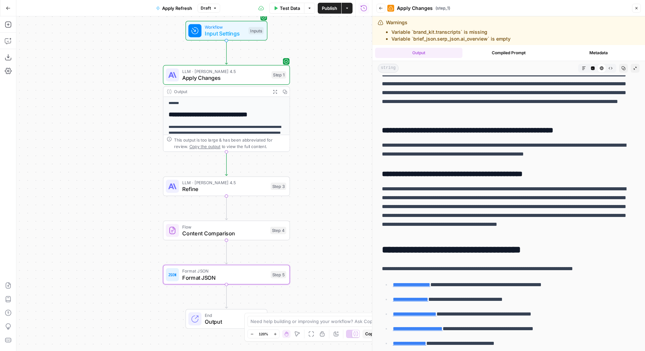
click at [336, 9] on span "Publish" at bounding box center [329, 8] width 15 height 7
click at [200, 188] on span "Refine" at bounding box center [224, 189] width 85 height 8
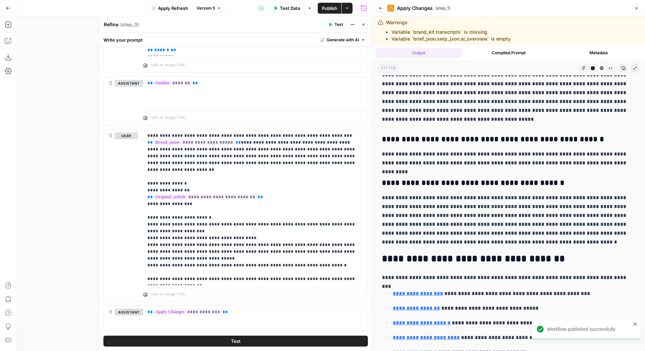
scroll to position [458, 0]
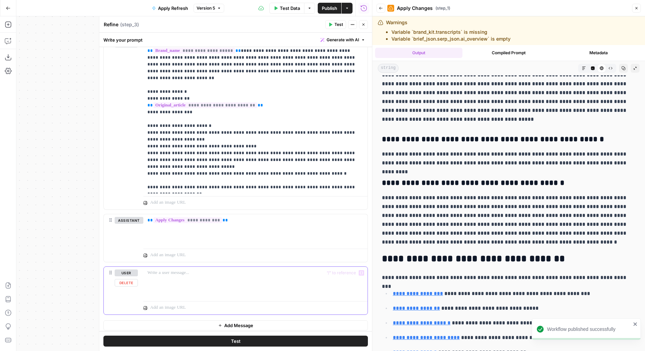
click at [172, 292] on div at bounding box center [255, 282] width 224 height 31
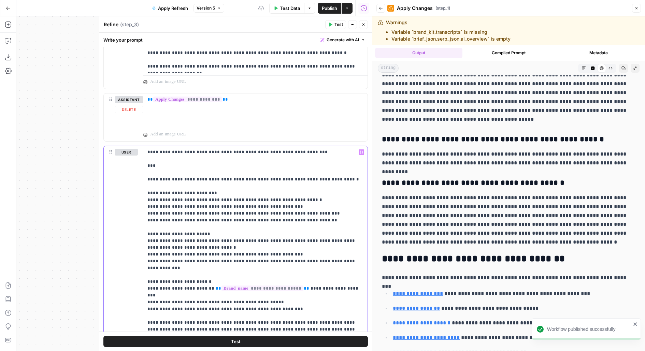
scroll to position [621, 0]
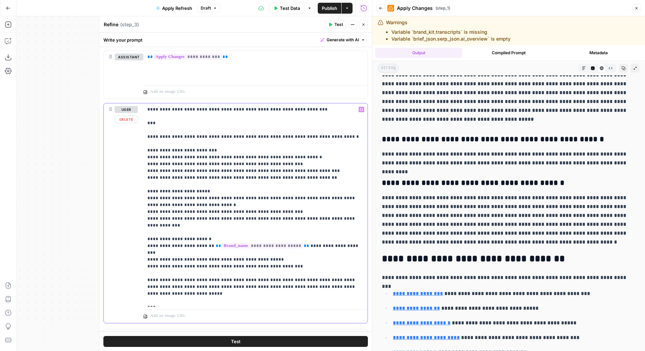
drag, startPoint x: 147, startPoint y: 136, endPoint x: 144, endPoint y: 105, distance: 31.2
click at [144, 105] on div "**********" at bounding box center [255, 205] width 224 height 204
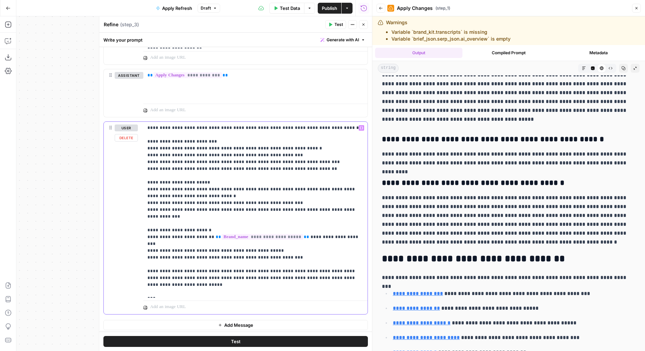
click at [230, 126] on p "**********" at bounding box center [256, 210] width 216 height 171
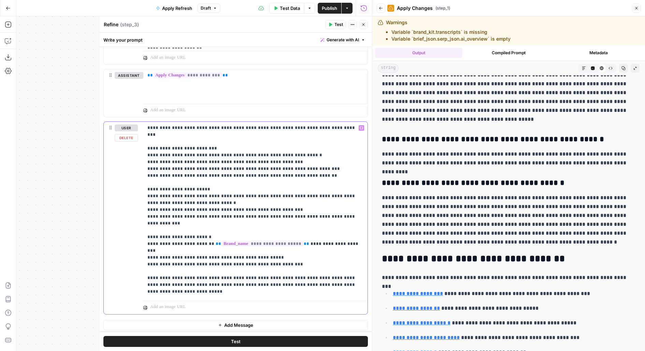
drag, startPoint x: 156, startPoint y: 148, endPoint x: 333, endPoint y: 148, distance: 176.9
click at [333, 148] on p "**********" at bounding box center [256, 210] width 216 height 171
click at [149, 154] on p "**********" at bounding box center [256, 210] width 216 height 171
drag, startPoint x: 152, startPoint y: 153, endPoint x: 294, endPoint y: 151, distance: 142.1
click at [294, 151] on p "**********" at bounding box center [256, 210] width 216 height 171
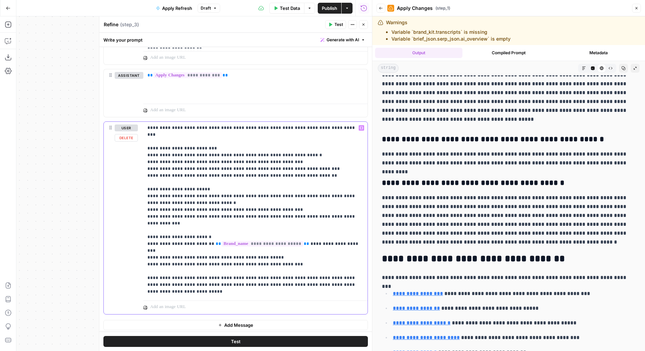
click at [213, 146] on p "**********" at bounding box center [256, 210] width 216 height 171
drag, startPoint x: 169, startPoint y: 155, endPoint x: 289, endPoint y: 155, distance: 120.2
click at [289, 155] on p "**********" at bounding box center [256, 210] width 216 height 171
click at [284, 160] on p "**********" at bounding box center [256, 210] width 216 height 171
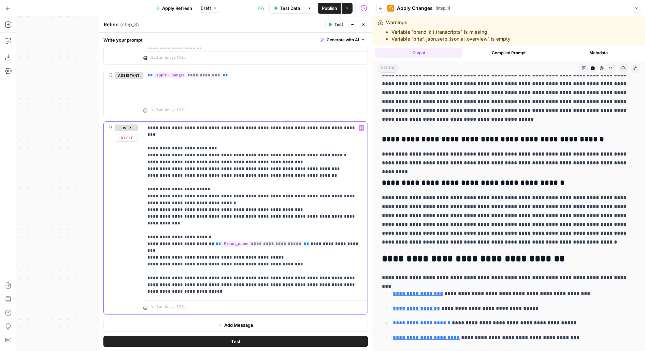
click at [284, 160] on p "**********" at bounding box center [256, 210] width 216 height 171
click at [282, 168] on p "**********" at bounding box center [256, 210] width 216 height 171
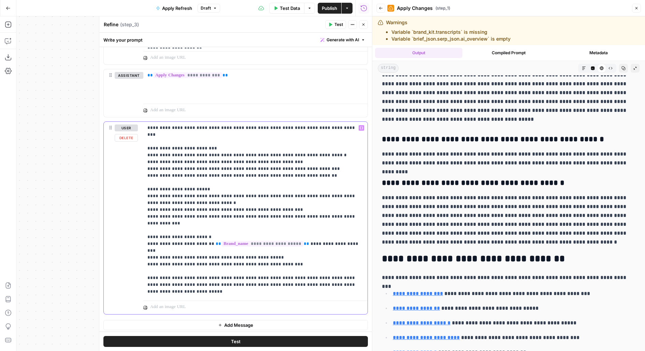
click at [282, 168] on p "**********" at bounding box center [256, 210] width 216 height 171
click at [232, 204] on p "**********" at bounding box center [256, 210] width 216 height 171
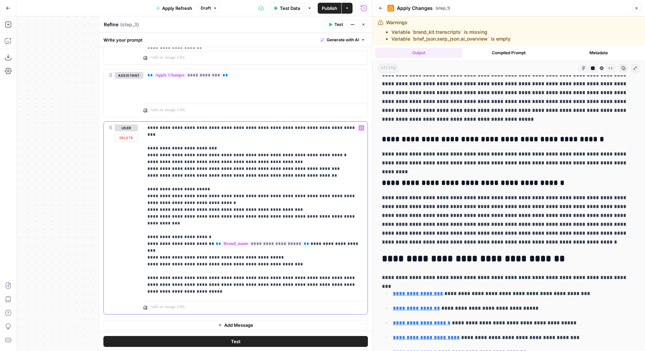
click at [233, 211] on p "**********" at bounding box center [256, 210] width 216 height 171
click at [232, 208] on p "**********" at bounding box center [256, 210] width 216 height 171
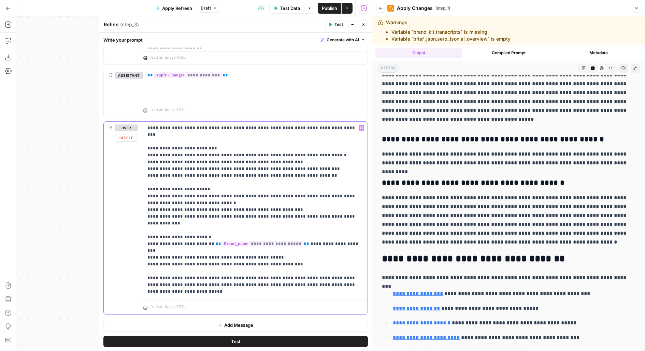
click at [232, 208] on p "**********" at bounding box center [256, 210] width 216 height 171
click at [151, 229] on p "**********" at bounding box center [256, 210] width 216 height 171
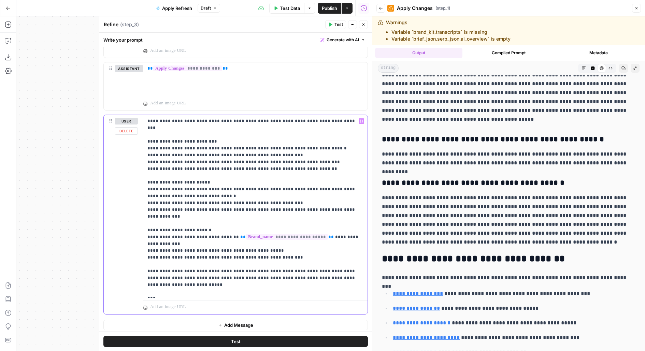
drag, startPoint x: 229, startPoint y: 223, endPoint x: 318, endPoint y: 222, distance: 89.5
click at [318, 222] on p "**********" at bounding box center [256, 207] width 216 height 178
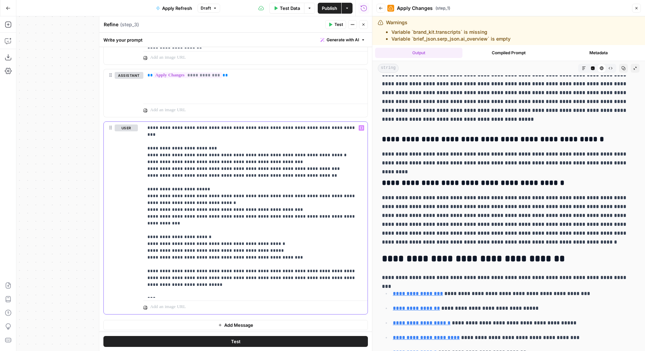
drag, startPoint x: 147, startPoint y: 271, endPoint x: 370, endPoint y: 300, distance: 224.6
click at [370, 300] on body "**********" at bounding box center [322, 175] width 645 height 351
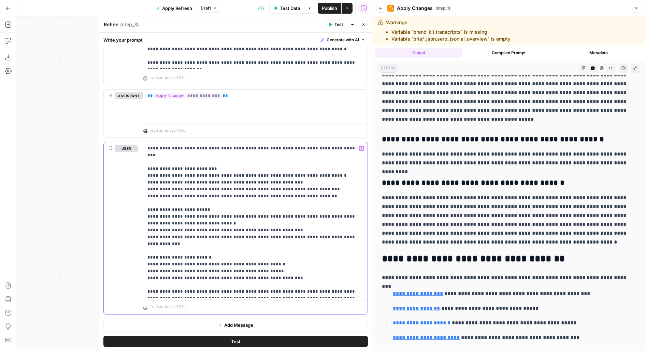
scroll to position [576, 0]
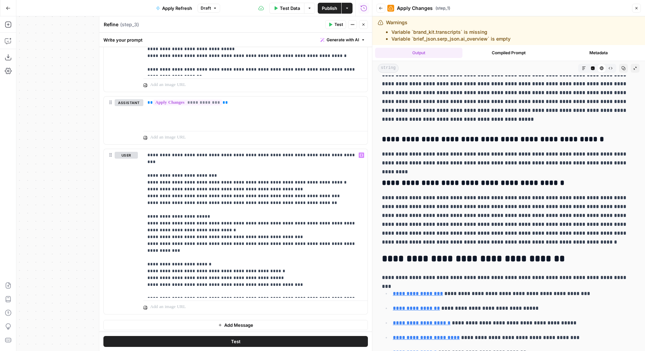
click at [280, 344] on button "Test" at bounding box center [235, 341] width 265 height 11
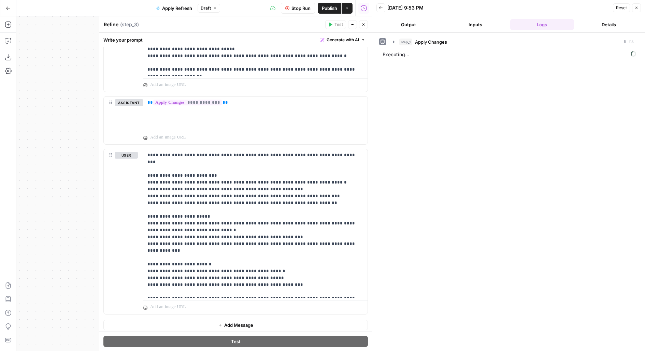
click at [361, 26] on button "Close" at bounding box center [363, 24] width 9 height 9
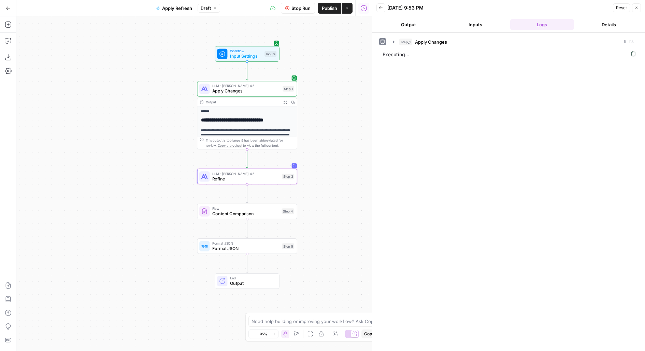
click at [327, 11] on span "Publish" at bounding box center [329, 8] width 15 height 7
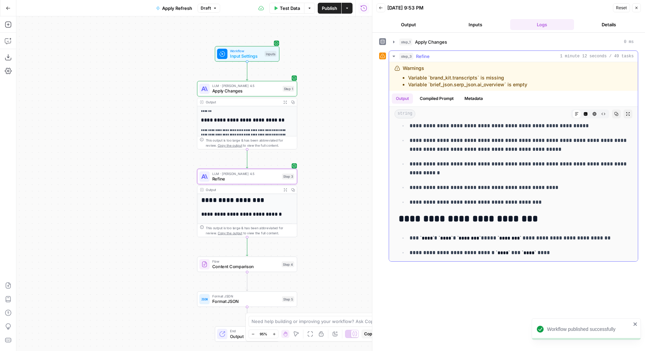
scroll to position [61, 0]
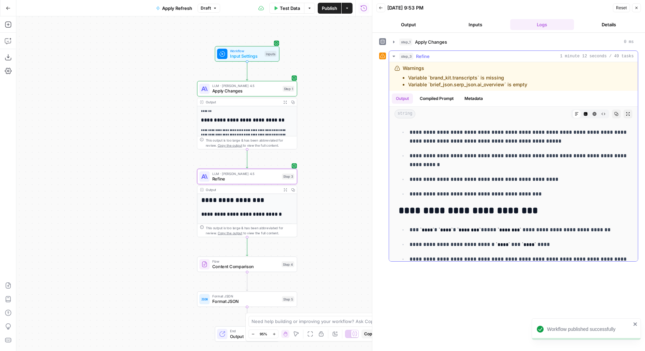
click at [626, 111] on button "Expand Output" at bounding box center [628, 114] width 9 height 9
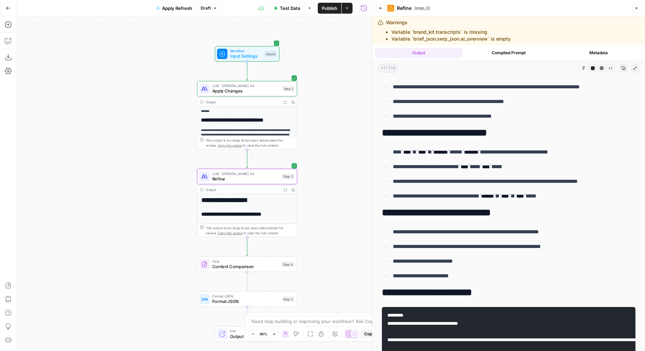
scroll to position [84, 0]
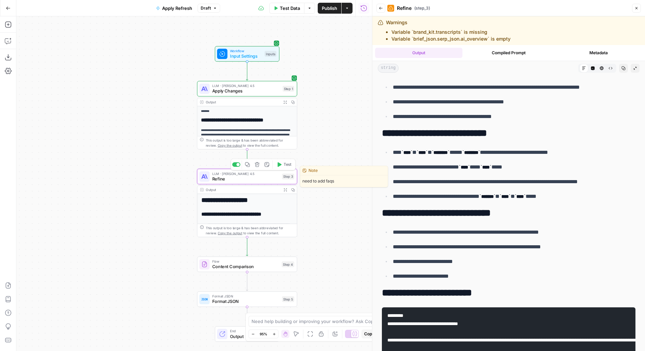
click at [268, 179] on span "Refine" at bounding box center [245, 179] width 67 height 6
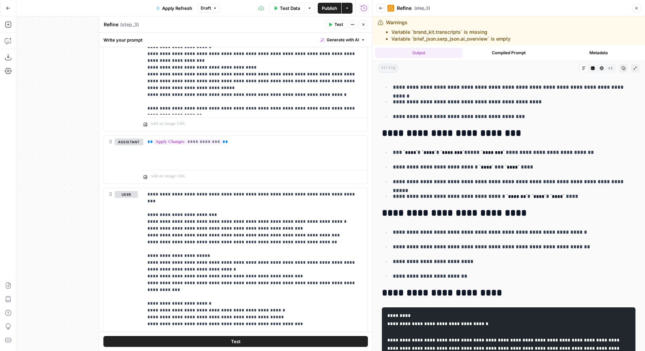
scroll to position [575, 0]
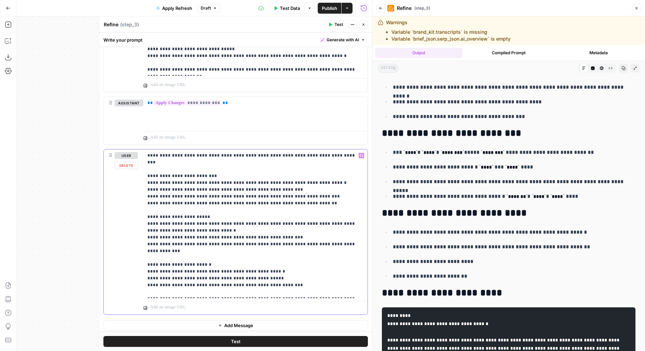
drag, startPoint x: 197, startPoint y: 289, endPoint x: 262, endPoint y: 288, distance: 64.9
click at [262, 289] on p "**********" at bounding box center [256, 223] width 216 height 143
drag, startPoint x: 344, startPoint y: 290, endPoint x: 197, endPoint y: 291, distance: 147.5
click at [197, 291] on p "**********" at bounding box center [256, 223] width 216 height 143
click at [213, 342] on button "Test" at bounding box center [235, 341] width 265 height 11
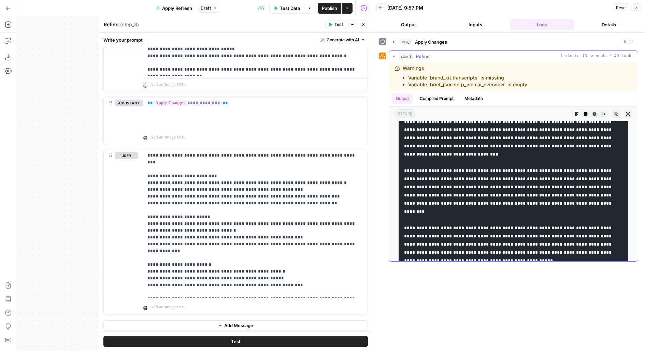
scroll to position [132, 0]
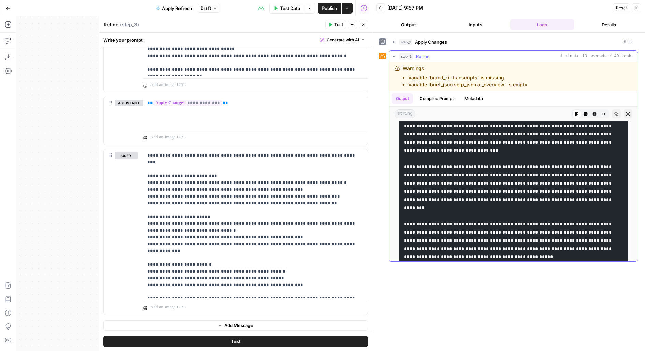
click at [630, 114] on icon "button" at bounding box center [628, 113] width 3 height 3
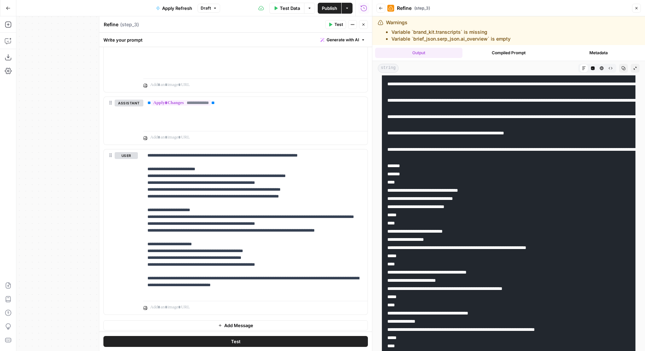
scroll to position [133, 0]
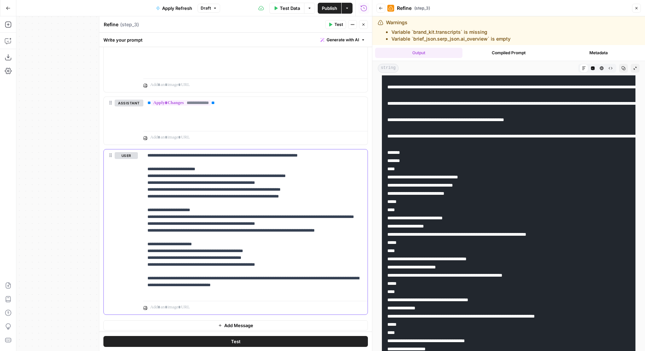
click at [257, 236] on p "**********" at bounding box center [256, 223] width 216 height 143
click at [338, 154] on p "**********" at bounding box center [256, 223] width 216 height 143
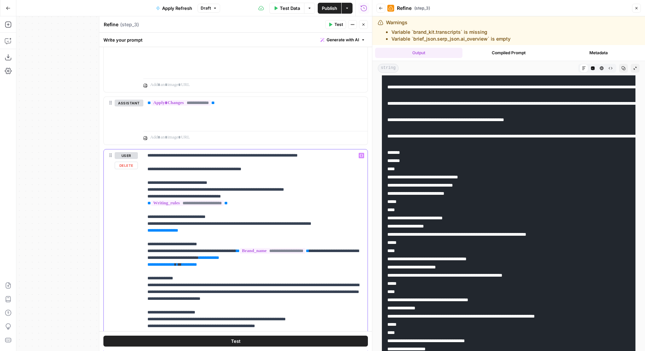
drag, startPoint x: 247, startPoint y: 153, endPoint x: 325, endPoint y: 153, distance: 78.2
click at [325, 153] on p "**********" at bounding box center [256, 295] width 216 height 287
drag, startPoint x: 268, startPoint y: 167, endPoint x: 132, endPoint y: 170, distance: 136.3
click at [132, 170] on div "**********" at bounding box center [236, 297] width 264 height 294
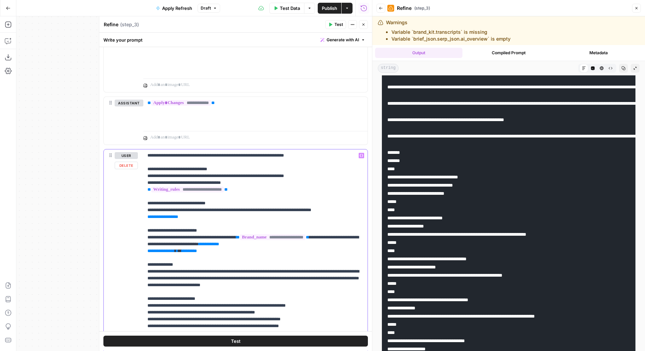
drag, startPoint x: 167, startPoint y: 174, endPoint x: 328, endPoint y: 174, distance: 160.8
click at [328, 174] on p "**********" at bounding box center [256, 288] width 216 height 273
click at [297, 183] on p "**********" at bounding box center [256, 288] width 216 height 273
drag, startPoint x: 252, startPoint y: 179, endPoint x: 140, endPoint y: 179, distance: 111.7
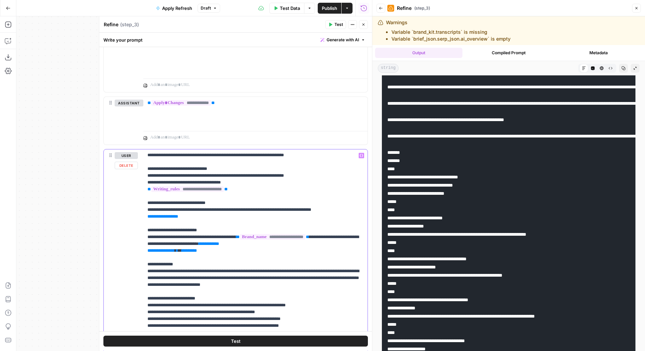
click at [140, 179] on div "**********" at bounding box center [236, 297] width 264 height 294
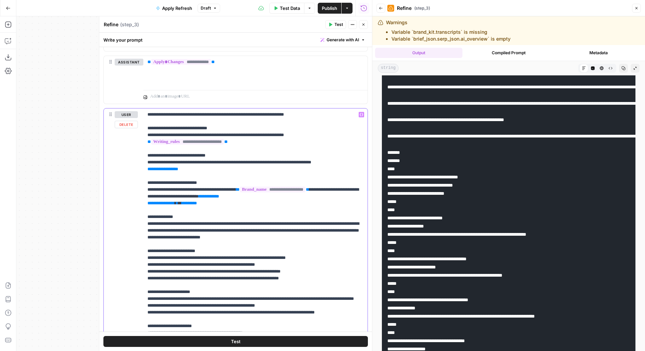
scroll to position [617, 0]
click at [161, 152] on p "**********" at bounding box center [256, 244] width 216 height 266
drag, startPoint x: 196, startPoint y: 169, endPoint x: 130, endPoint y: 169, distance: 65.9
click at [130, 169] on div "**********" at bounding box center [236, 252] width 264 height 288
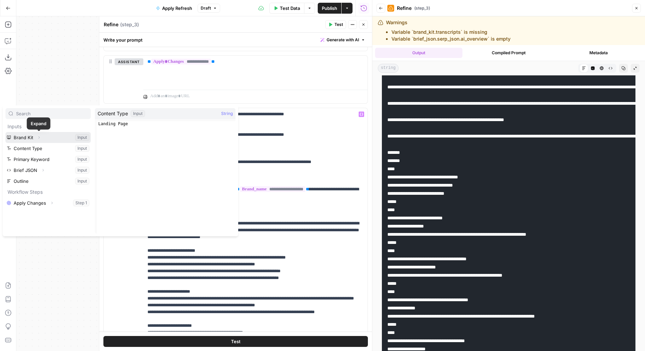
click at [39, 137] on icon "button" at bounding box center [39, 138] width 1 height 2
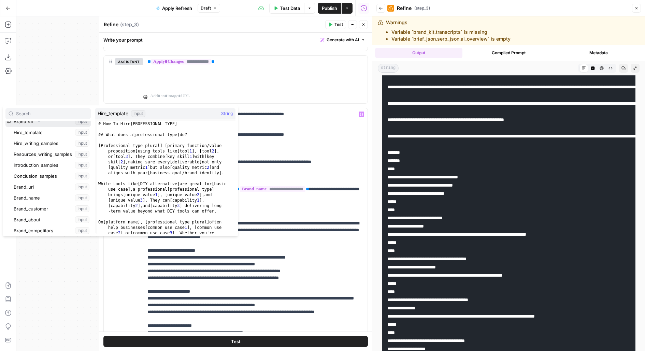
scroll to position [17, 0]
click at [43, 132] on button "Select variable Hire_template" at bounding box center [51, 131] width 79 height 11
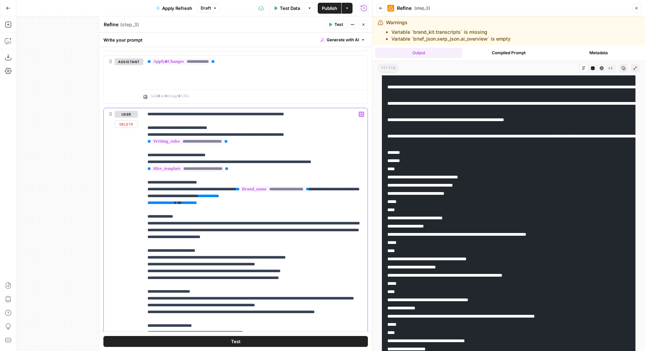
drag, startPoint x: 347, startPoint y: 160, endPoint x: 252, endPoint y: 160, distance: 94.9
click at [252, 160] on p "**********" at bounding box center [256, 244] width 216 height 266
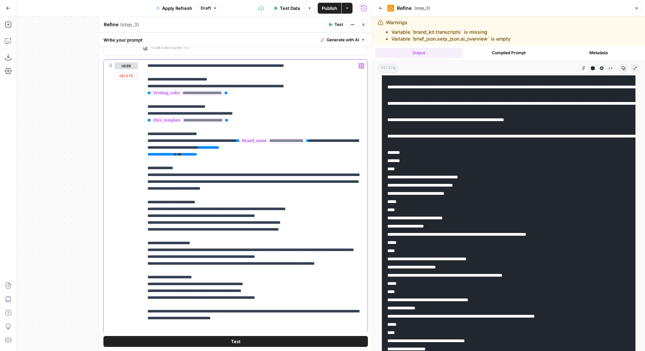
scroll to position [672, 0]
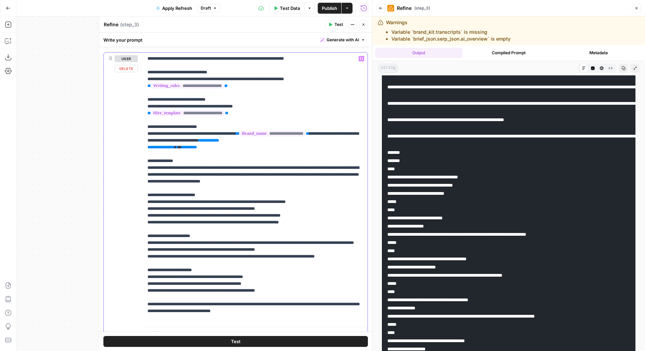
drag, startPoint x: 213, startPoint y: 138, endPoint x: 249, endPoint y: 149, distance: 37.1
click at [249, 149] on p "**********" at bounding box center [256, 188] width 216 height 266
drag, startPoint x: 150, startPoint y: 201, endPoint x: 317, endPoint y: 199, distance: 167.0
click at [317, 199] on p "**********" at bounding box center [256, 188] width 216 height 266
click at [286, 139] on p "**********" at bounding box center [256, 188] width 216 height 266
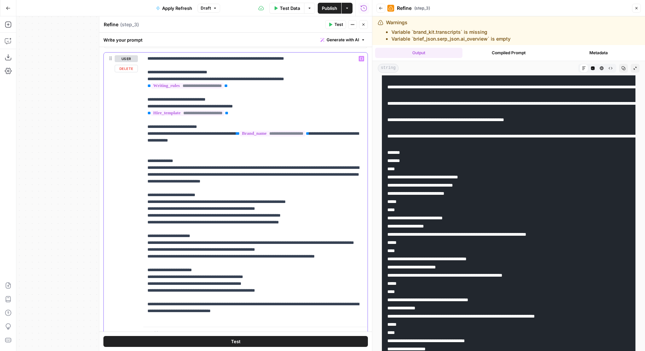
drag, startPoint x: 151, startPoint y: 208, endPoint x: 298, endPoint y: 217, distance: 147.1
click at [298, 217] on p "**********" at bounding box center [256, 188] width 216 height 266
drag, startPoint x: 312, startPoint y: 220, endPoint x: 112, endPoint y: 208, distance: 200.4
click at [112, 208] on div "**********" at bounding box center [236, 197] width 264 height 288
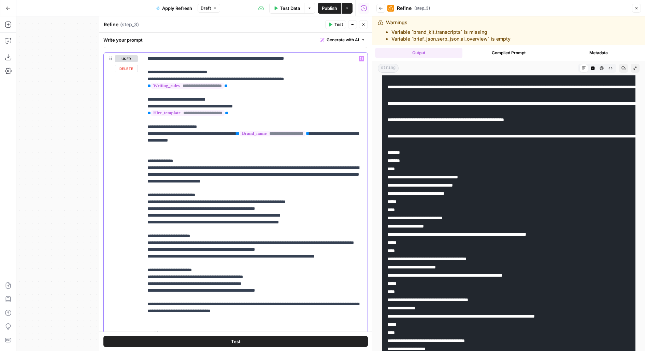
copy p "**********"
click at [174, 144] on p "**********" at bounding box center [256, 188] width 216 height 266
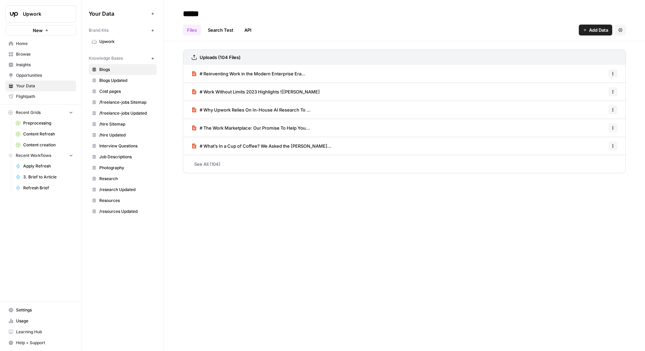
click at [136, 46] on link "Upwork" at bounding box center [123, 41] width 68 height 11
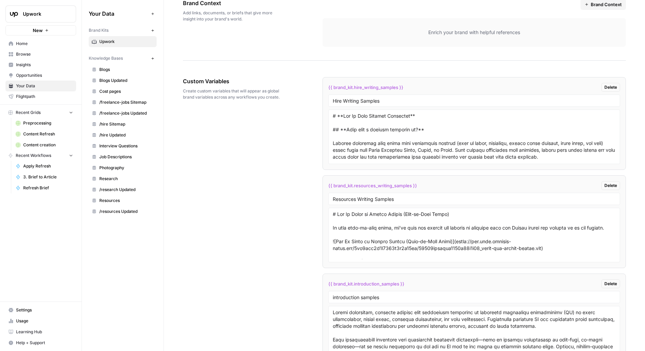
scroll to position [1370, 0]
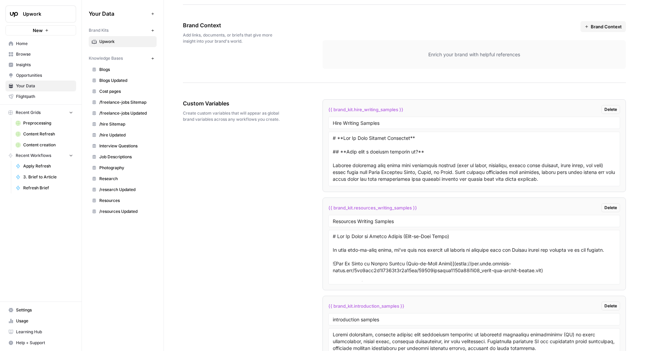
click at [385, 109] on span "{{ brand_kit.hire_writing_samples }}" at bounding box center [365, 109] width 75 height 7
copy div "{{ brand_kit.hire_writing_samples }} Delete"
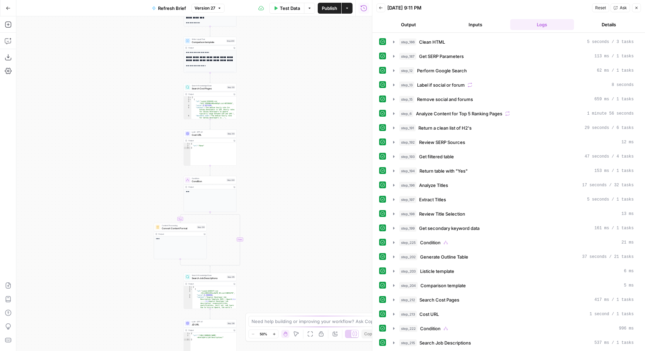
drag, startPoint x: 309, startPoint y: 255, endPoint x: 309, endPoint y: 107, distance: 148.5
click at [309, 107] on div "**********" at bounding box center [194, 183] width 356 height 335
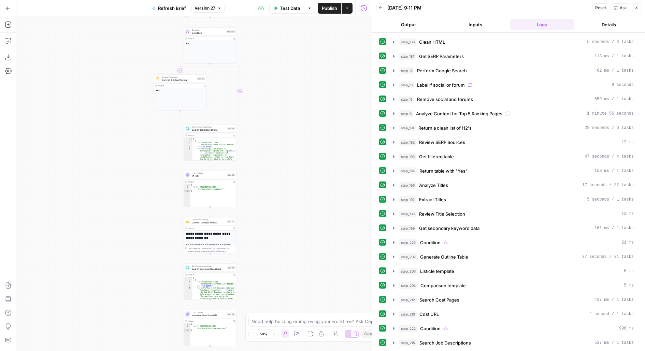
drag, startPoint x: 293, startPoint y: 235, endPoint x: 293, endPoint y: 108, distance: 127.0
click at [293, 108] on div "**********" at bounding box center [194, 183] width 356 height 335
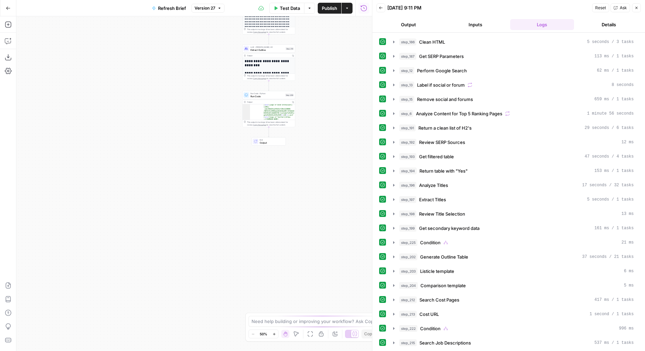
scroll to position [270, 0]
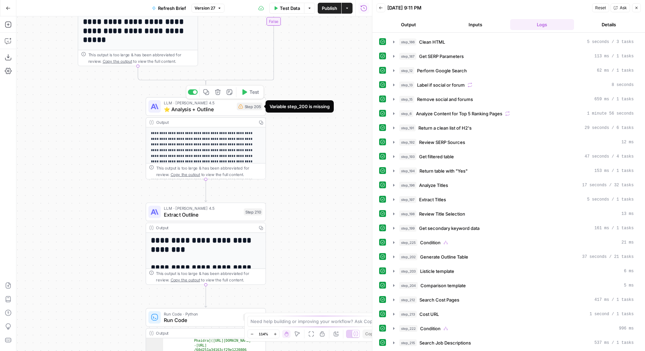
click at [253, 108] on div "Step 205" at bounding box center [250, 107] width 26 height 8
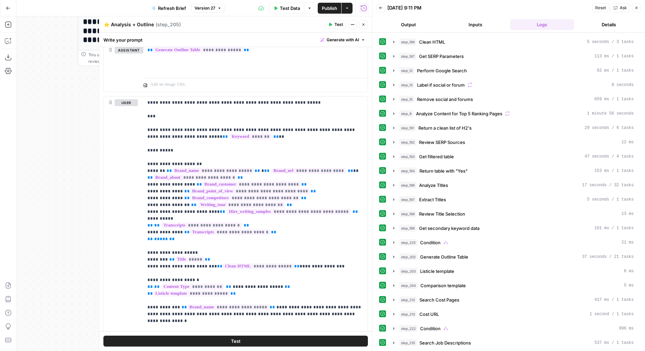
scroll to position [424, 0]
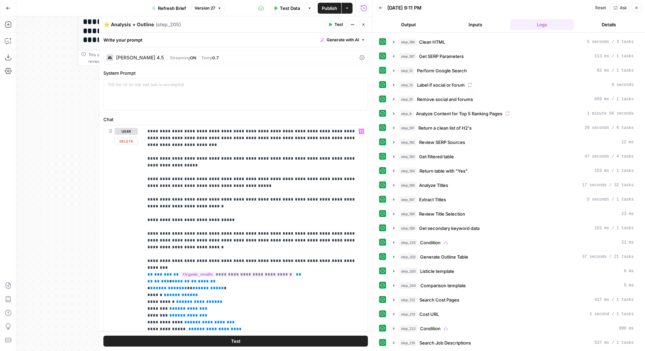
scroll to position [84, 0]
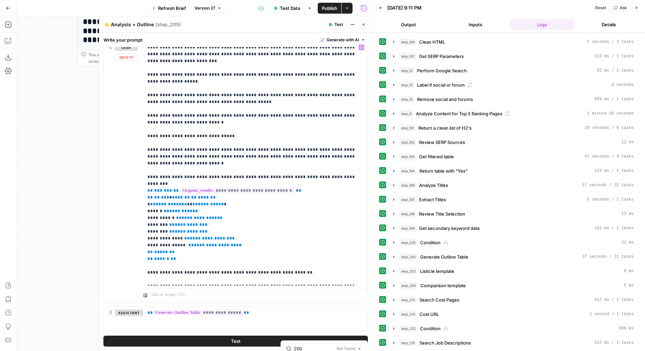
type input "200"
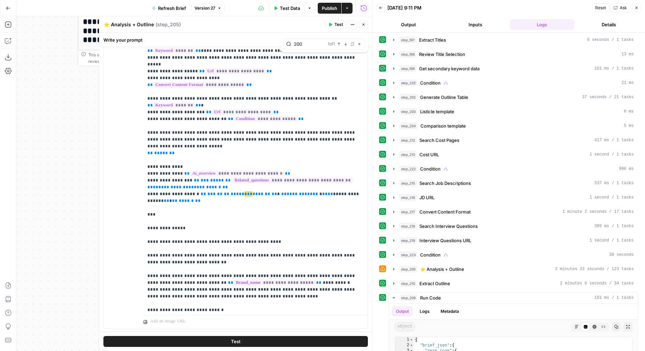
scroll to position [160, 0]
click at [437, 166] on button "step_222 Condition 996 ms" at bounding box center [513, 168] width 249 height 11
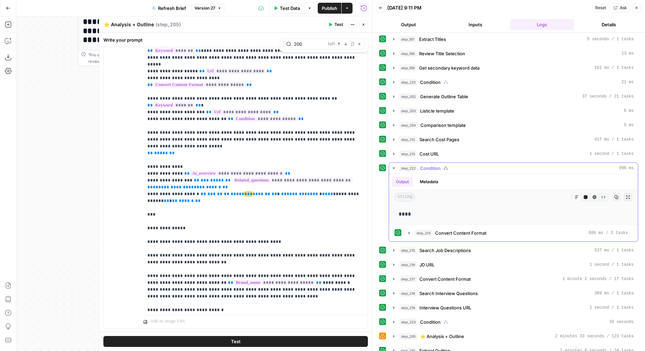
click at [441, 165] on div "step_222 Condition 996 ms" at bounding box center [517, 168] width 235 height 7
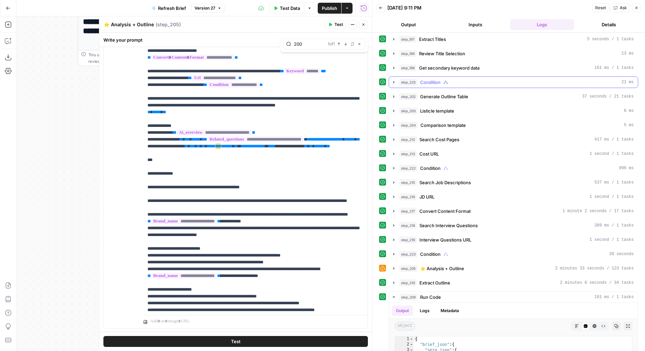
click at [452, 79] on div "step_225 Condition 21 ms" at bounding box center [517, 82] width 235 height 7
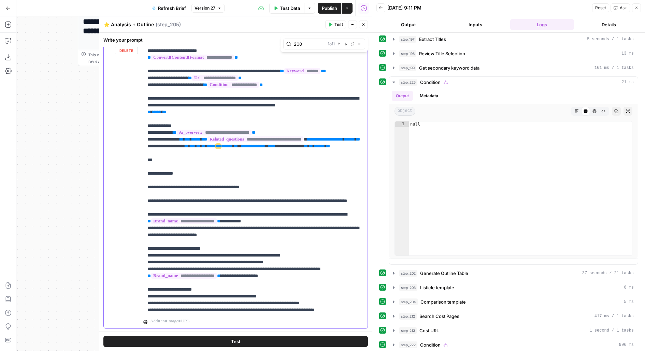
click at [221, 149] on span "***" at bounding box center [218, 146] width 5 height 4
click at [270, 180] on p "**********" at bounding box center [256, 181] width 216 height 1018
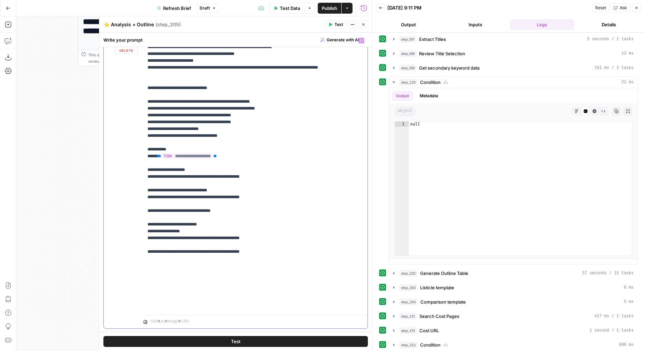
scroll to position [420, 0]
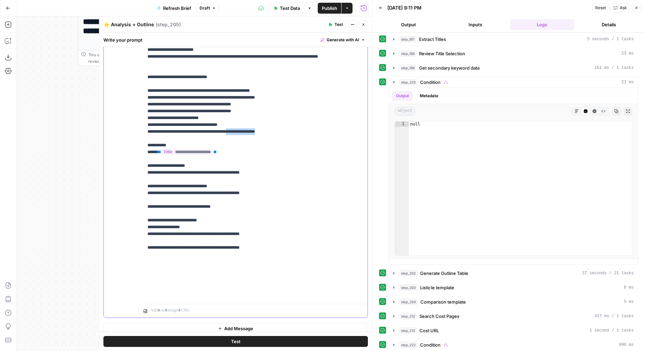
drag, startPoint x: 242, startPoint y: 186, endPoint x: 314, endPoint y: 186, distance: 71.7
click at [239, 341] on span "Test" at bounding box center [236, 341] width 10 height 7
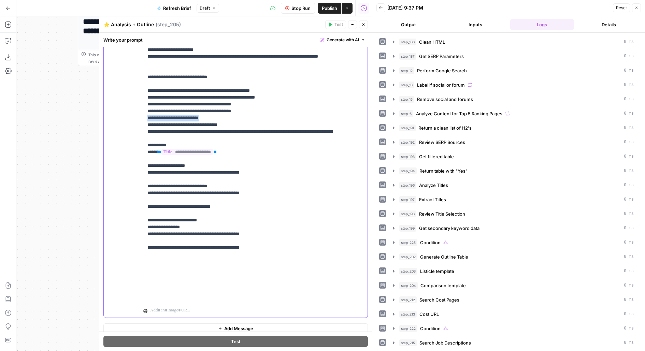
drag, startPoint x: 220, startPoint y: 171, endPoint x: 142, endPoint y: 170, distance: 78.2
click at [142, 170] on div "**********" at bounding box center [236, 171] width 264 height 294
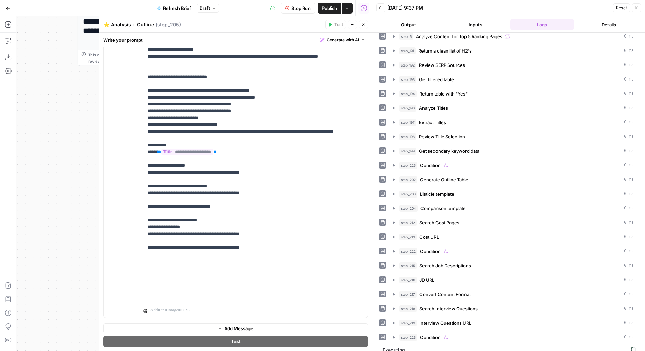
click at [428, 21] on button "Output" at bounding box center [409, 24] width 64 height 11
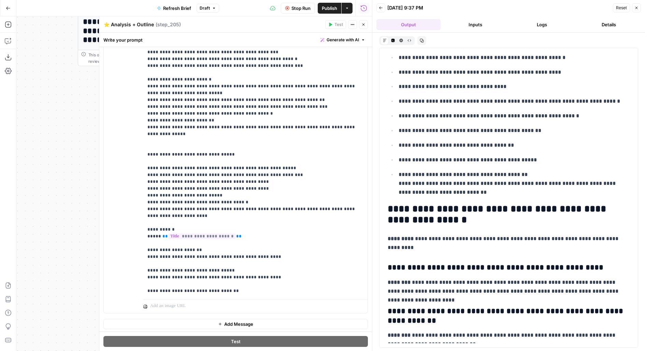
scroll to position [2916, 0]
click at [437, 234] on p "**********" at bounding box center [509, 243] width 242 height 18
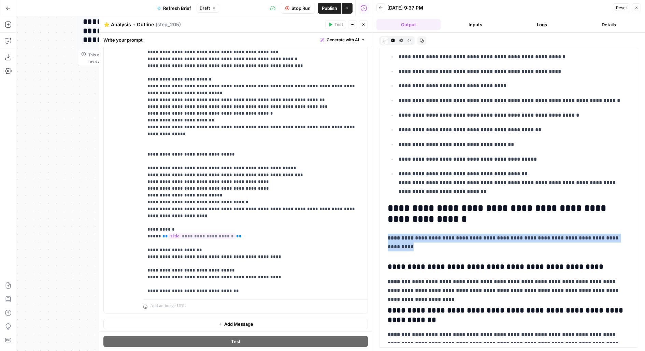
click at [437, 234] on p "**********" at bounding box center [509, 243] width 242 height 18
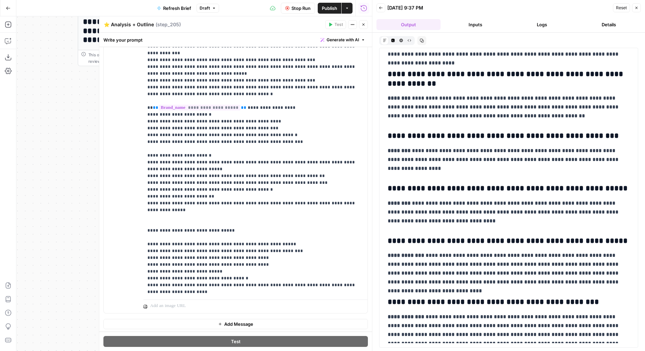
scroll to position [620, 0]
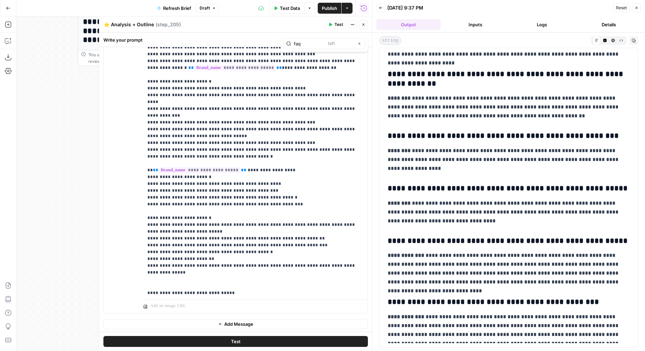
scroll to position [0, 0]
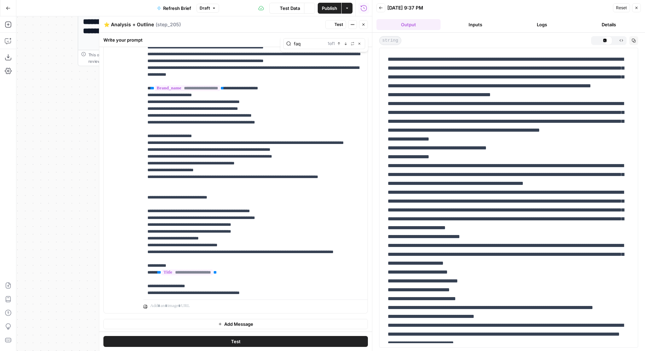
type input "faq"
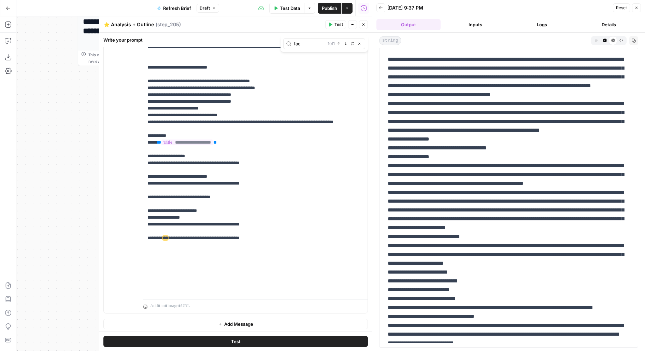
scroll to position [758, 0]
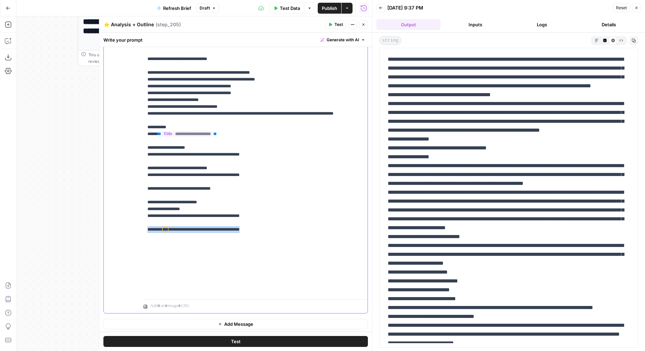
drag, startPoint x: 278, startPoint y: 289, endPoint x: 136, endPoint y: 289, distance: 141.7
click at [137, 290] on div "**********" at bounding box center [236, 166] width 264 height 294
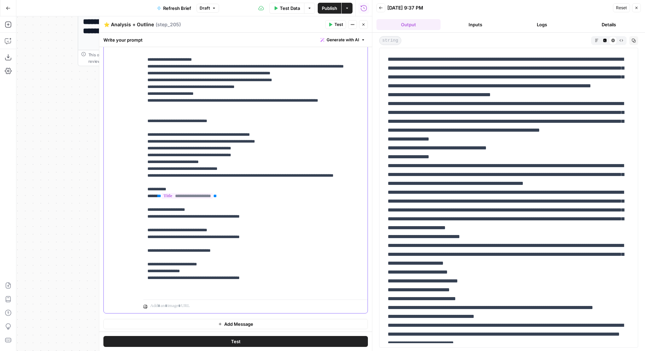
scroll to position [665, 0]
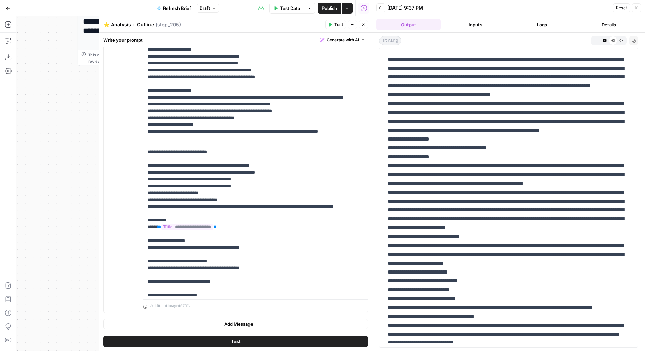
click at [600, 41] on button "Markdown" at bounding box center [597, 40] width 8 height 8
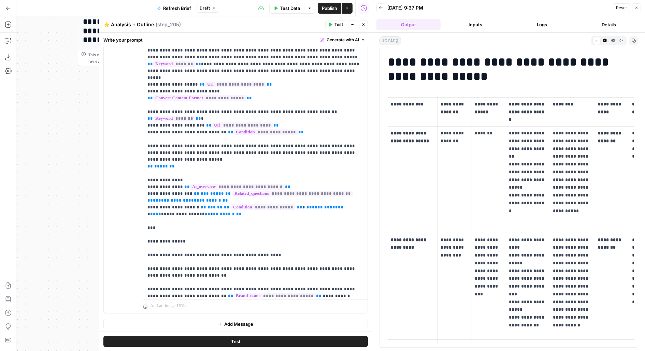
scroll to position [330, 0]
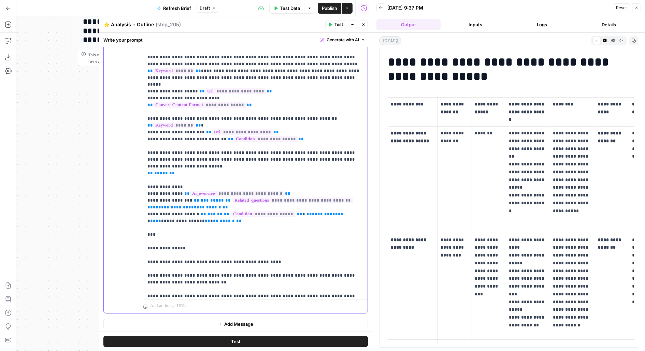
click at [287, 142] on p "**********" at bounding box center [256, 201] width 216 height 1018
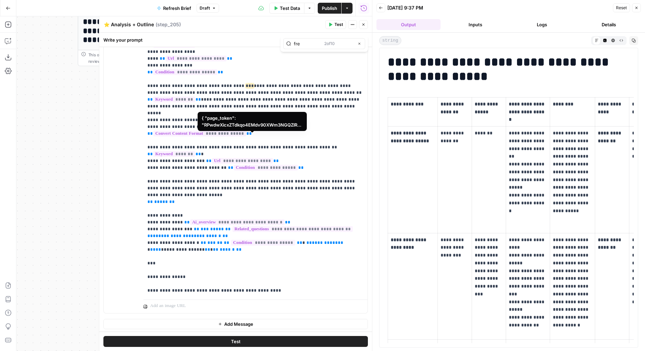
scroll to position [409, 0]
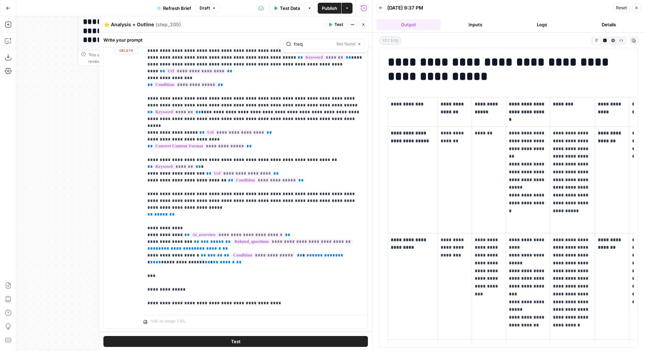
type input "freq"
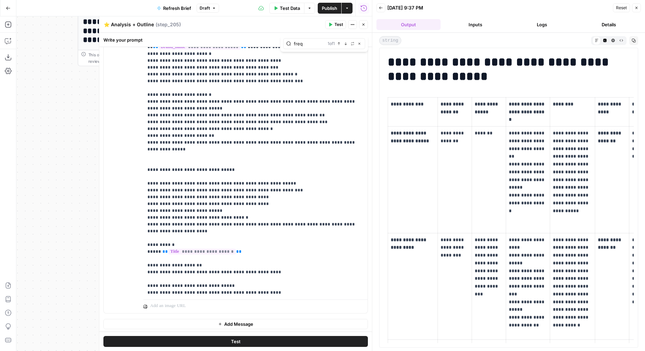
scroll to position [745, 0]
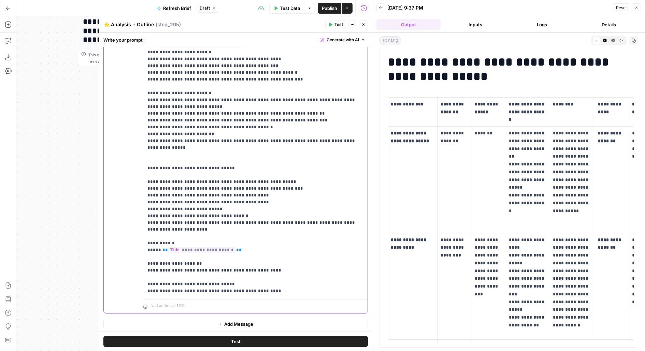
drag, startPoint x: 147, startPoint y: 274, endPoint x: 335, endPoint y: 293, distance: 188.8
click at [335, 293] on div "**********" at bounding box center [255, 158] width 225 height 278
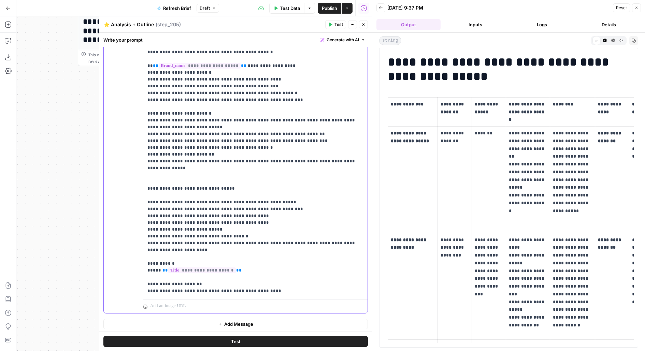
scroll to position [717, 0]
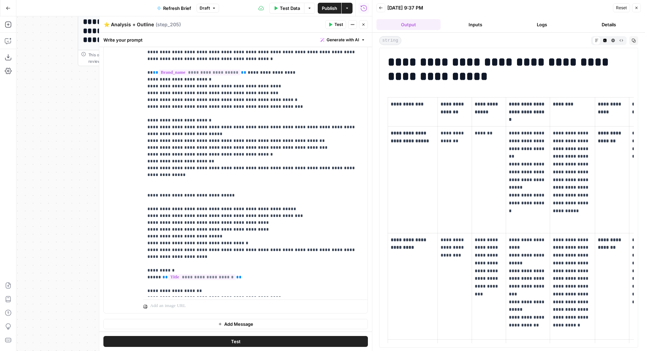
click at [308, 341] on button "Test" at bounding box center [235, 341] width 265 height 11
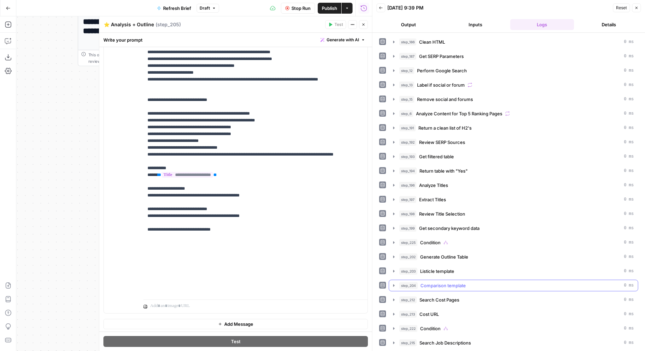
scroll to position [77, 0]
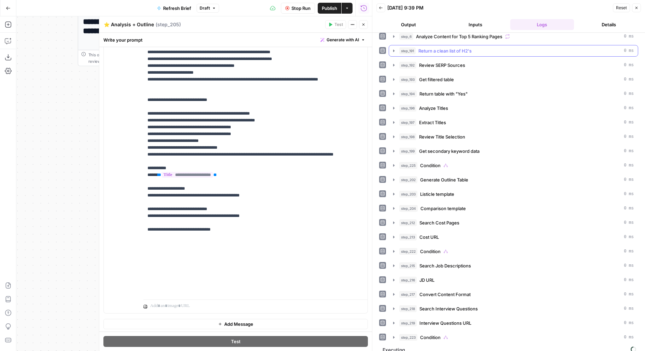
click at [424, 23] on button "Output" at bounding box center [409, 24] width 64 height 11
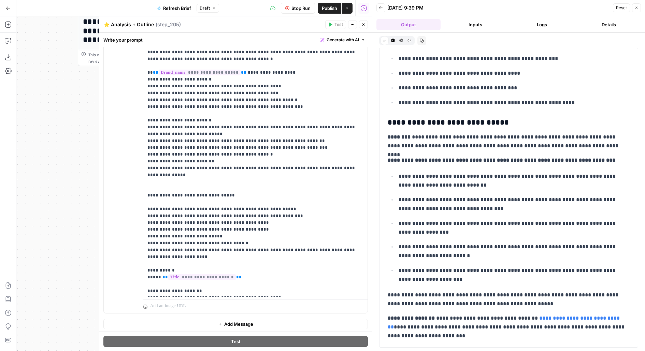
scroll to position [2553, 0]
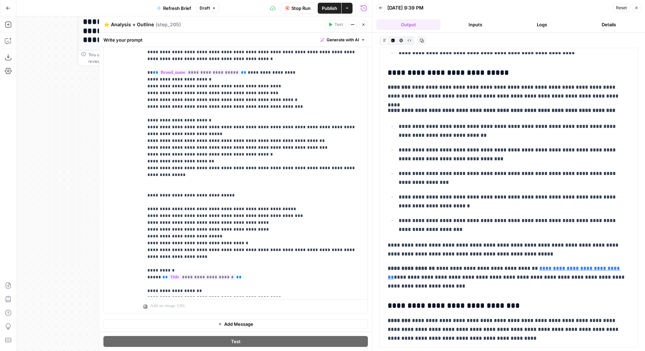
click at [402, 108] on strong "**********" at bounding box center [502, 110] width 228 height 5
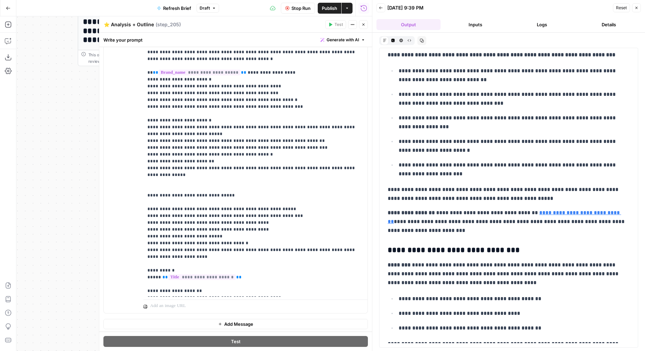
scroll to position [2615, 0]
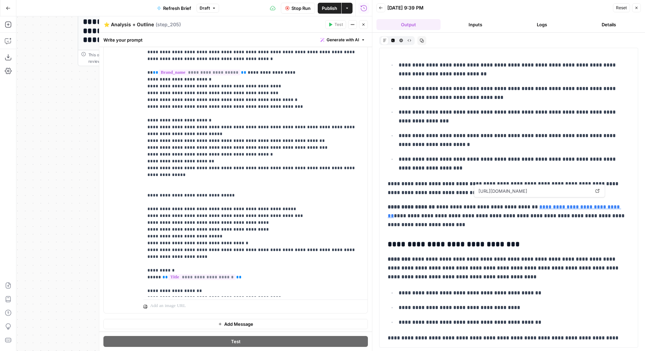
click at [579, 205] on link "**********" at bounding box center [505, 212] width 234 height 14
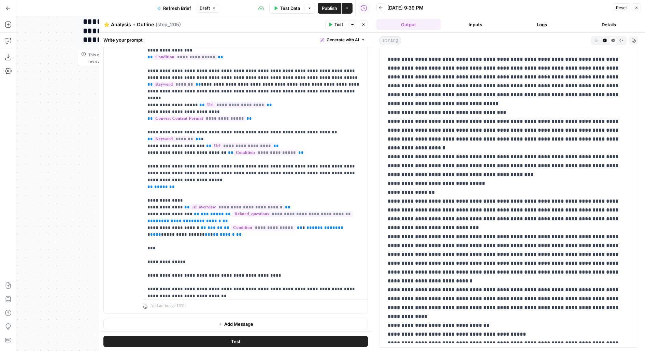
scroll to position [352, 0]
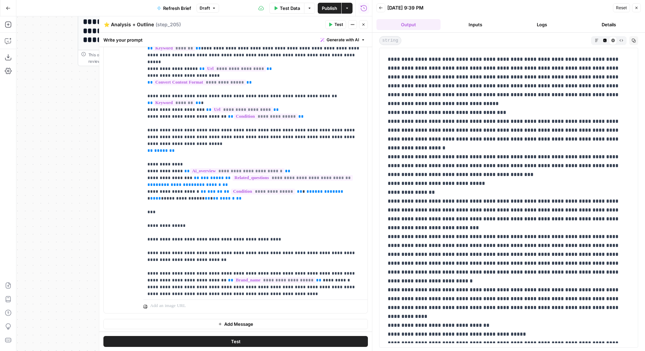
click at [596, 39] on icon "button" at bounding box center [597, 41] width 4 height 4
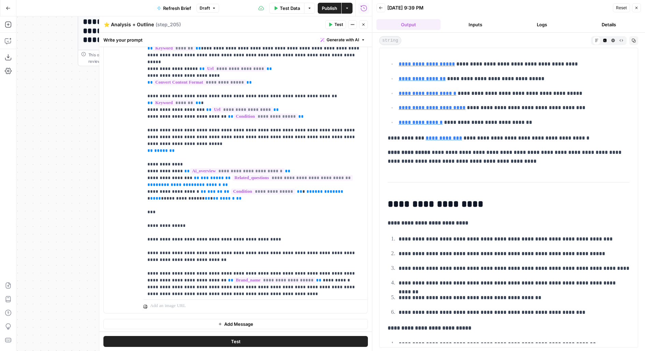
scroll to position [4154, 0]
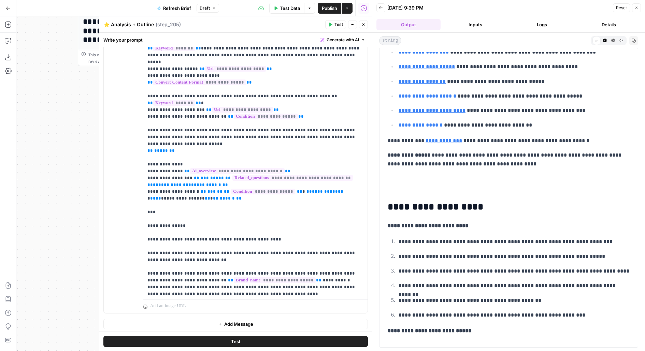
click at [365, 25] on icon "button" at bounding box center [364, 25] width 4 height 4
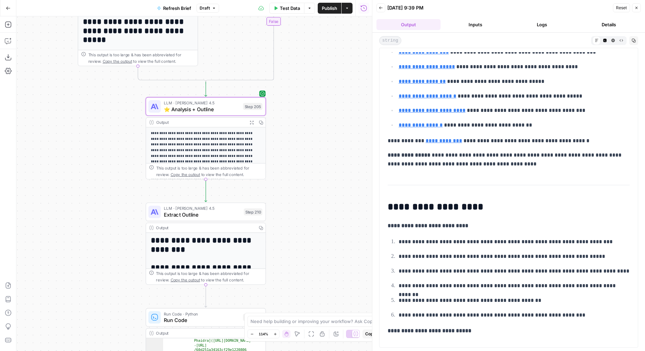
click at [334, 7] on span "Publish" at bounding box center [329, 8] width 15 height 7
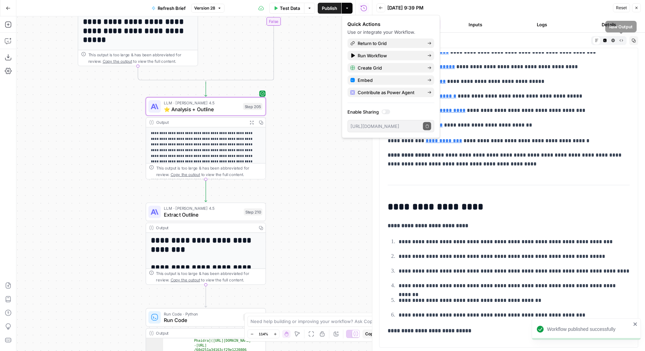
click at [634, 40] on icon "button" at bounding box center [634, 41] width 4 height 4
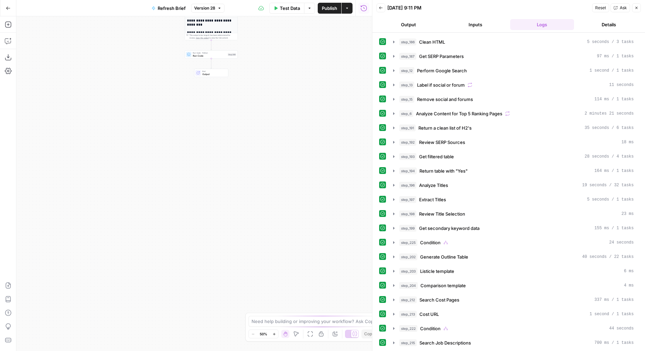
drag, startPoint x: 287, startPoint y: 235, endPoint x: 286, endPoint y: 351, distance: 115.8
click at [286, 351] on div "**********" at bounding box center [194, 183] width 356 height 335
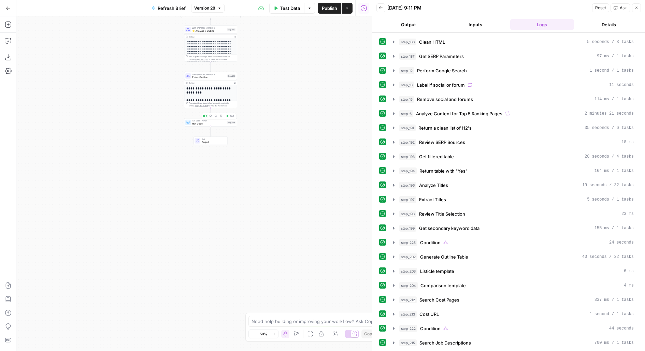
click at [230, 115] on span "Test" at bounding box center [232, 116] width 4 height 3
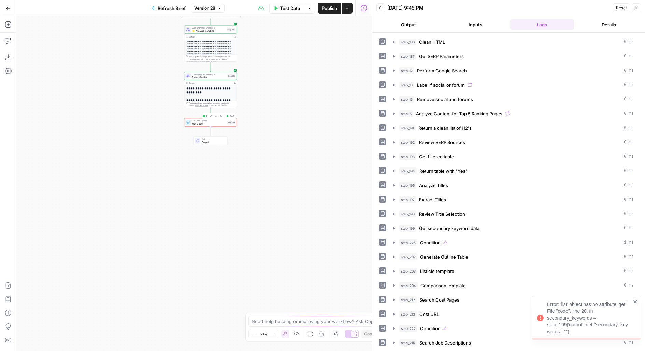
click at [193, 124] on span "Run Code" at bounding box center [208, 123] width 33 height 3
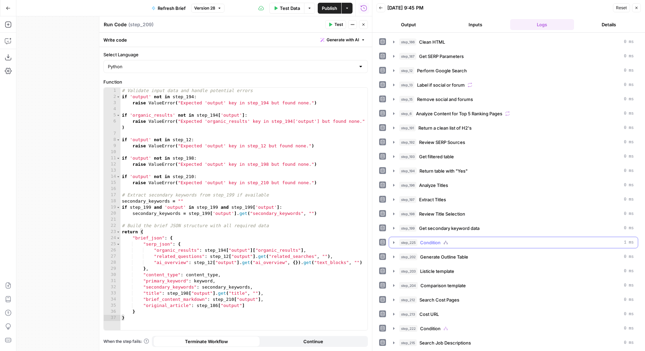
click at [421, 241] on span "Condition" at bounding box center [430, 242] width 20 height 7
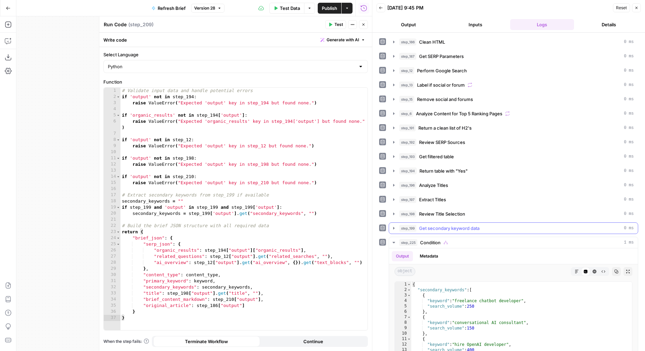
click at [427, 225] on span "Get secondary keyword data" at bounding box center [449, 228] width 60 height 7
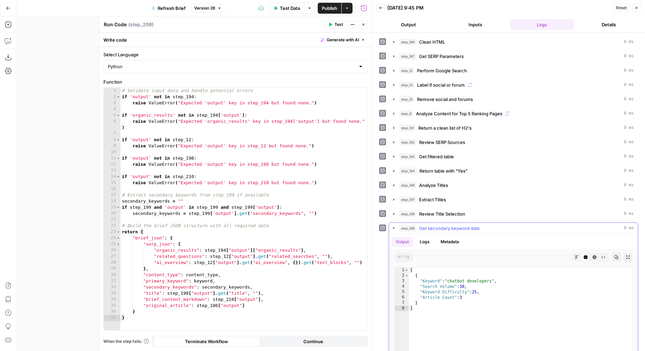
click at [427, 225] on span "Get secondary keyword data" at bounding box center [449, 228] width 60 height 7
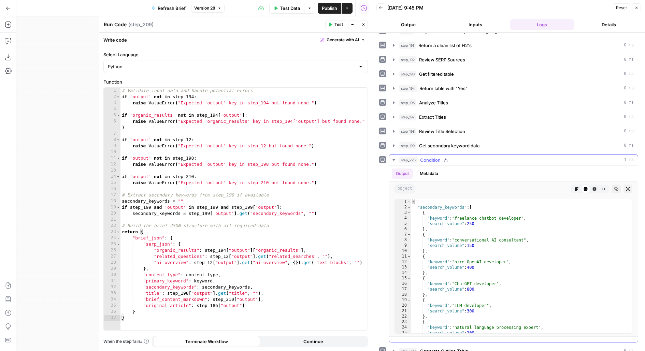
scroll to position [86, 0]
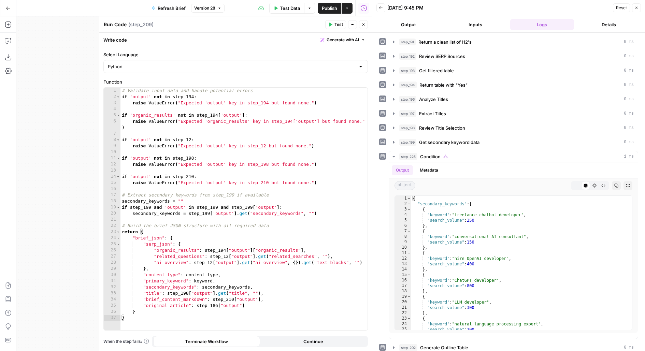
click at [446, 143] on button "step_199 Get secondary keyword data 0 ms" at bounding box center [513, 142] width 249 height 11
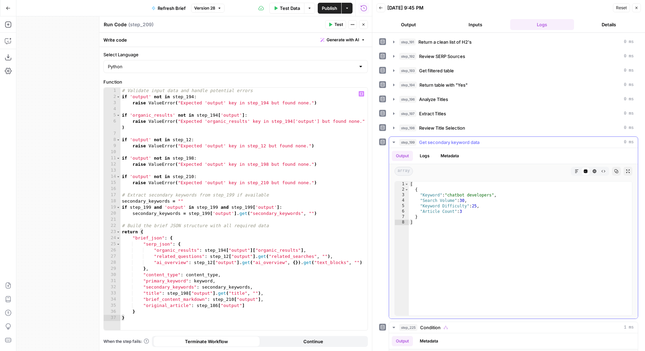
click at [447, 139] on span "Get secondary keyword data" at bounding box center [449, 142] width 60 height 7
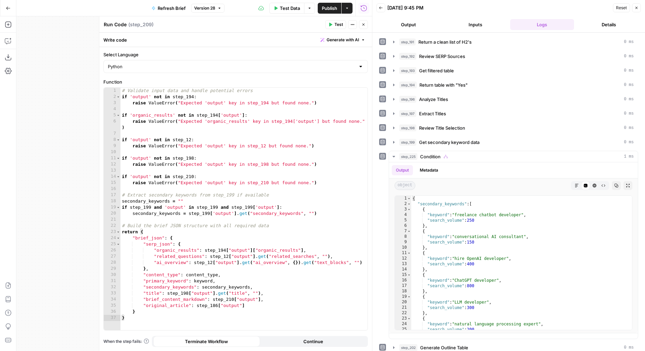
click at [215, 9] on button "Version 28" at bounding box center [207, 8] width 33 height 9
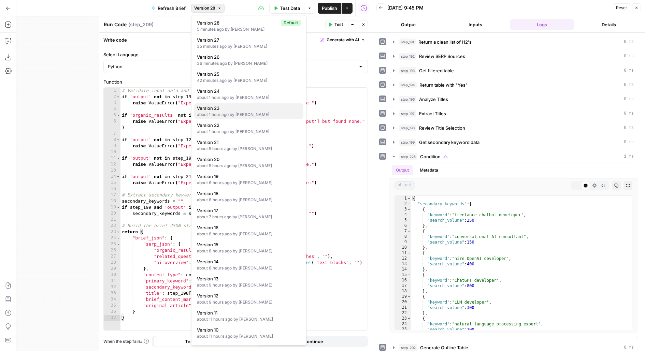
click at [239, 117] on div "about 1 hour ago by [PERSON_NAME]" at bounding box center [249, 115] width 104 height 6
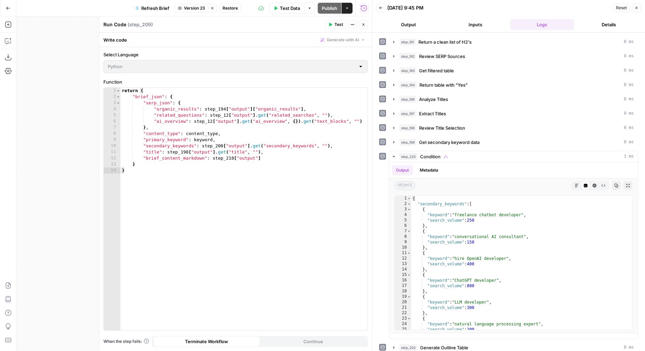
drag, startPoint x: 201, startPoint y: 146, endPoint x: 248, endPoint y: 143, distance: 46.5
click at [248, 143] on div "1 2 3 4 5 6 7 8 9 10 11 12 13 14 return { "brief_json" : { "serp_json" : { "org…" at bounding box center [236, 209] width 264 height 243
click at [214, 9] on icon "button" at bounding box center [212, 8] width 4 height 4
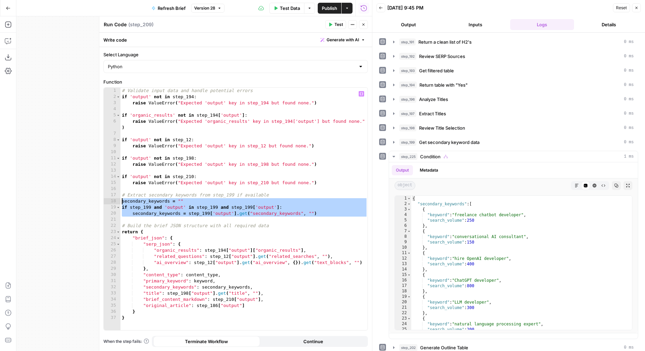
drag, startPoint x: 323, startPoint y: 217, endPoint x: 100, endPoint y: 200, distance: 223.6
click at [100, 200] on div "Run Code Run Code ( step_209 ) Test Actions Close Write code Generate with AI S…" at bounding box center [235, 183] width 273 height 335
type textarea "**********"
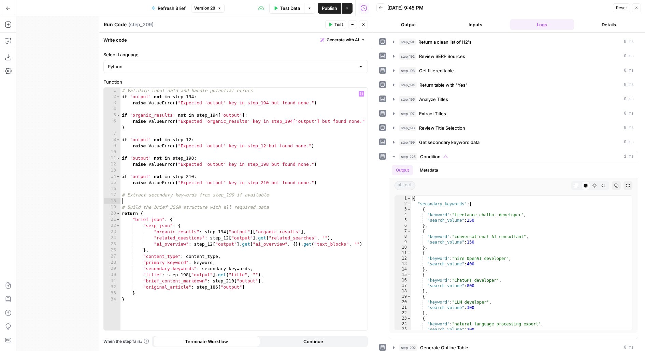
type textarea "**********"
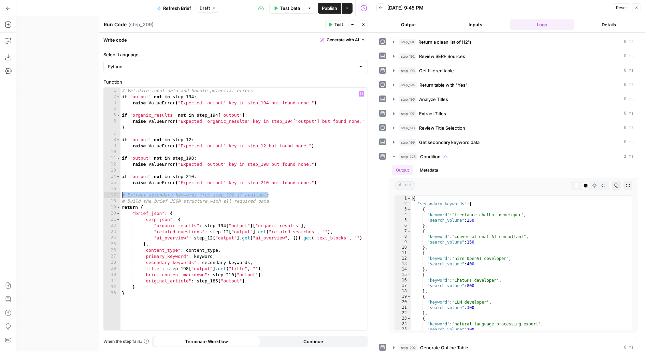
drag, startPoint x: 290, startPoint y: 197, endPoint x: 102, endPoint y: 194, distance: 188.2
click at [102, 194] on div "**********" at bounding box center [235, 183] width 273 height 335
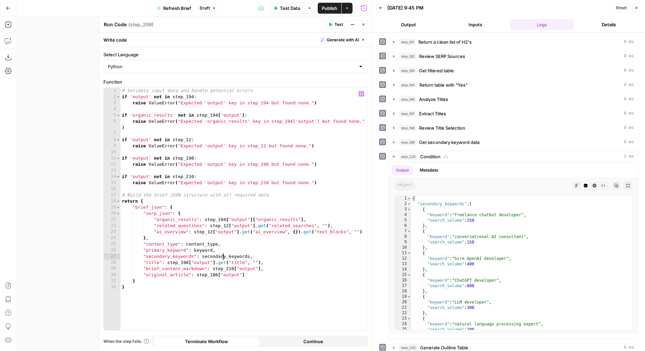
click at [223, 257] on div "# Validate input data and handle potential errors if 'output' not in step_194 :…" at bounding box center [245, 215] width 248 height 255
click at [338, 26] on span "Test" at bounding box center [339, 25] width 9 height 6
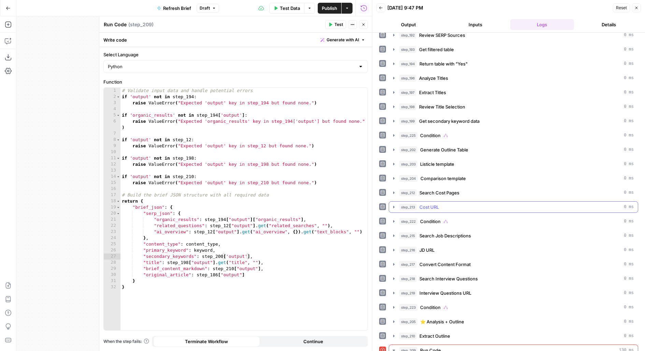
scroll to position [96, 0]
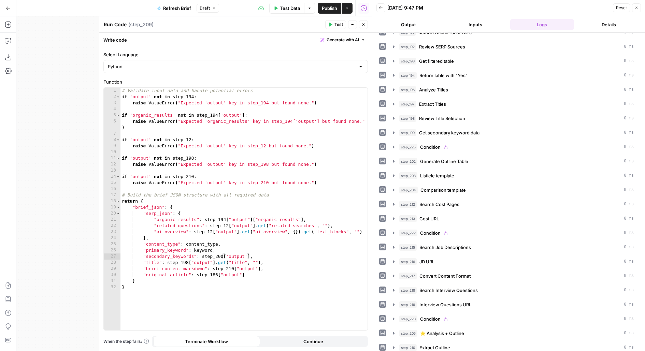
click at [451, 137] on div "step_186 Clean HTML 0 ms step_187 Get SERP Parameters 0 ms step_12 Perform Goog…" at bounding box center [508, 187] width 259 height 492
click at [452, 144] on div "step_225 Condition 0 ms" at bounding box center [517, 147] width 235 height 7
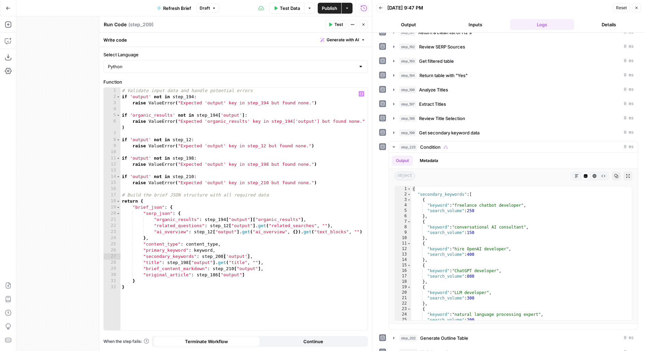
click at [221, 256] on div "# Validate input data and handle potential errors if 'output' not in step_194 :…" at bounding box center [245, 215] width 248 height 255
type textarea "**********"
click at [339, 26] on span "Test" at bounding box center [339, 25] width 9 height 6
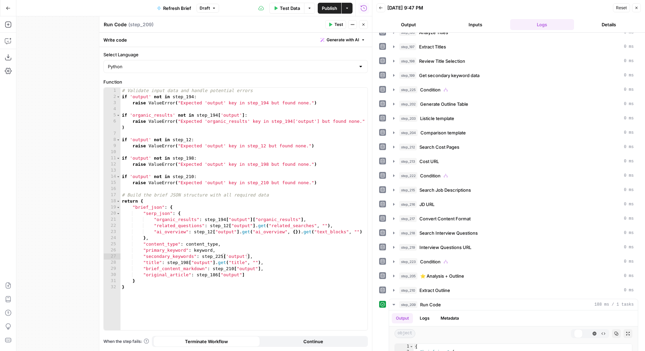
scroll to position [155, 0]
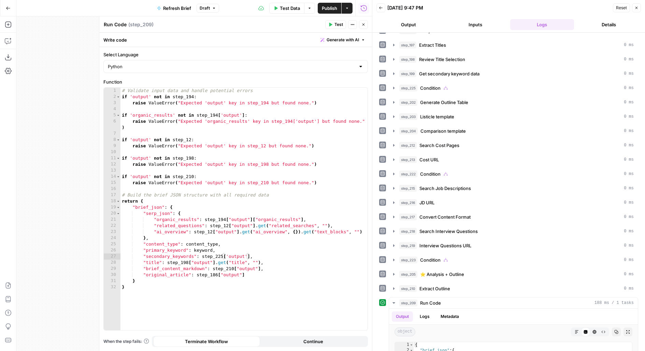
click at [364, 24] on icon "button" at bounding box center [364, 25] width 4 height 4
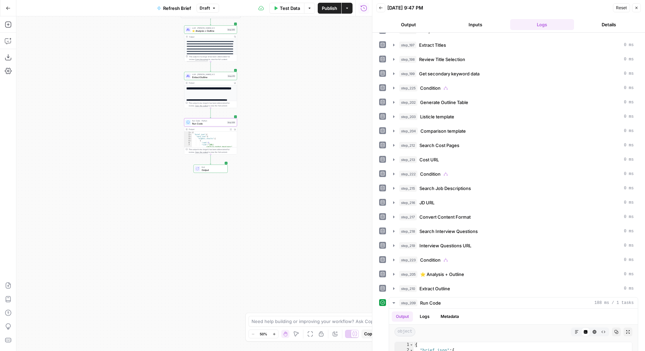
click at [335, 5] on span "Publish" at bounding box center [329, 8] width 15 height 7
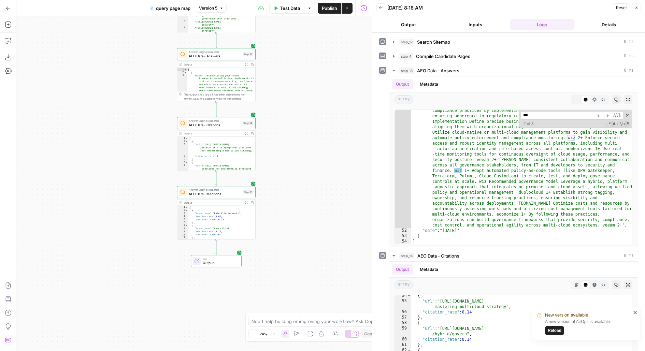
scroll to position [319, 0]
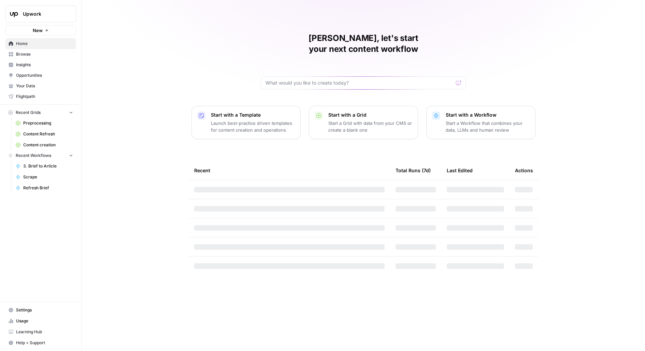
click at [22, 14] on button "Upwork" at bounding box center [40, 13] width 71 height 17
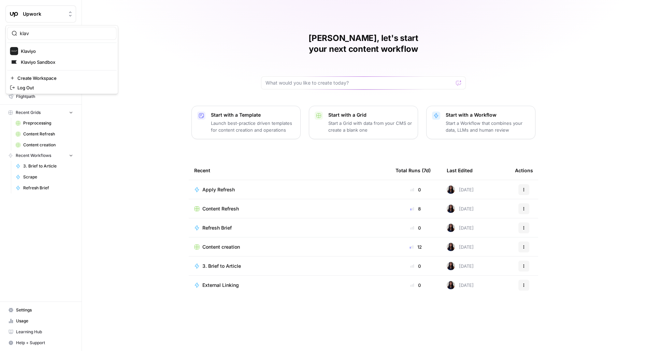
type input "klav"
click button "Klaviyo" at bounding box center [61, 51] width 109 height 11
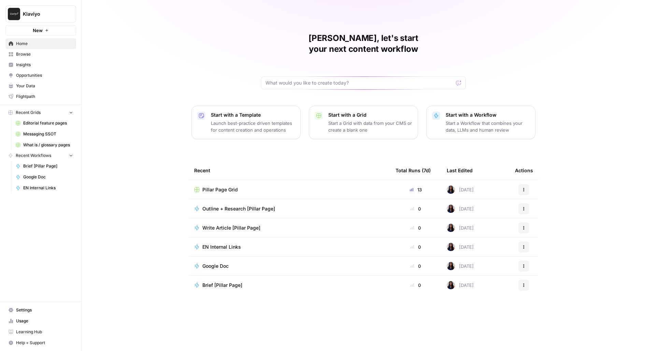
click at [52, 120] on span "Editorial feature pages" at bounding box center [48, 123] width 50 height 6
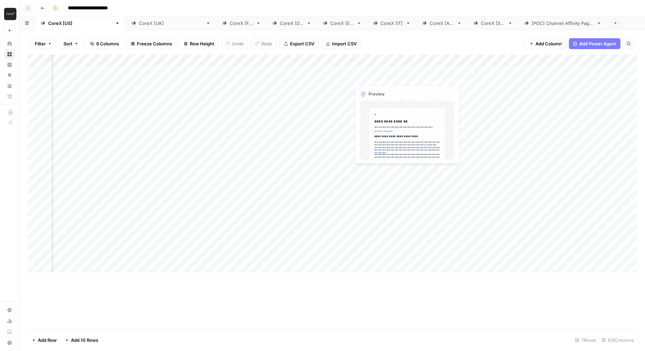
scroll to position [0, 81]
click at [240, 62] on div "Add Column" at bounding box center [333, 164] width 610 height 218
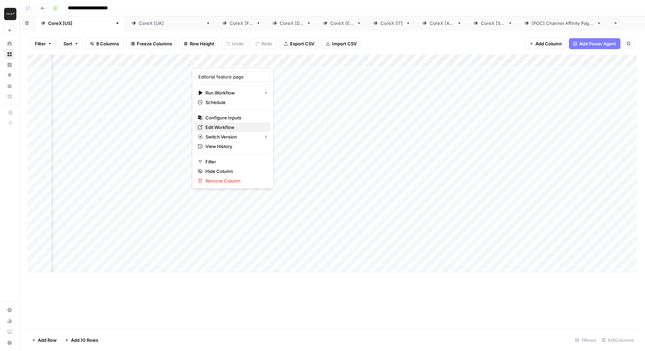
click at [228, 124] on span "Edit Workflow" at bounding box center [236, 127] width 60 height 7
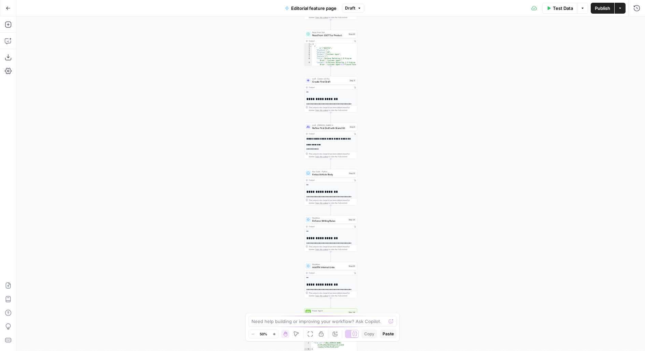
drag, startPoint x: 267, startPoint y: 175, endPoint x: 266, endPoint y: 71, distance: 104.2
click at [266, 71] on div "**********" at bounding box center [330, 183] width 629 height 335
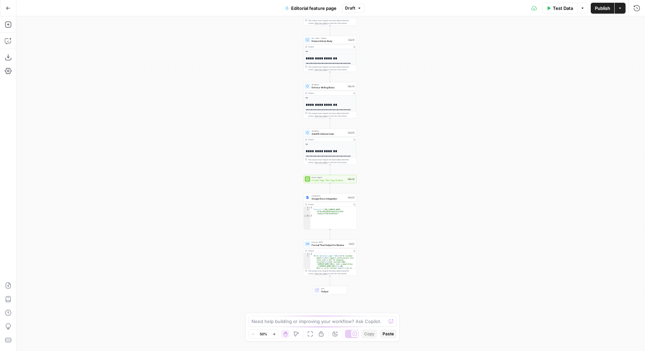
drag, startPoint x: 270, startPoint y: 251, endPoint x: 270, endPoint y: 153, distance: 97.3
click at [270, 160] on div "**********" at bounding box center [330, 183] width 629 height 335
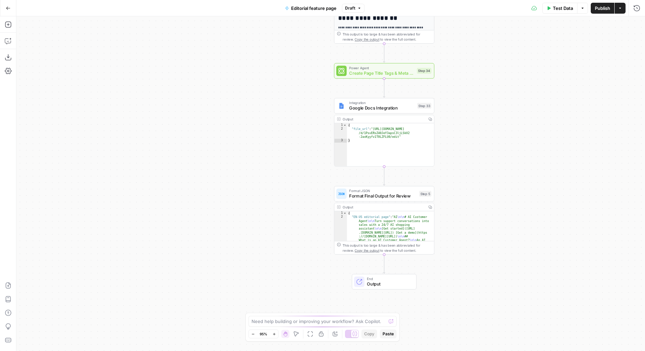
drag, startPoint x: 297, startPoint y: 207, endPoint x: 239, endPoint y: 211, distance: 57.9
click at [239, 211] on div "**********" at bounding box center [330, 183] width 629 height 335
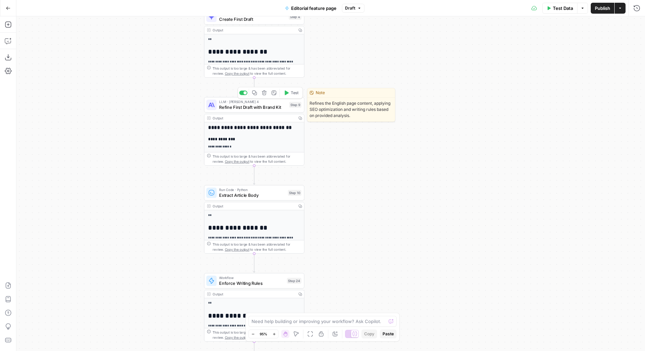
click at [273, 108] on span "Refine First Draft with Brand Kit" at bounding box center [252, 107] width 67 height 6
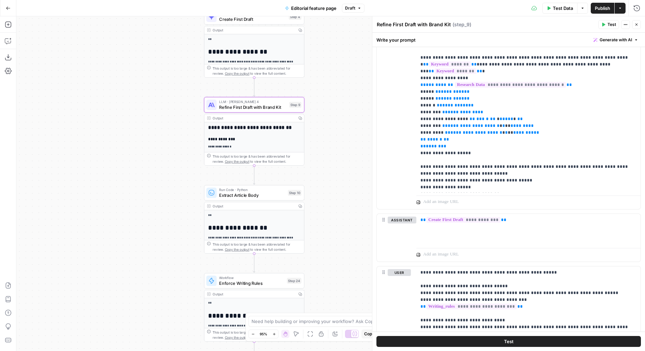
scroll to position [1112, 0]
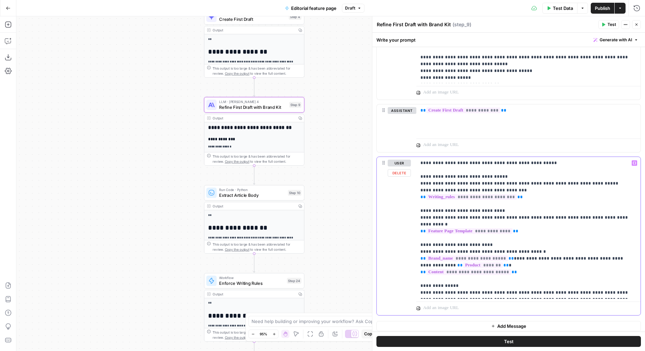
click at [496, 165] on p "**********" at bounding box center [529, 228] width 216 height 137
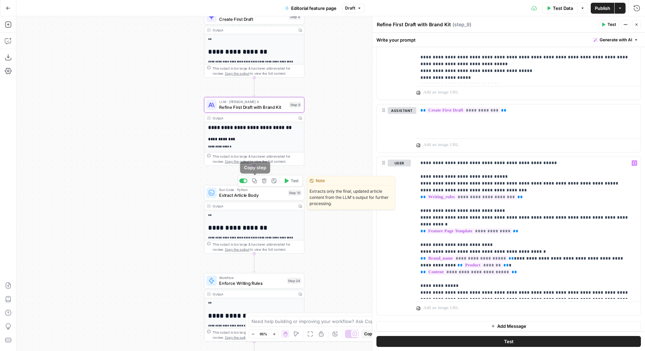
click at [253, 181] on icon "button" at bounding box center [254, 181] width 5 height 5
click at [256, 182] on icon "button" at bounding box center [254, 181] width 5 height 5
click at [254, 179] on icon "button" at bounding box center [254, 181] width 5 height 5
click at [254, 201] on div "**********" at bounding box center [254, 219] width 100 height 69
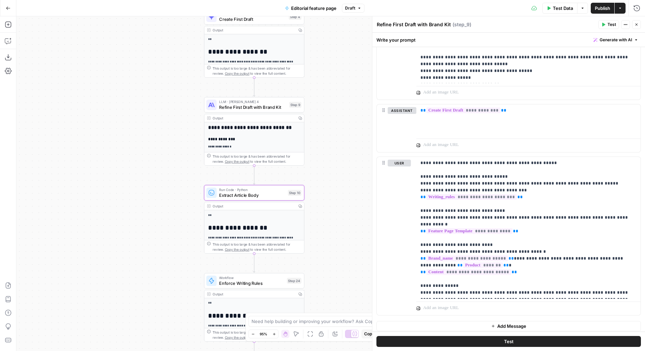
click at [271, 101] on span "LLM · [PERSON_NAME] 4" at bounding box center [252, 101] width 67 height 5
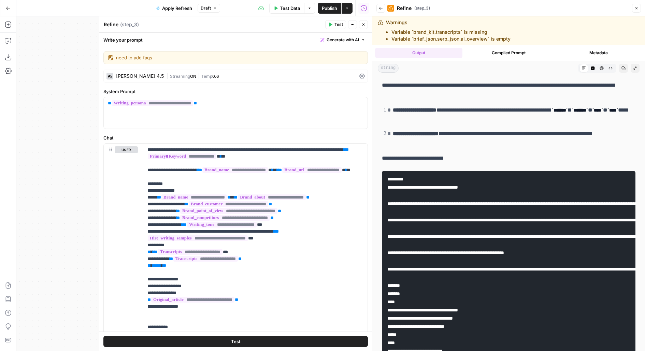
scroll to position [1154, 0]
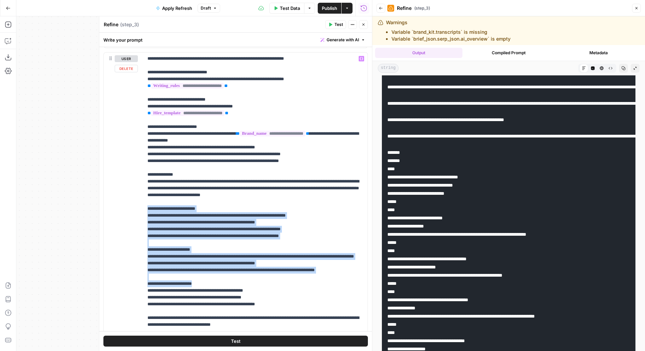
click at [208, 290] on div "**********" at bounding box center [255, 192] width 224 height 278
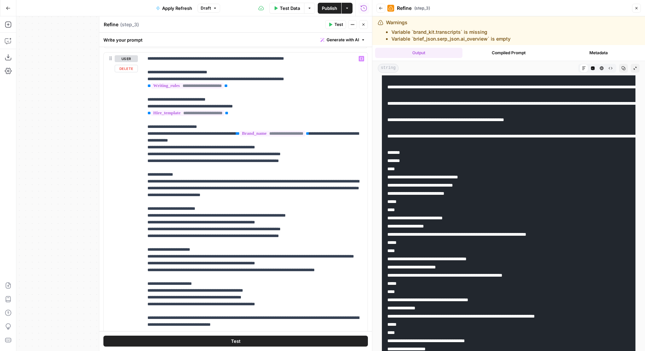
click at [229, 301] on p "**********" at bounding box center [256, 195] width 216 height 280
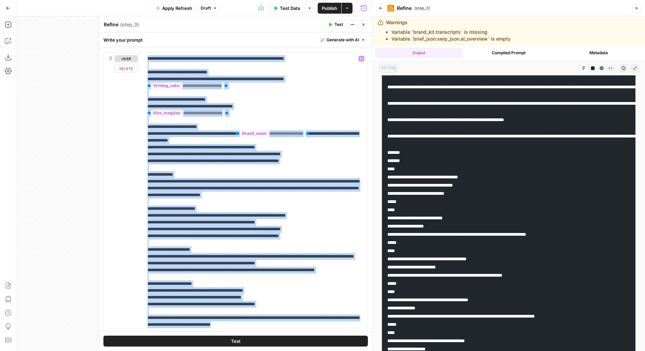
click at [229, 301] on p "**********" at bounding box center [256, 195] width 216 height 280
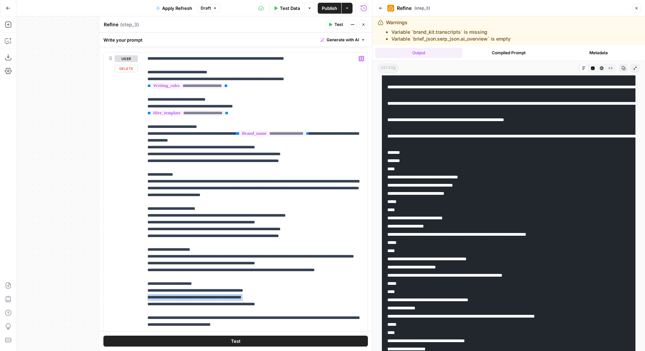
click at [229, 301] on p "**********" at bounding box center [256, 195] width 216 height 280
click at [265, 303] on p "**********" at bounding box center [256, 195] width 216 height 280
drag, startPoint x: 294, startPoint y: 306, endPoint x: 135, endPoint y: 302, distance: 158.5
click at [135, 302] on div "**********" at bounding box center [236, 200] width 264 height 294
copy p "**********"
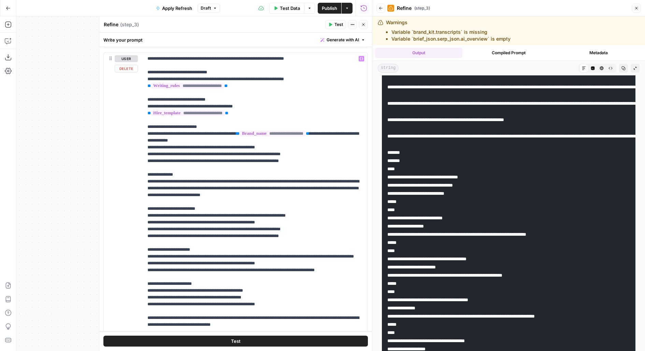
click at [318, 83] on p "**********" at bounding box center [256, 195] width 216 height 280
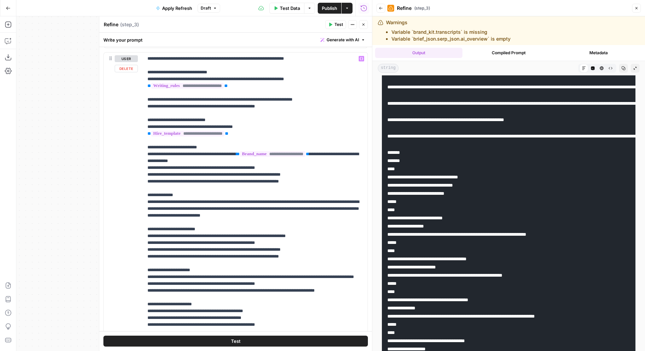
click at [217, 96] on p "**********" at bounding box center [256, 205] width 216 height 300
click at [341, 99] on p "**********" at bounding box center [256, 205] width 216 height 300
drag, startPoint x: 152, startPoint y: 104, endPoint x: 135, endPoint y: 104, distance: 17.4
click at [135, 104] on div "**********" at bounding box center [236, 200] width 264 height 294
click at [196, 104] on p "**********" at bounding box center [256, 205] width 216 height 300
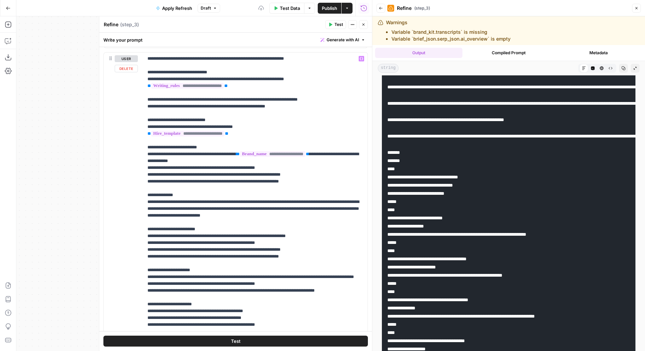
scroll to position [28, 0]
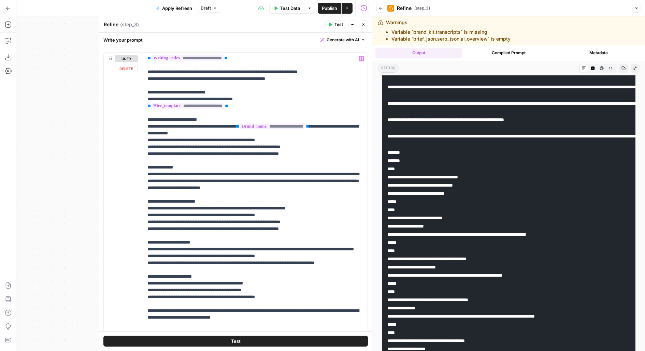
click at [314, 75] on p "**********" at bounding box center [256, 178] width 216 height 300
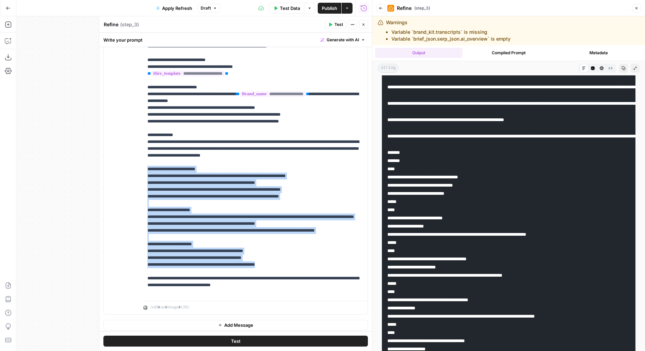
drag, startPoint x: 285, startPoint y: 268, endPoint x: 142, endPoint y: 167, distance: 175.4
click at [142, 167] on div "**********" at bounding box center [236, 167] width 264 height 294
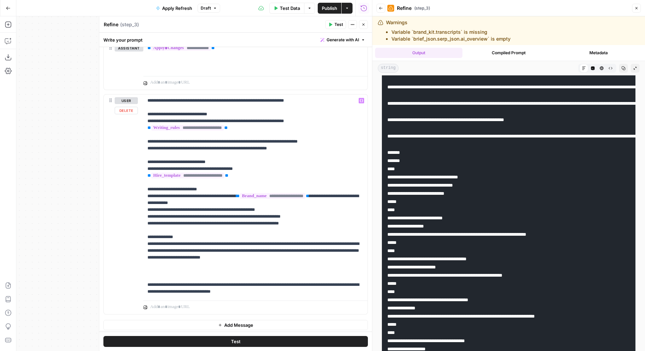
scroll to position [624, 0]
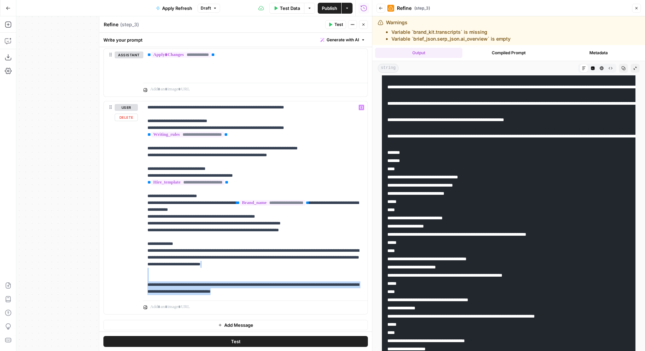
drag, startPoint x: 150, startPoint y: 269, endPoint x: 243, endPoint y: 299, distance: 97.2
click at [243, 299] on div "**********" at bounding box center [255, 207] width 224 height 213
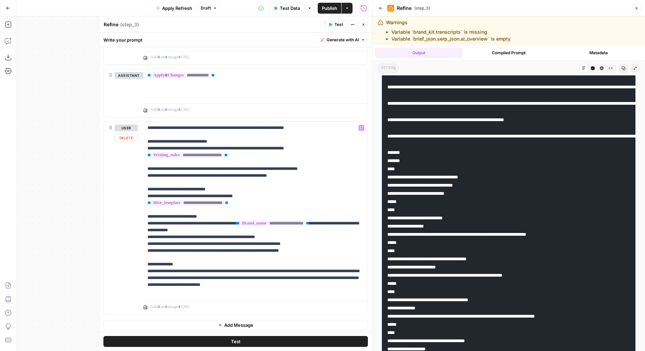
scroll to position [596, 0]
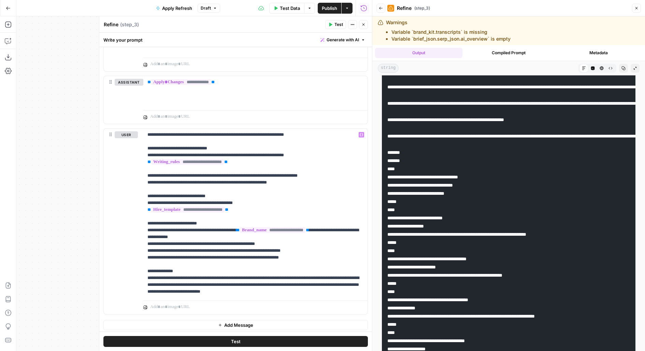
click at [312, 341] on button "Test" at bounding box center [235, 341] width 265 height 11
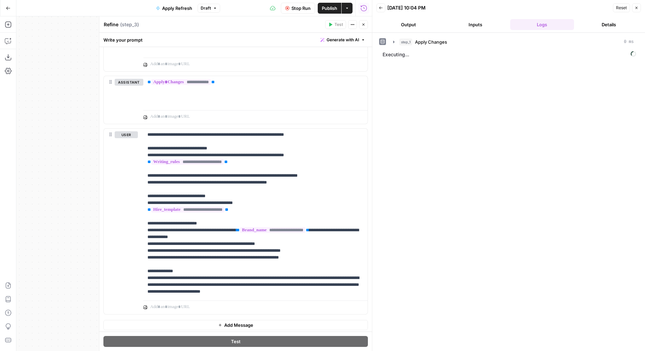
click at [363, 26] on icon "button" at bounding box center [364, 25] width 4 height 4
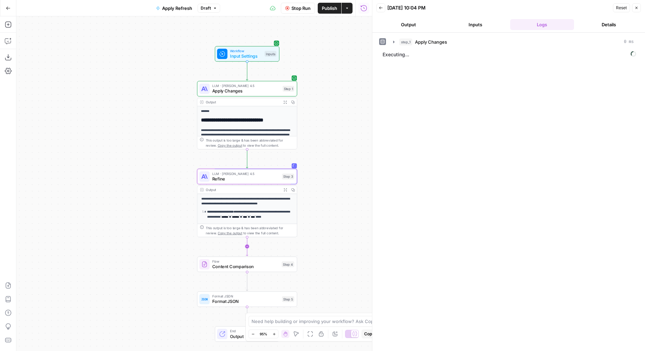
click at [247, 248] on icon "Edge from step_3 to step_4" at bounding box center [247, 246] width 2 height 19
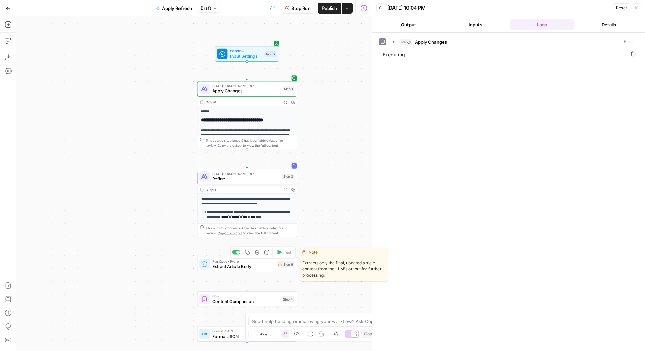
click at [238, 267] on span "Extract Article Body" at bounding box center [243, 267] width 62 height 6
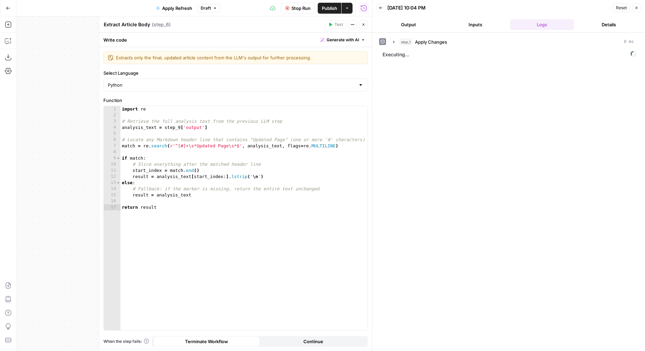
click at [361, 27] on button "Close" at bounding box center [363, 24] width 9 height 9
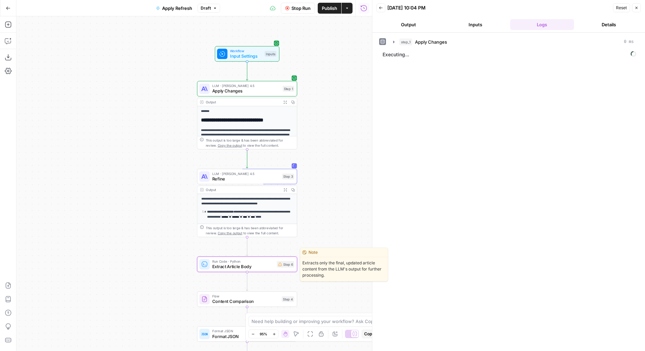
click at [212, 266] on span "Extract Article Body" at bounding box center [243, 267] width 62 height 6
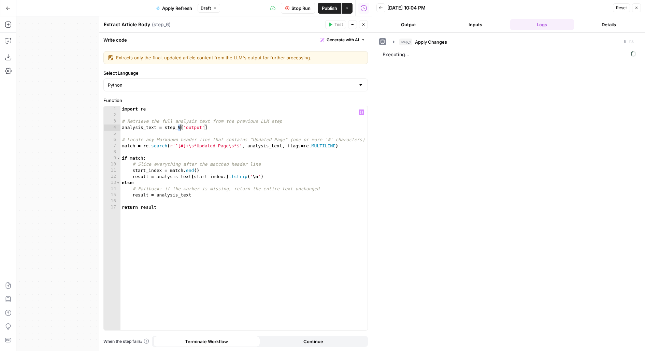
click at [180, 126] on div "import re # Retrieve the full analysis text from the previous LLM step analysis…" at bounding box center [245, 224] width 248 height 237
click at [262, 145] on div "import re # Retrieve the full analysis text from the previous LLM step analysis…" at bounding box center [245, 224] width 248 height 237
type textarea "**********"
click at [363, 28] on button "Close" at bounding box center [363, 24] width 9 height 9
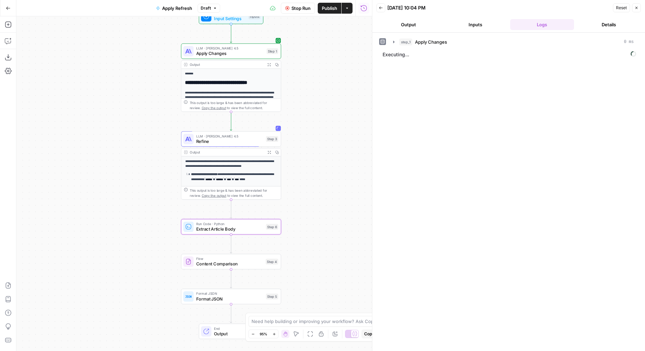
drag, startPoint x: 192, startPoint y: 278, endPoint x: 176, endPoint y: 233, distance: 48.1
click at [176, 233] on div "**********" at bounding box center [194, 183] width 356 height 335
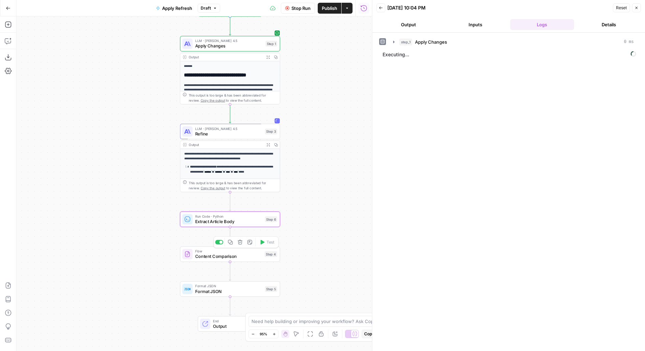
click at [192, 256] on div at bounding box center [187, 254] width 10 height 10
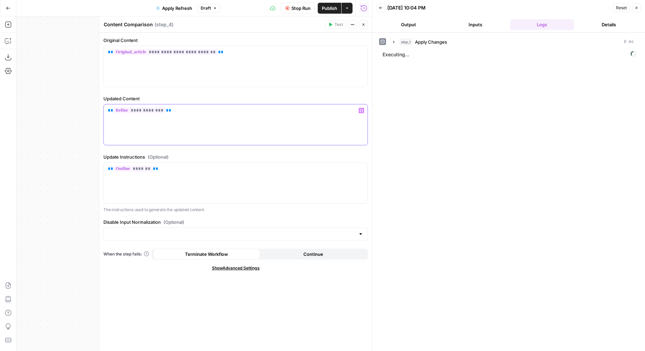
click at [199, 113] on p "**********" at bounding box center [236, 110] width 256 height 7
click at [143, 110] on span "**********" at bounding box center [140, 111] width 52 height 6
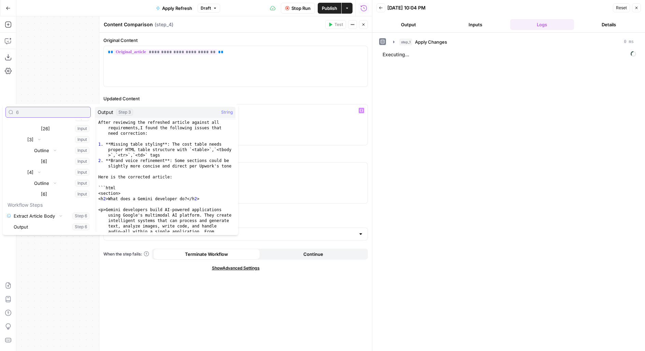
scroll to position [193, 0]
type input "6"
click at [280, 140] on div "**********" at bounding box center [236, 124] width 264 height 41
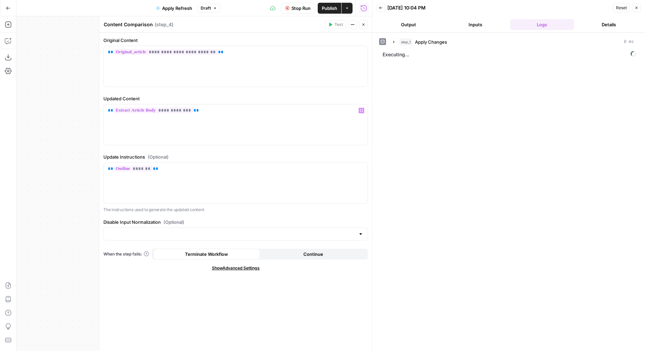
click at [369, 27] on div at bounding box center [372, 175] width 7 height 351
click at [360, 22] on button "Close" at bounding box center [363, 24] width 9 height 9
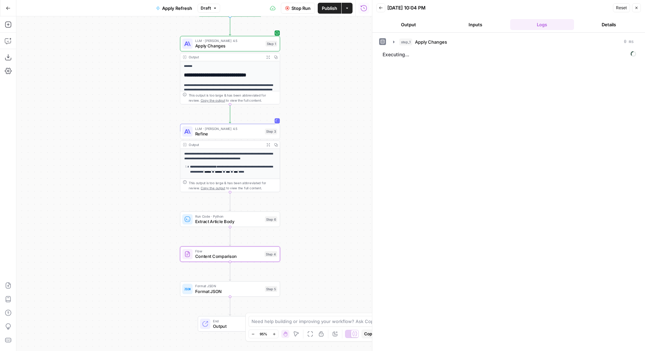
click at [324, 11] on span "Publish" at bounding box center [329, 8] width 15 height 7
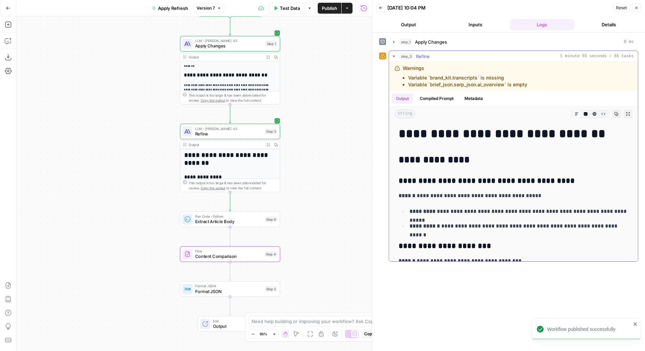
click at [625, 115] on button "Expand Output" at bounding box center [628, 114] width 9 height 9
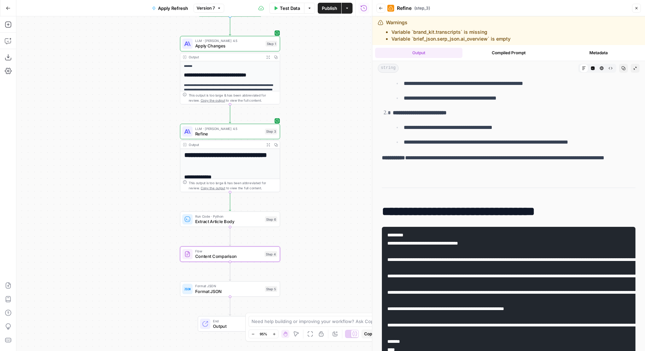
scroll to position [1874, 0]
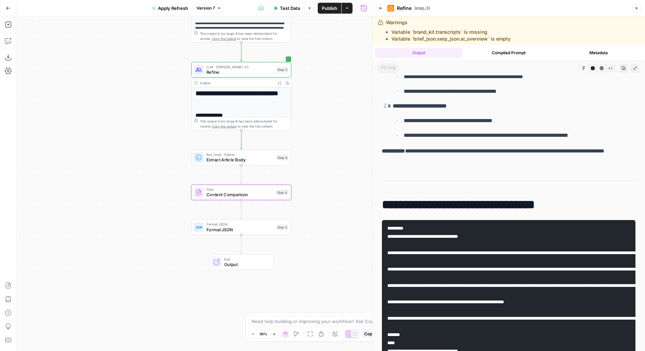
drag, startPoint x: 308, startPoint y: 237, endPoint x: 318, endPoint y: 166, distance: 71.7
click at [319, 166] on div "**********" at bounding box center [194, 183] width 356 height 335
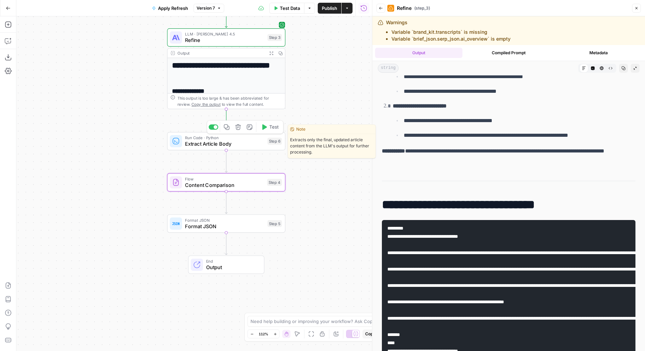
click at [243, 146] on span "Extract Article Body" at bounding box center [224, 144] width 79 height 8
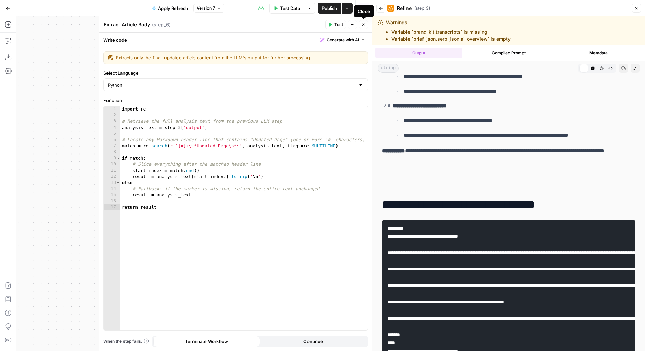
click at [362, 23] on icon "button" at bounding box center [364, 25] width 4 height 4
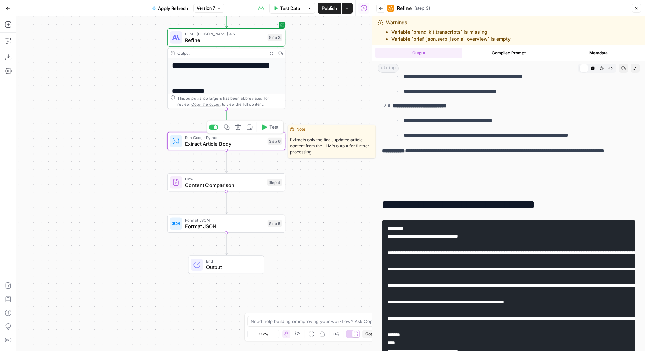
click at [240, 130] on icon "button" at bounding box center [237, 126] width 5 height 5
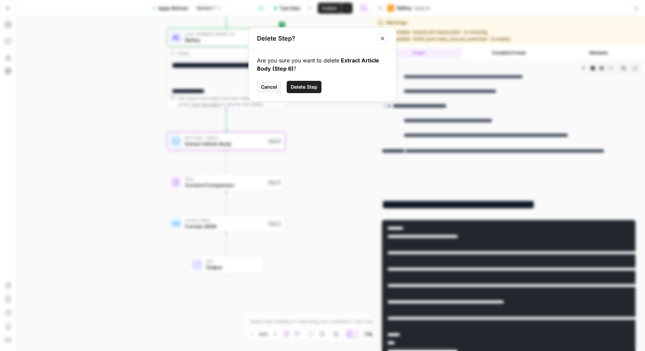
click at [303, 84] on span "Delete Step" at bounding box center [304, 87] width 27 height 7
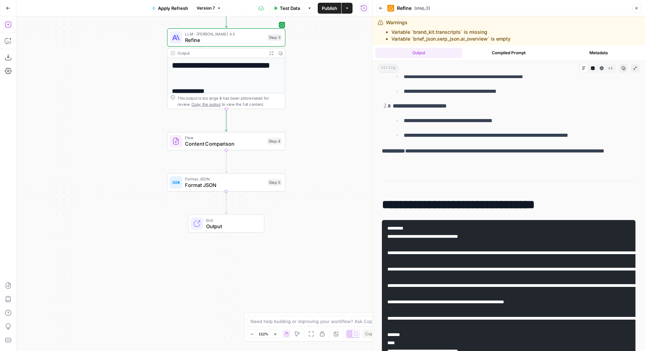
click at [5, 20] on button "Add Steps" at bounding box center [8, 24] width 11 height 11
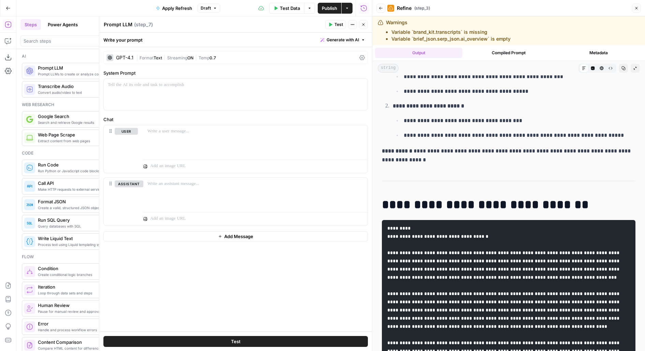
click at [363, 25] on icon "button" at bounding box center [364, 25] width 2 height 2
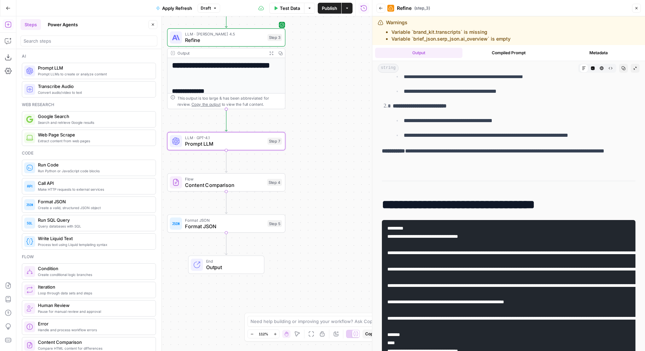
click at [235, 42] on span "Refine" at bounding box center [224, 41] width 79 height 8
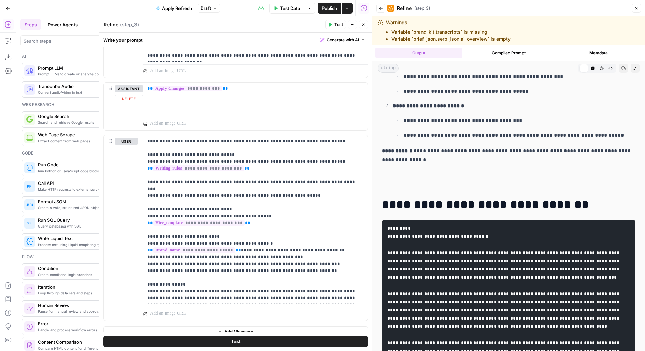
scroll to position [596, 0]
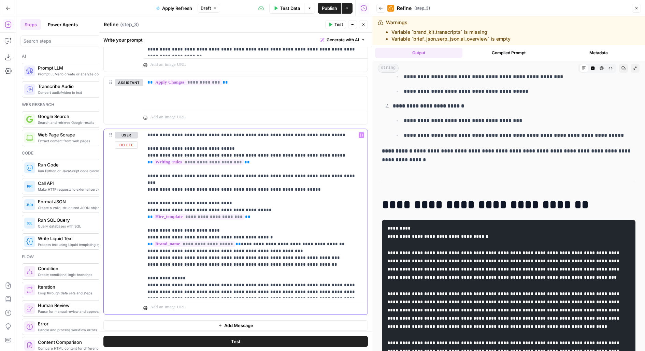
drag, startPoint x: 146, startPoint y: 271, endPoint x: 223, endPoint y: 271, distance: 76.8
click at [223, 271] on div "**********" at bounding box center [255, 213] width 224 height 169
copy p "**********"
click at [362, 24] on icon "button" at bounding box center [364, 25] width 4 height 4
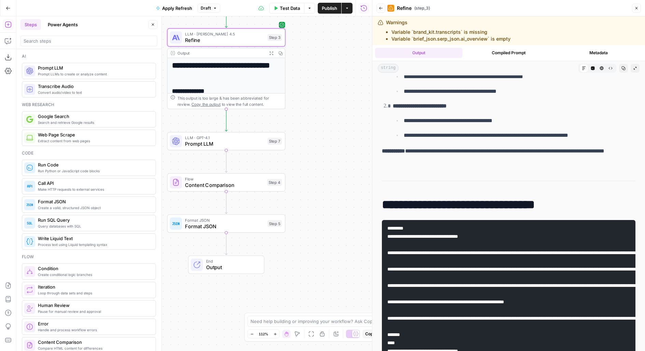
click at [205, 144] on span "Prompt LLM" at bounding box center [224, 144] width 79 height 8
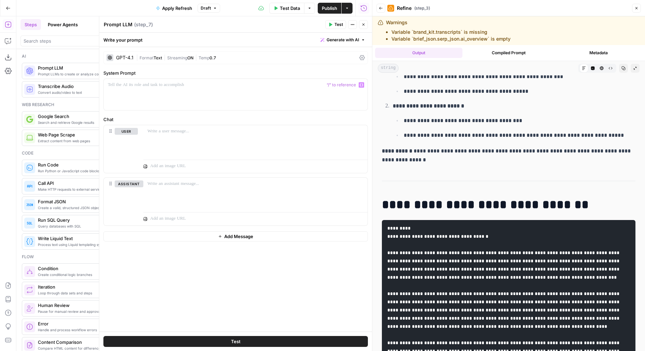
click at [135, 66] on div "GPT-4.1 | Format Text | Streaming ON | Temp 0.7 System Prompt “/” to reference …" at bounding box center [235, 189] width 273 height 285
click at [140, 58] on span "Format" at bounding box center [147, 57] width 14 height 5
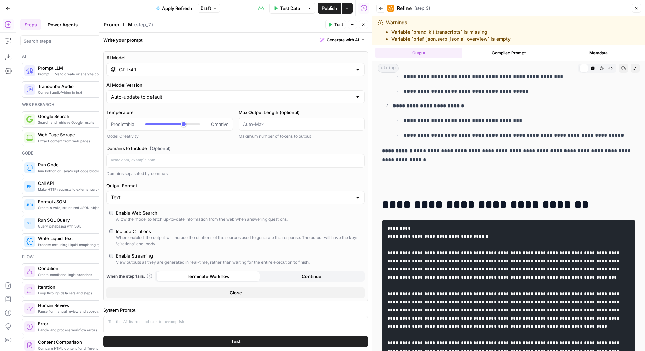
click at [137, 69] on input "GPT-4.1" at bounding box center [235, 69] width 233 height 7
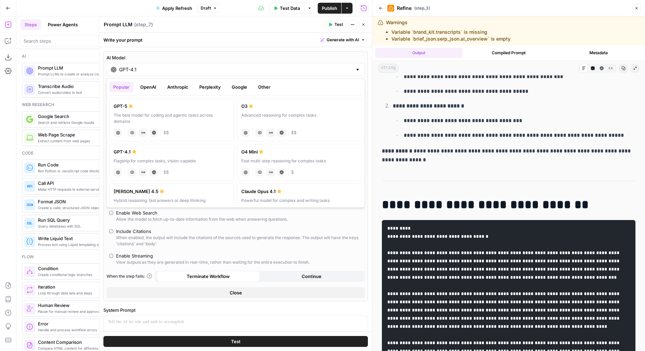
click at [145, 87] on button "OpenAI" at bounding box center [148, 87] width 24 height 11
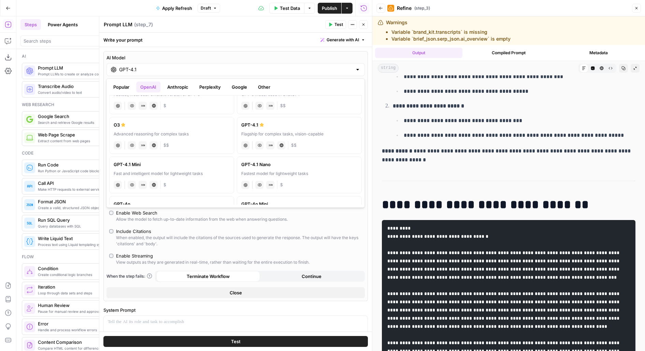
scroll to position [0, 0]
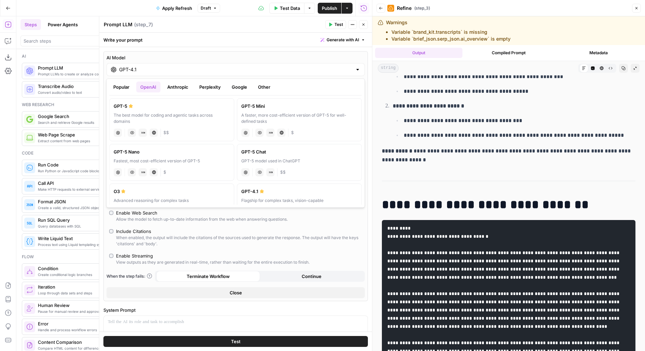
click at [276, 122] on div "A faster, more cost-efficient version of GPT-5 for well-defined tasks" at bounding box center [299, 118] width 116 height 12
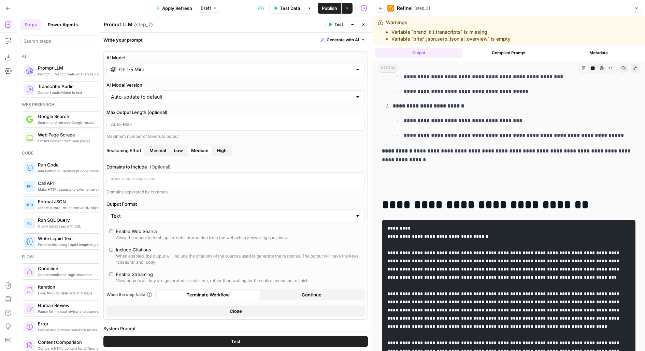
type input "GPT-5 Mini"
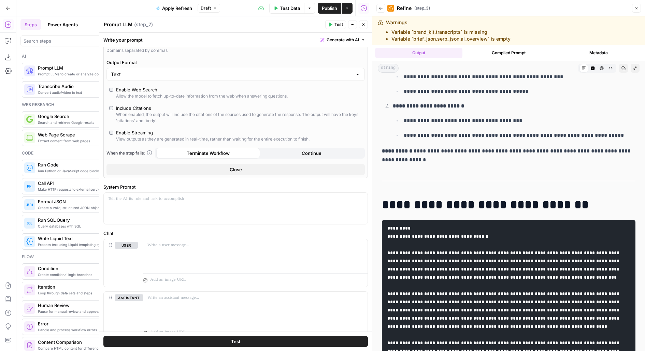
scroll to position [167, 0]
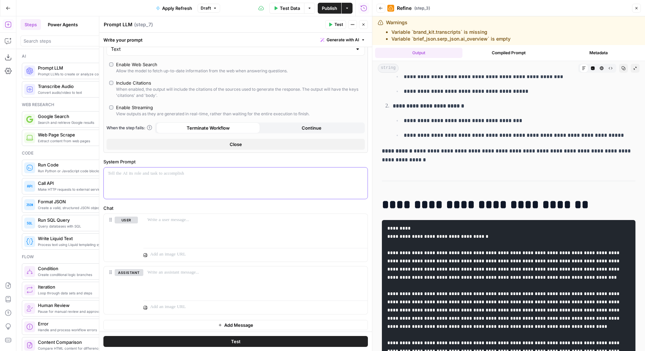
click at [196, 186] on div at bounding box center [236, 183] width 264 height 31
click at [176, 244] on div at bounding box center [255, 230] width 224 height 31
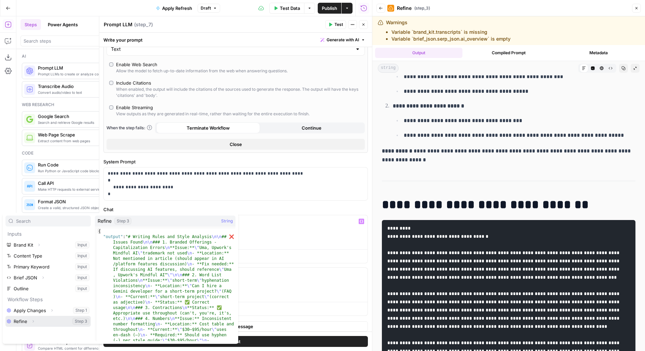
click at [33, 323] on icon "button" at bounding box center [33, 322] width 4 height 4
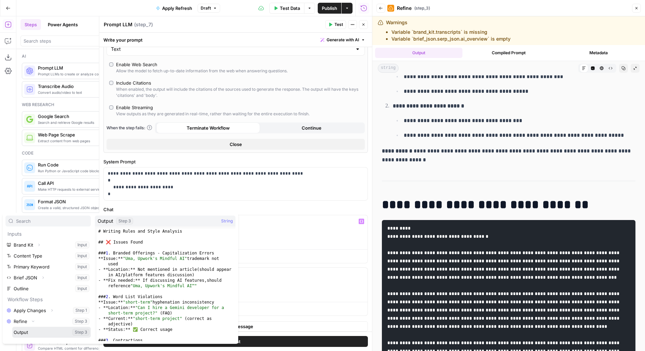
click at [23, 335] on button "Select variable Output" at bounding box center [51, 332] width 79 height 11
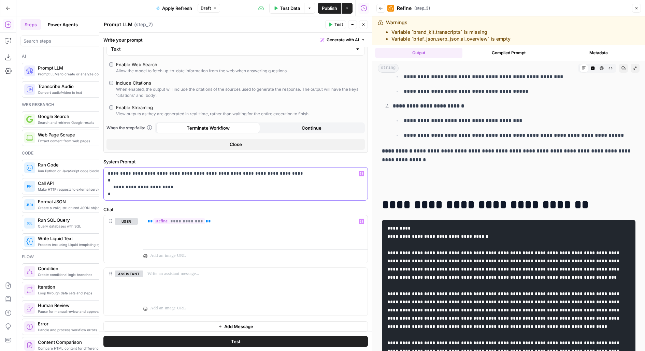
click at [146, 175] on p "**********" at bounding box center [236, 183] width 256 height 27
click at [143, 170] on p "**********" at bounding box center [236, 183] width 256 height 27
click at [337, 24] on span "Test" at bounding box center [339, 25] width 9 height 6
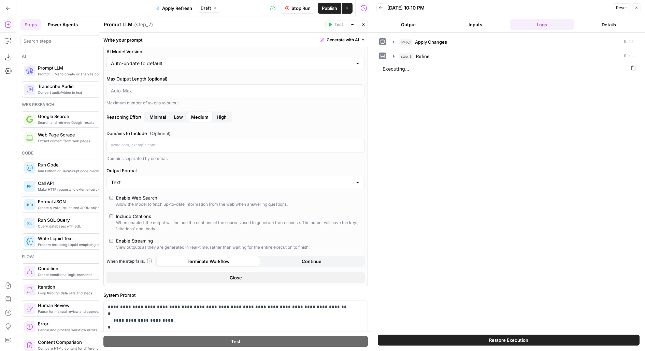
scroll to position [16, 0]
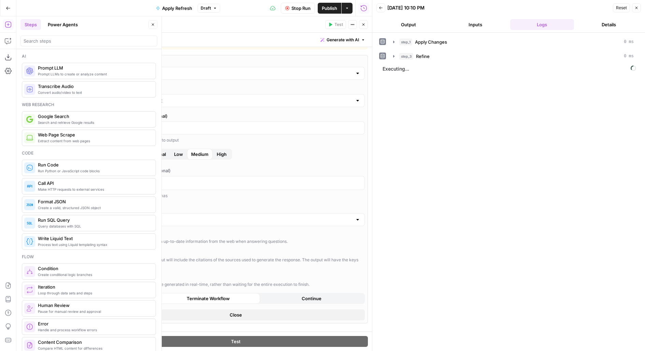
click at [149, 25] on button "Close" at bounding box center [153, 24] width 9 height 9
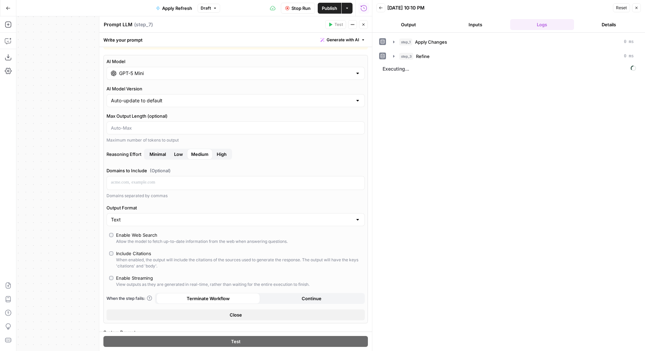
click at [405, 26] on button "Output" at bounding box center [409, 24] width 64 height 11
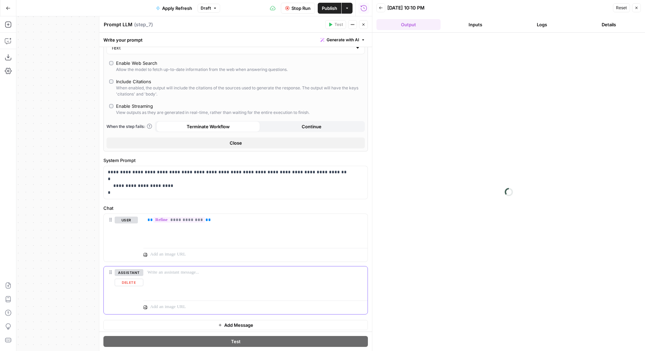
click at [126, 280] on button "Delete" at bounding box center [129, 283] width 29 height 8
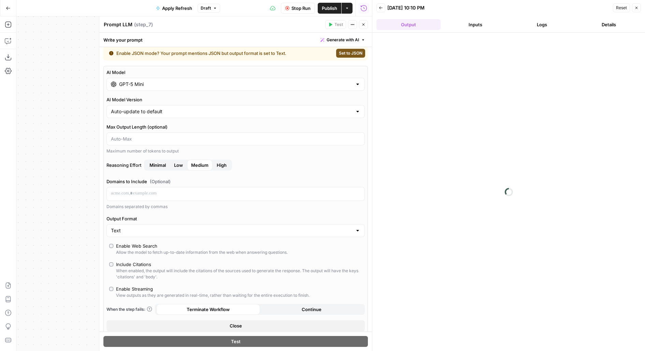
scroll to position [0, 0]
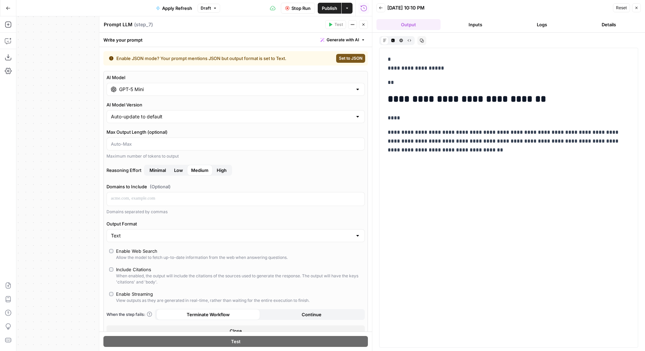
click at [298, 10] on span "Stop Run" at bounding box center [301, 8] width 19 height 7
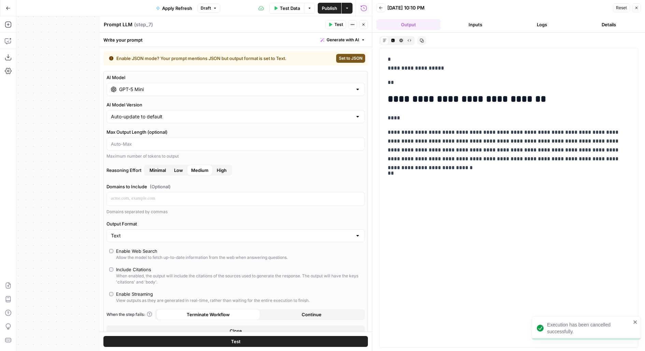
click at [348, 56] on span "Set to JSON" at bounding box center [351, 58] width 24 height 6
type input "JSON"
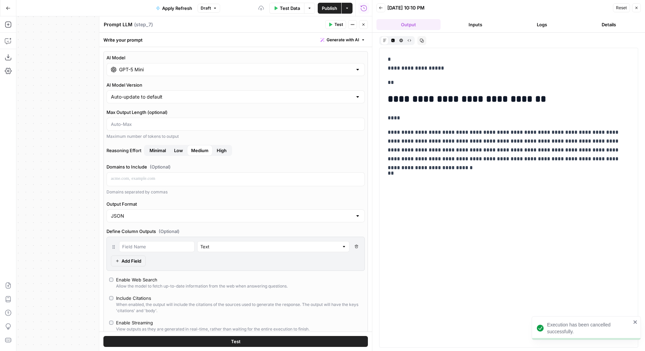
click at [335, 24] on button "Test" at bounding box center [335, 24] width 21 height 9
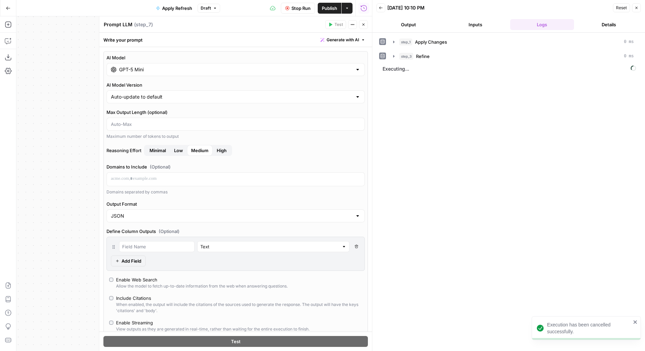
click at [403, 24] on button "Output" at bounding box center [409, 24] width 64 height 11
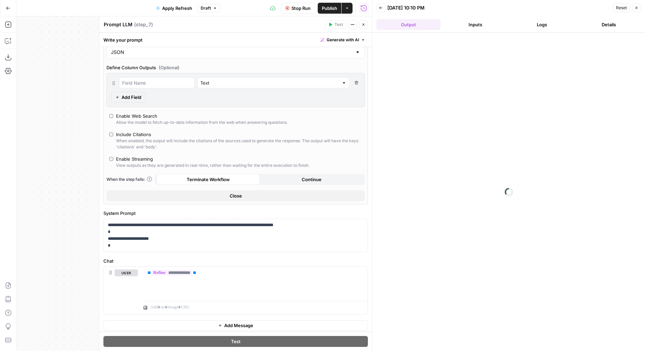
click at [365, 24] on icon "button" at bounding box center [364, 25] width 4 height 4
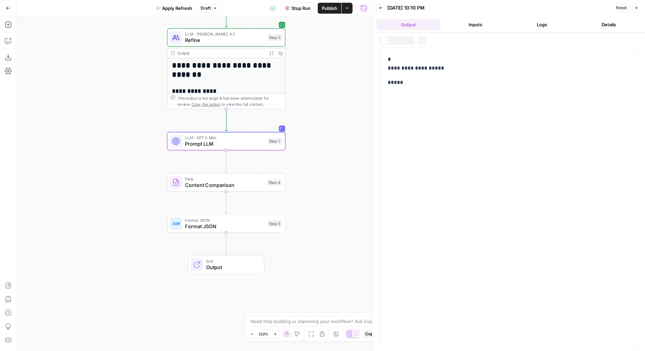
click at [237, 182] on span "Content Comparison" at bounding box center [224, 185] width 79 height 8
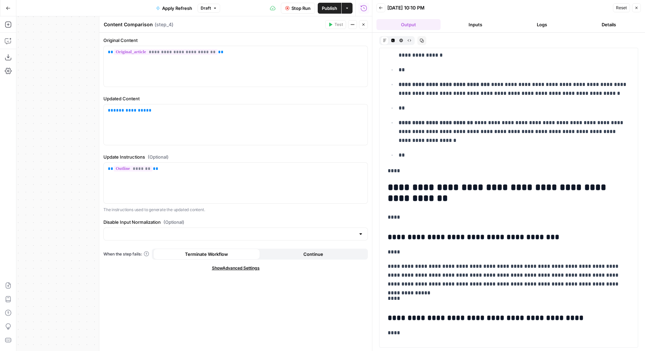
scroll to position [2604, 0]
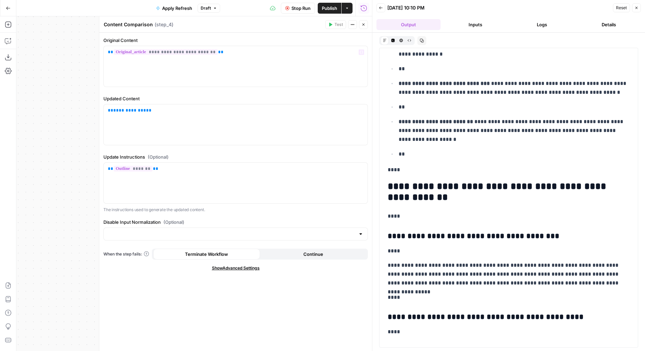
click at [367, 24] on button "Close" at bounding box center [363, 24] width 9 height 9
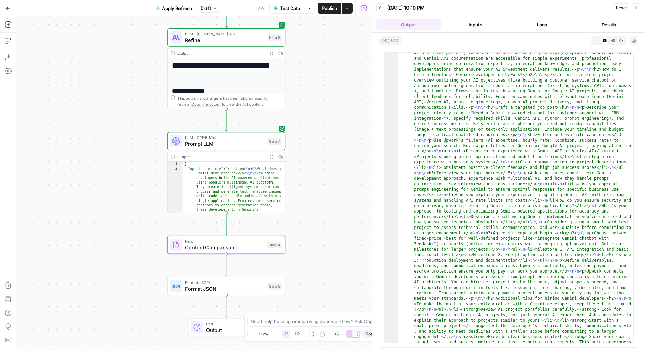
scroll to position [254, 0]
click at [598, 41] on icon "button" at bounding box center [597, 41] width 4 height 4
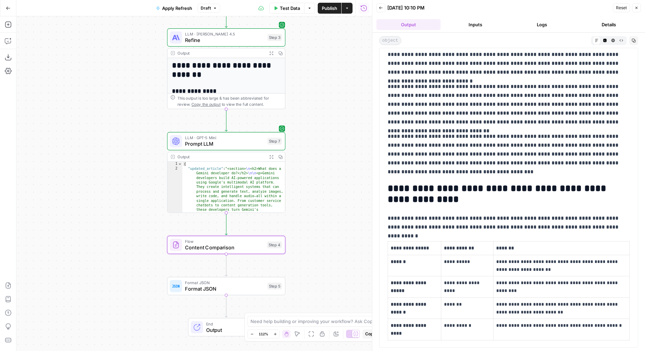
scroll to position [0, 0]
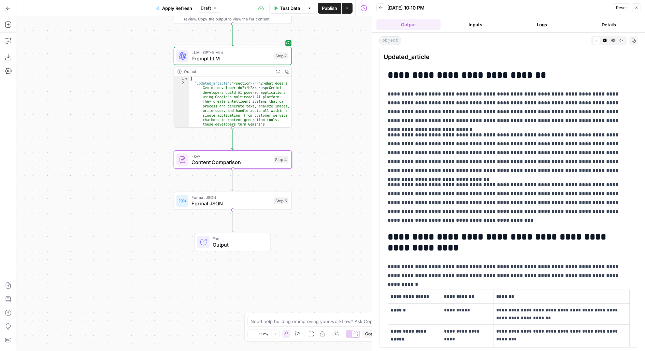
drag, startPoint x: 324, startPoint y: 265, endPoint x: 330, endPoint y: 179, distance: 86.9
click at [330, 179] on div "**********" at bounding box center [194, 183] width 356 height 335
click at [273, 203] on div "Format JSON Format JSON Step 5 Copy step Delete step Add Note Test" at bounding box center [233, 199] width 112 height 13
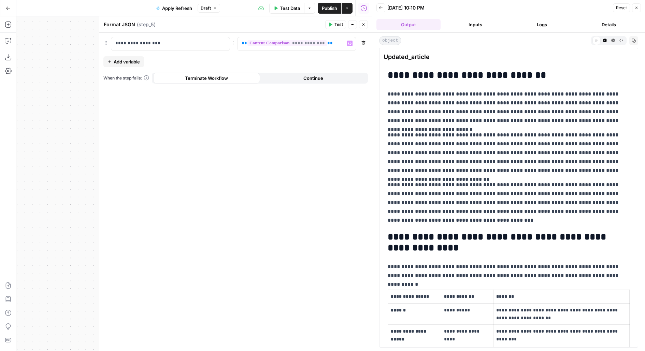
click at [362, 26] on icon "button" at bounding box center [364, 25] width 4 height 4
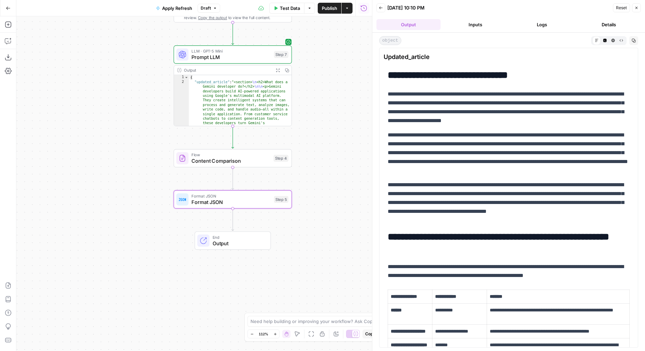
click at [238, 154] on span "Flow" at bounding box center [231, 155] width 79 height 6
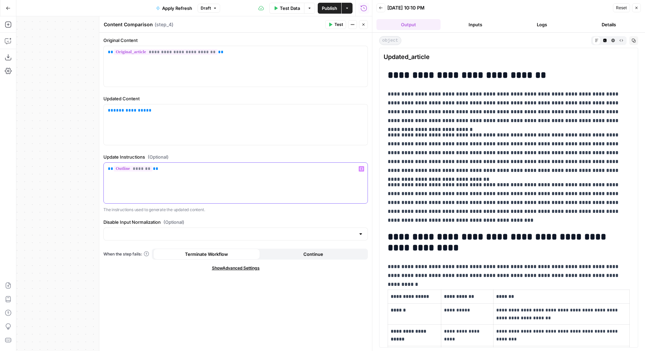
click at [224, 175] on div "** ******* **" at bounding box center [236, 183] width 264 height 41
click at [229, 110] on p "**********" at bounding box center [236, 110] width 256 height 7
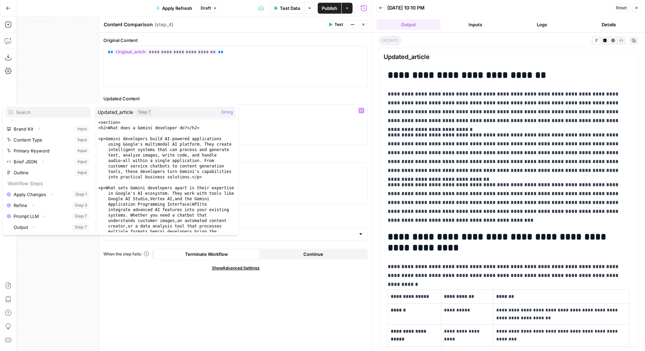
scroll to position [18, 0]
click at [19, 222] on button "Select variable Updated_article" at bounding box center [55, 227] width 72 height 11
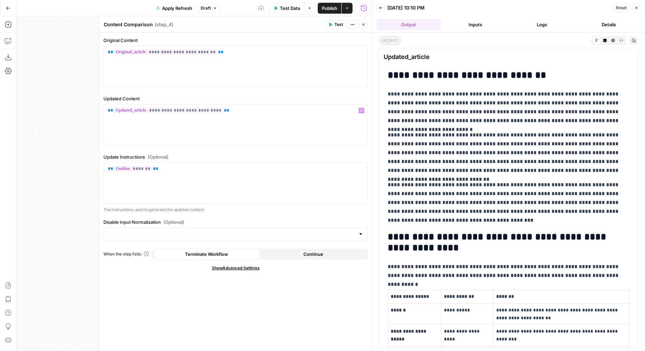
click at [338, 26] on span "Test" at bounding box center [339, 25] width 9 height 6
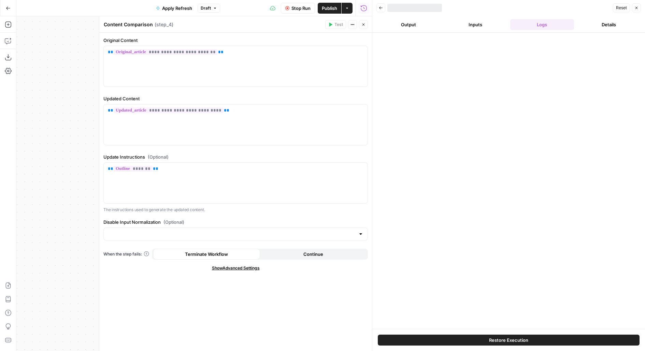
click at [363, 25] on icon "button" at bounding box center [364, 25] width 2 height 2
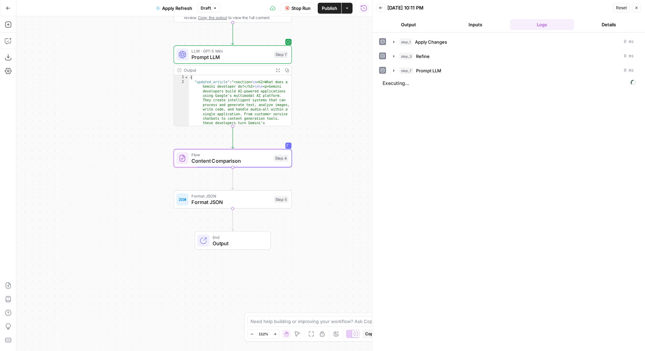
click at [410, 28] on button "Output" at bounding box center [409, 24] width 64 height 11
click at [559, 22] on button "Logs" at bounding box center [542, 24] width 64 height 11
click at [474, 26] on button "Inputs" at bounding box center [476, 24] width 64 height 11
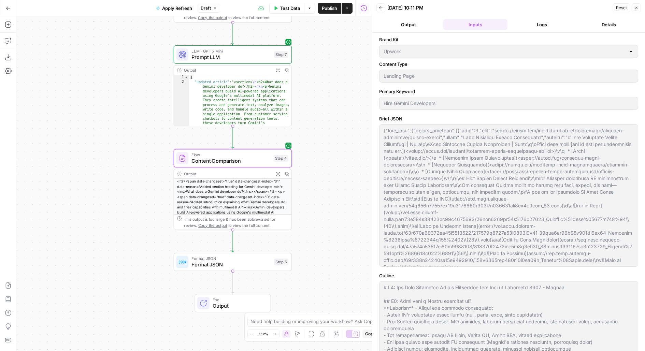
click at [548, 28] on button "Logs" at bounding box center [542, 24] width 64 height 11
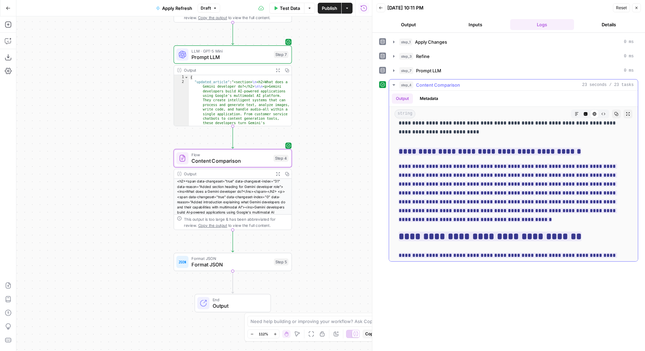
scroll to position [2353, 0]
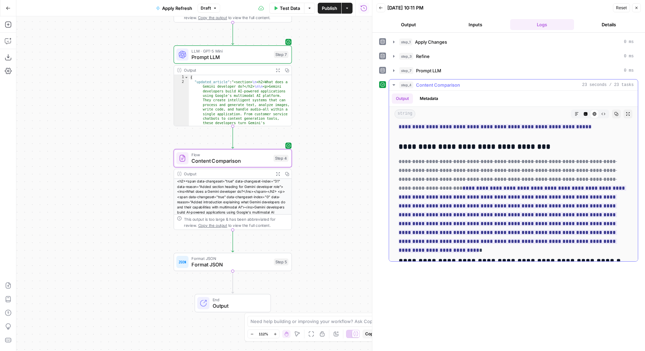
click at [627, 112] on icon "button" at bounding box center [628, 114] width 4 height 4
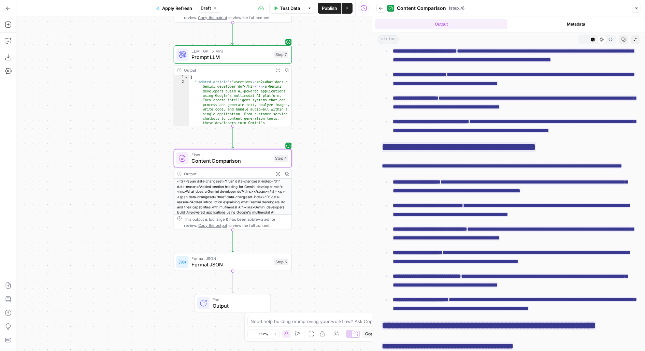
scroll to position [1326, 0]
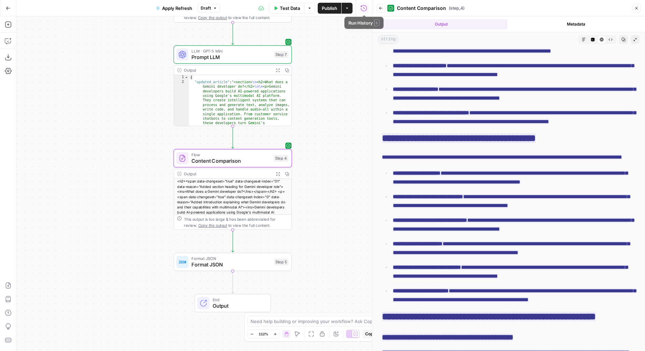
click at [332, 11] on span "Publish" at bounding box center [329, 8] width 15 height 7
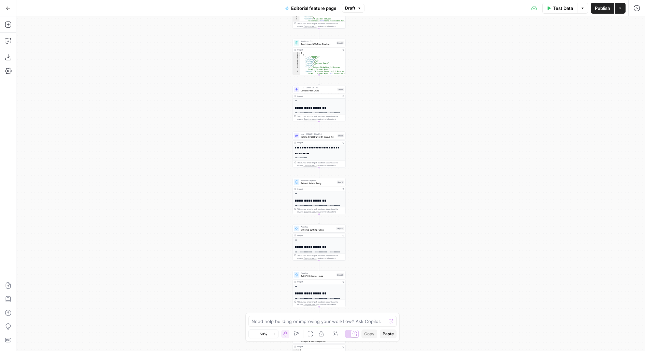
drag, startPoint x: 383, startPoint y: 192, endPoint x: 363, endPoint y: 98, distance: 96.3
click at [363, 98] on div "**********" at bounding box center [330, 183] width 629 height 335
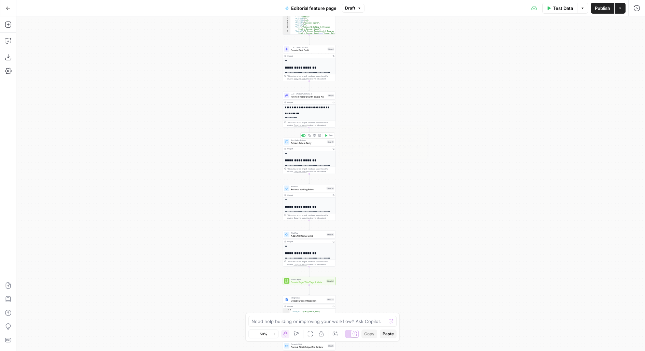
click at [322, 143] on span "Extract Article Body" at bounding box center [308, 142] width 35 height 3
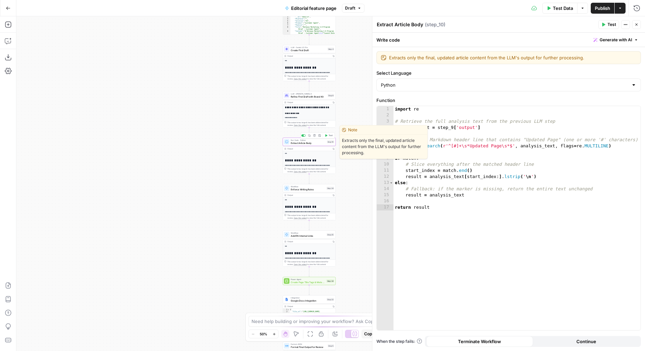
click at [310, 138] on button "Copy step" at bounding box center [309, 136] width 4 height 4
